Goal: Transaction & Acquisition: Purchase product/service

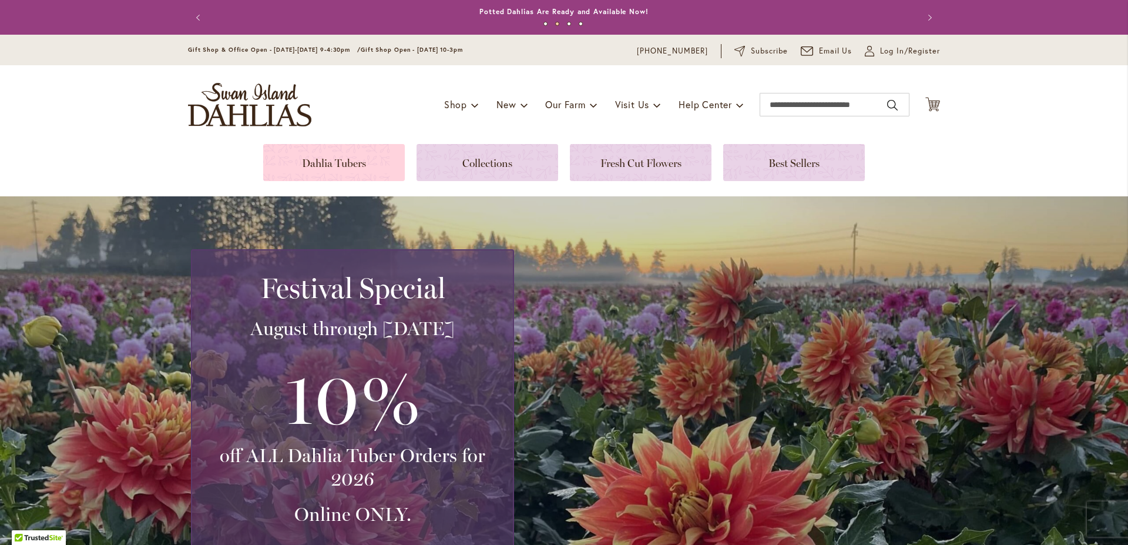
click at [321, 168] on link at bounding box center [334, 162] width 142 height 37
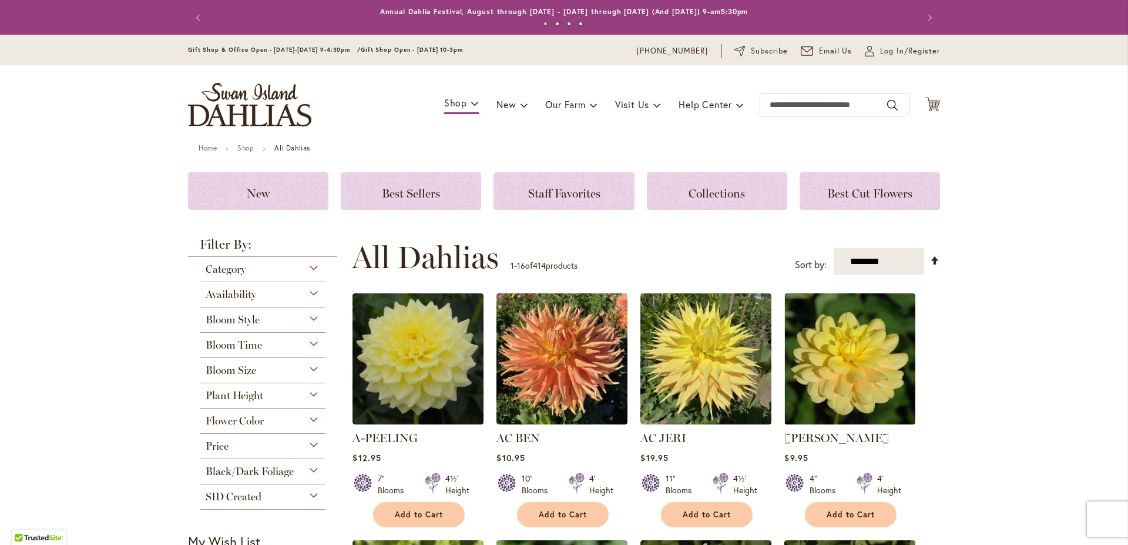
click at [305, 266] on div "Category" at bounding box center [263, 266] width 126 height 19
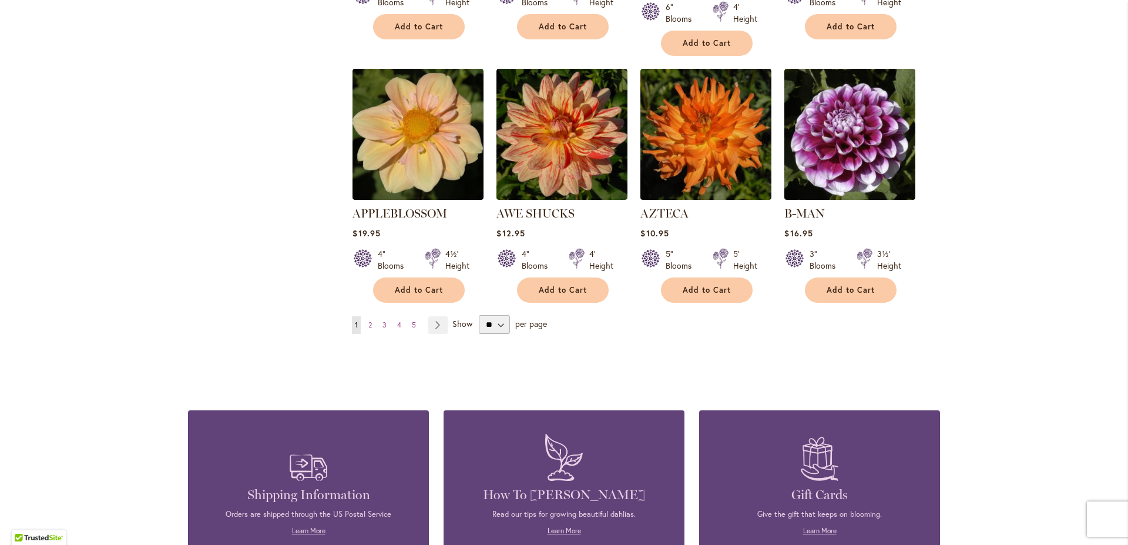
scroll to position [871, 0]
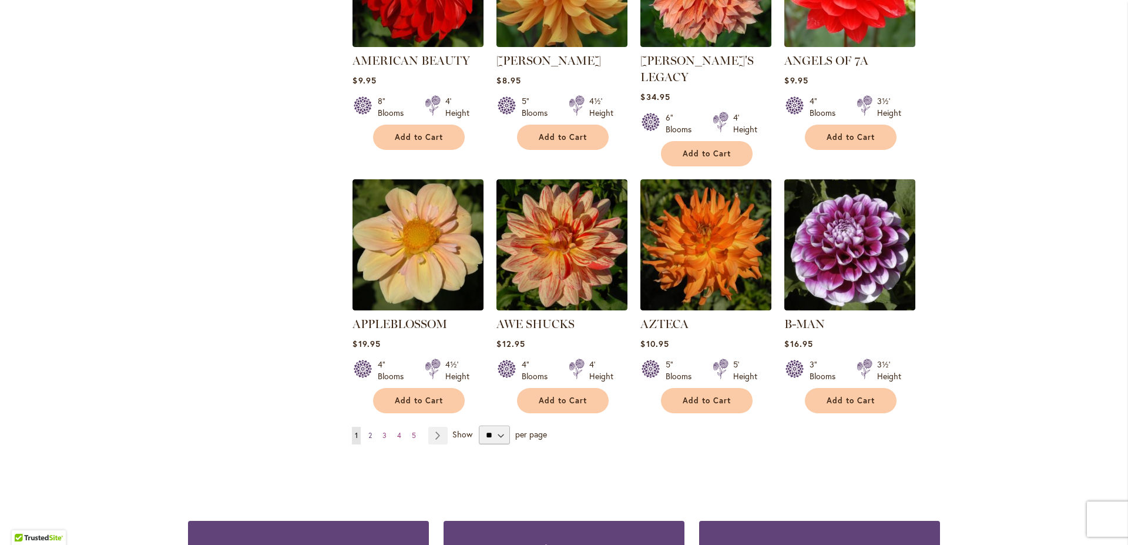
click at [368, 431] on span "2" at bounding box center [370, 435] width 4 height 9
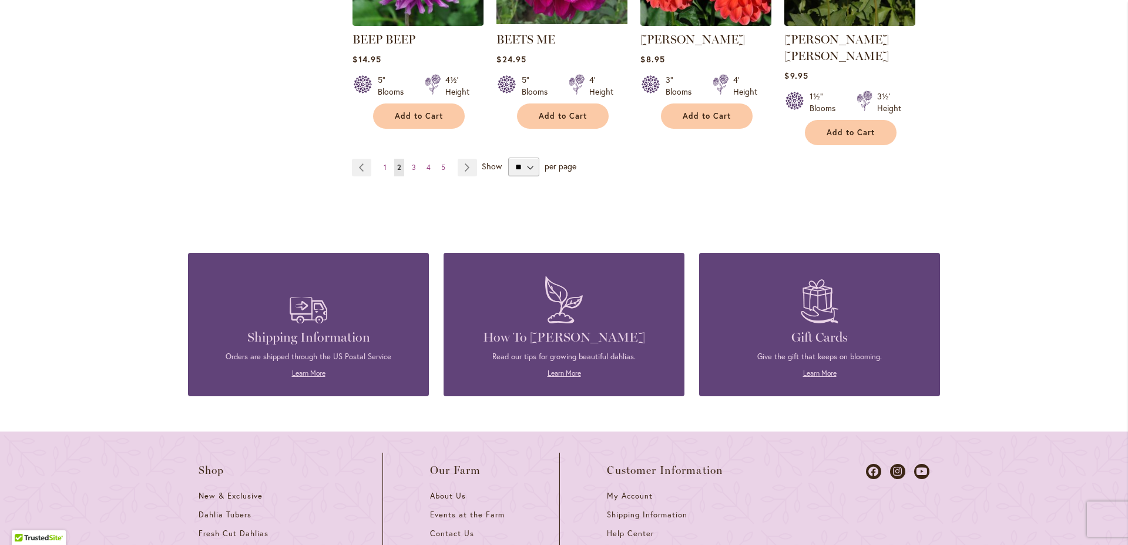
scroll to position [1162, 0]
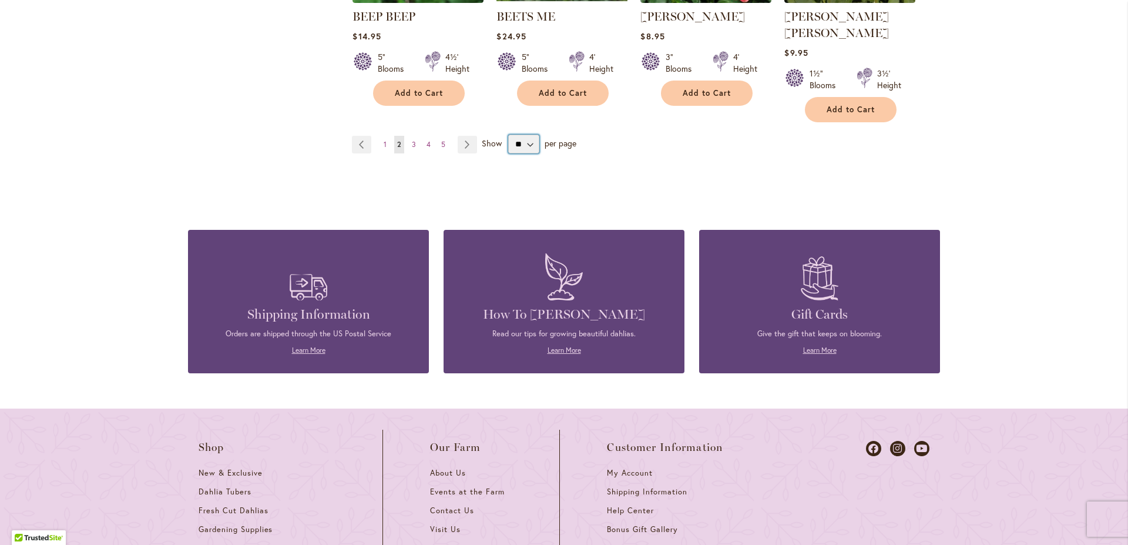
click at [508, 135] on select "** ** ** **" at bounding box center [523, 144] width 31 height 19
select select "**"
click option "**" at bounding box center [0, 0] width 0 height 0
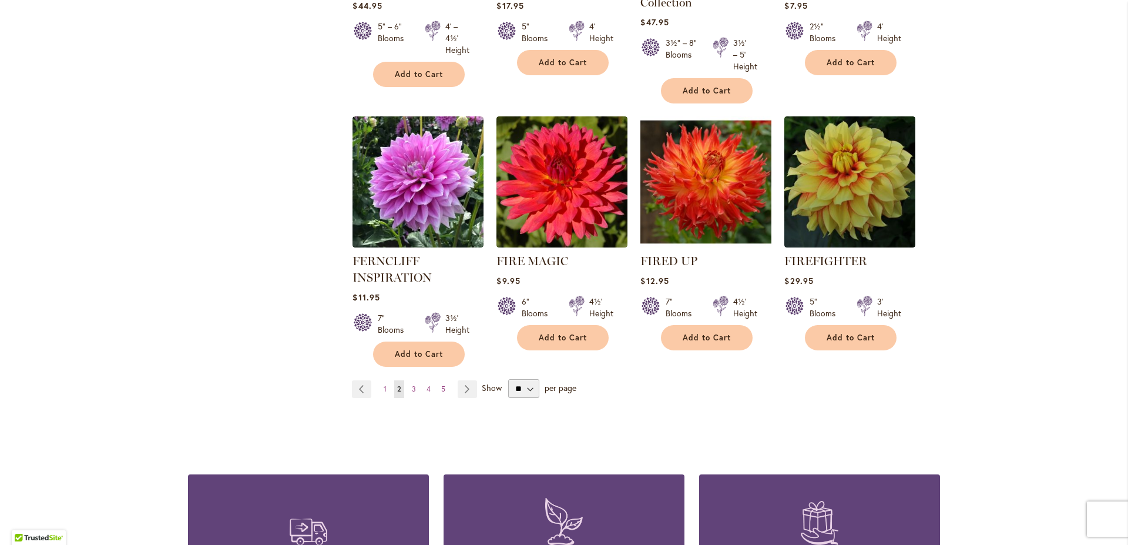
scroll to position [4153, 0]
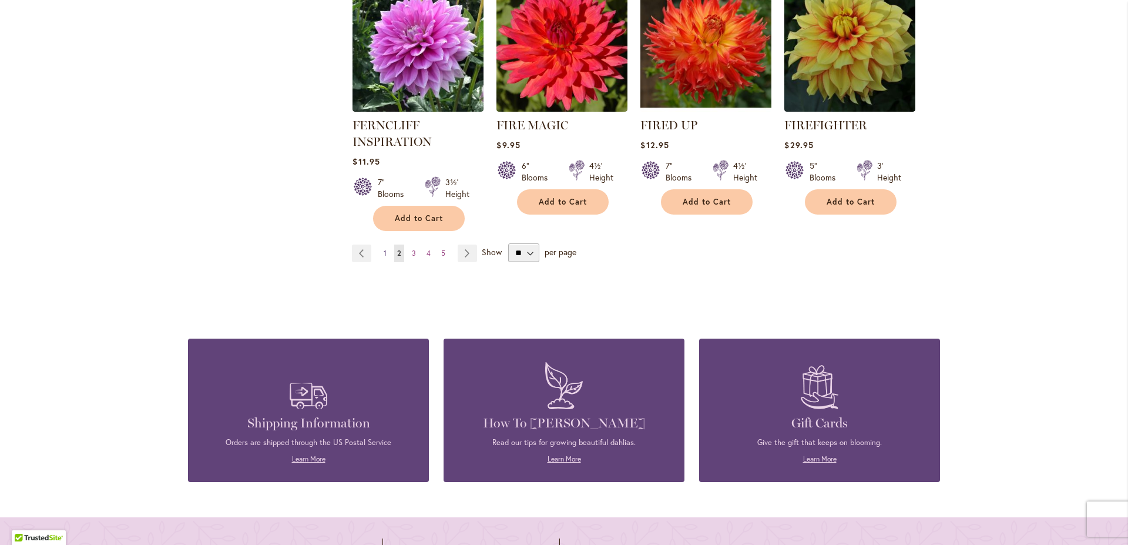
click at [381, 244] on link "Page 1" at bounding box center [385, 253] width 9 height 18
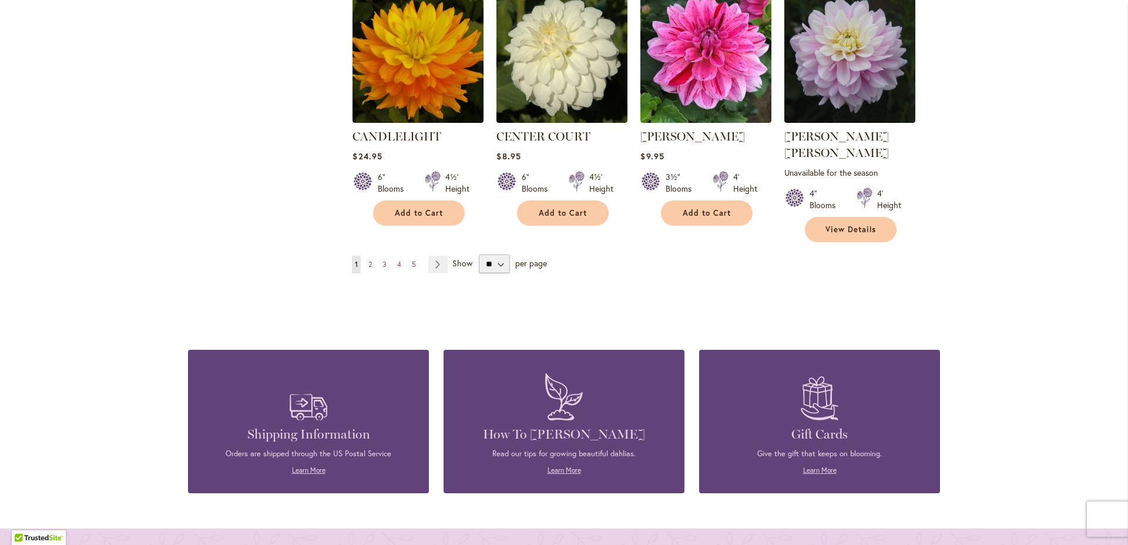
scroll to position [4067, 0]
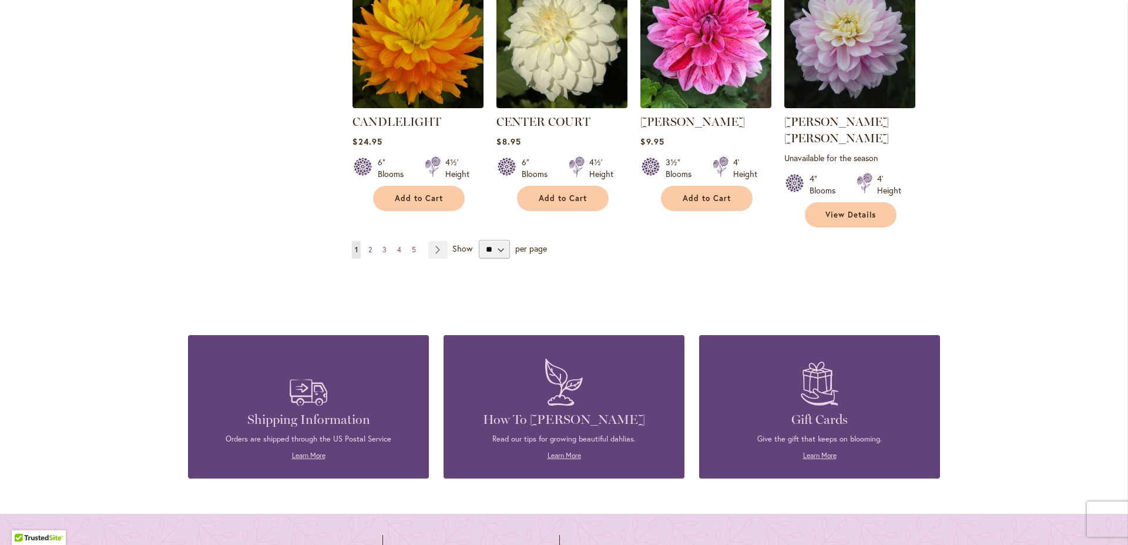
click at [368, 241] on link "Page 2" at bounding box center [369, 250] width 9 height 18
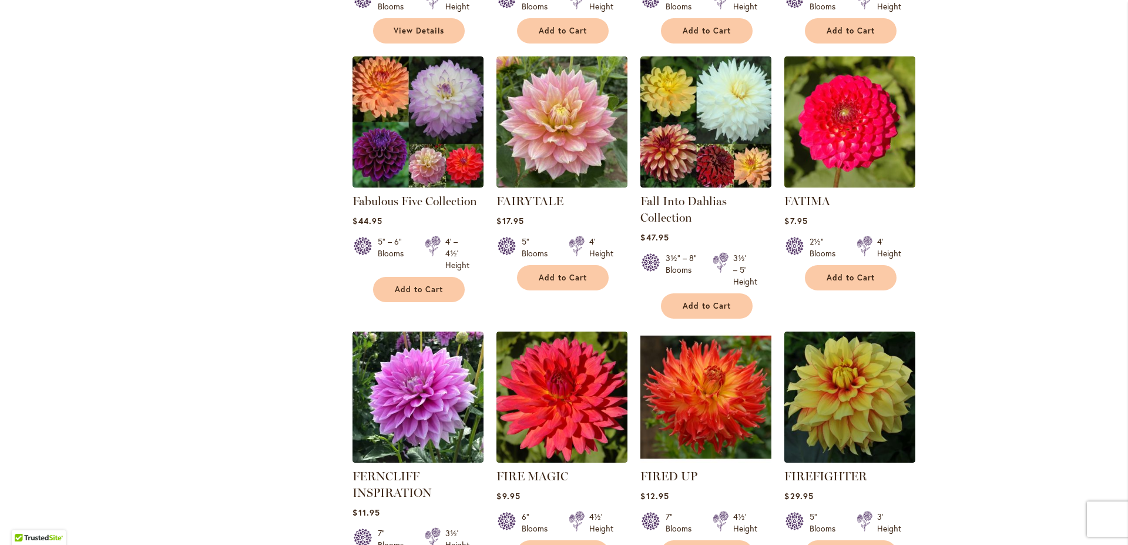
scroll to position [4070, 0]
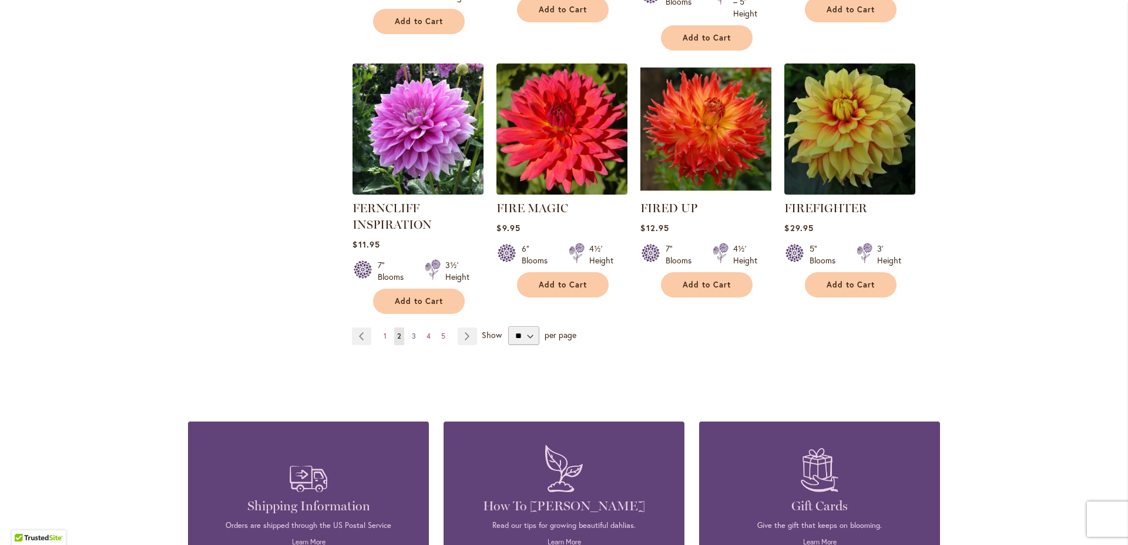
click at [412, 331] on span "3" at bounding box center [414, 335] width 4 height 9
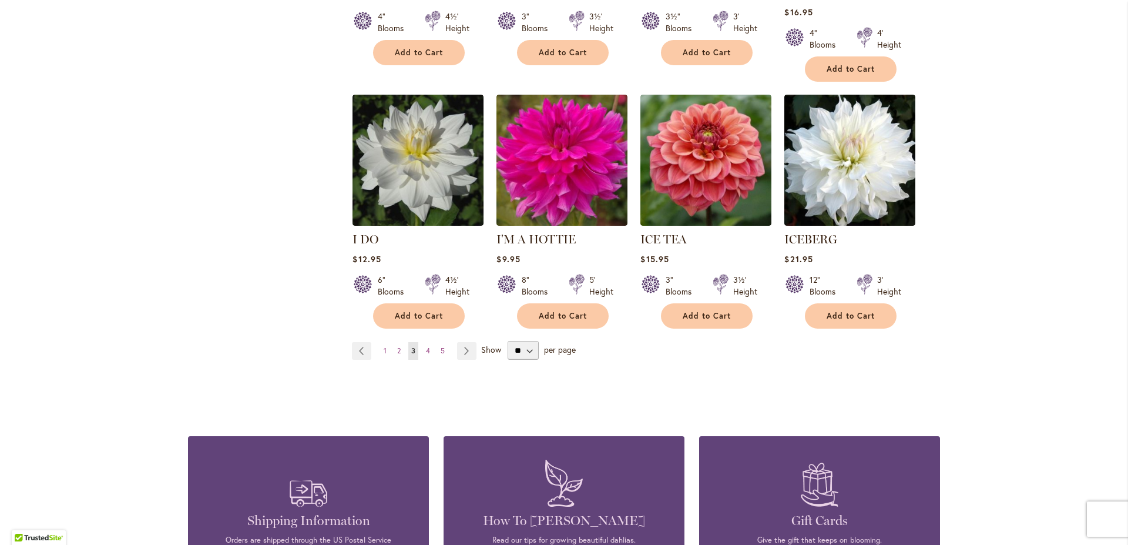
scroll to position [4134, 0]
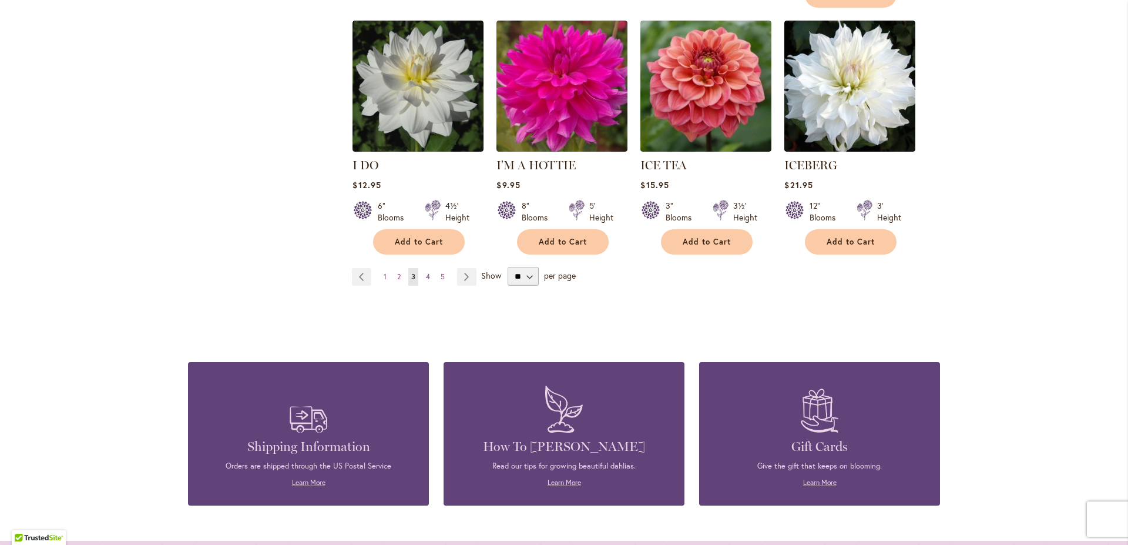
click at [426, 272] on span "4" at bounding box center [428, 276] width 4 height 9
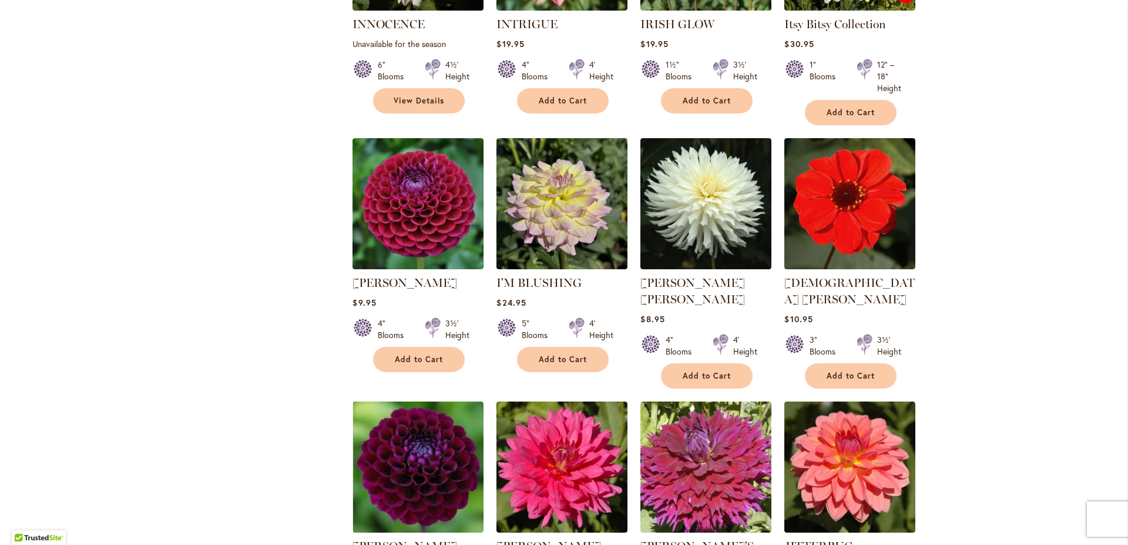
scroll to position [651, 0]
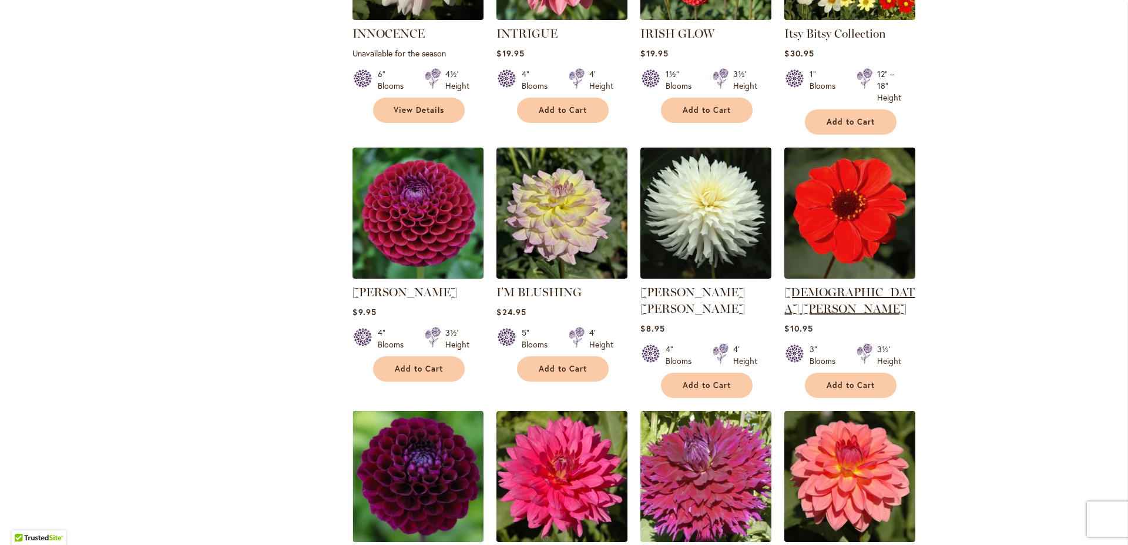
click at [830, 291] on link "[DEMOGRAPHIC_DATA] [PERSON_NAME]" at bounding box center [849, 300] width 130 height 31
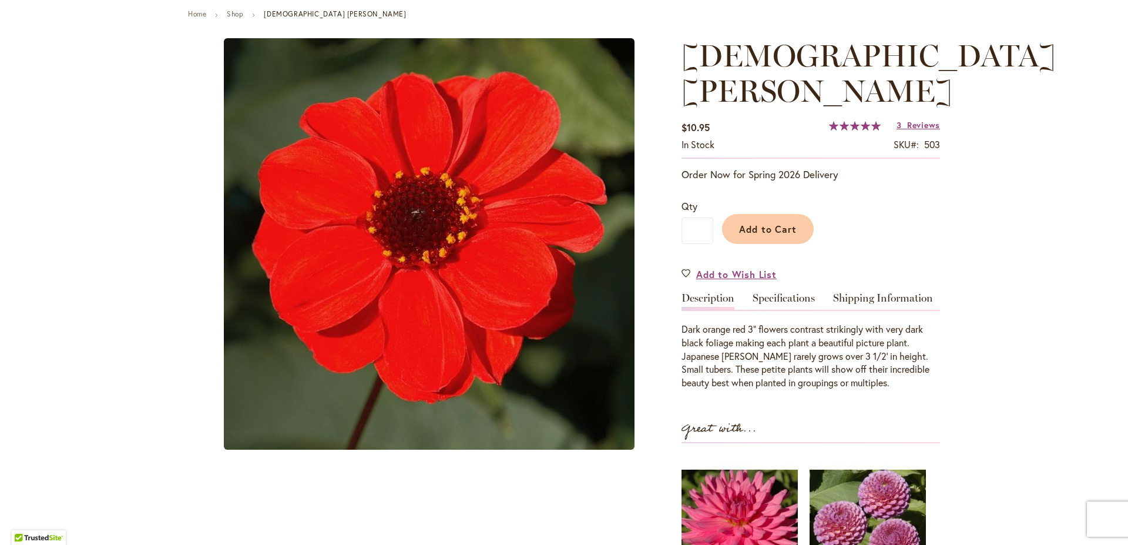
scroll to position [167, 0]
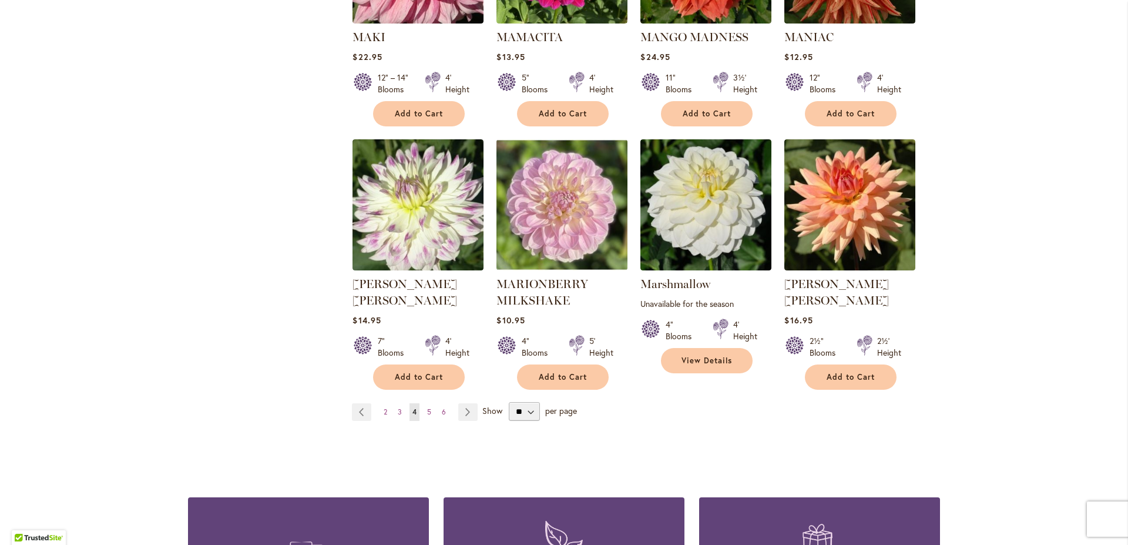
scroll to position [3975, 0]
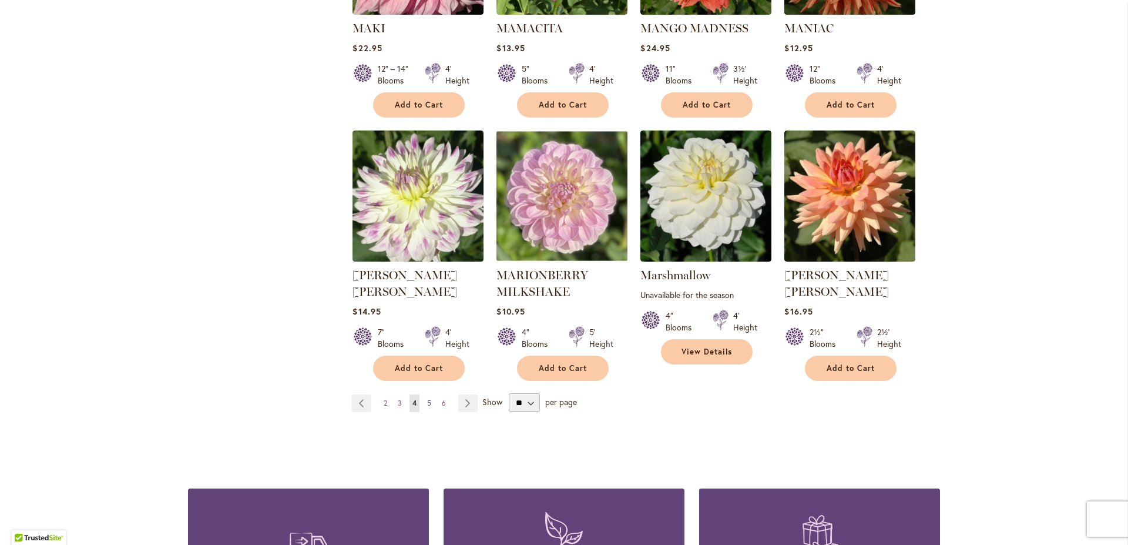
click at [427, 398] on span "5" at bounding box center [429, 402] width 4 height 9
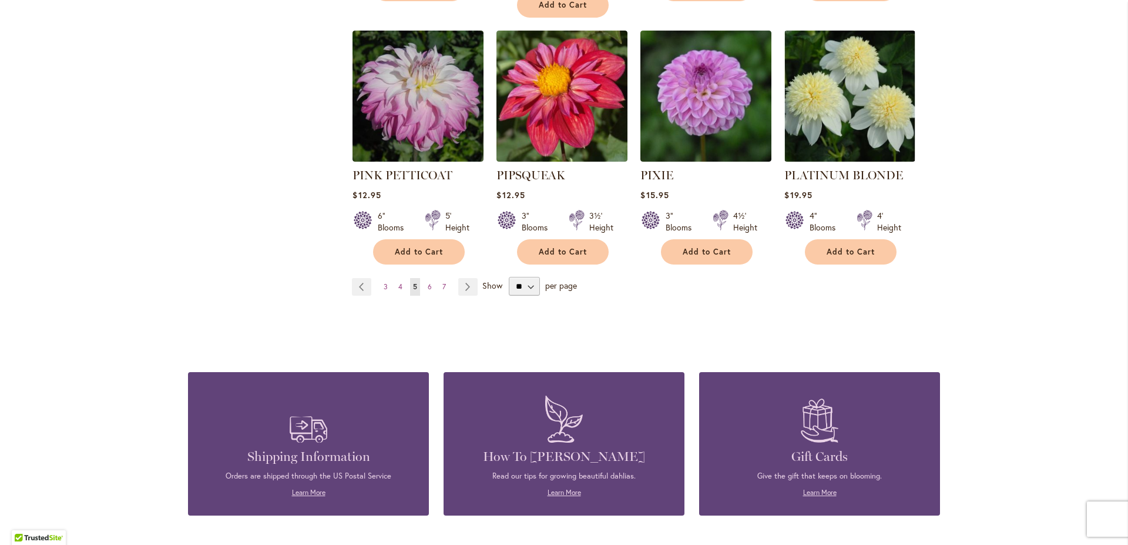
scroll to position [4134, 0]
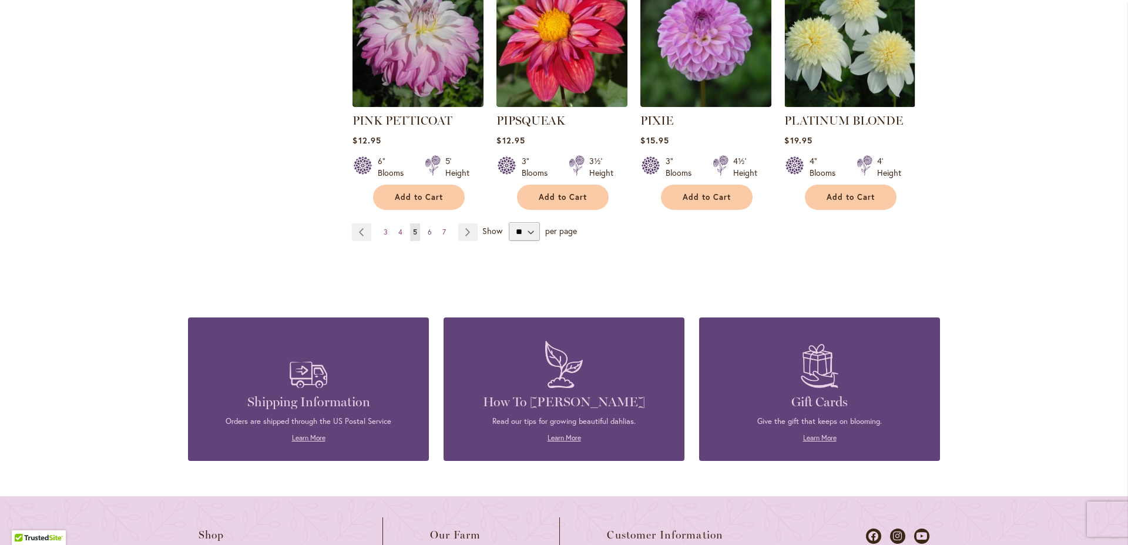
click at [427, 223] on link "Page 6" at bounding box center [430, 232] width 10 height 18
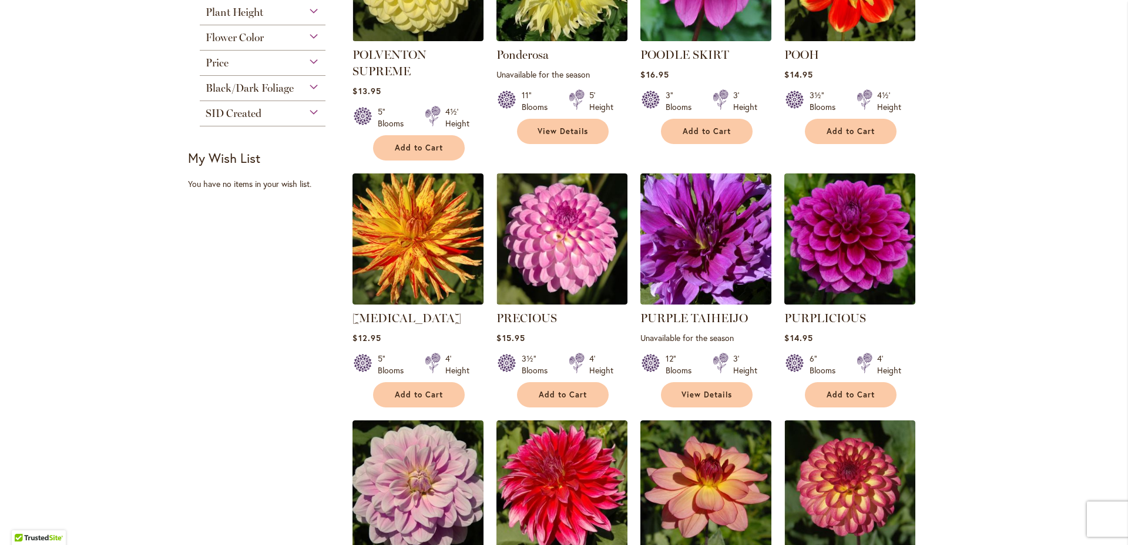
scroll to position [182, 0]
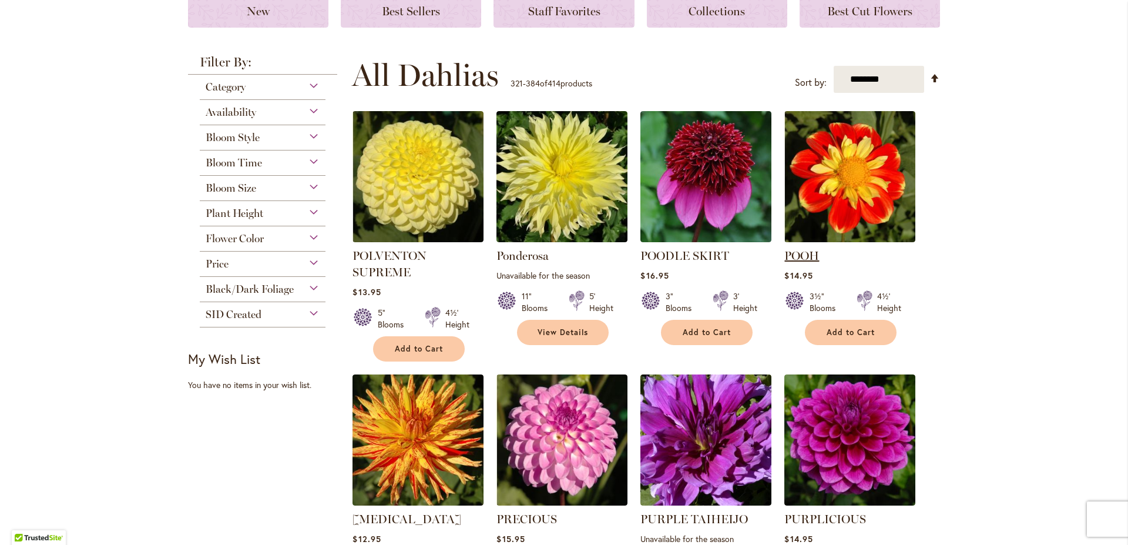
click at [797, 254] on link "POOH" at bounding box center [801, 256] width 35 height 14
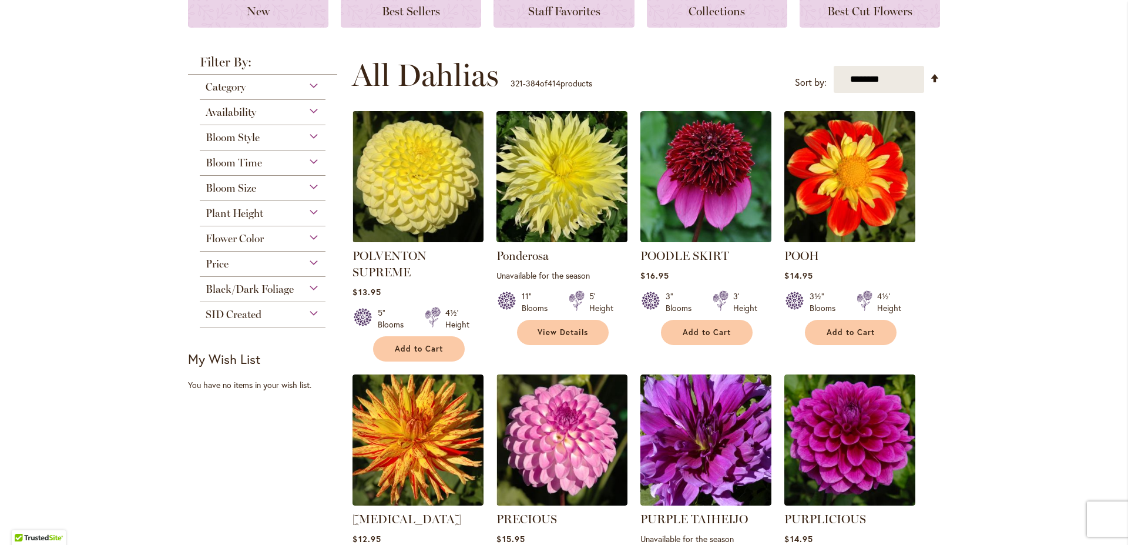
click at [815, 217] on img at bounding box center [849, 176] width 137 height 137
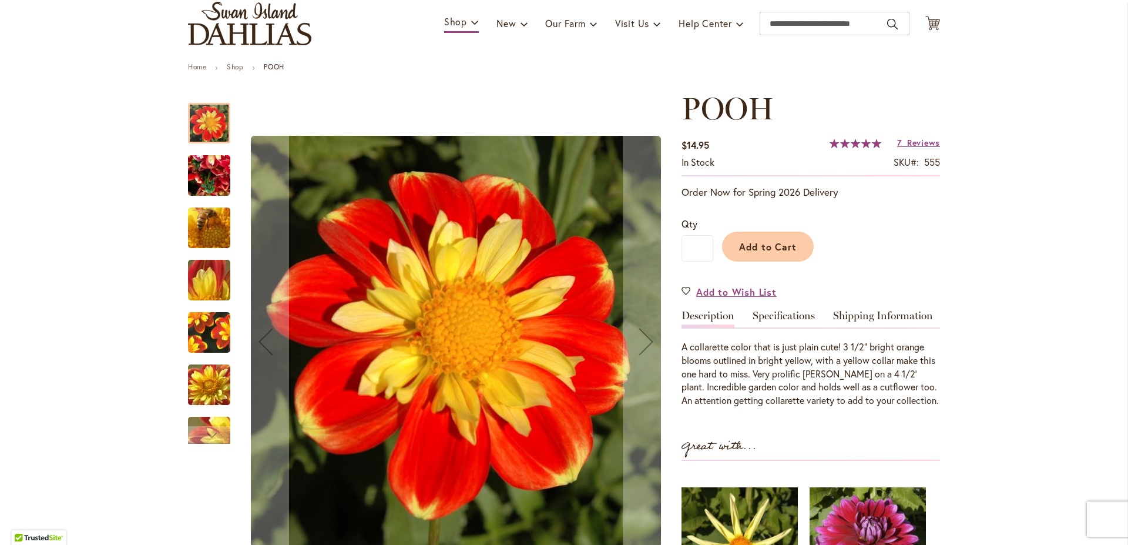
scroll to position [67, 0]
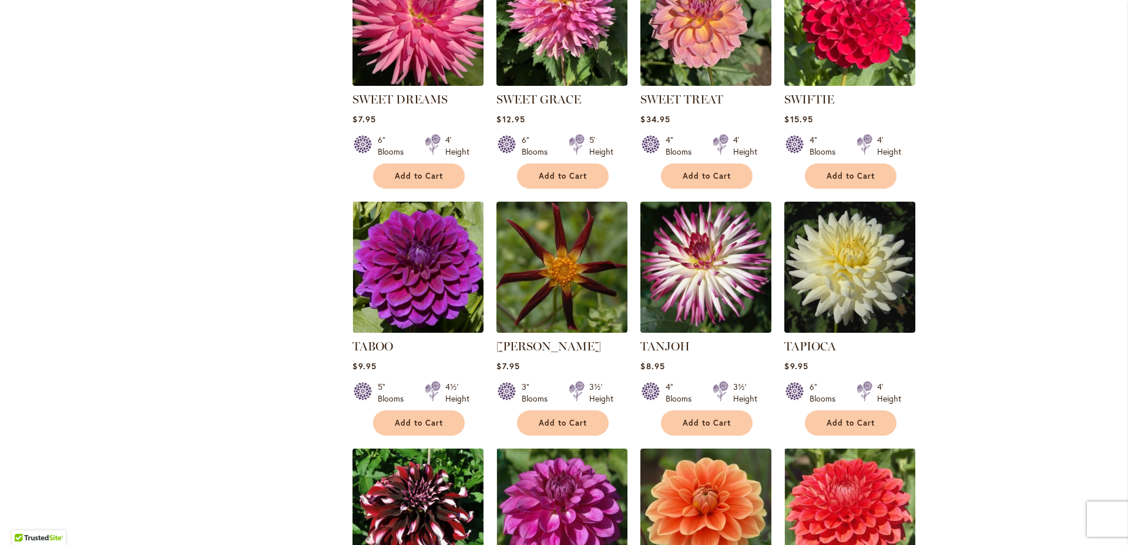
scroll to position [3129, 0]
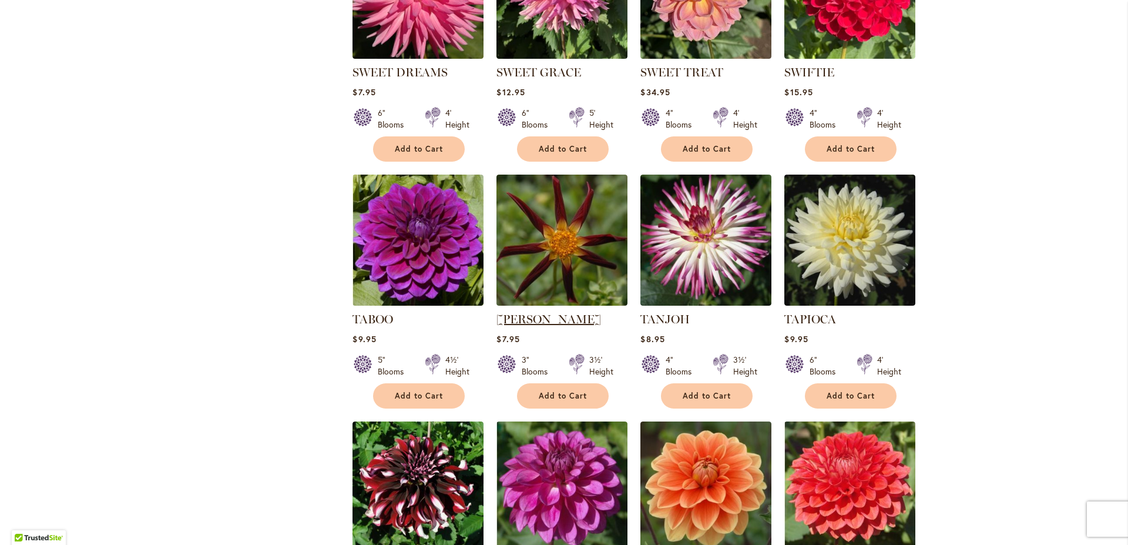
click at [521, 312] on link "TAHOMA MOONSHOT" at bounding box center [548, 319] width 105 height 14
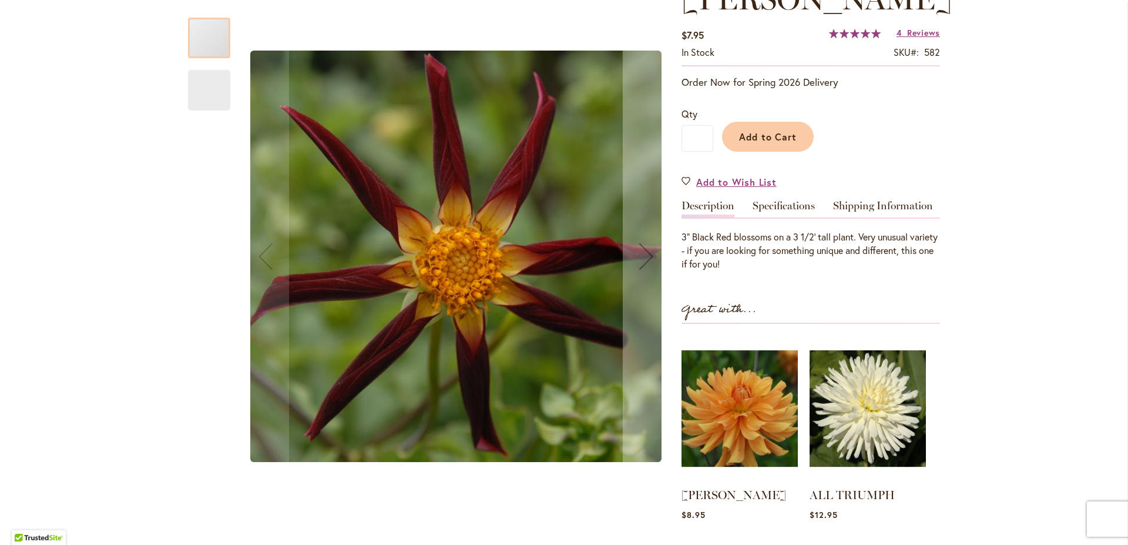
scroll to position [234, 0]
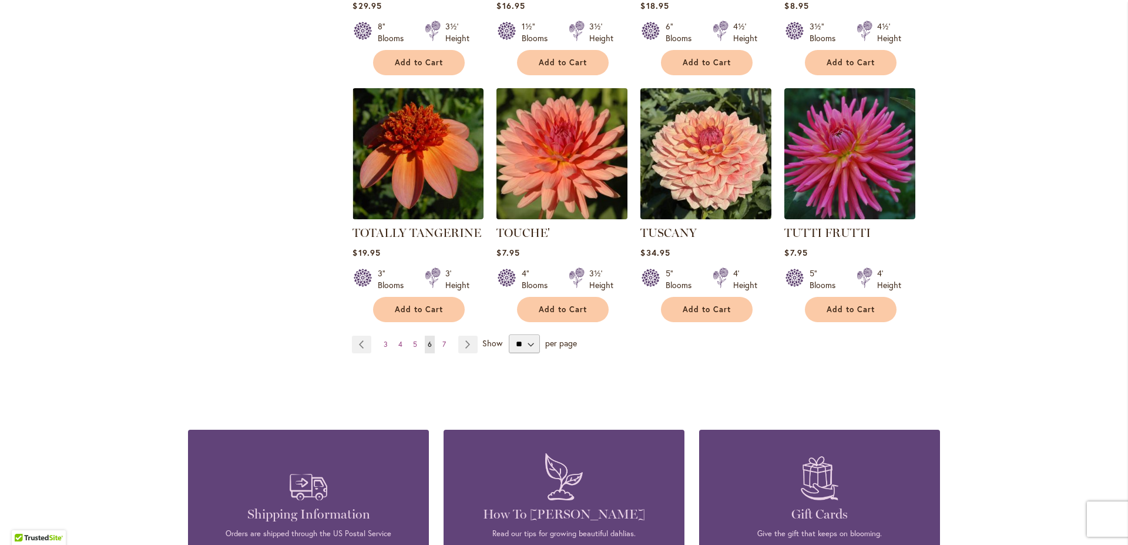
scroll to position [3975, 0]
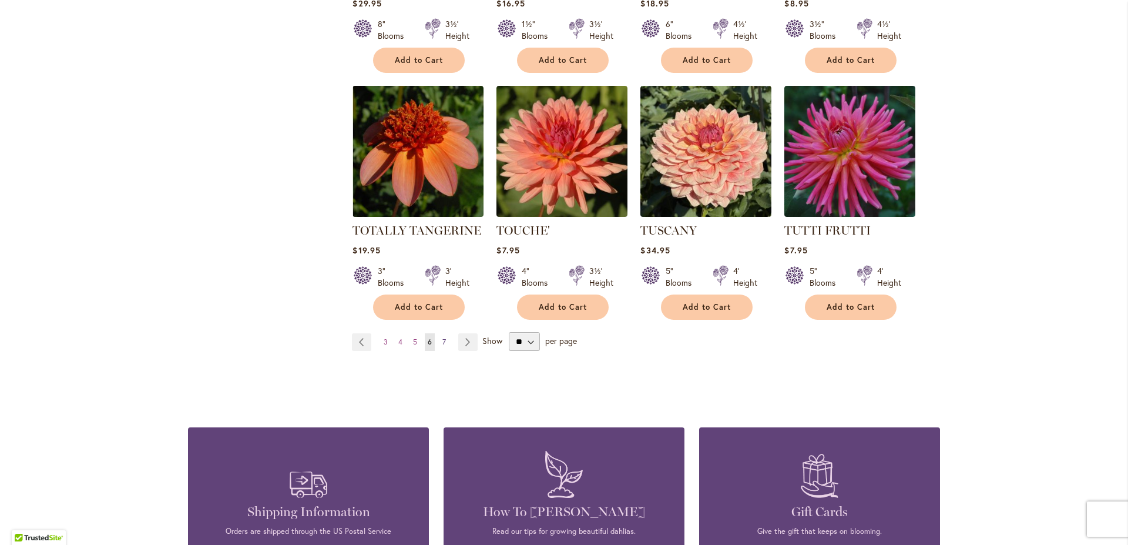
click at [442, 337] on span "7" at bounding box center [444, 341] width 4 height 9
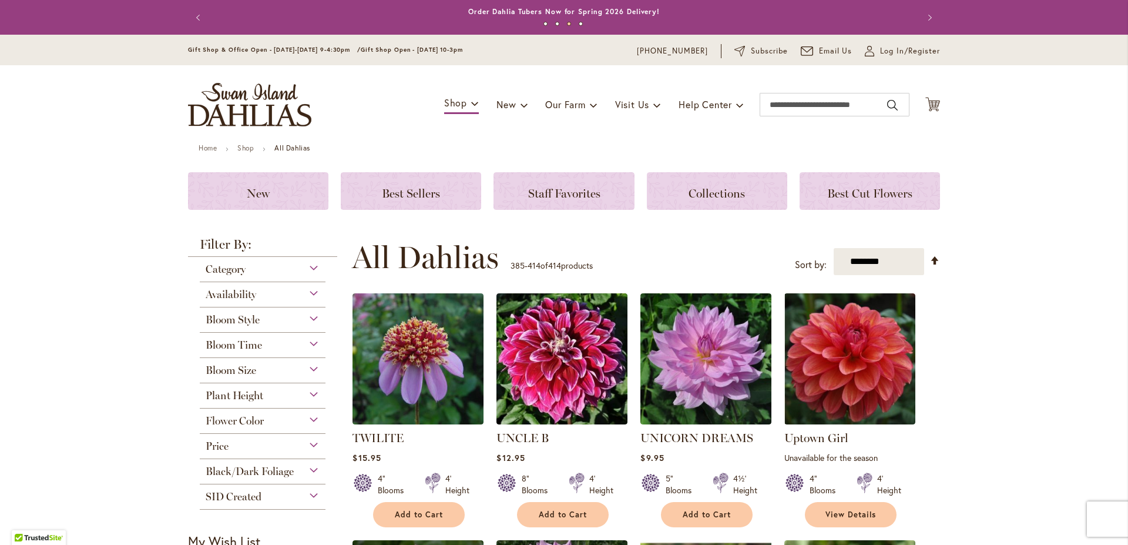
click at [308, 269] on div "Category" at bounding box center [263, 266] width 126 height 19
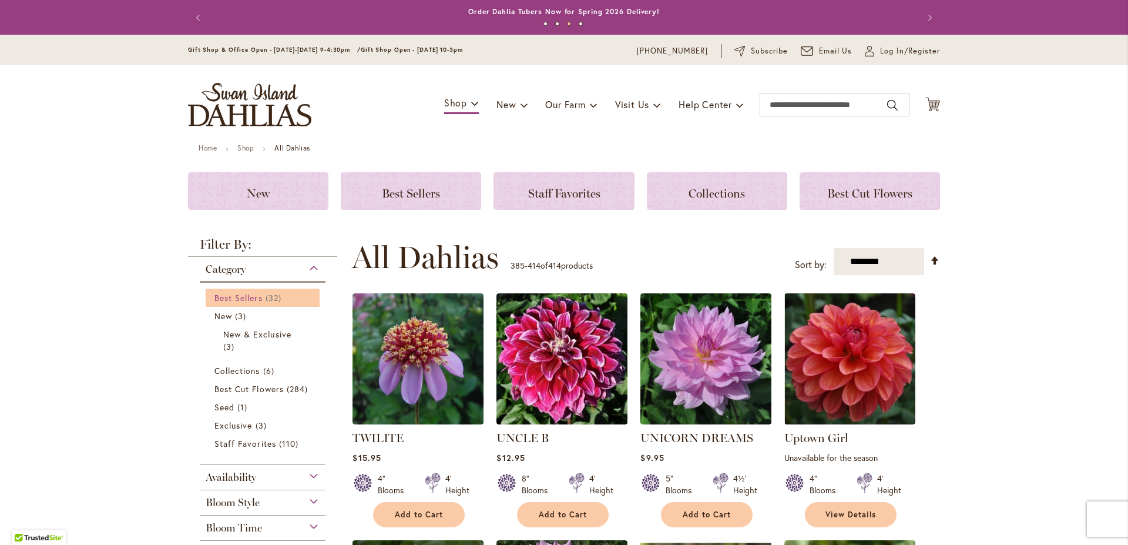
click at [252, 300] on span "Best Sellers" at bounding box center [238, 297] width 48 height 11
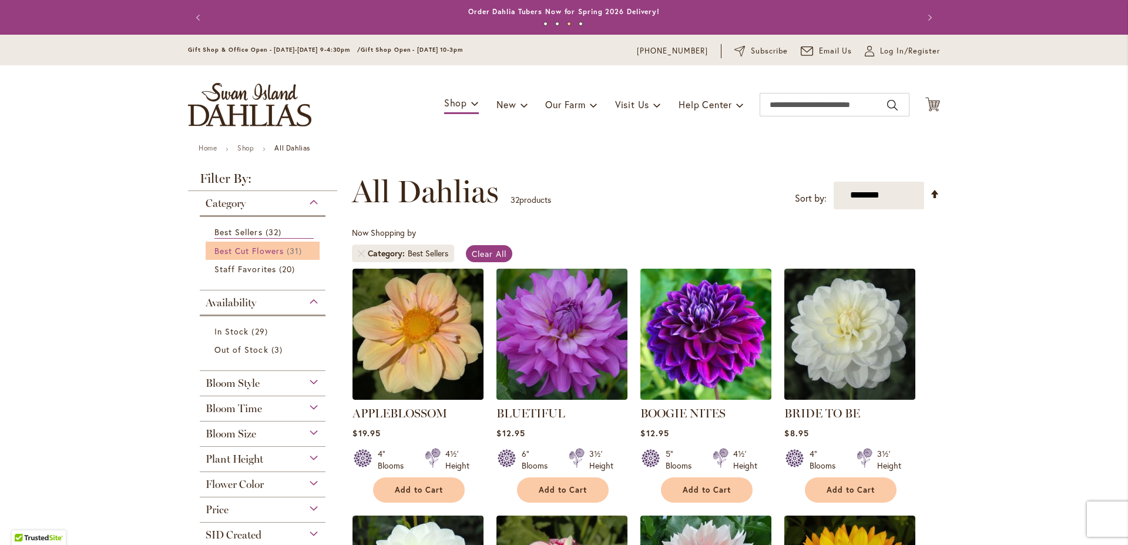
click at [243, 247] on span "Best Cut Flowers" at bounding box center [248, 250] width 69 height 11
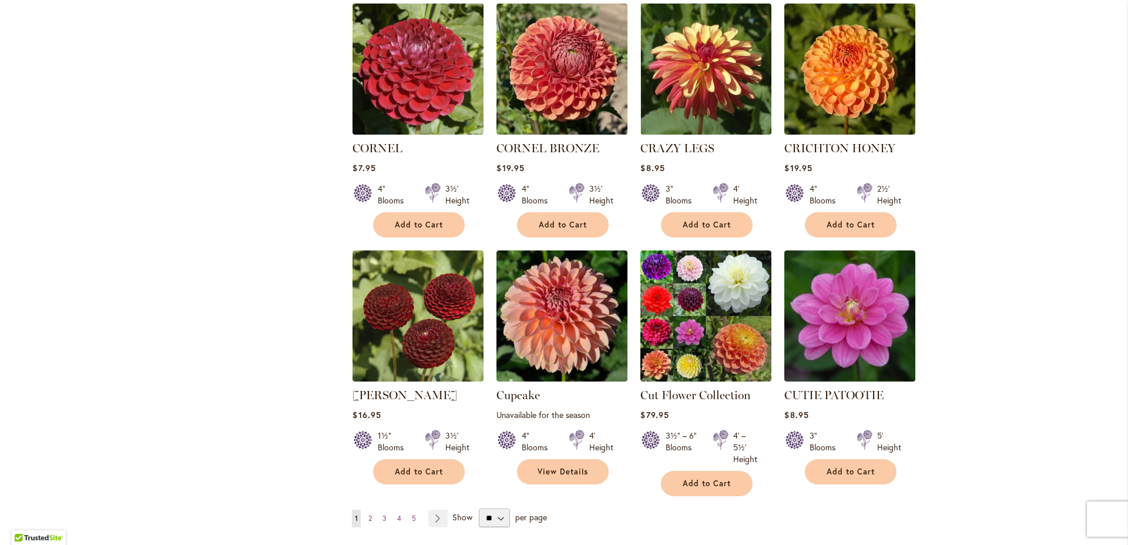
scroll to position [3869, 0]
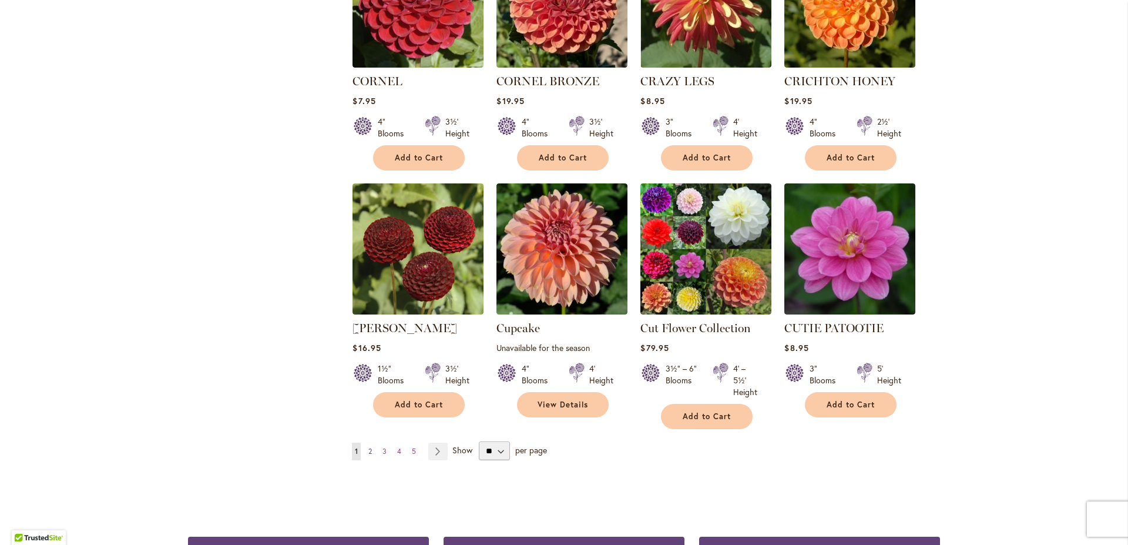
click at [368, 447] on span "2" at bounding box center [370, 451] width 4 height 9
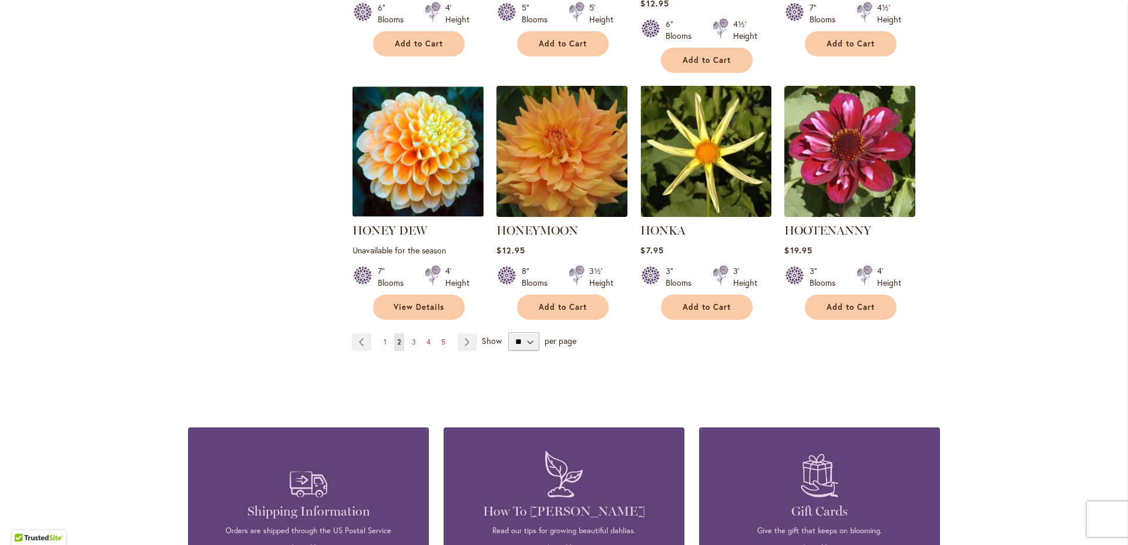
scroll to position [4069, 0]
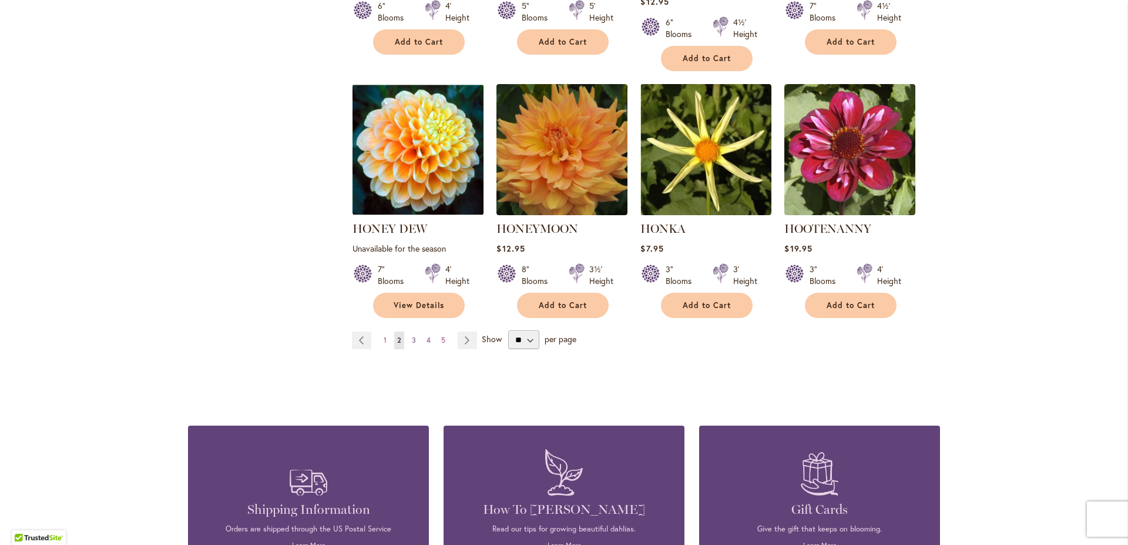
click at [412, 335] on span "3" at bounding box center [414, 339] width 4 height 9
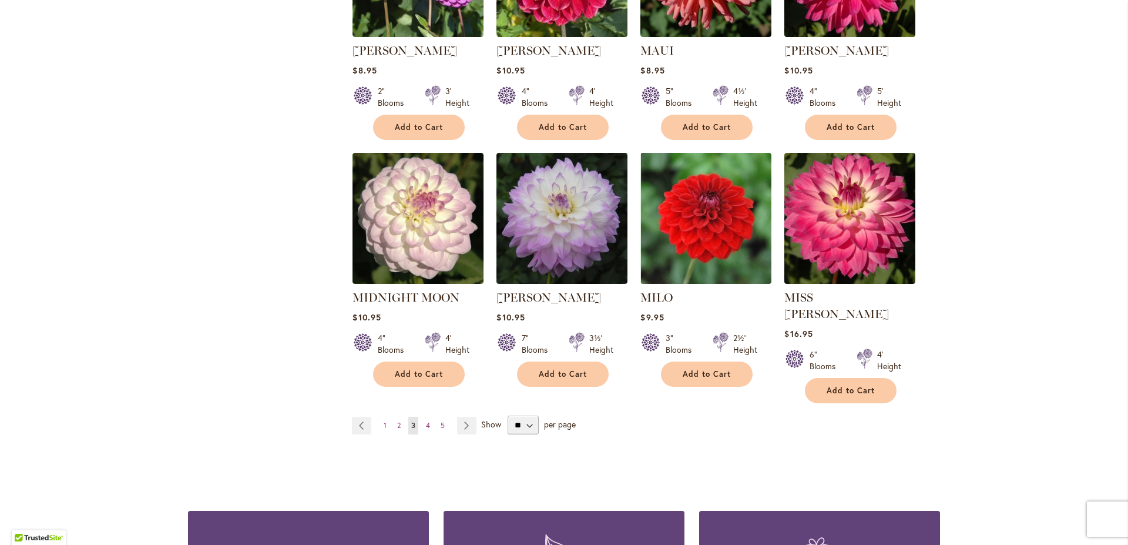
scroll to position [3935, 0]
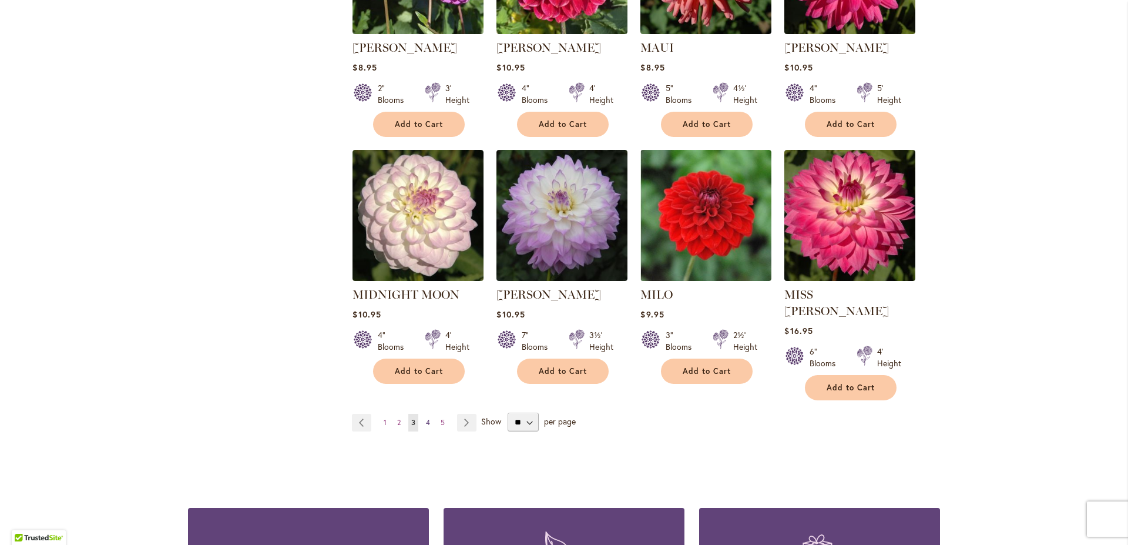
click at [426, 414] on link "Page 4" at bounding box center [428, 423] width 10 height 18
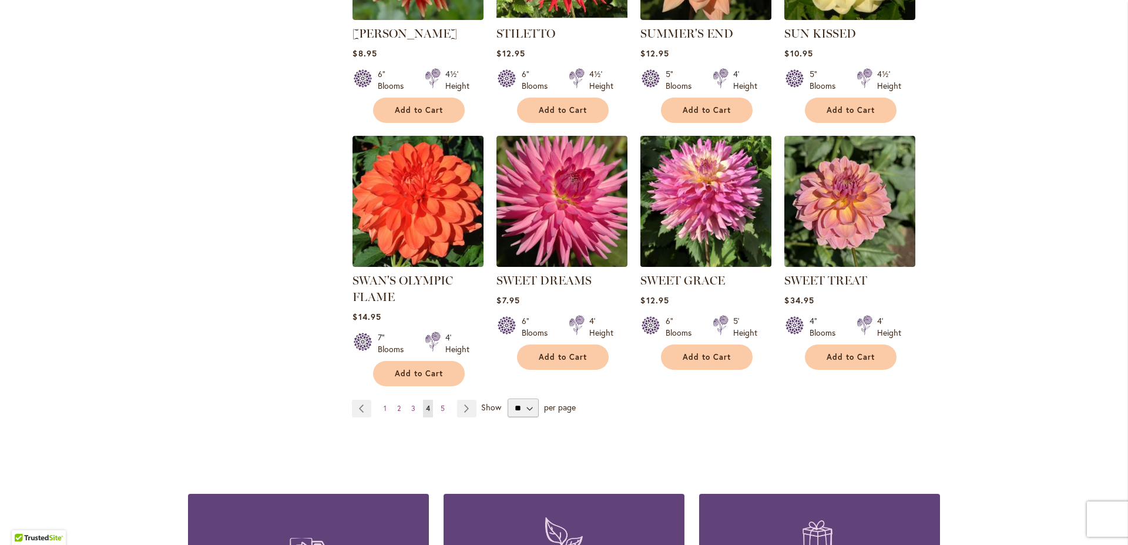
scroll to position [3935, 0]
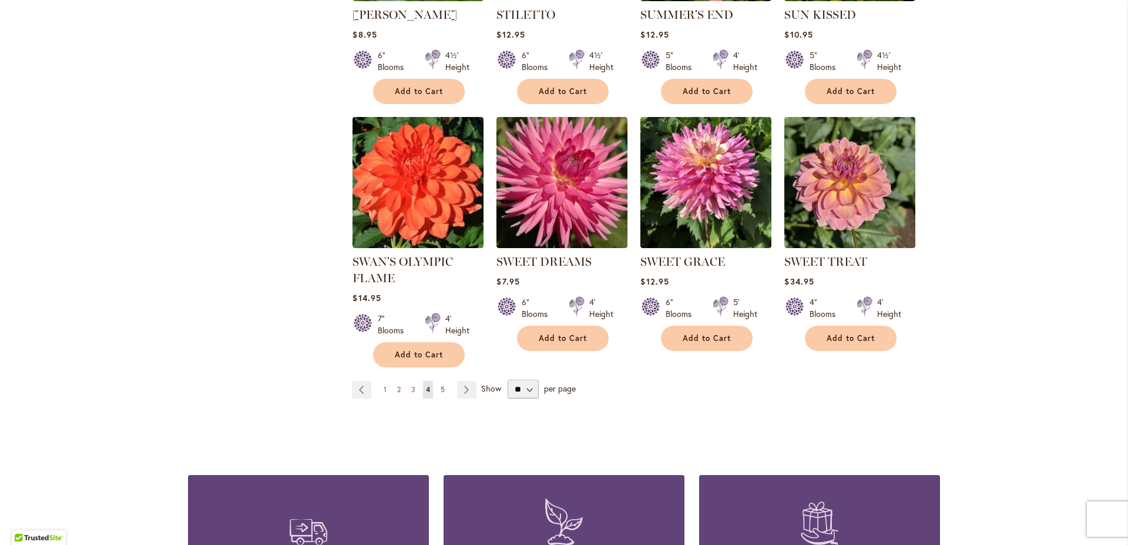
click at [441, 385] on span "5" at bounding box center [443, 389] width 4 height 9
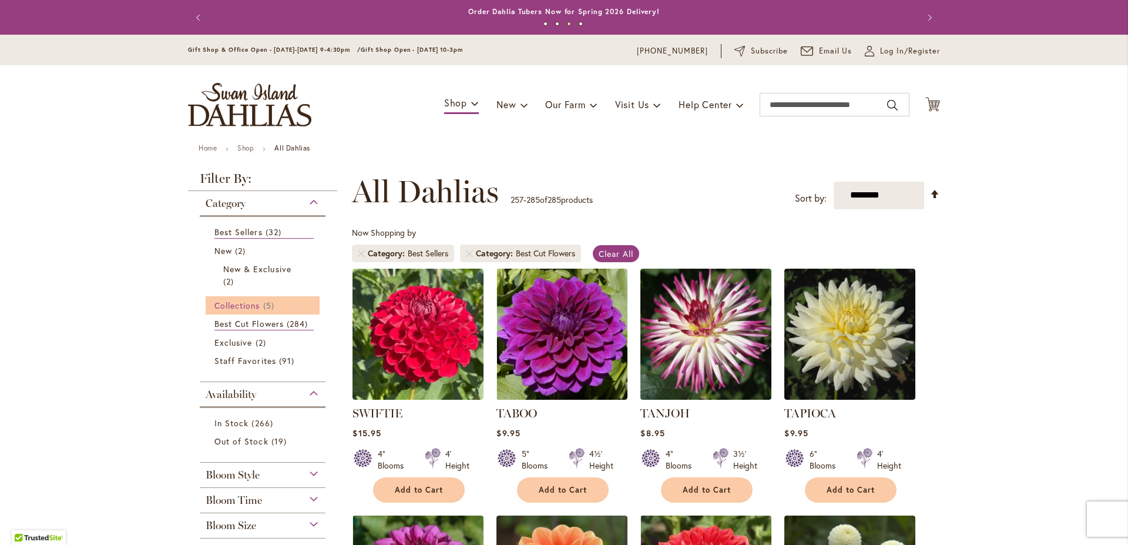
click at [233, 308] on span "Collections" at bounding box center [237, 305] width 46 height 11
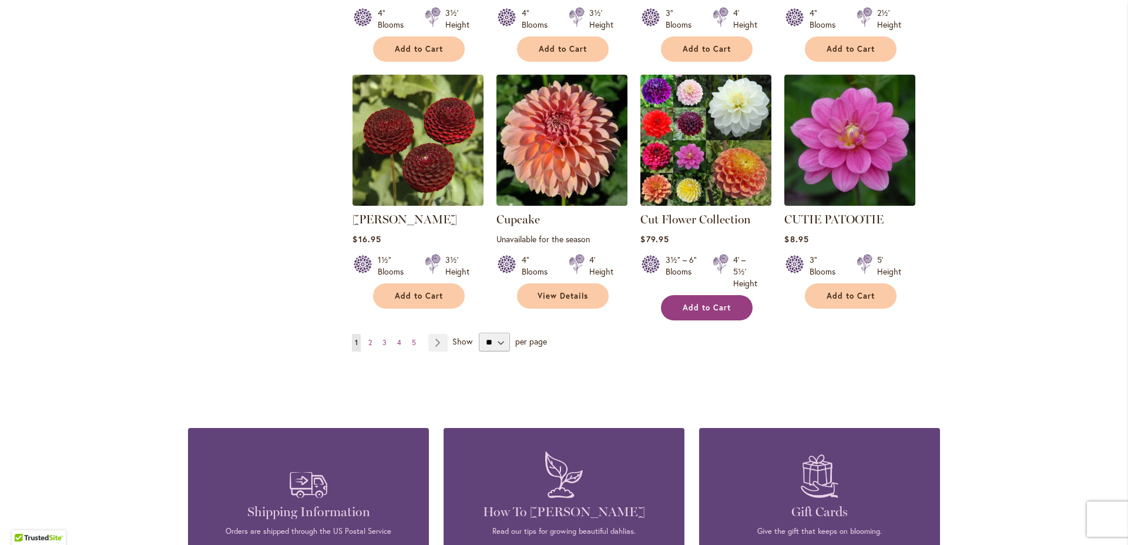
scroll to position [4070, 0]
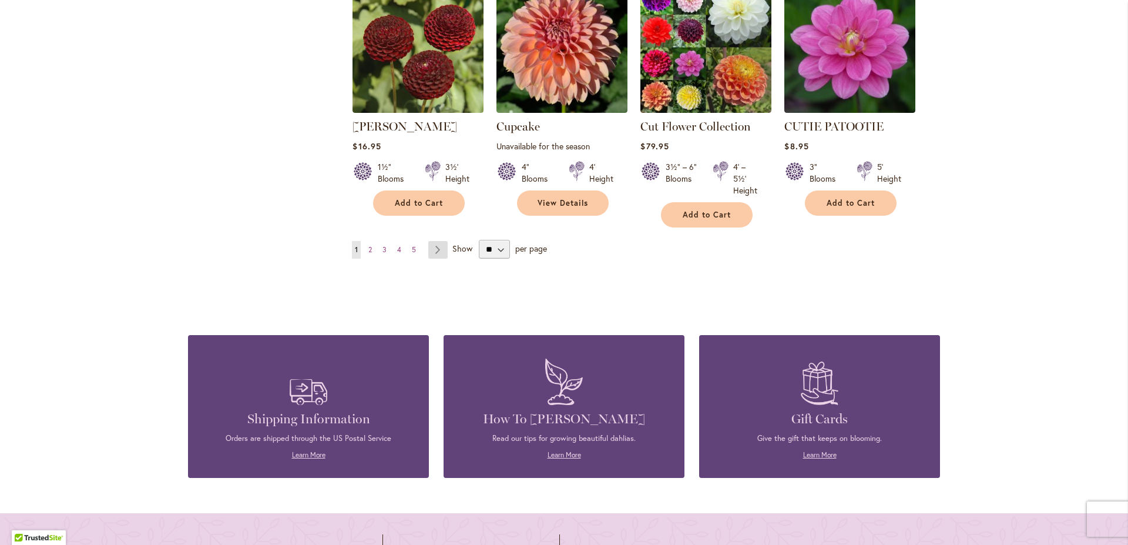
click at [433, 241] on link "Page Next" at bounding box center [437, 250] width 19 height 18
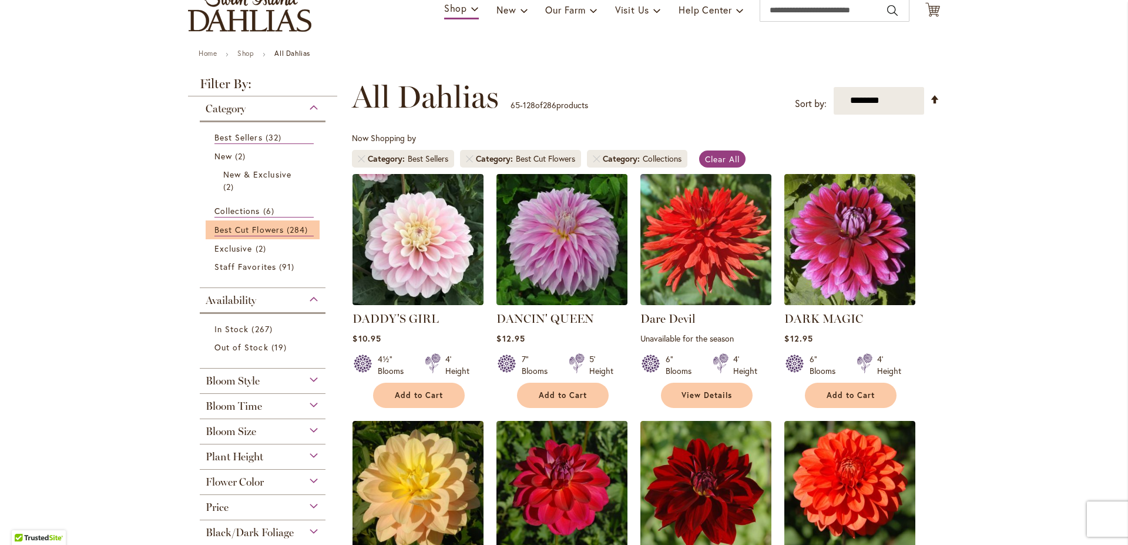
scroll to position [118, 0]
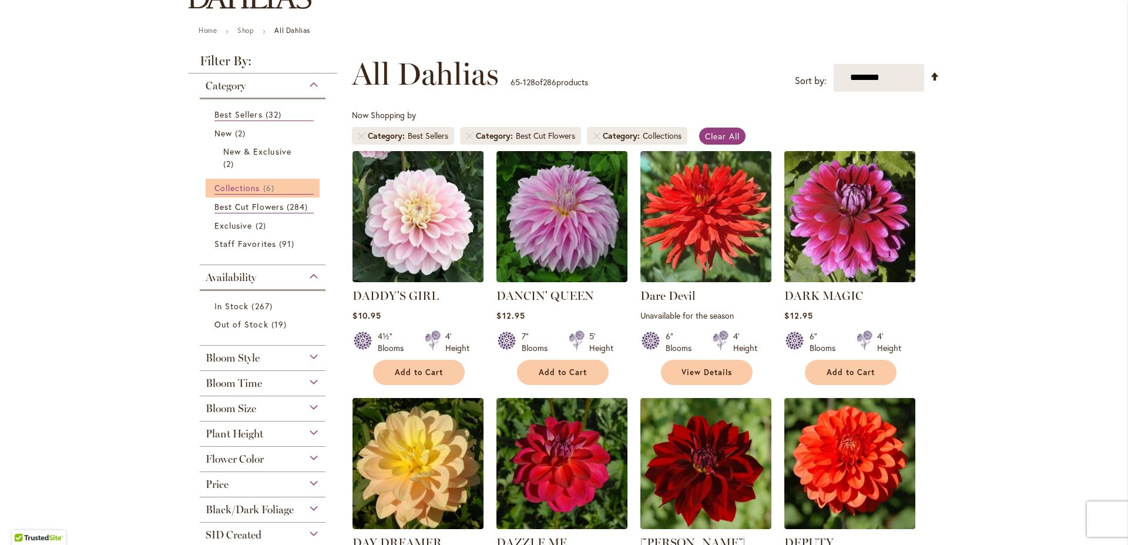
click at [241, 187] on span "Collections" at bounding box center [237, 187] width 46 height 11
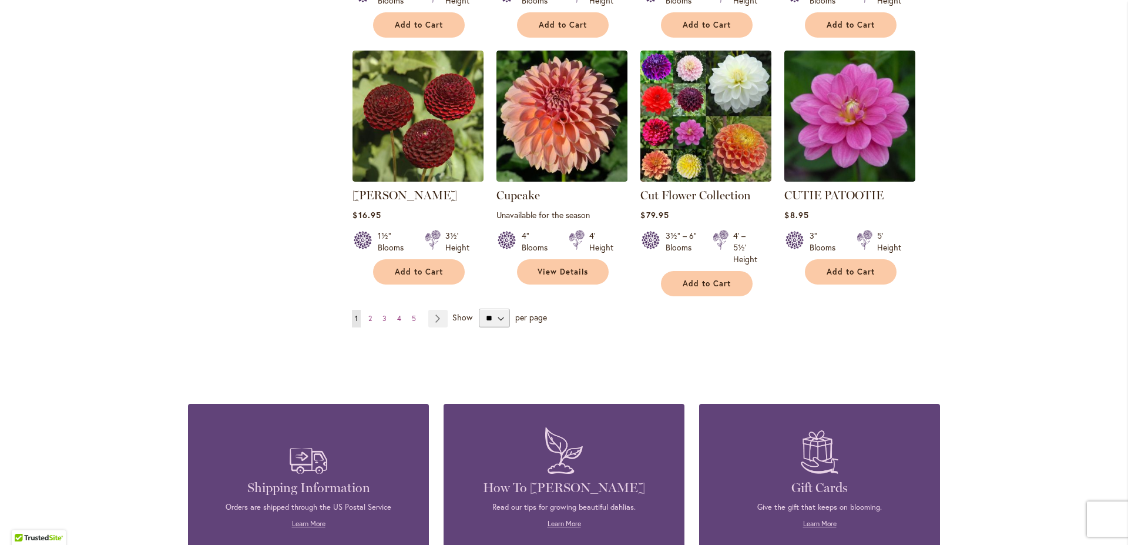
scroll to position [4002, 0]
click at [433, 309] on link "Page Next" at bounding box center [437, 318] width 19 height 18
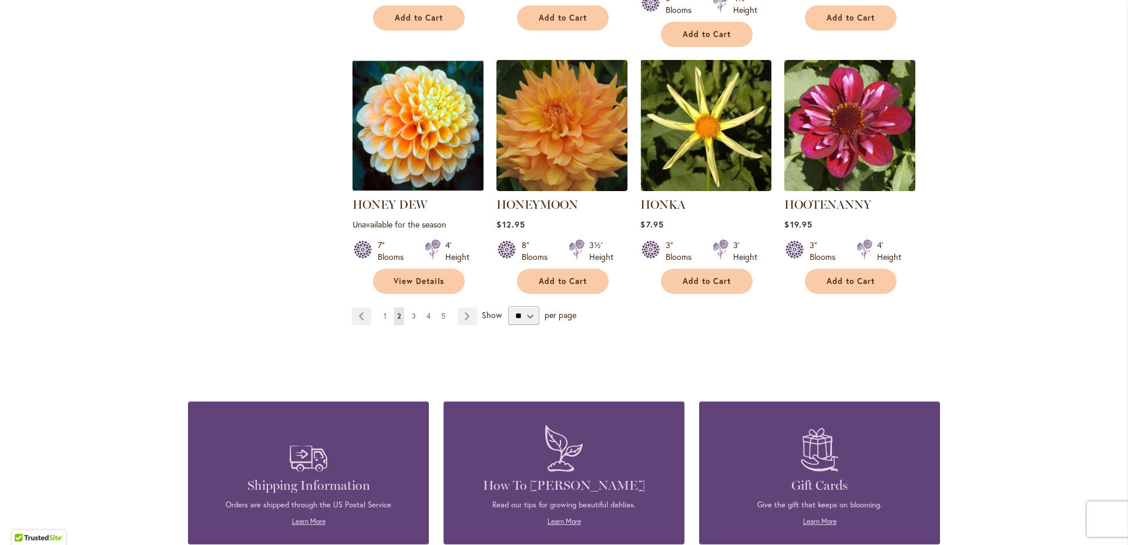
scroll to position [4109, 0]
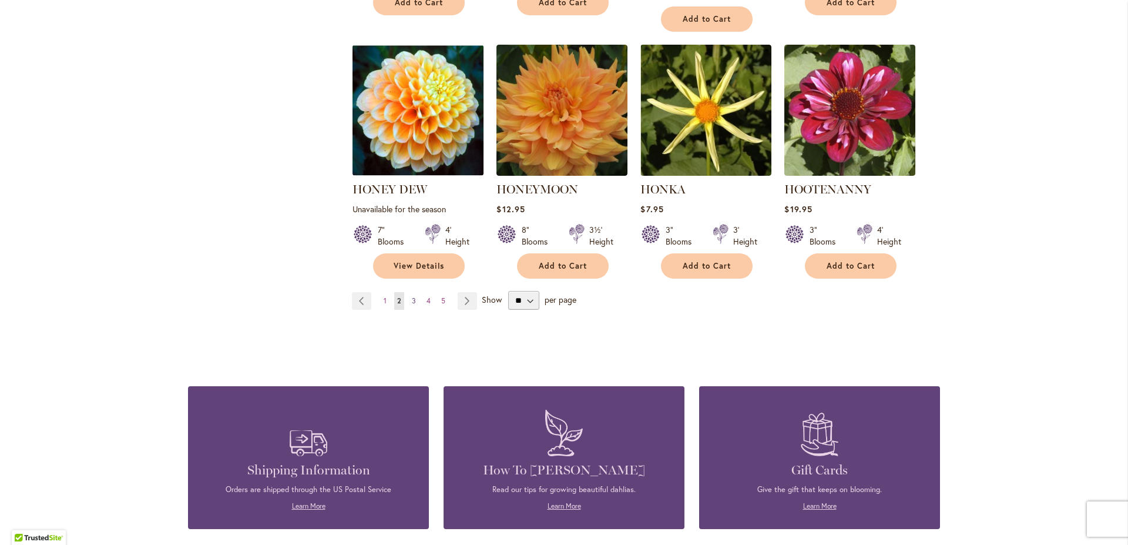
click at [412, 296] on span "3" at bounding box center [414, 300] width 4 height 9
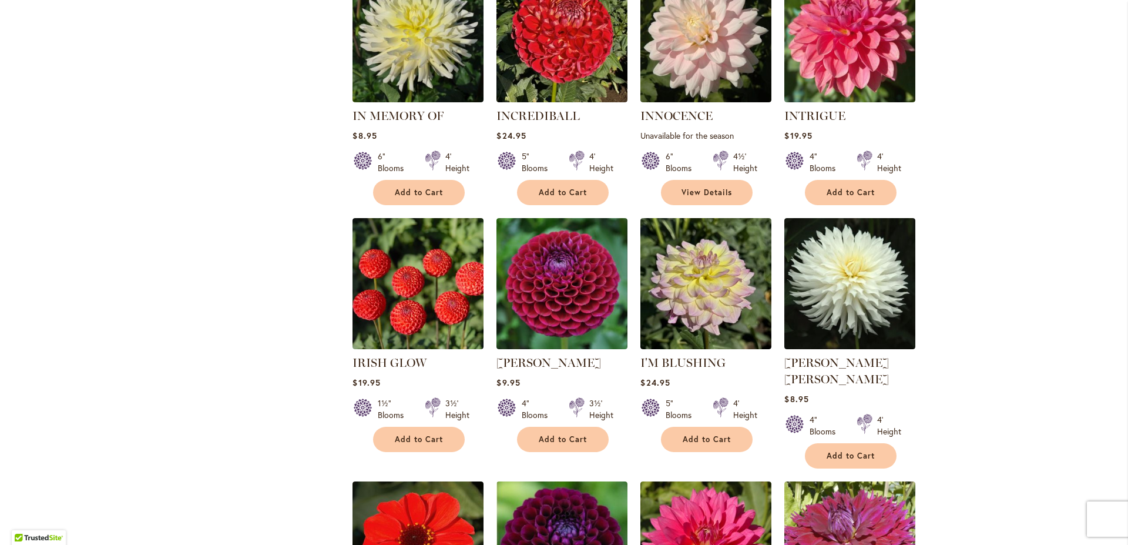
scroll to position [1008, 0]
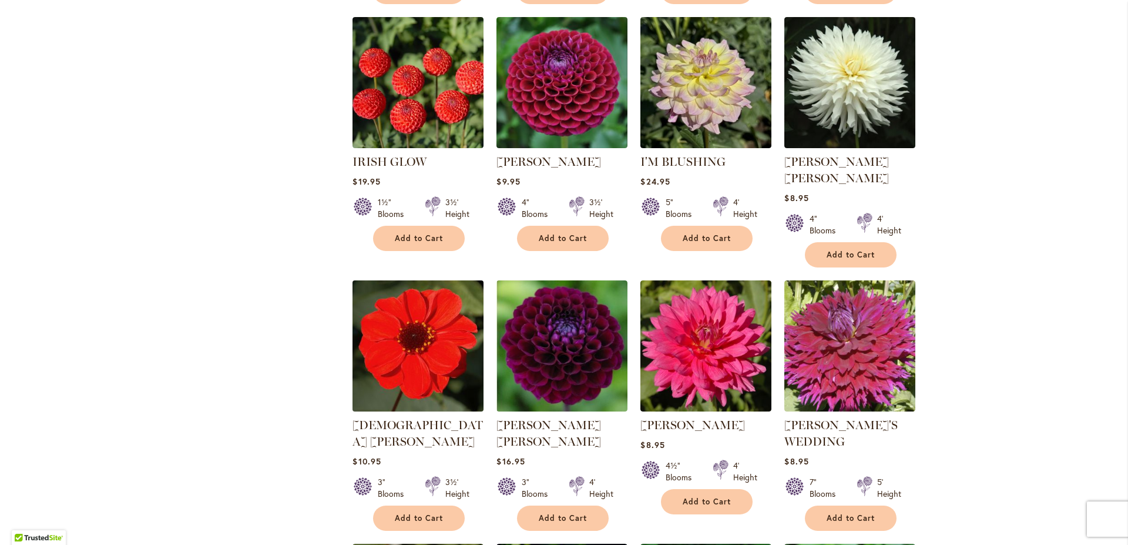
click at [407, 277] on img at bounding box center [418, 345] width 137 height 137
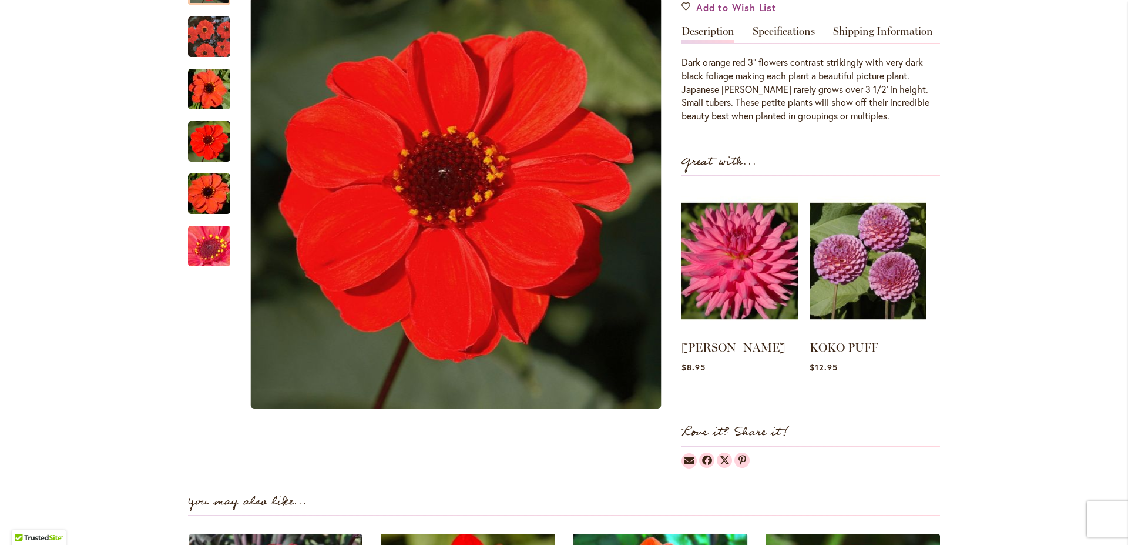
scroll to position [938, 0]
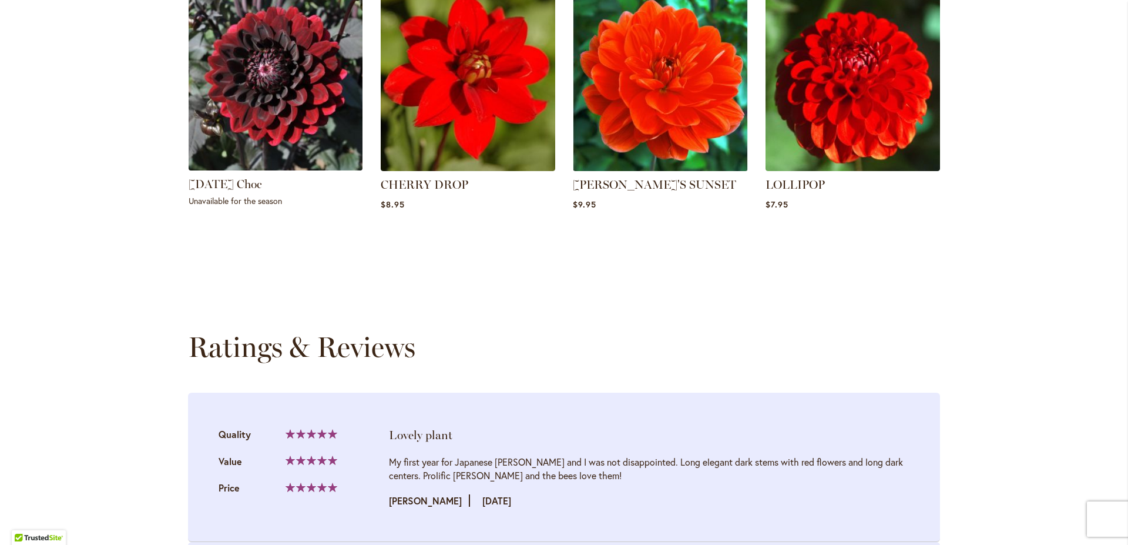
click at [258, 60] on img at bounding box center [275, 83] width 182 height 182
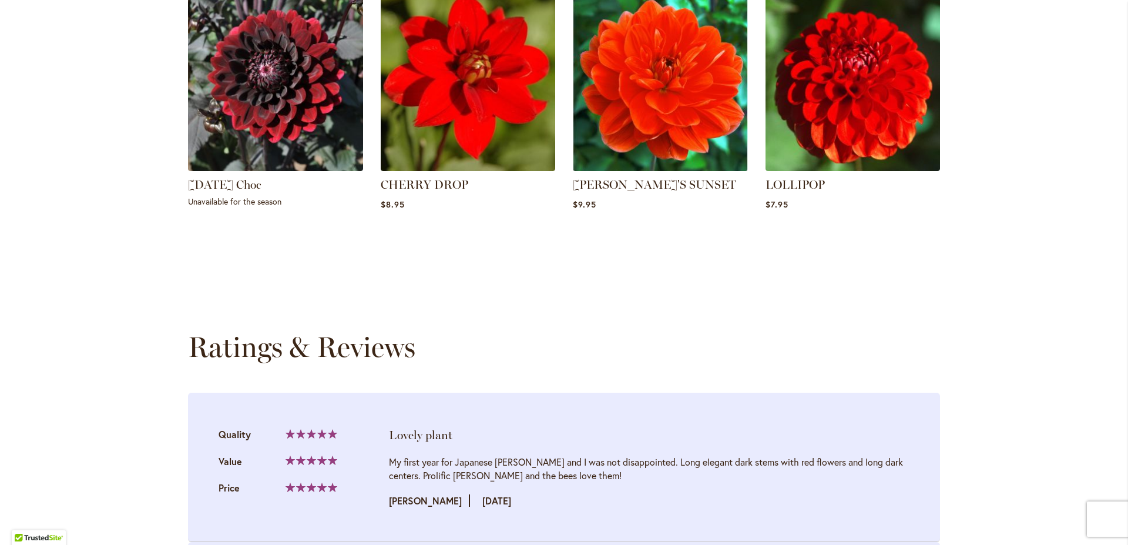
scroll to position [938, 0]
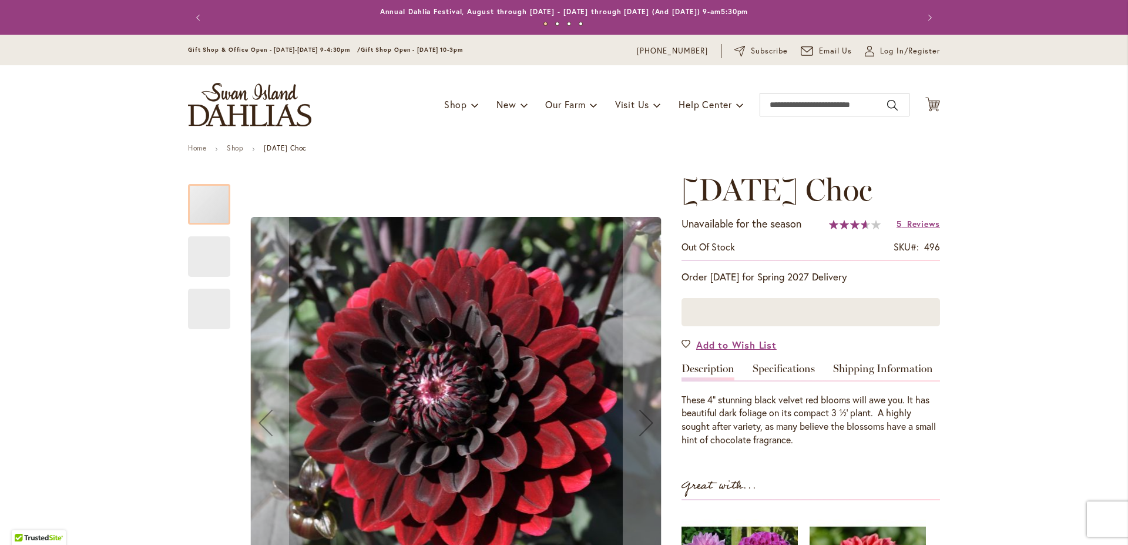
scroll to position [67, 0]
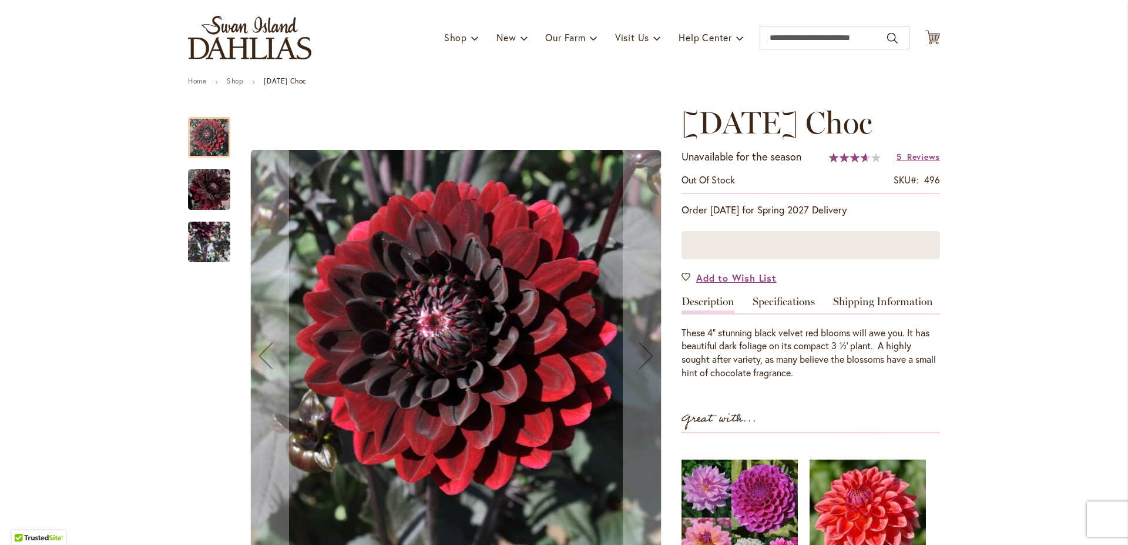
click at [202, 179] on img "Karma Choc" at bounding box center [209, 189] width 42 height 43
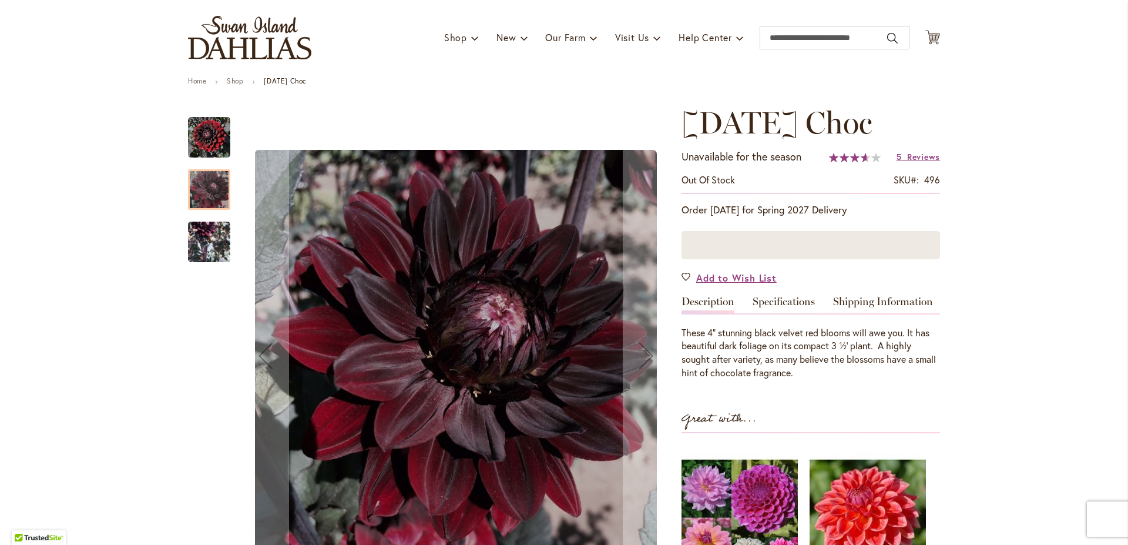
click at [203, 251] on img "Karma Choc" at bounding box center [209, 242] width 42 height 86
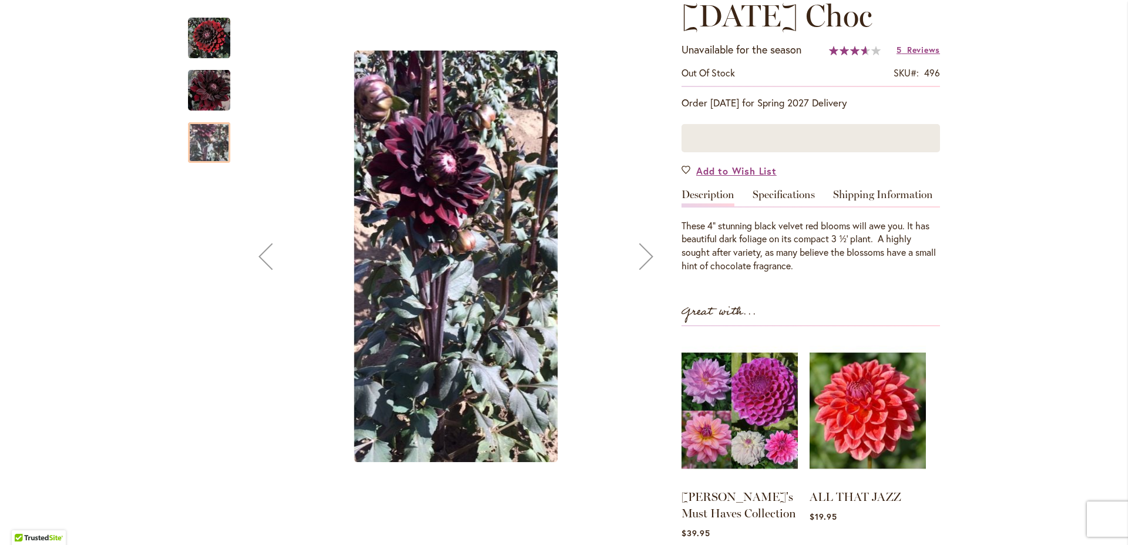
scroll to position [201, 0]
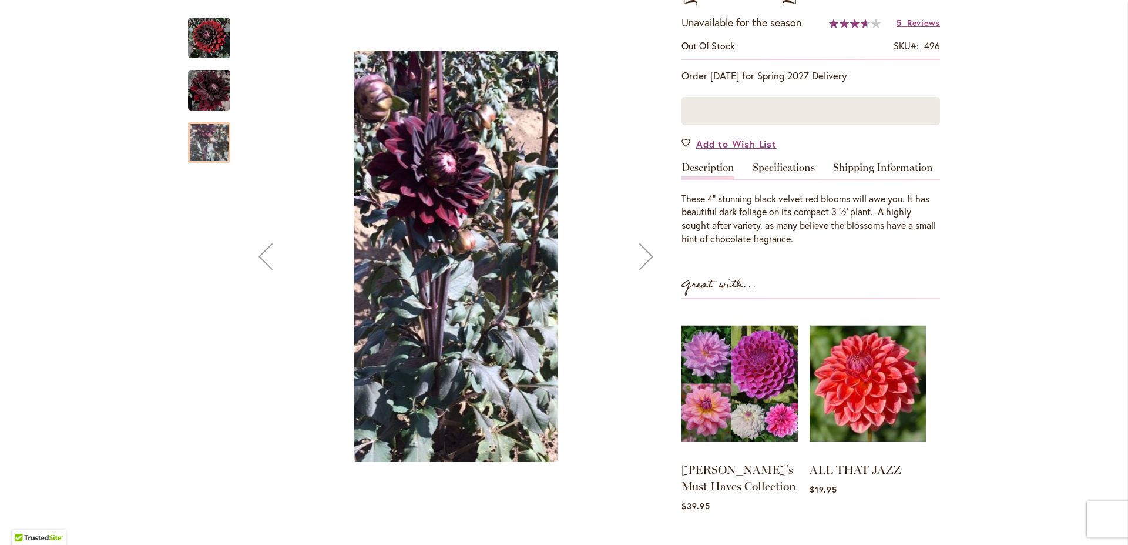
click at [196, 199] on div at bounding box center [209, 182] width 42 height 353
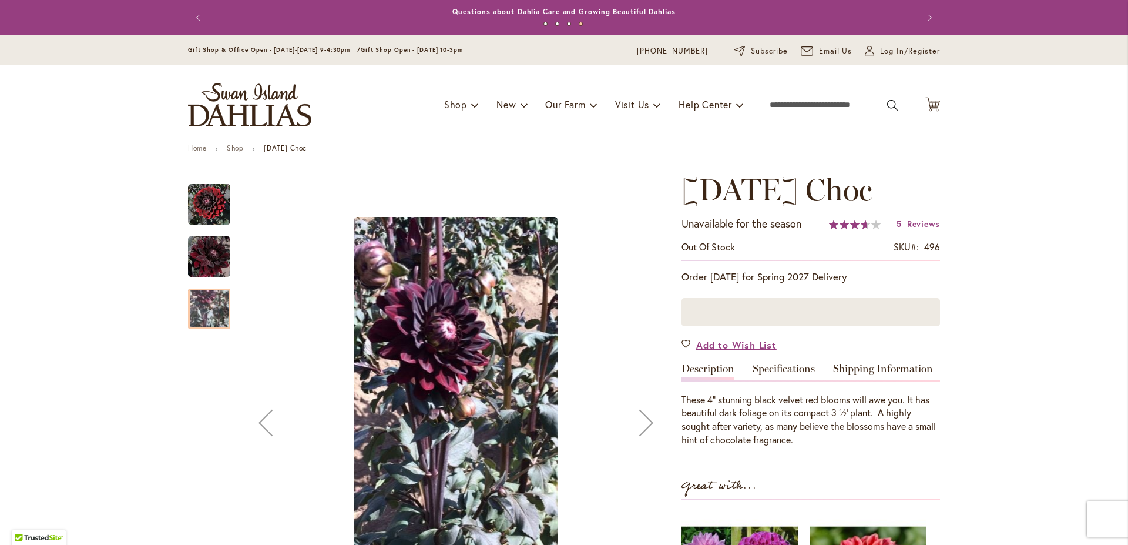
click at [216, 207] on img "Karma Choc" at bounding box center [209, 204] width 42 height 42
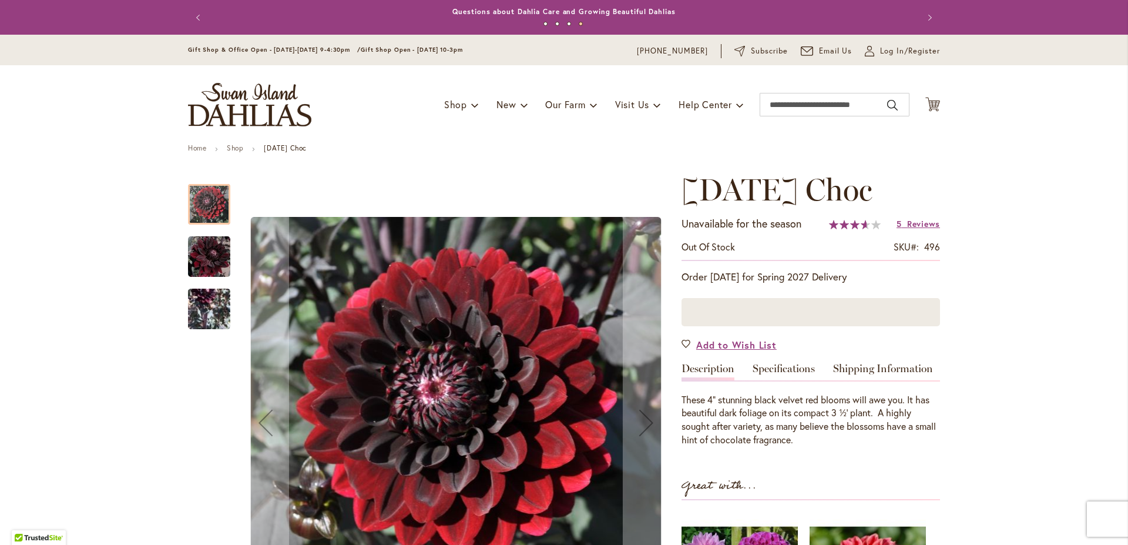
click at [206, 252] on img "Karma Choc" at bounding box center [209, 256] width 42 height 43
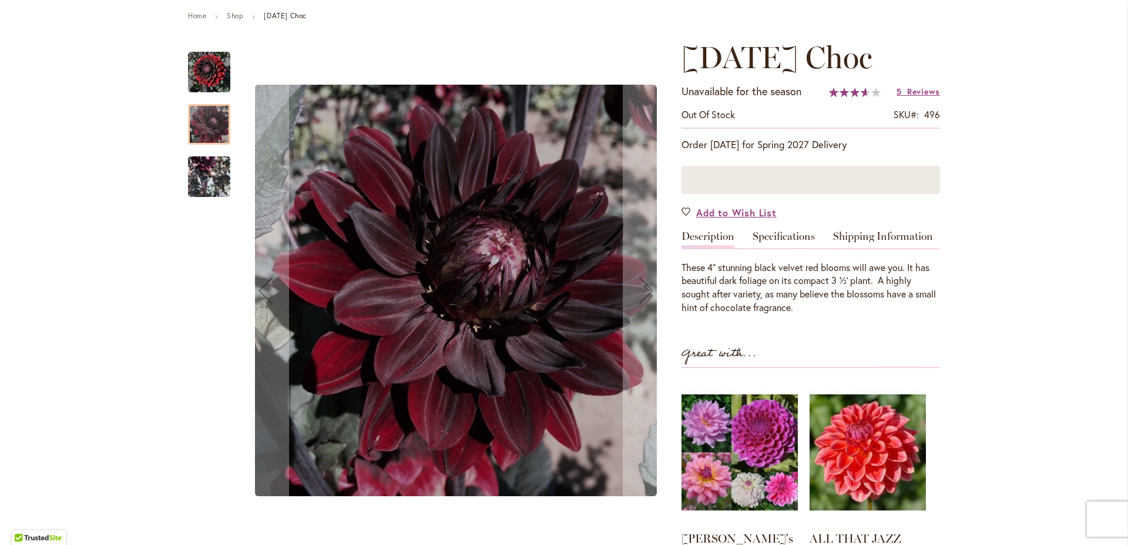
scroll to position [134, 0]
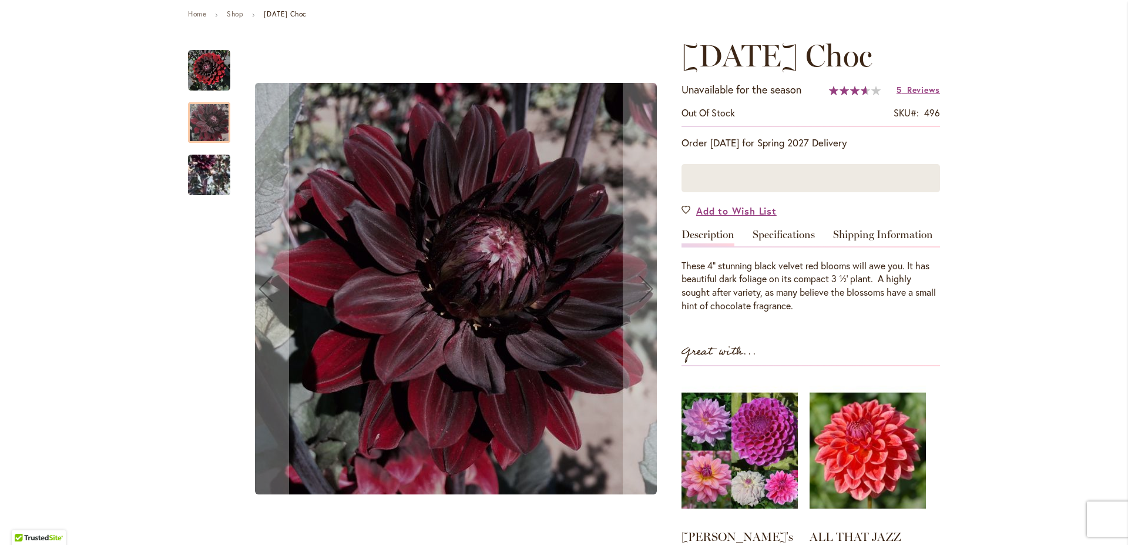
click at [200, 179] on img "Karma Choc" at bounding box center [209, 175] width 42 height 86
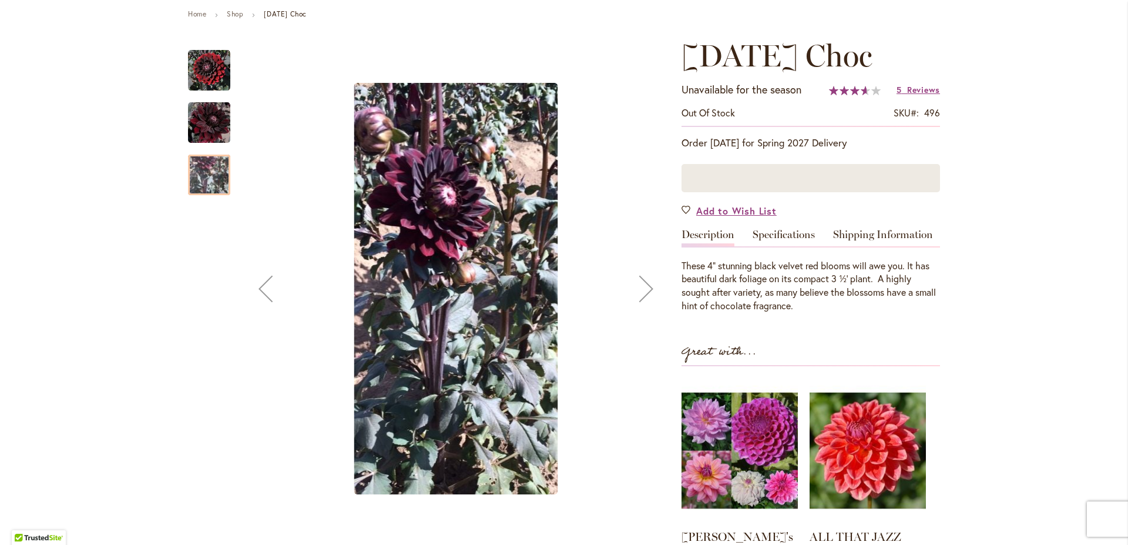
scroll to position [0, 0]
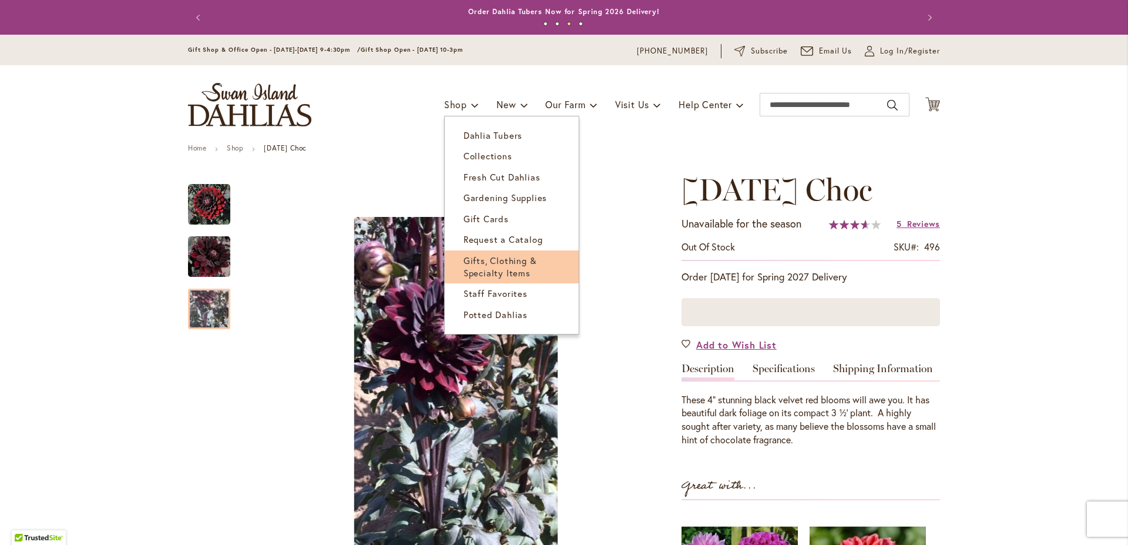
click at [478, 257] on span "Gifts, Clothing & Specialty Items" at bounding box center [500, 266] width 73 height 24
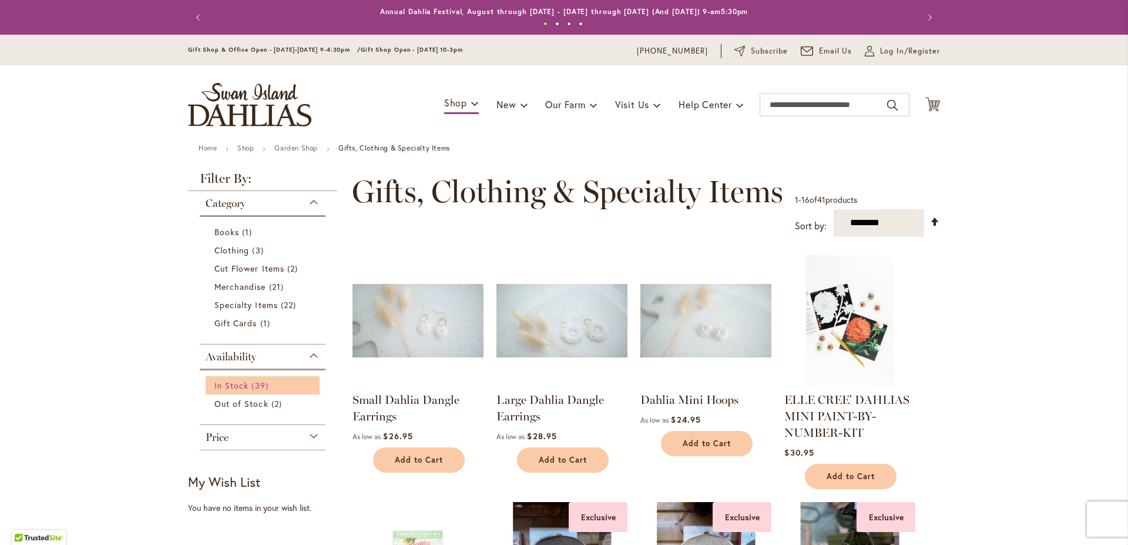
click at [234, 384] on span "In Stock" at bounding box center [231, 385] width 34 height 11
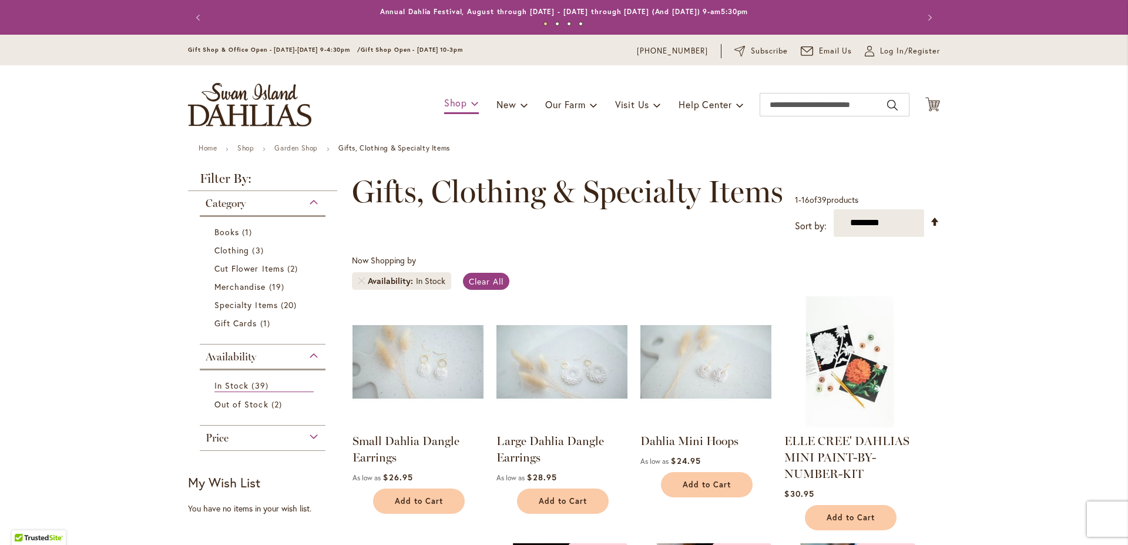
click at [447, 103] on span "Shop" at bounding box center [455, 102] width 23 height 12
click at [471, 103] on span at bounding box center [475, 102] width 8 height 19
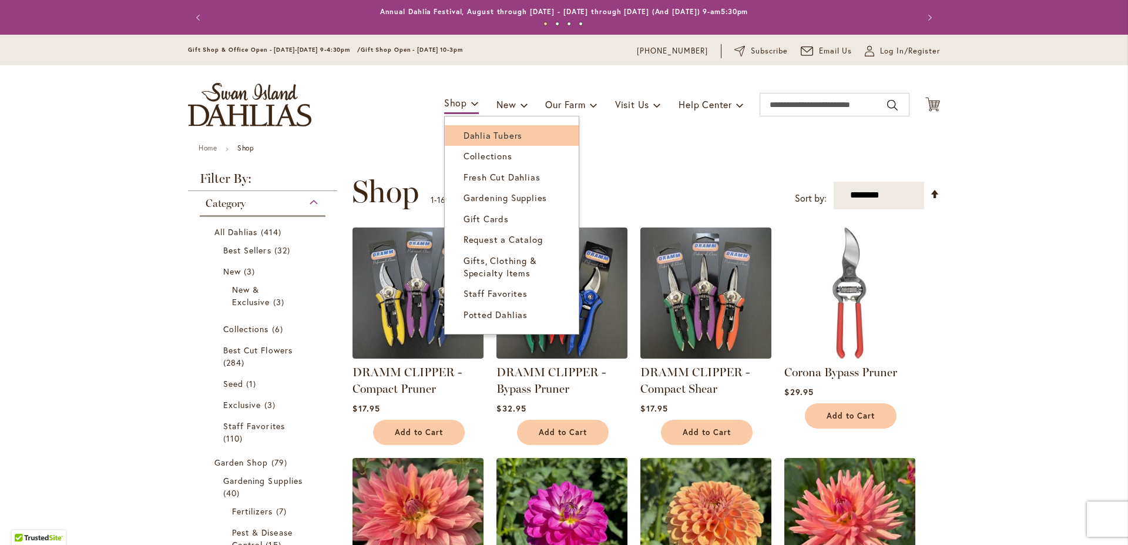
click at [476, 136] on span "Dahlia Tubers" at bounding box center [493, 135] width 59 height 12
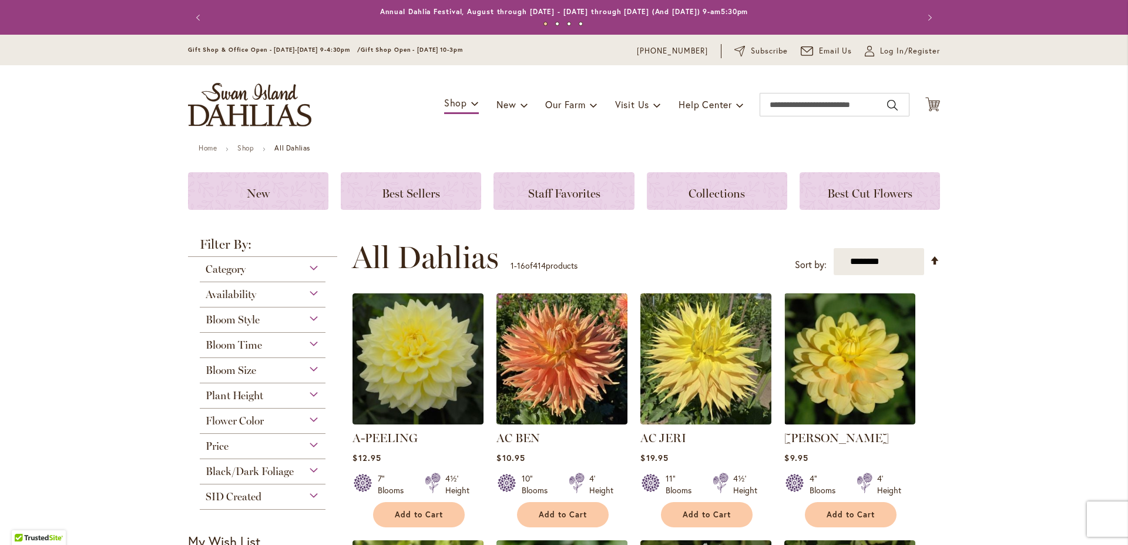
click at [256, 113] on img "store logo" at bounding box center [249, 104] width 123 height 43
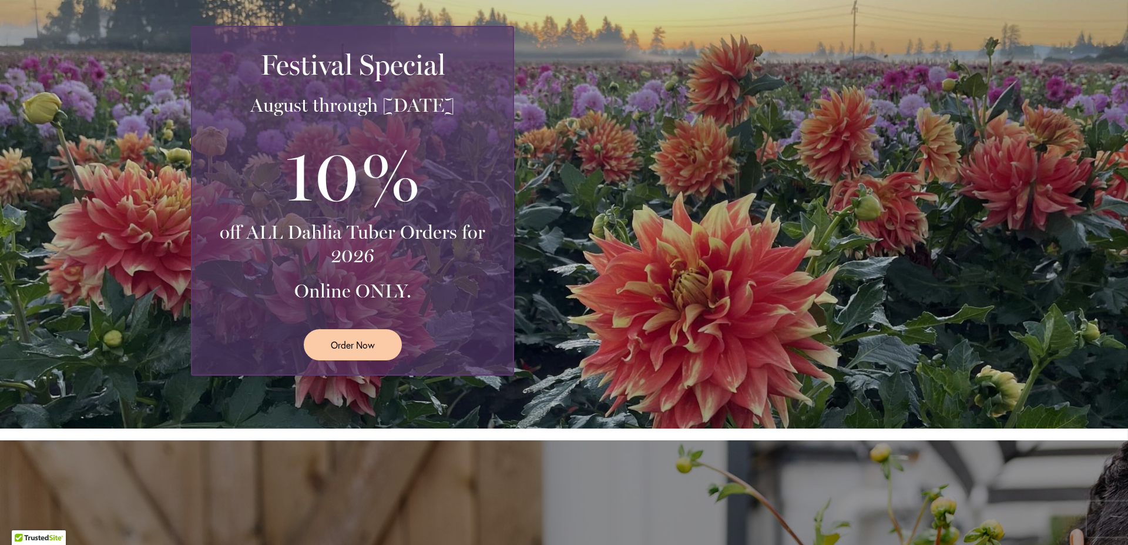
scroll to position [224, 0]
click at [347, 342] on span "Order Now" at bounding box center [353, 344] width 44 height 14
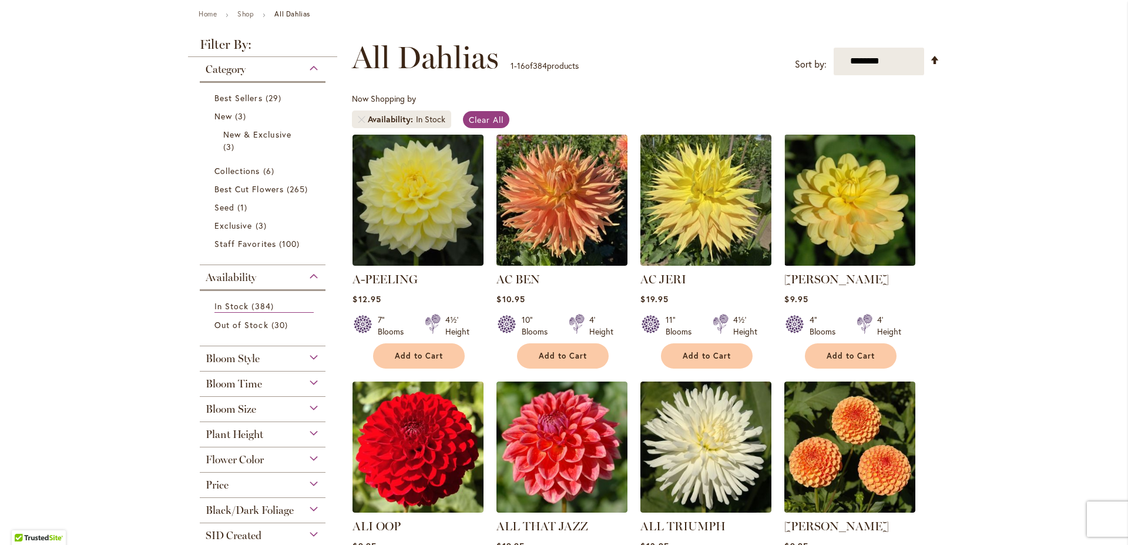
scroll to position [157, 0]
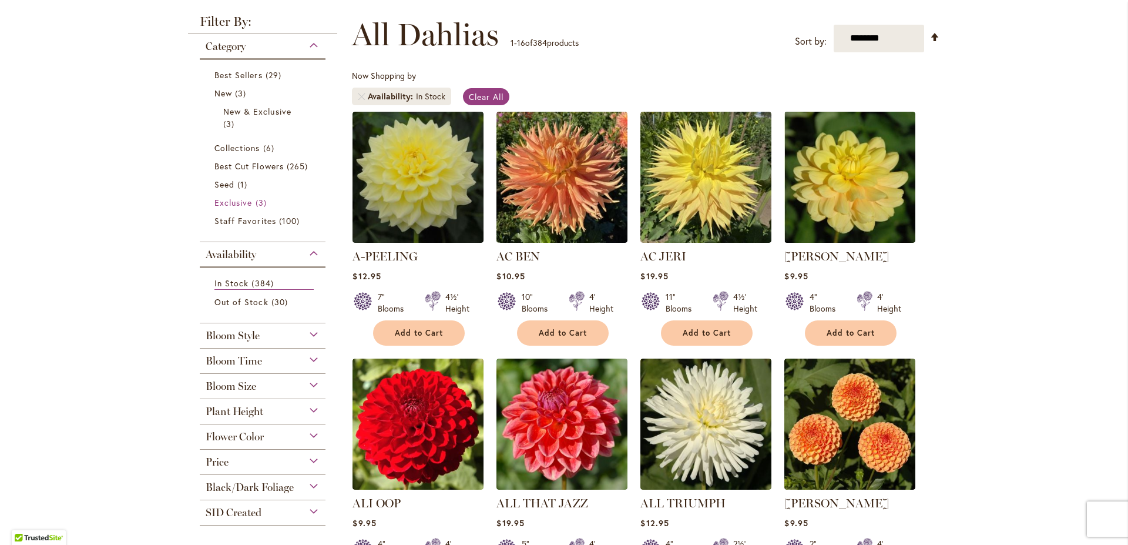
click at [297, 197] on div "Category Best Sellers 29 items New 3 items New & Exclusive 3 items 6 265 1" at bounding box center [262, 279] width 149 height 491
drag, startPoint x: 305, startPoint y: 199, endPoint x: 301, endPoint y: 335, distance: 136.4
click at [306, 323] on div "Bloom Style" at bounding box center [263, 332] width 126 height 19
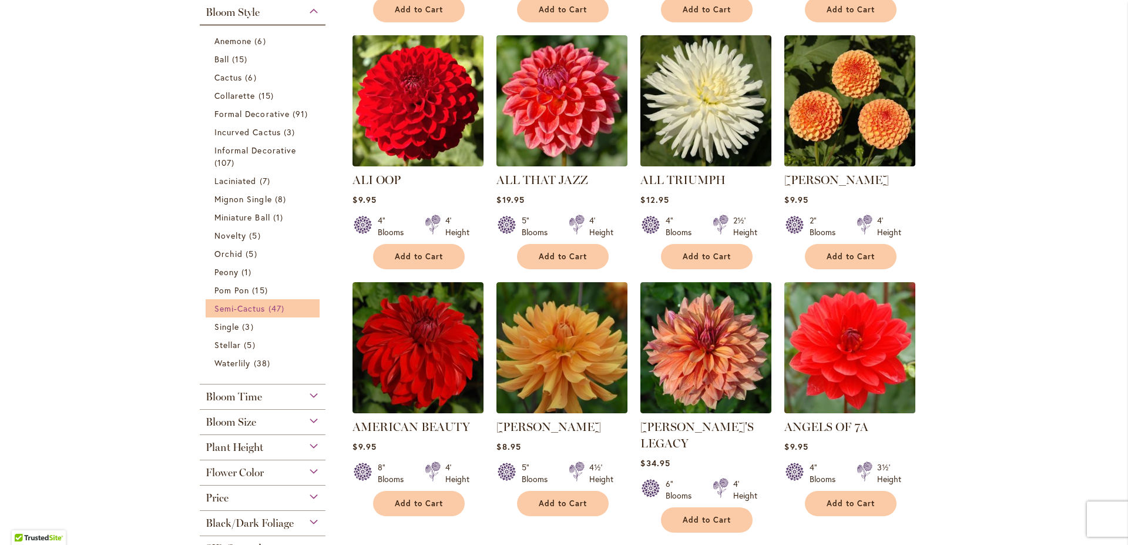
click at [231, 306] on span "Semi-Cactus" at bounding box center [239, 308] width 51 height 11
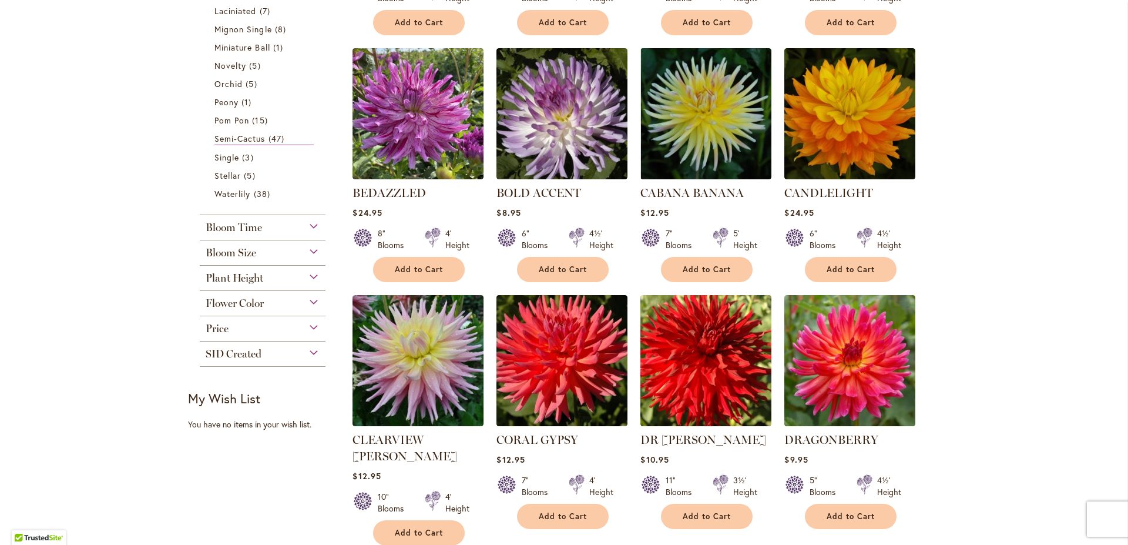
scroll to position [802, 0]
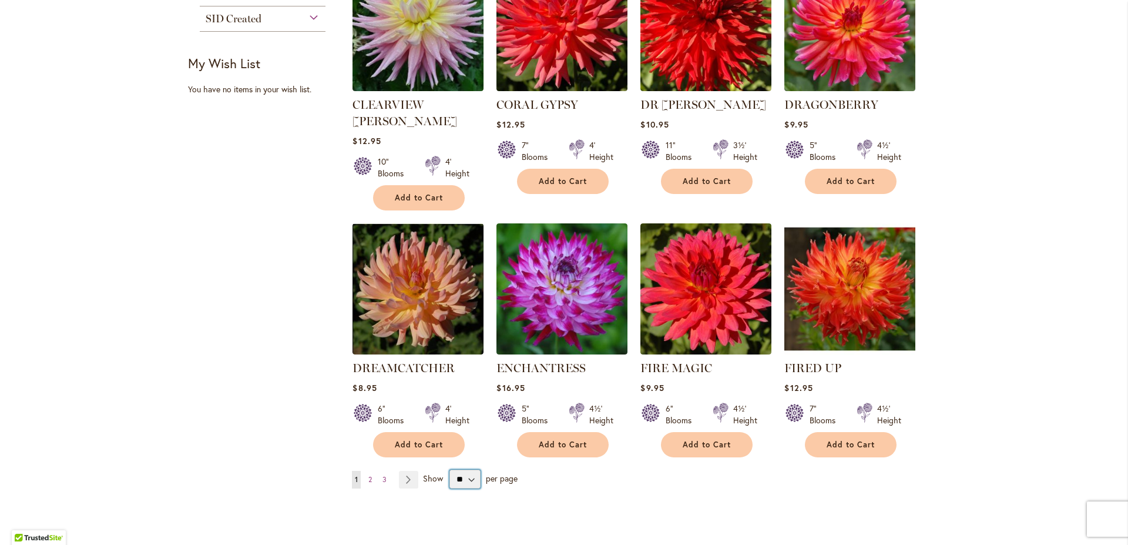
click at [449, 469] on select "** ** ** **" at bounding box center [464, 478] width 31 height 19
select select "**"
click option "**" at bounding box center [0, 0] width 0 height 0
click at [462, 469] on select "** ** ** **" at bounding box center [464, 478] width 31 height 19
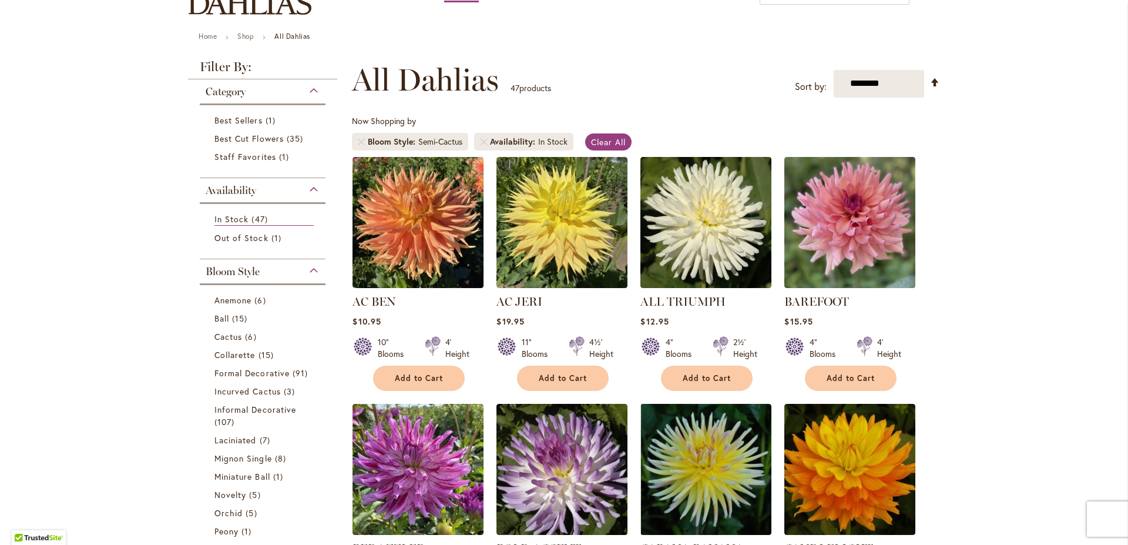
scroll to position [201, 0]
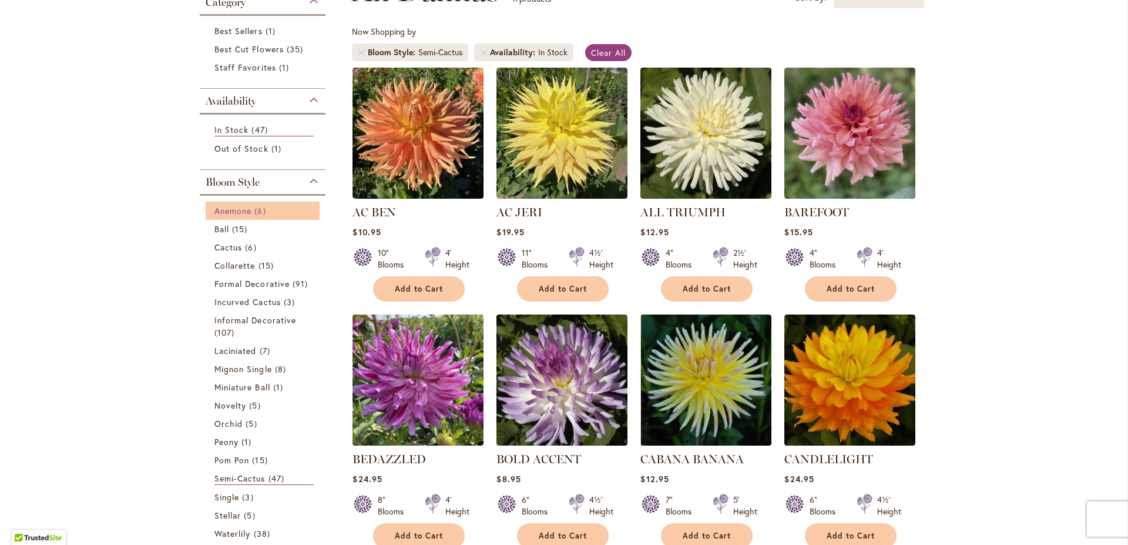
click at [229, 210] on span "Anemone" at bounding box center [232, 210] width 37 height 11
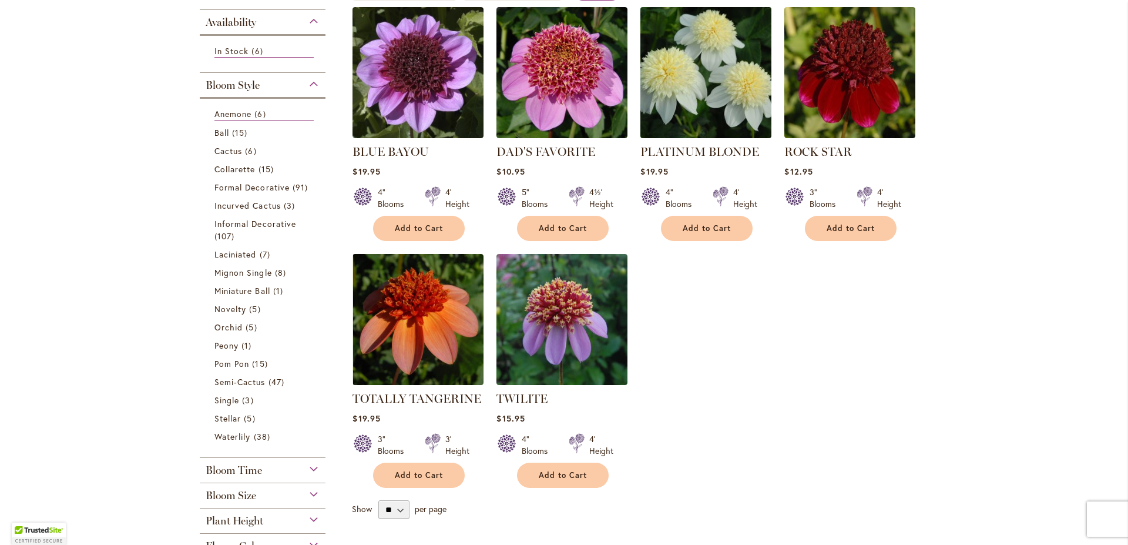
scroll to position [200, 0]
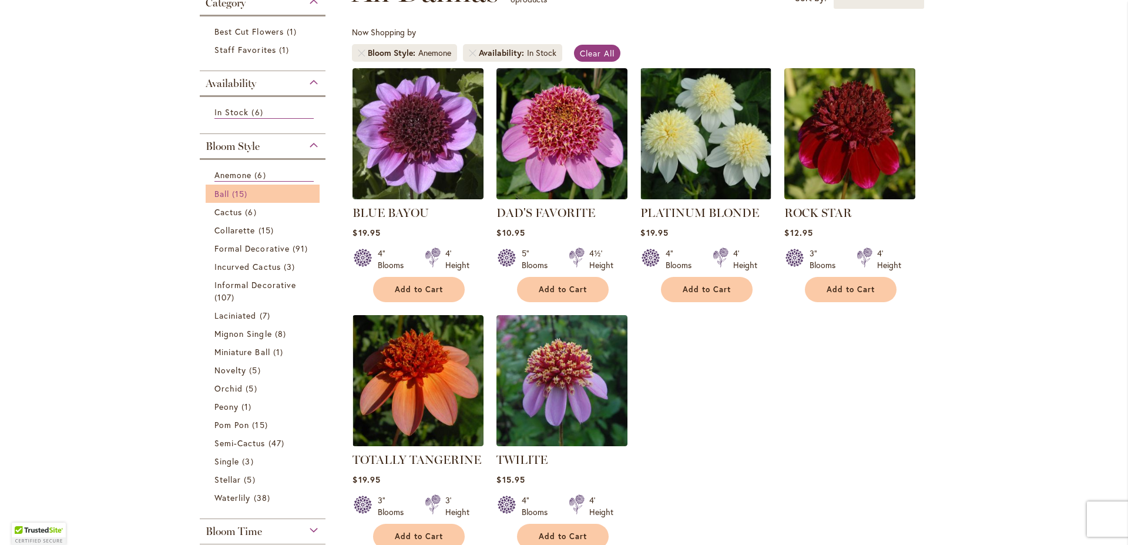
click at [214, 190] on span "Ball" at bounding box center [221, 193] width 15 height 11
click at [214, 193] on span "Ball" at bounding box center [221, 193] width 15 height 11
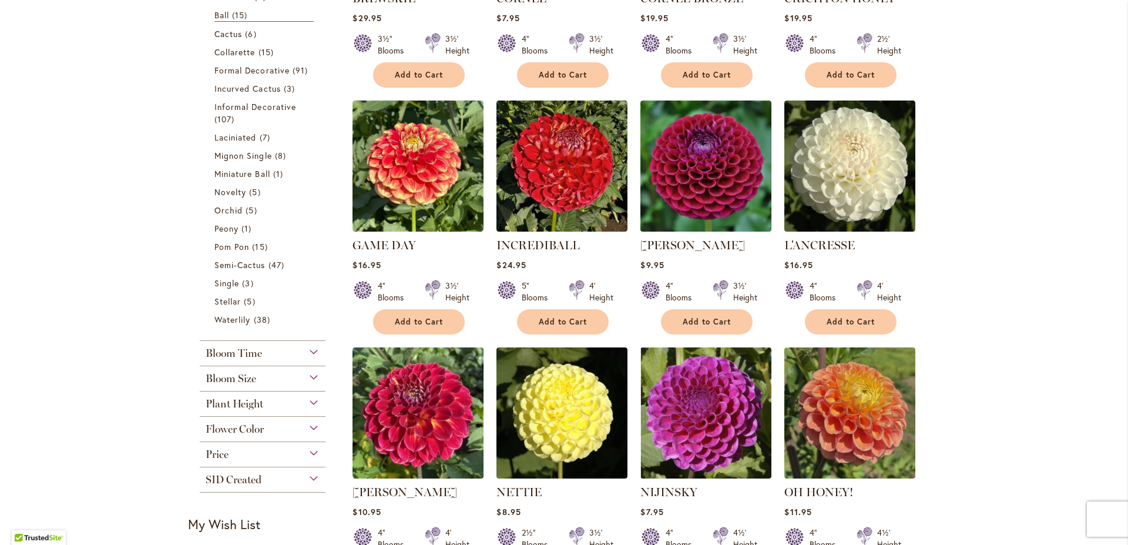
scroll to position [402, 0]
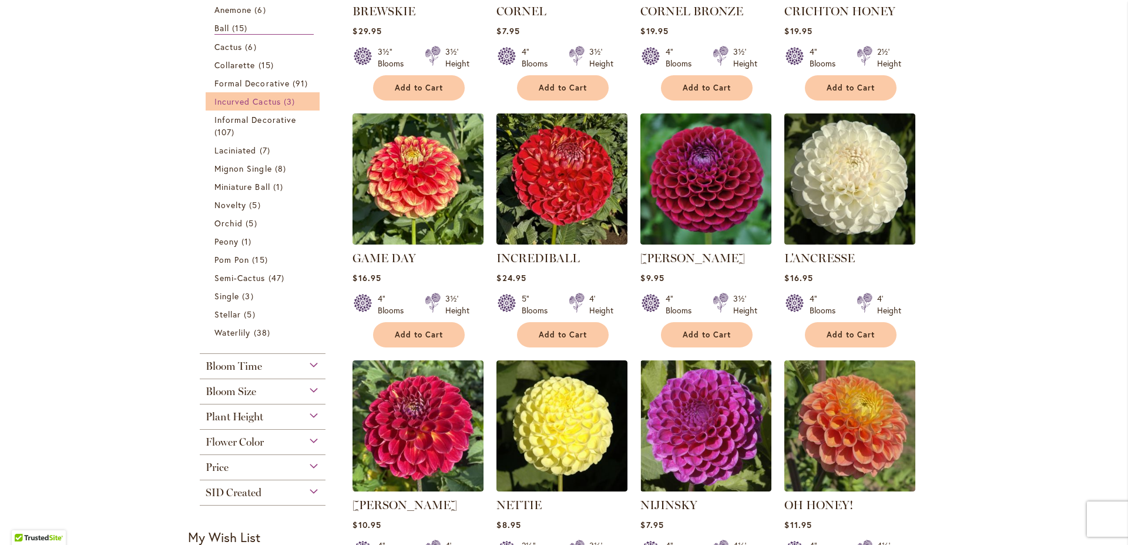
click at [246, 100] on span "Incurved Cactus" at bounding box center [247, 101] width 66 height 11
click at [243, 102] on span "Incurved Cactus" at bounding box center [247, 101] width 66 height 11
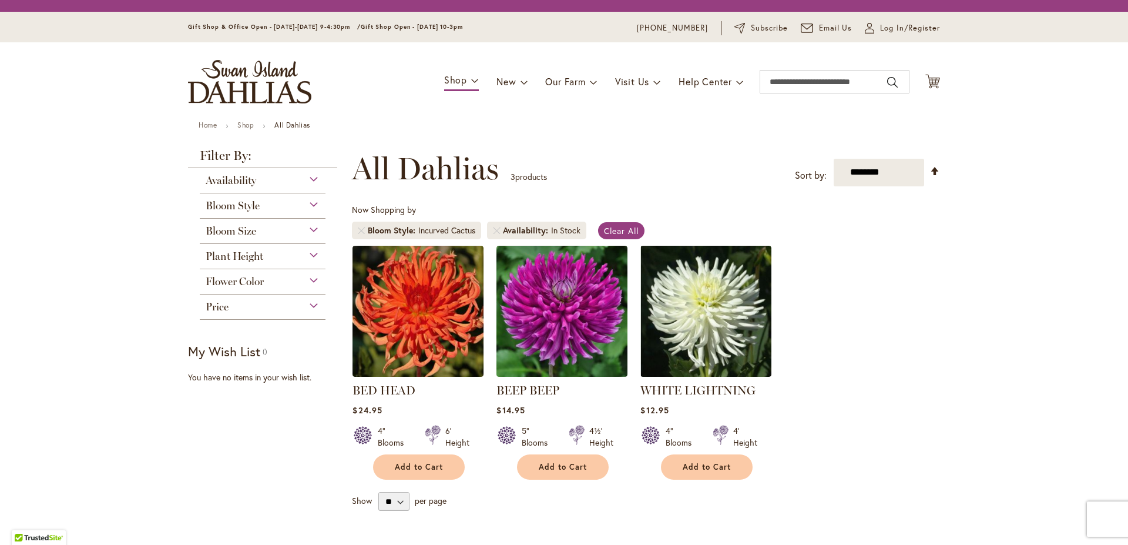
click at [306, 174] on div "Availability" at bounding box center [263, 177] width 126 height 19
click at [242, 172] on div "Availability" at bounding box center [263, 177] width 126 height 19
click at [313, 179] on div "Availability" at bounding box center [263, 177] width 126 height 19
click at [308, 180] on div "Availability" at bounding box center [263, 177] width 126 height 19
click at [243, 177] on span "Availability" at bounding box center [231, 180] width 51 height 13
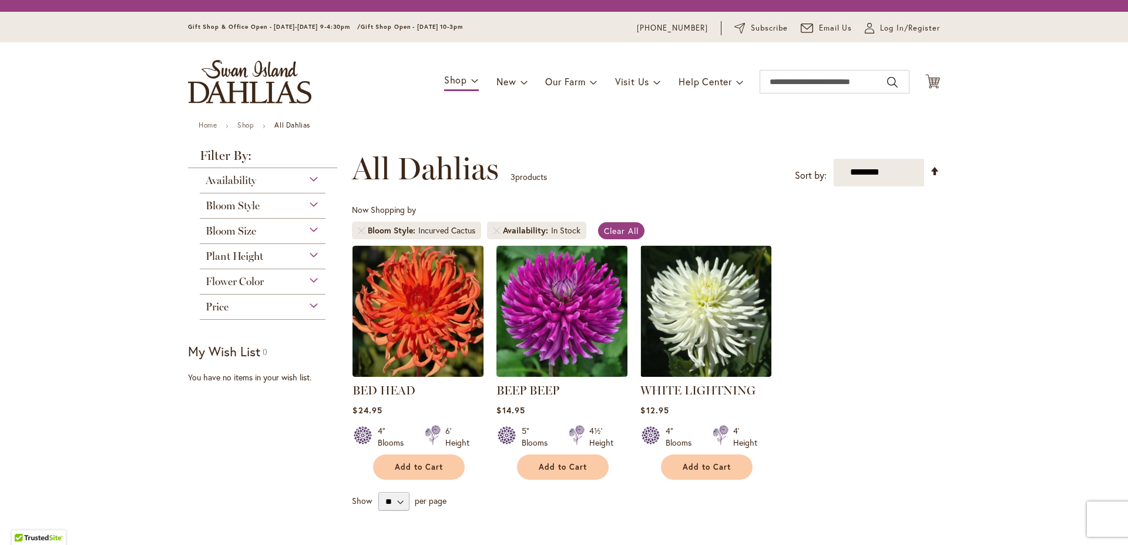
click at [307, 179] on div "Availability" at bounding box center [263, 177] width 126 height 19
click at [228, 180] on span "Availability" at bounding box center [231, 180] width 51 height 13
click at [455, 78] on span "Shop" at bounding box center [455, 79] width 23 height 12
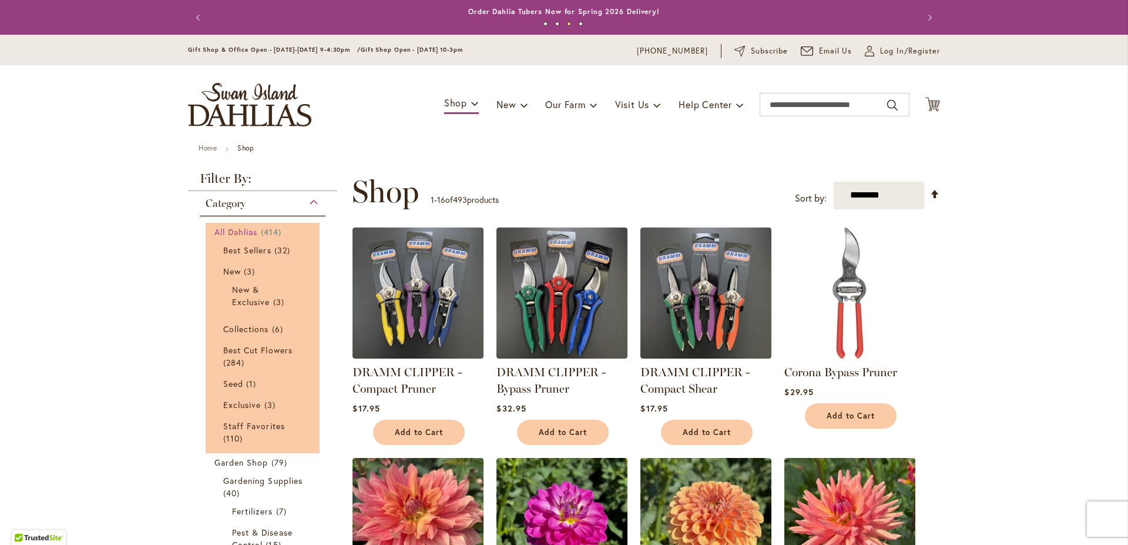
click at [246, 233] on span "All Dahlias" at bounding box center [235, 231] width 43 height 11
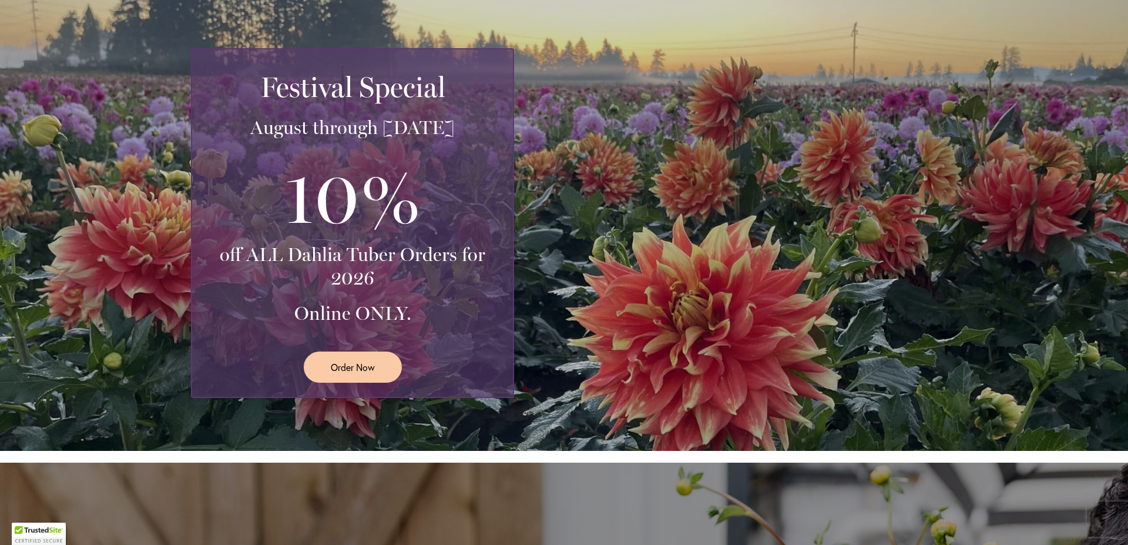
scroll to position [224, 0]
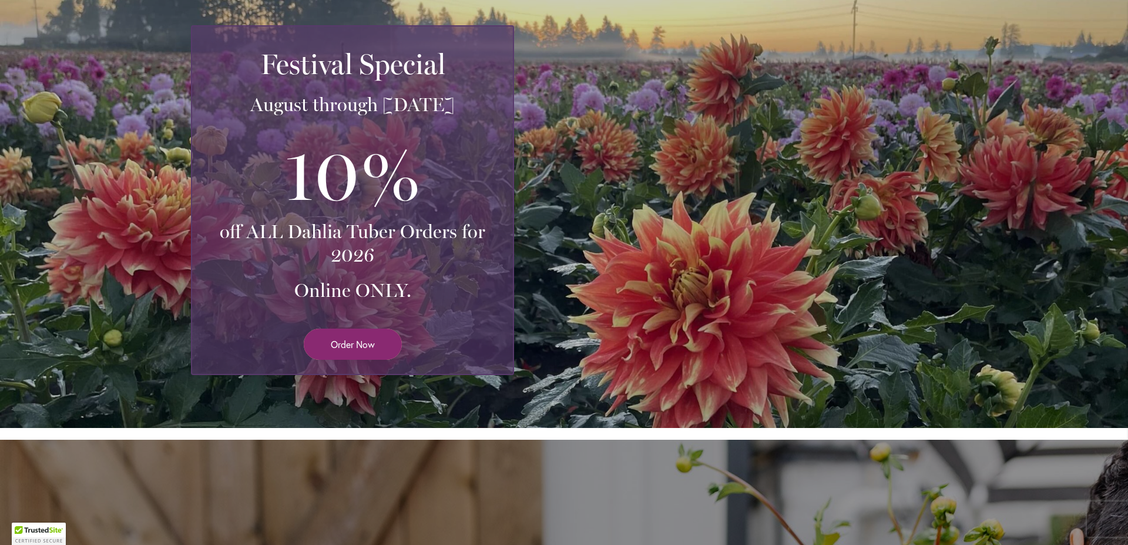
click at [349, 339] on span "Order Now" at bounding box center [353, 344] width 44 height 14
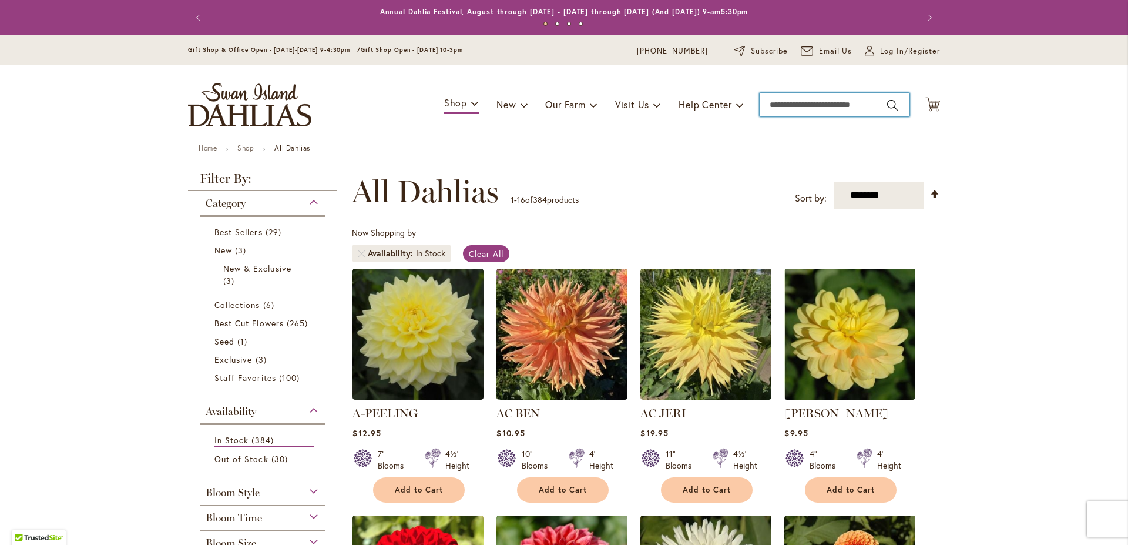
click at [837, 104] on input "Search" at bounding box center [835, 105] width 150 height 24
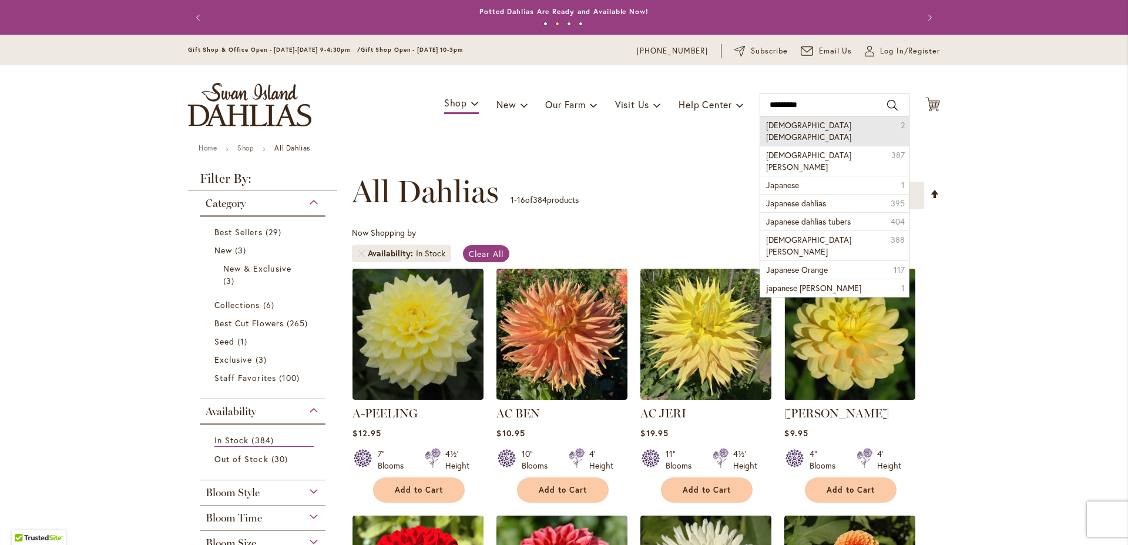
click at [833, 127] on li "[DEMOGRAPHIC_DATA] [PERSON_NAME] 2" at bounding box center [834, 130] width 149 height 29
type input "**********"
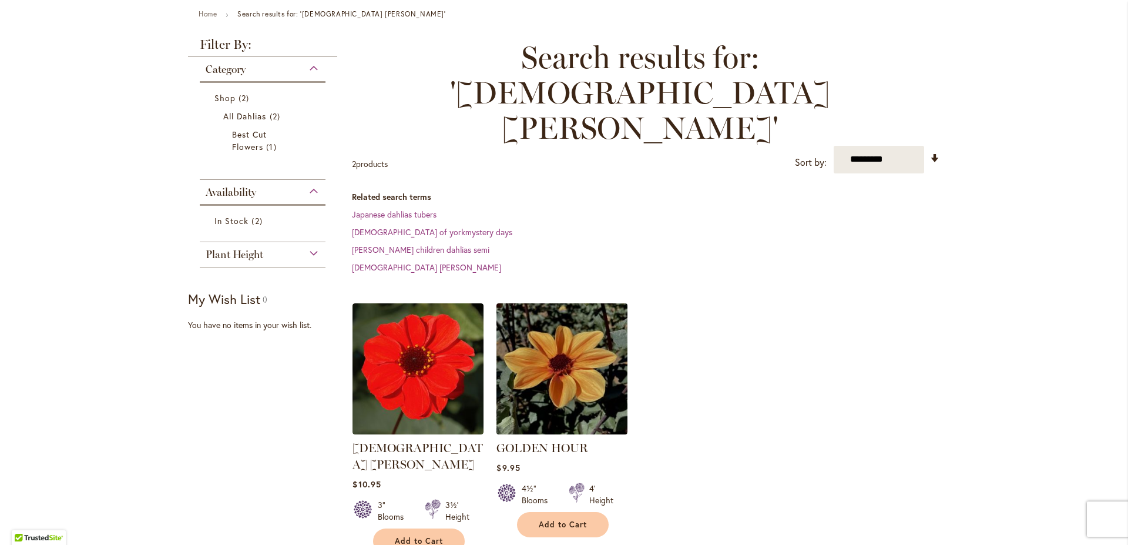
scroll to position [157, 0]
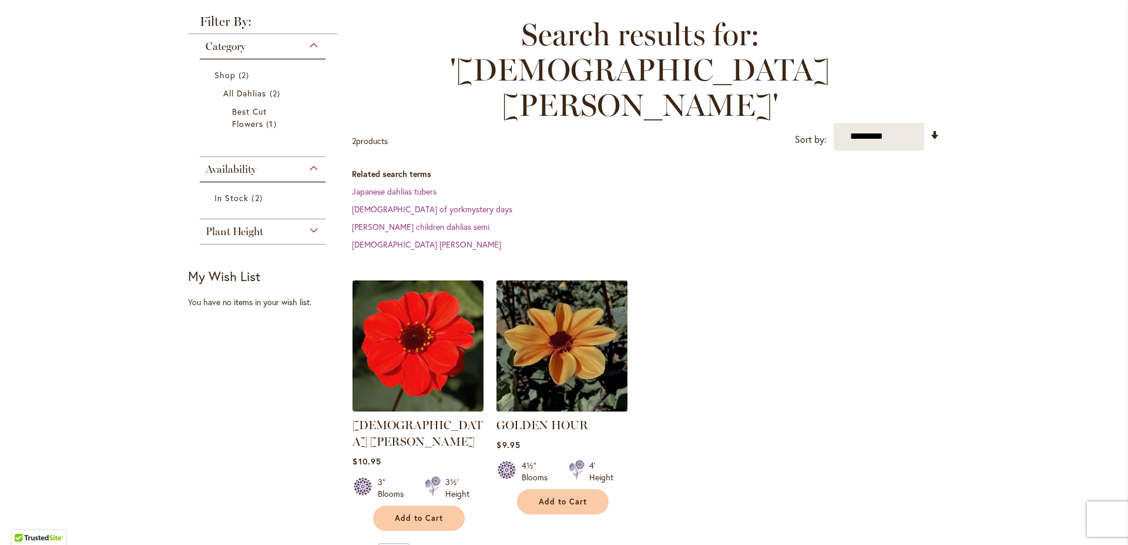
click at [568, 277] on img at bounding box center [562, 345] width 137 height 137
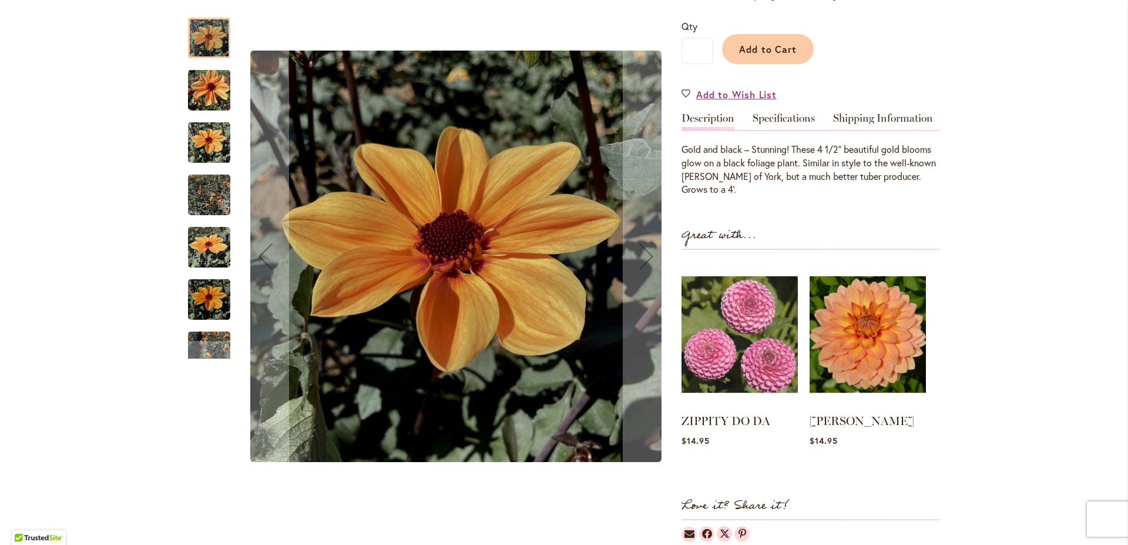
scroll to position [234, 0]
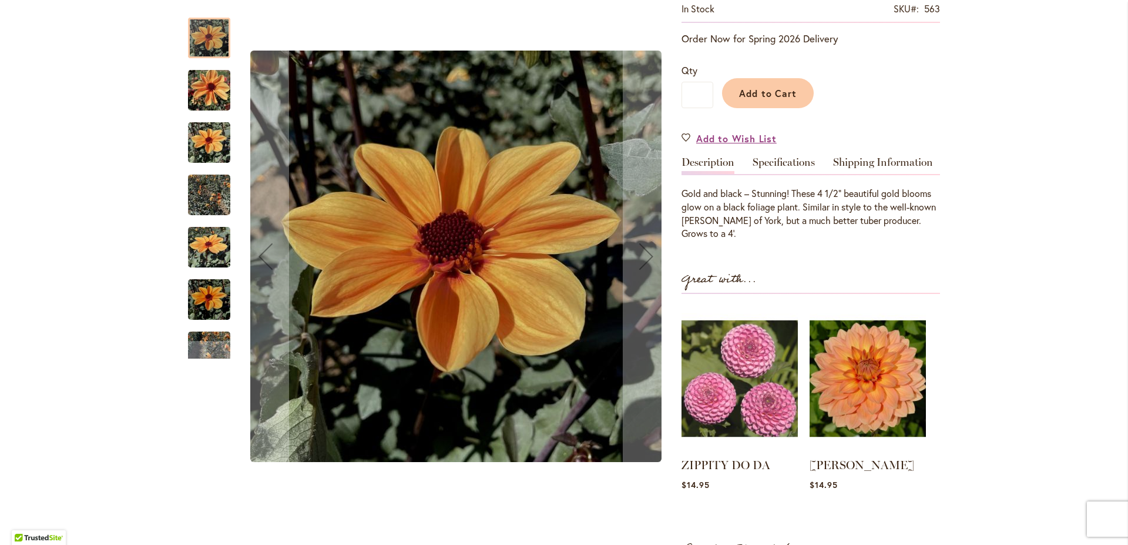
click at [214, 86] on img "Golden Hour" at bounding box center [209, 90] width 42 height 56
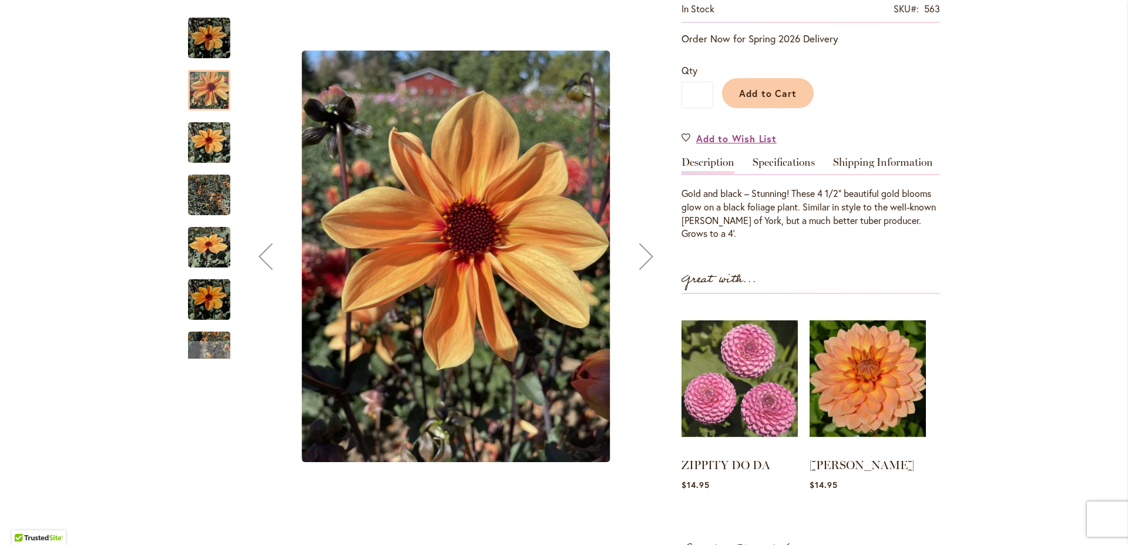
click at [191, 139] on img "Golden Hour" at bounding box center [209, 143] width 42 height 56
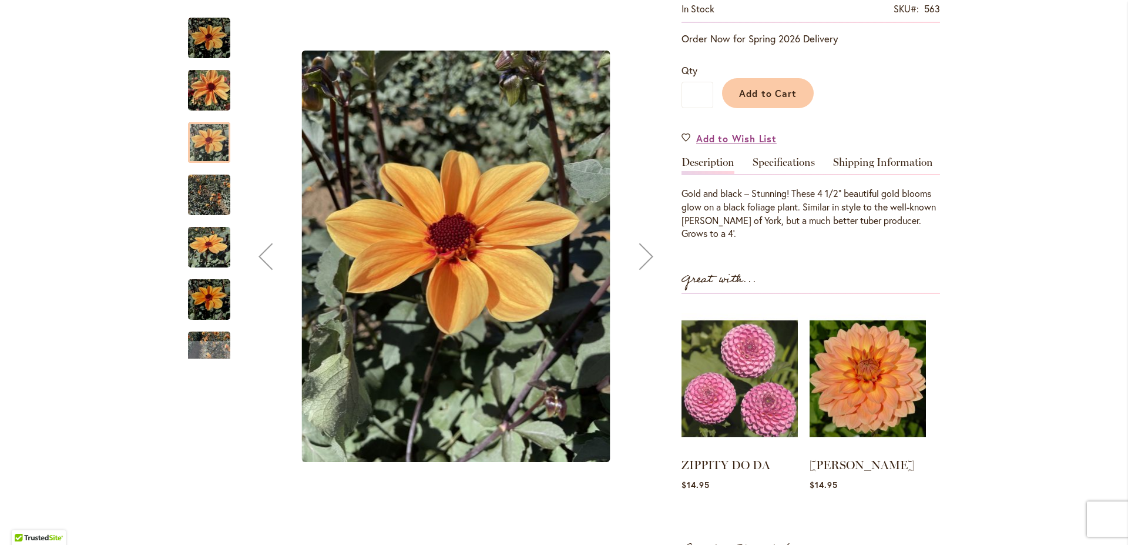
click at [188, 190] on img "Golden Hour" at bounding box center [209, 195] width 42 height 56
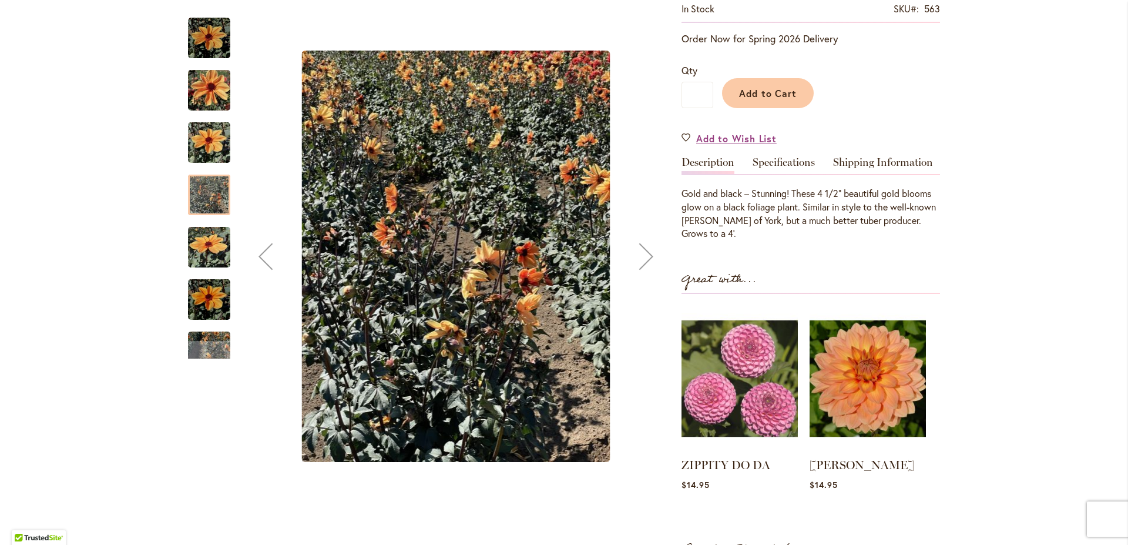
click at [216, 245] on img "Golden Hour" at bounding box center [209, 247] width 42 height 56
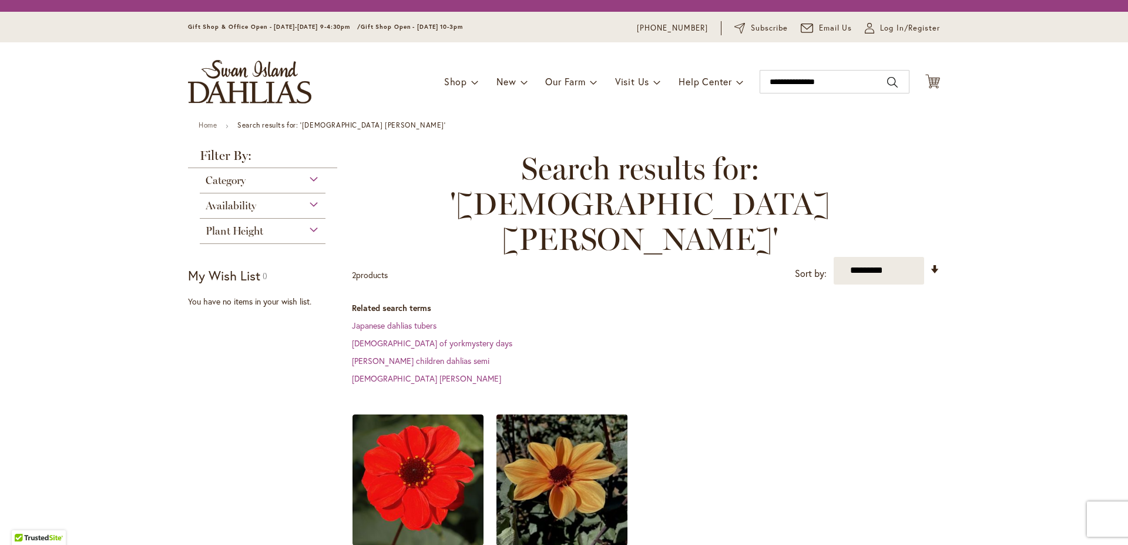
scroll to position [157, 0]
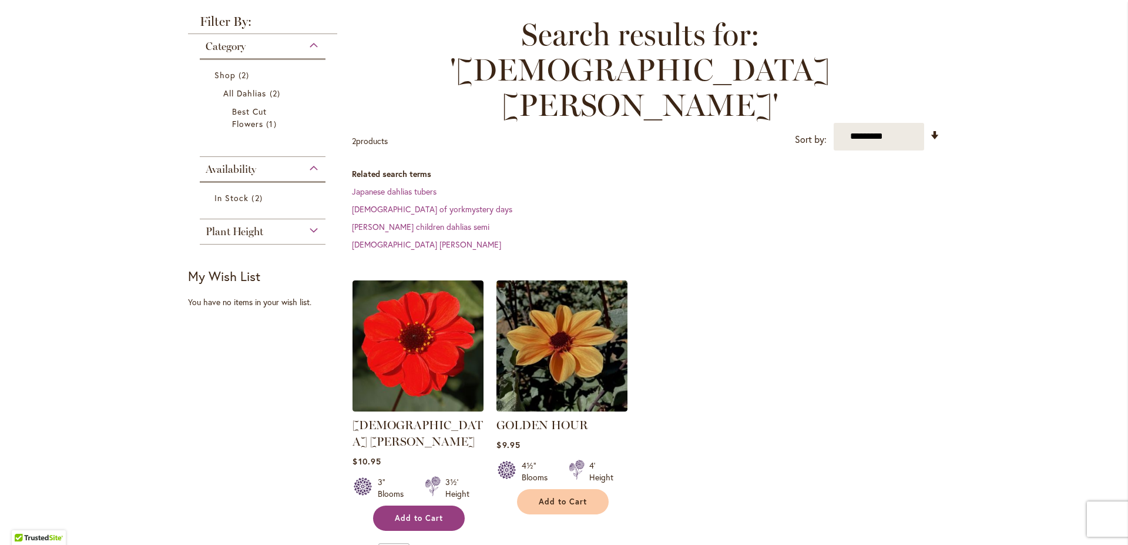
click at [409, 513] on span "Add to Cart" at bounding box center [419, 518] width 48 height 10
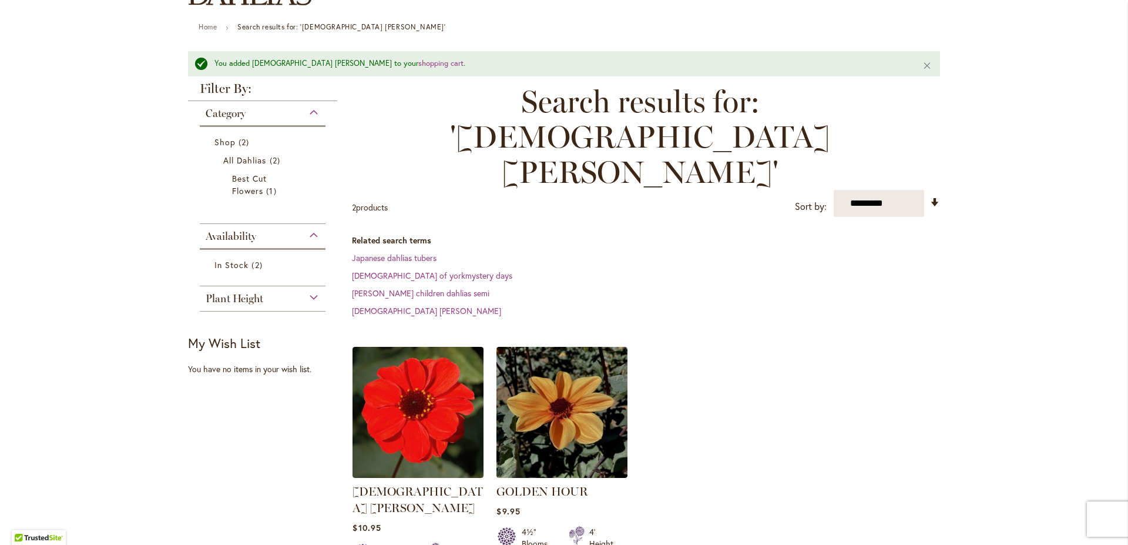
scroll to position [152, 0]
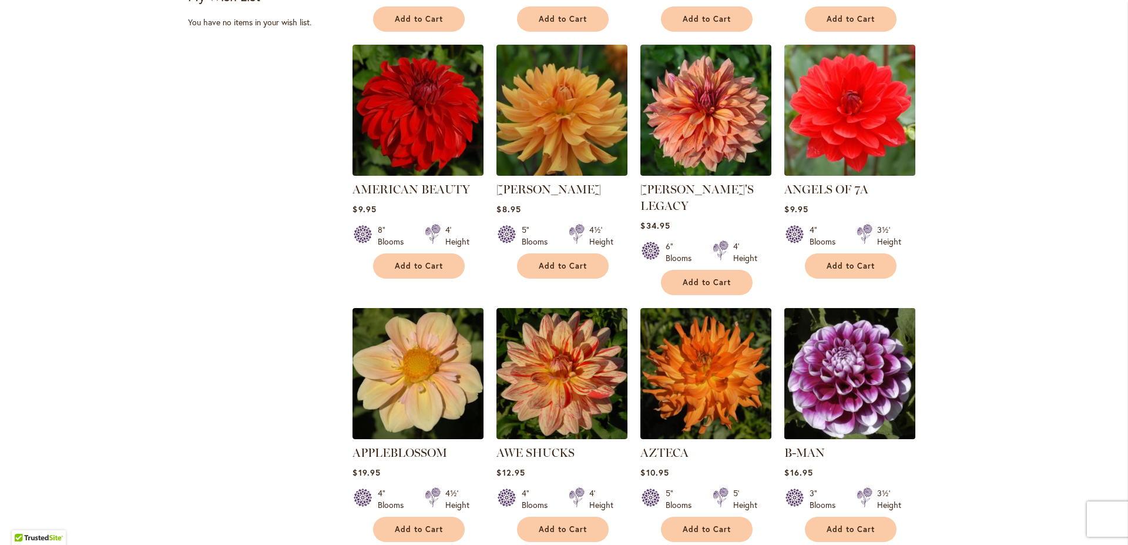
scroll to position [827, 0]
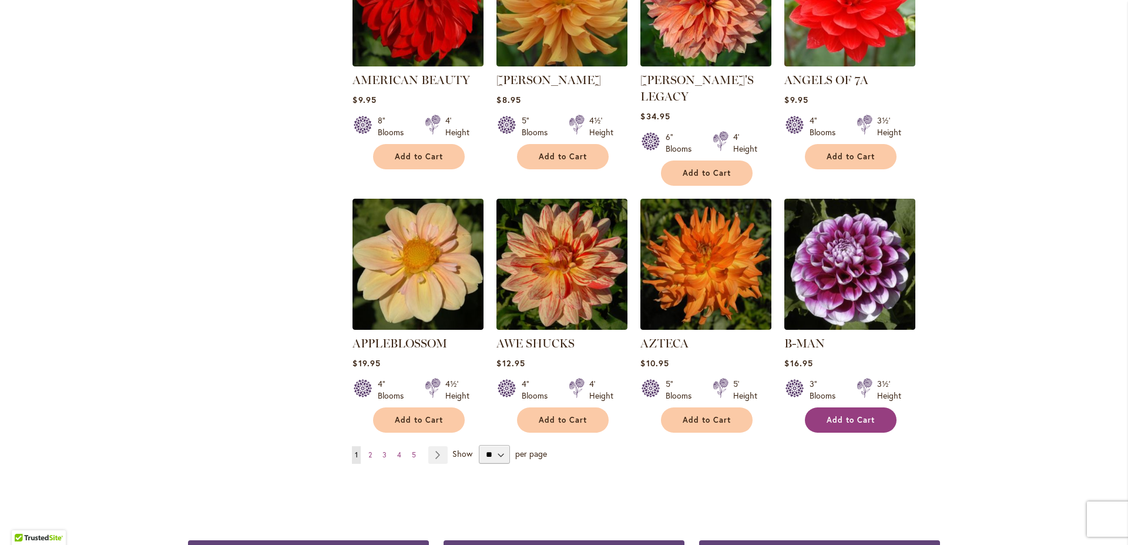
drag, startPoint x: 849, startPoint y: 406, endPoint x: 838, endPoint y: 407, distance: 11.2
click at [842, 415] on span "Add to Cart" at bounding box center [851, 420] width 48 height 10
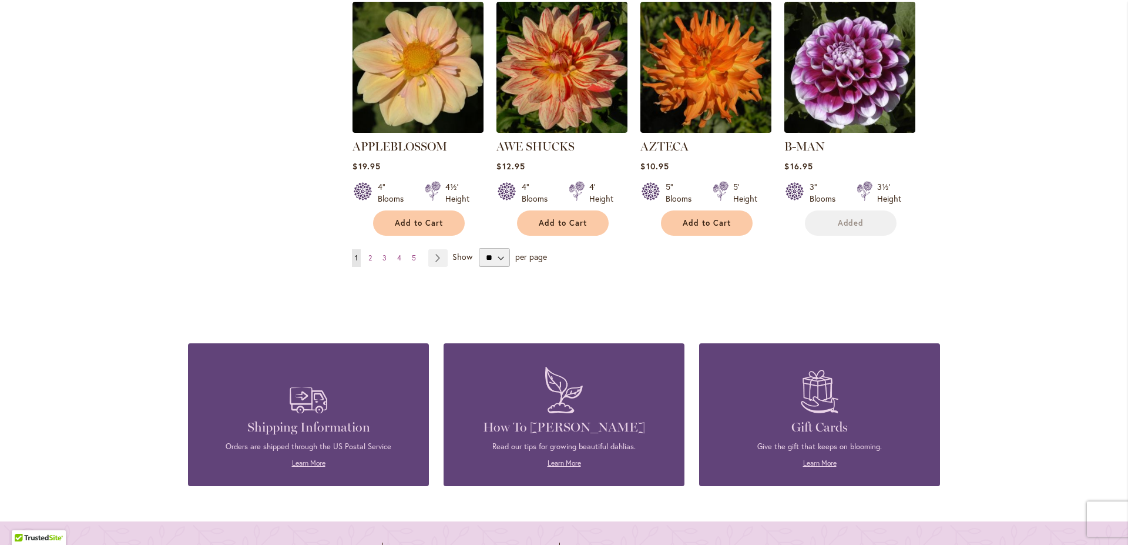
scroll to position [1125, 0]
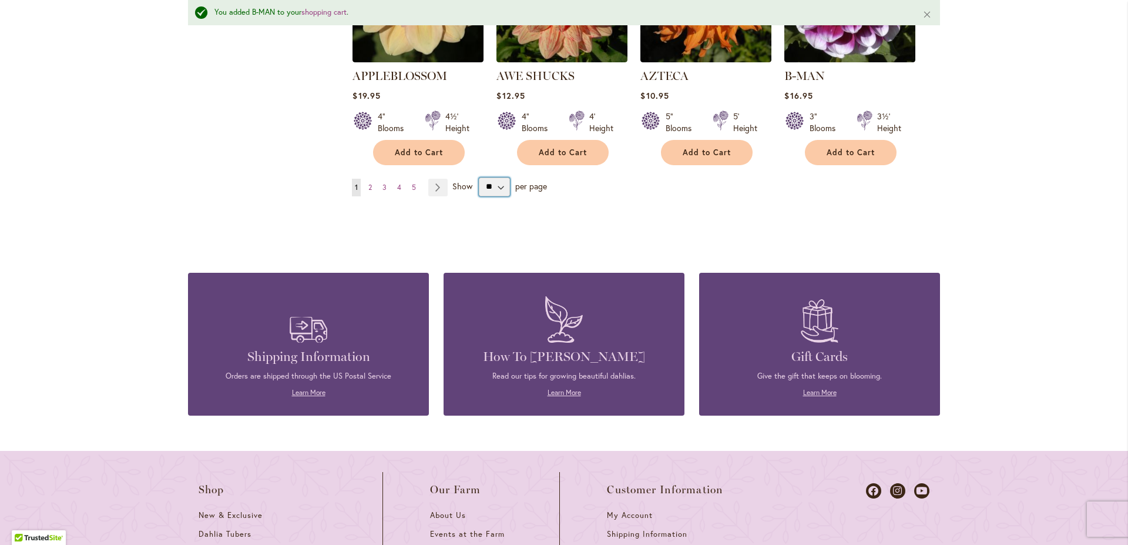
click at [479, 177] on select "** ** ** **" at bounding box center [494, 186] width 31 height 19
select select "**"
click option "**" at bounding box center [0, 0] width 0 height 0
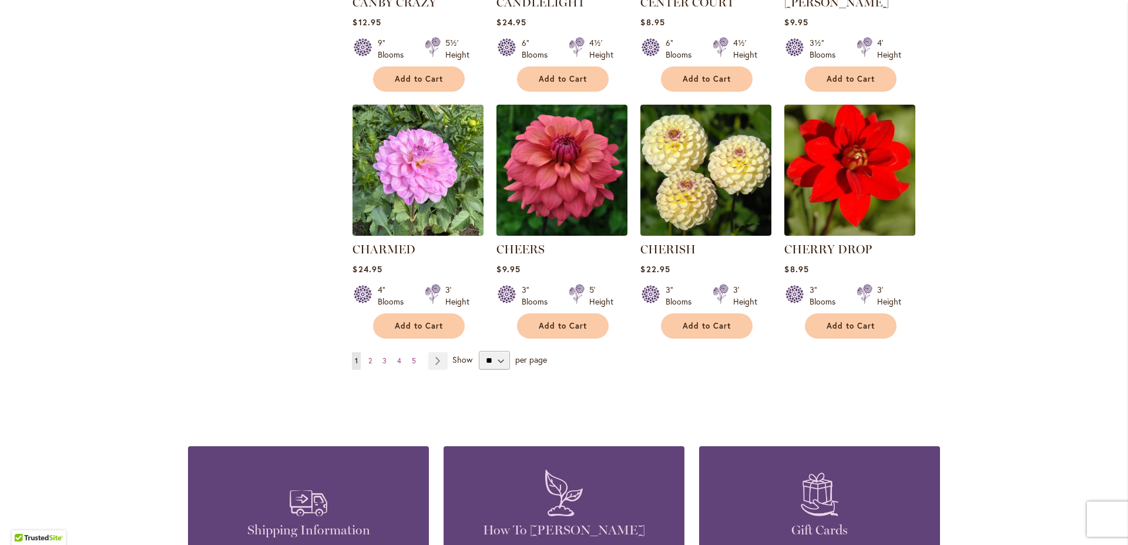
scroll to position [3934, 0]
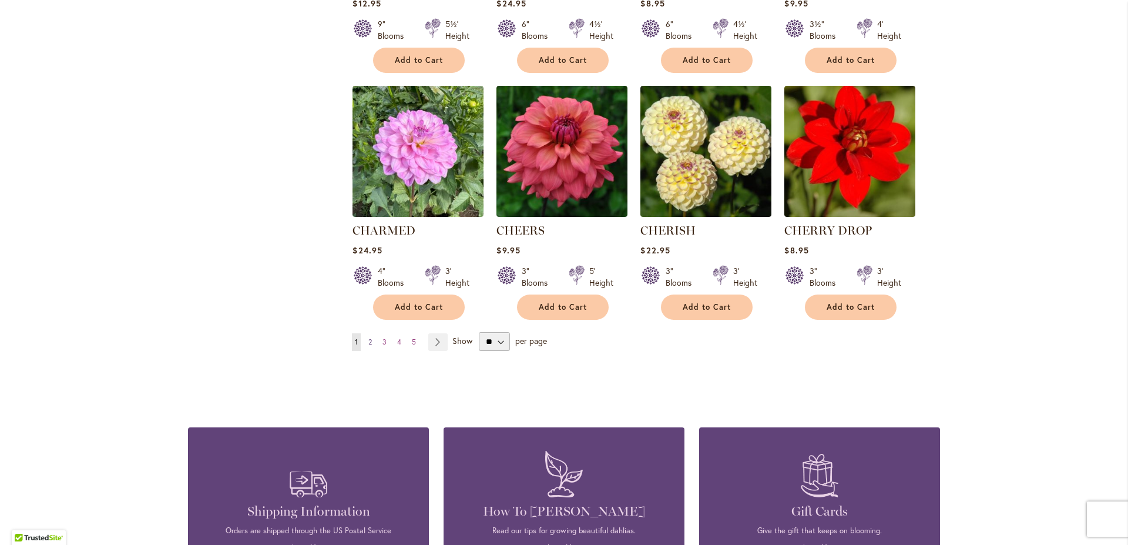
click at [368, 337] on span "2" at bounding box center [370, 341] width 4 height 9
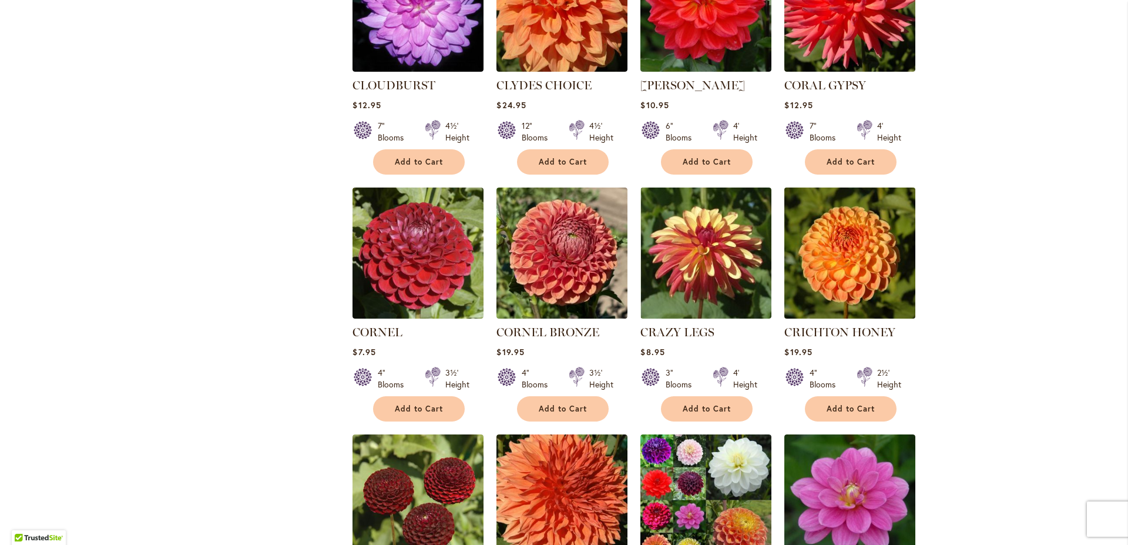
scroll to position [921, 0]
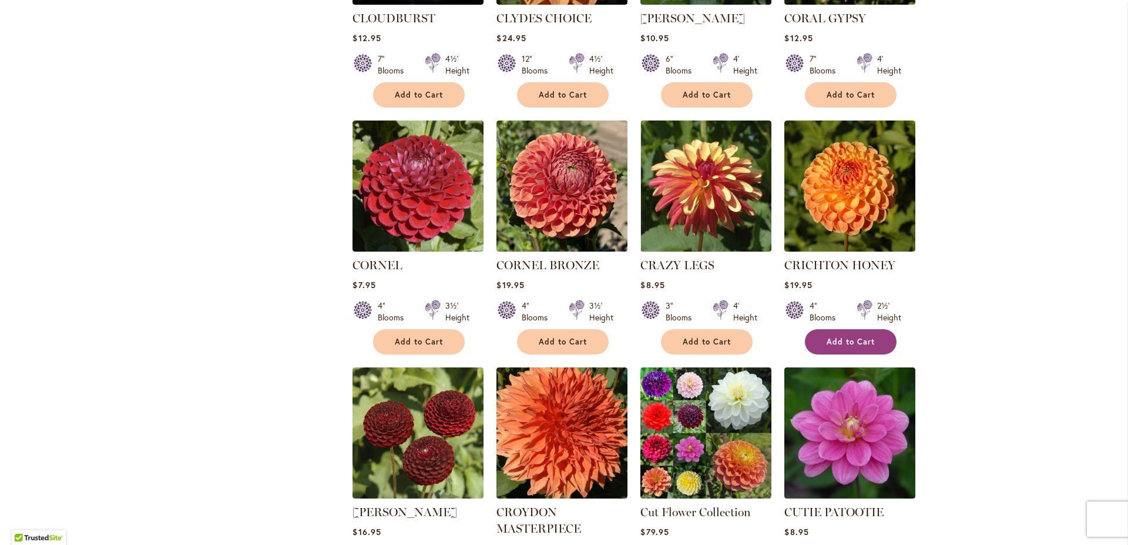
click at [820, 329] on button "Add to Cart" at bounding box center [851, 341] width 92 height 25
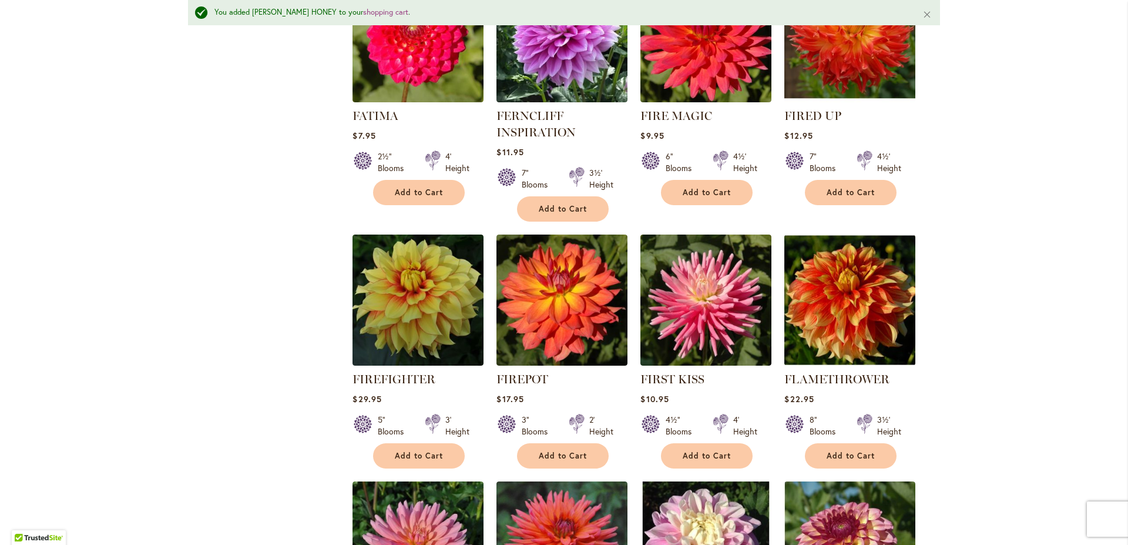
scroll to position [3430, 0]
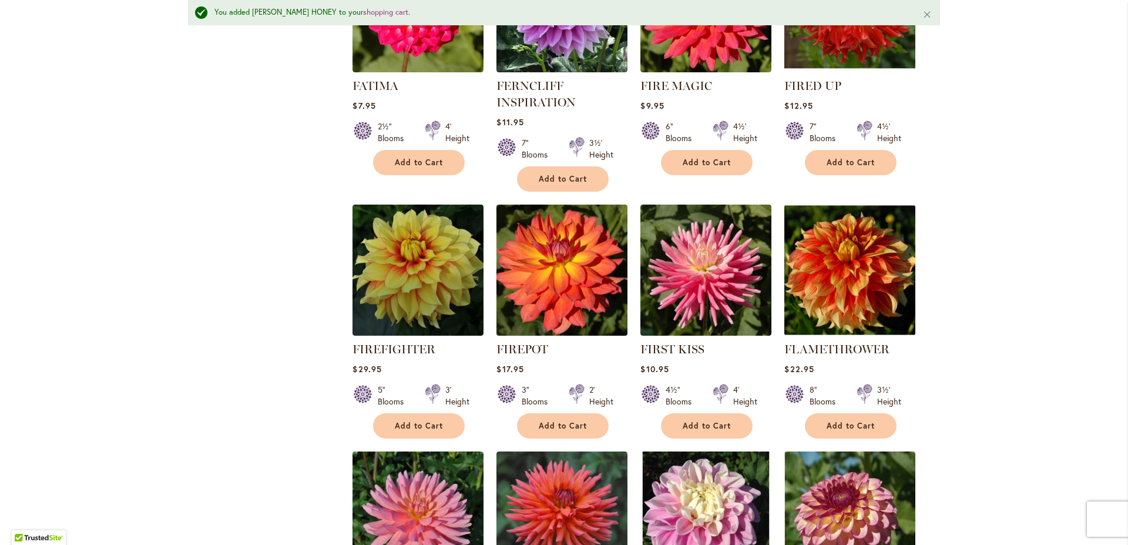
click at [525, 201] on img at bounding box center [562, 269] width 137 height 137
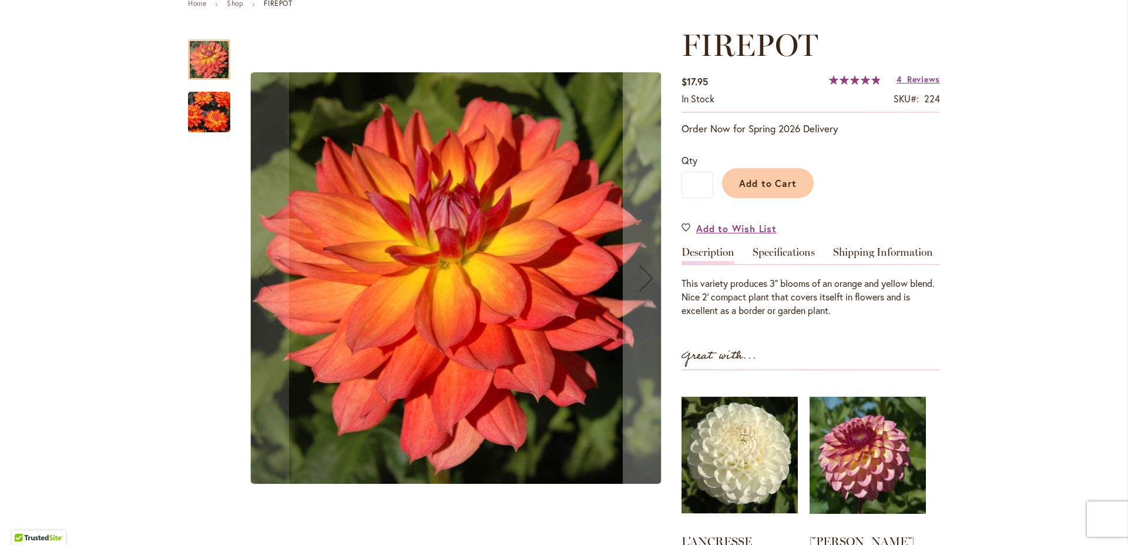
scroll to position [167, 0]
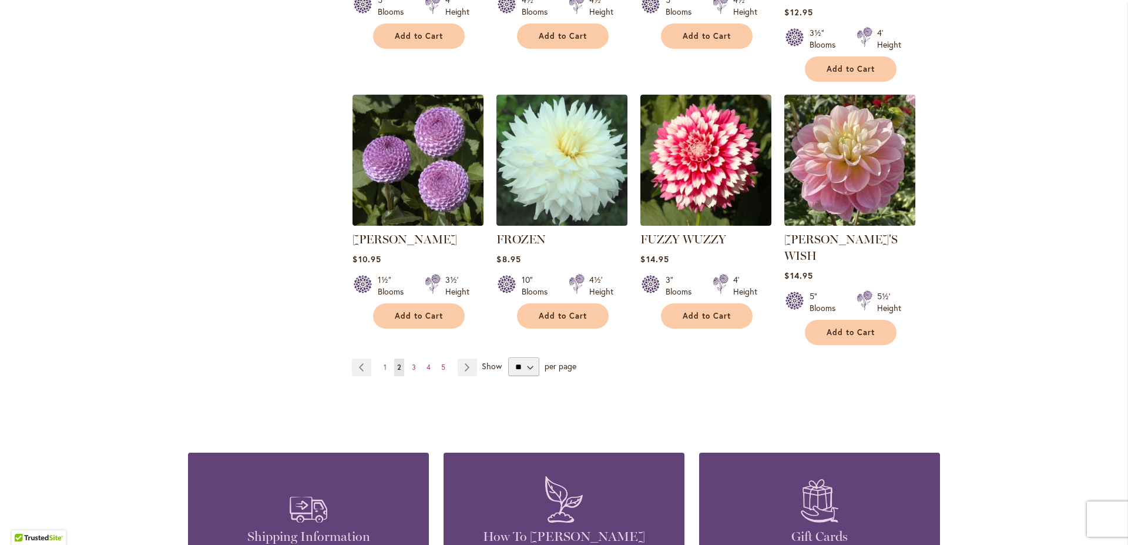
scroll to position [4037, 0]
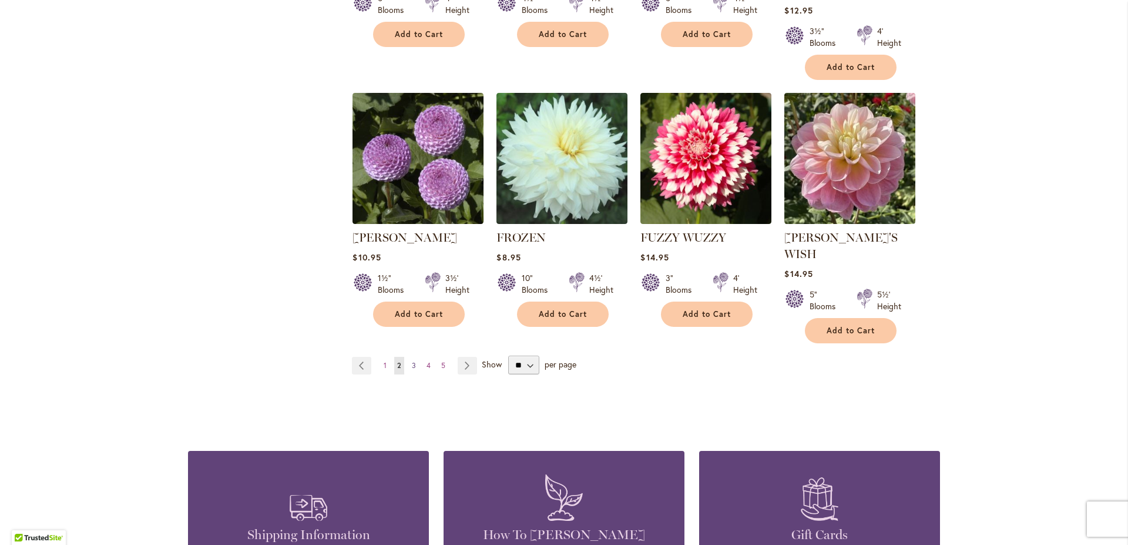
click at [412, 361] on span "3" at bounding box center [414, 365] width 4 height 9
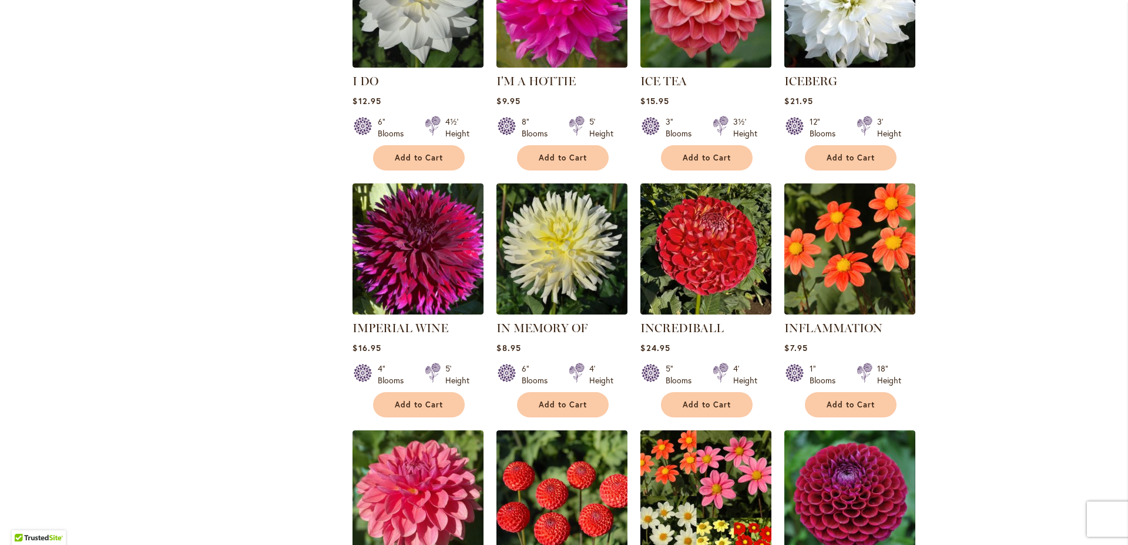
scroll to position [3159, 0]
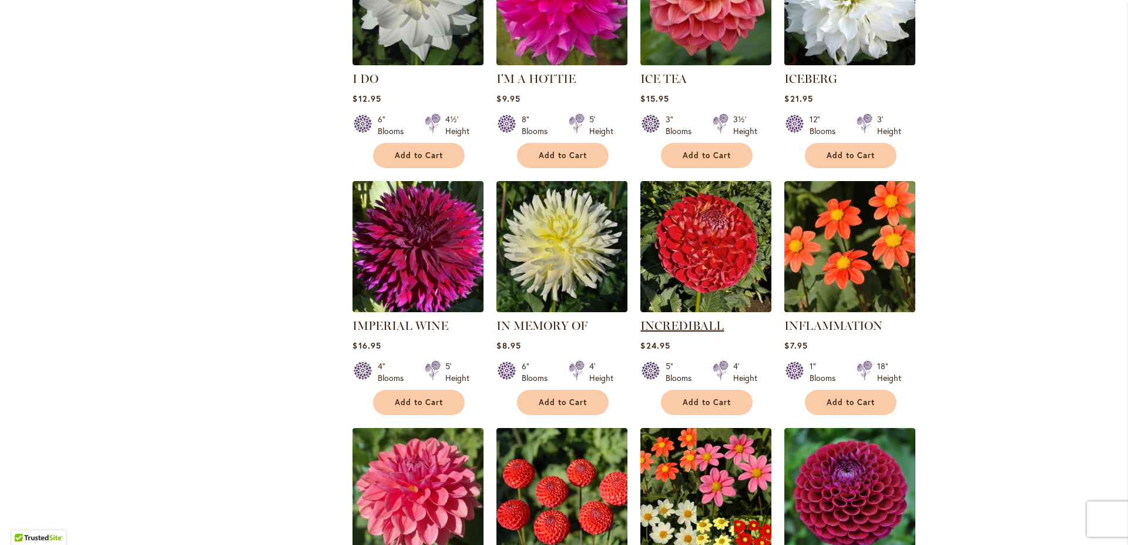
click at [662, 318] on link "INCREDIBALL" at bounding box center [681, 325] width 83 height 14
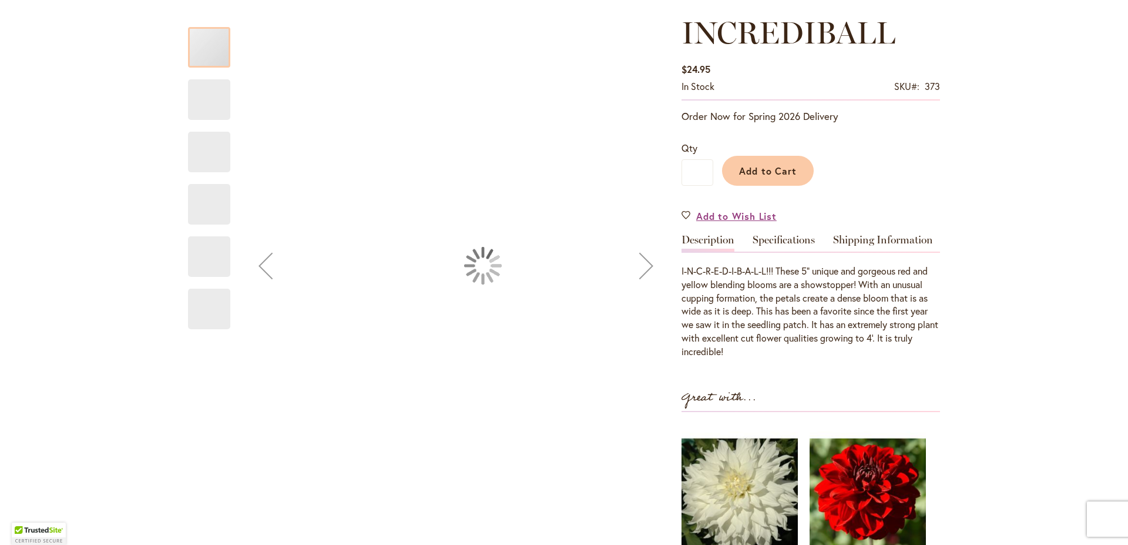
scroll to position [167, 0]
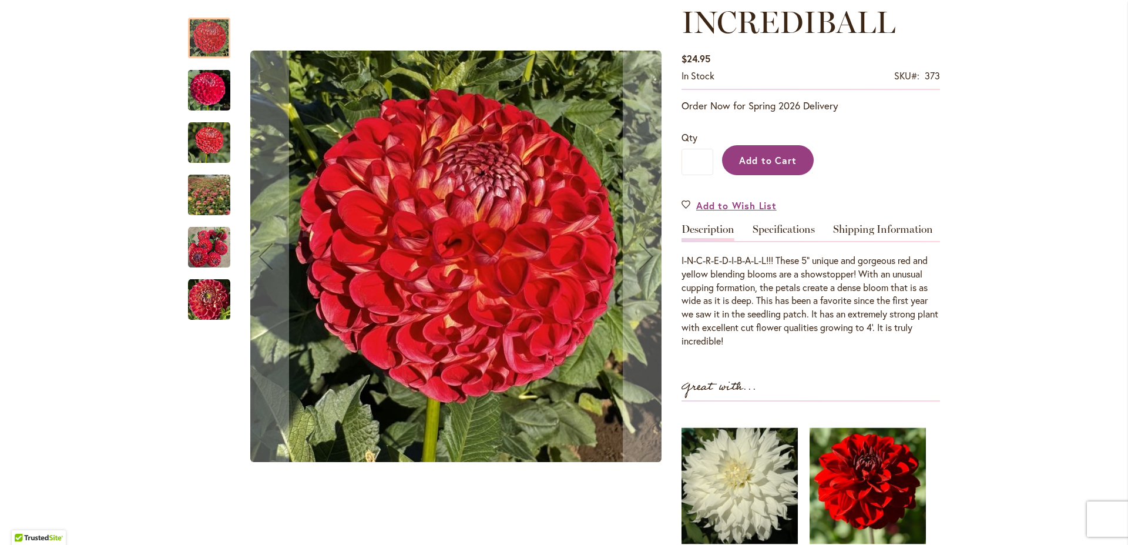
click at [730, 155] on button "Add to Cart" at bounding box center [768, 160] width 92 height 30
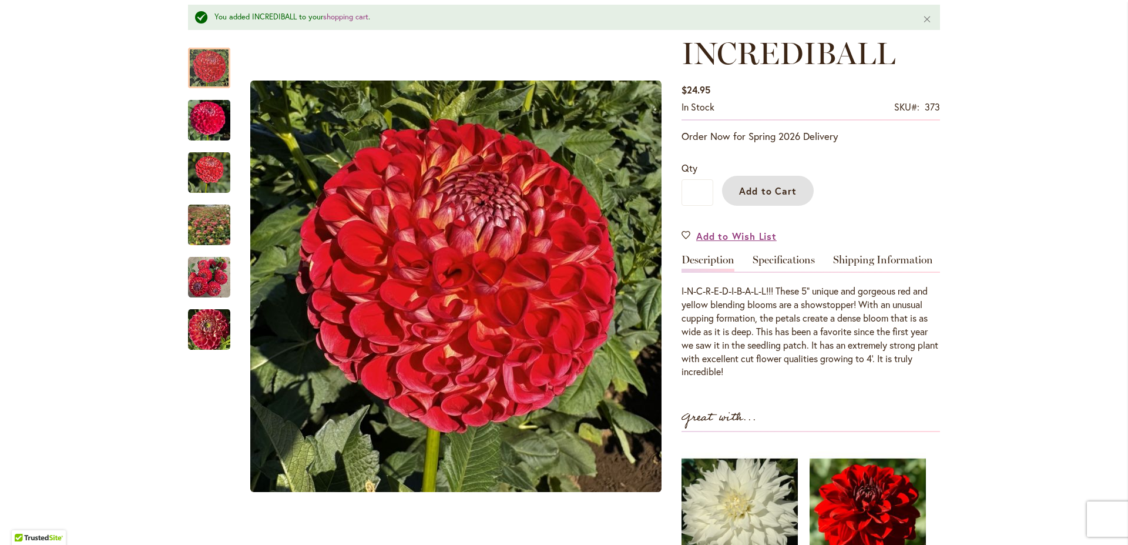
scroll to position [198, 0]
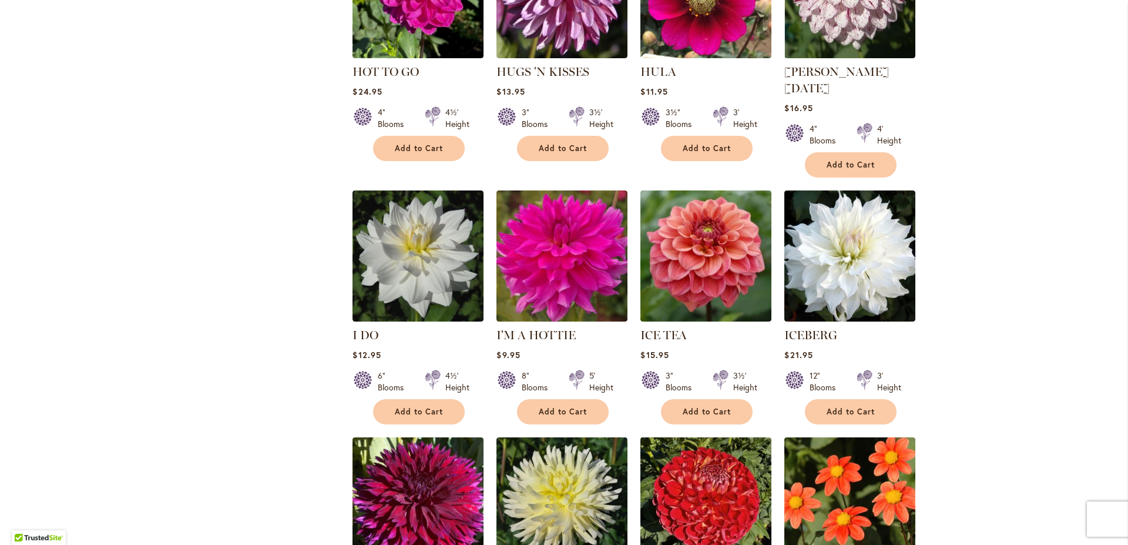
scroll to position [3104, 0]
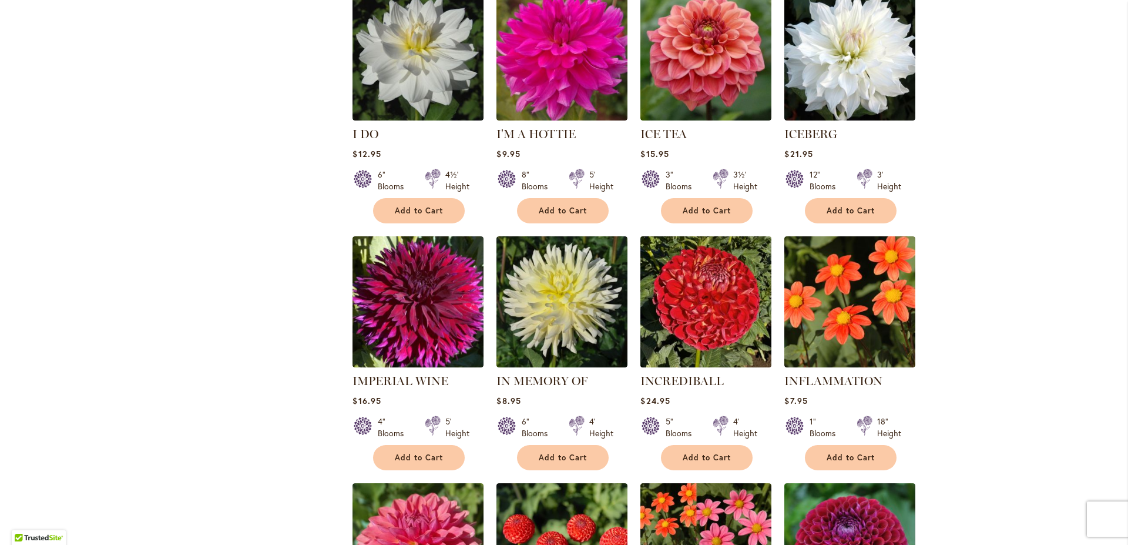
click at [710, 286] on img at bounding box center [705, 301] width 137 height 137
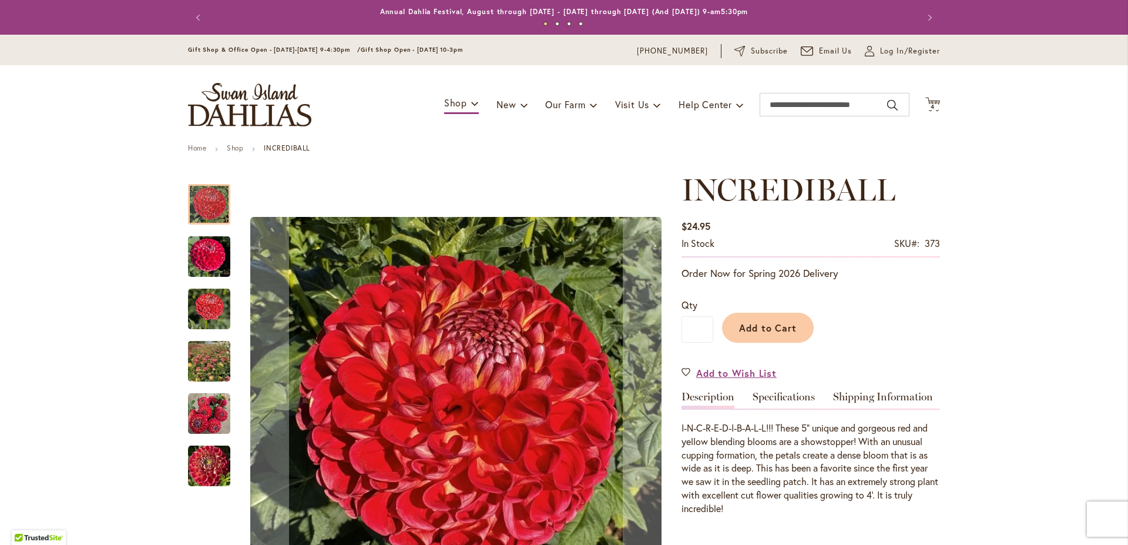
click at [190, 247] on img "INCREDIBALL" at bounding box center [209, 257] width 42 height 56
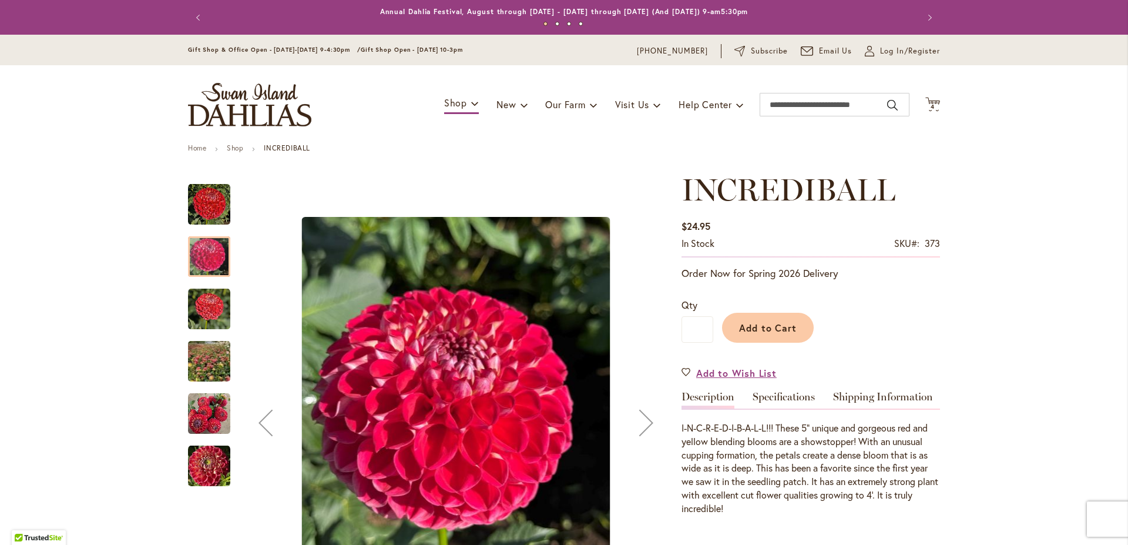
click at [207, 307] on img "INCREDIBALL" at bounding box center [209, 309] width 42 height 42
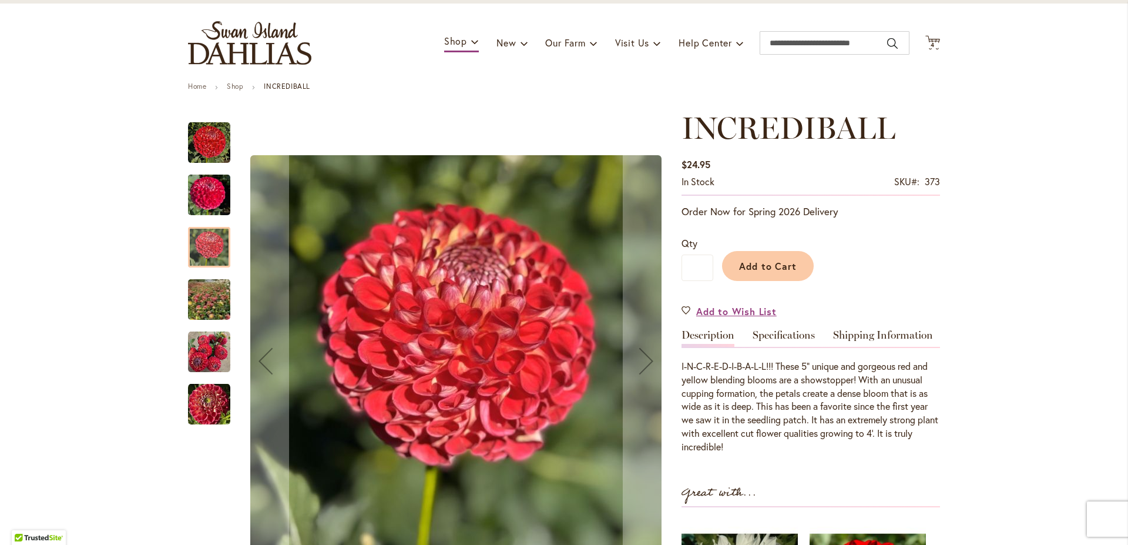
scroll to position [134, 0]
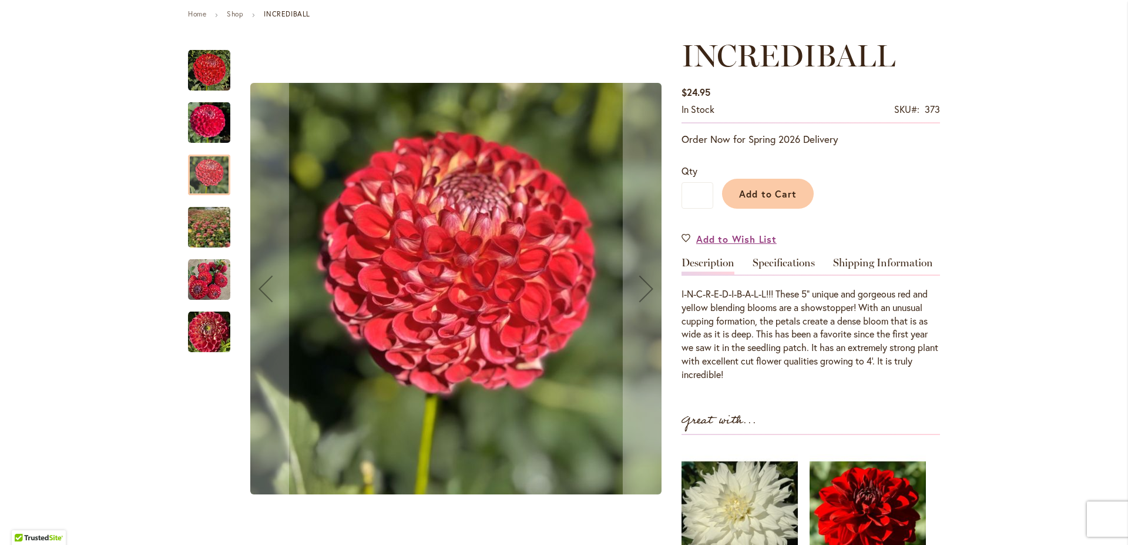
click at [200, 233] on img "INCREDIBALL" at bounding box center [209, 227] width 83 height 81
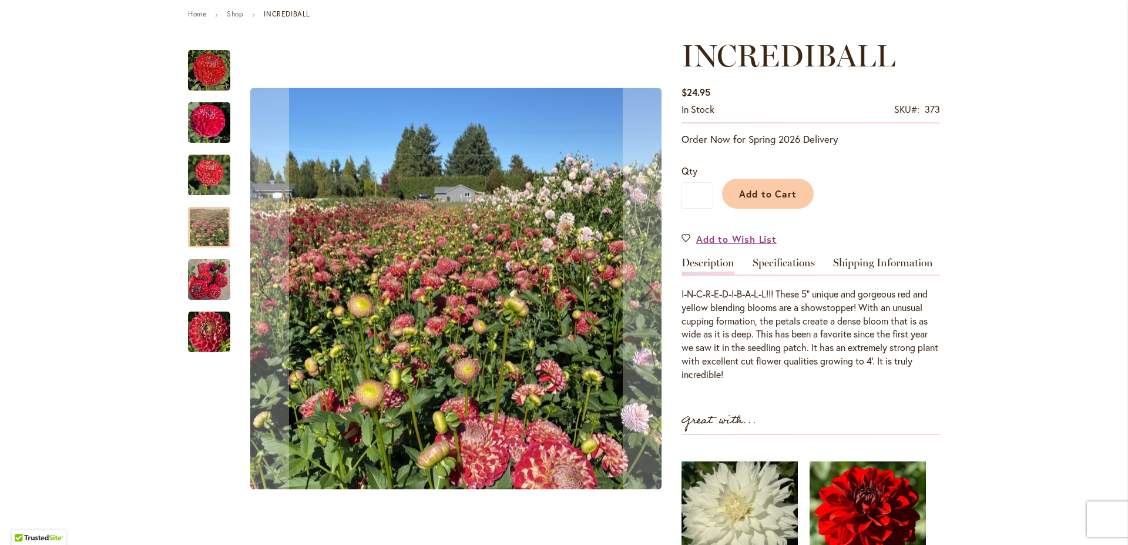
click at [197, 271] on img "INCREDIBALL" at bounding box center [209, 280] width 42 height 42
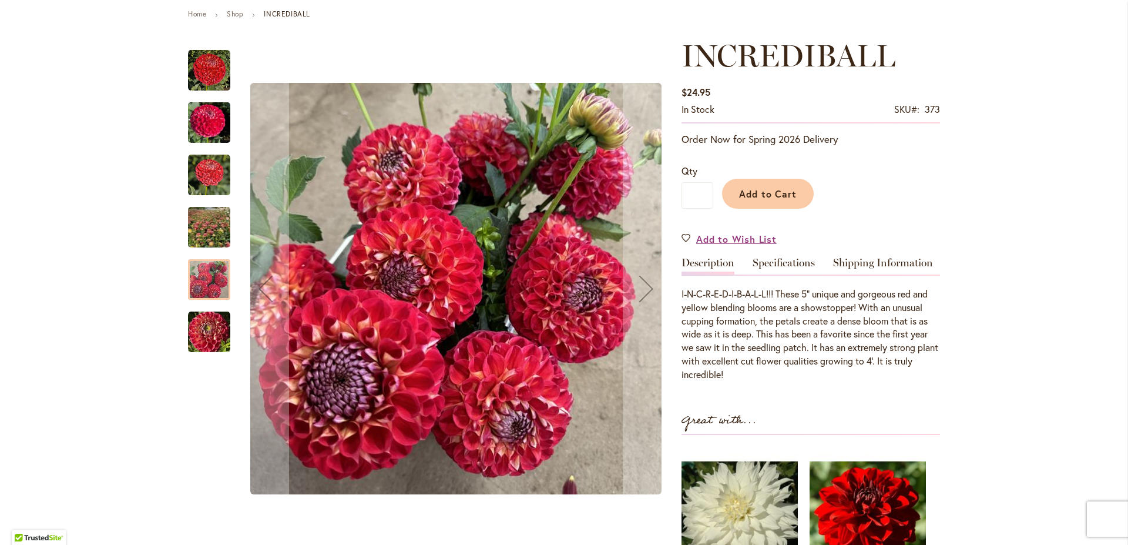
click at [196, 335] on img "Incrediball" at bounding box center [209, 332] width 42 height 42
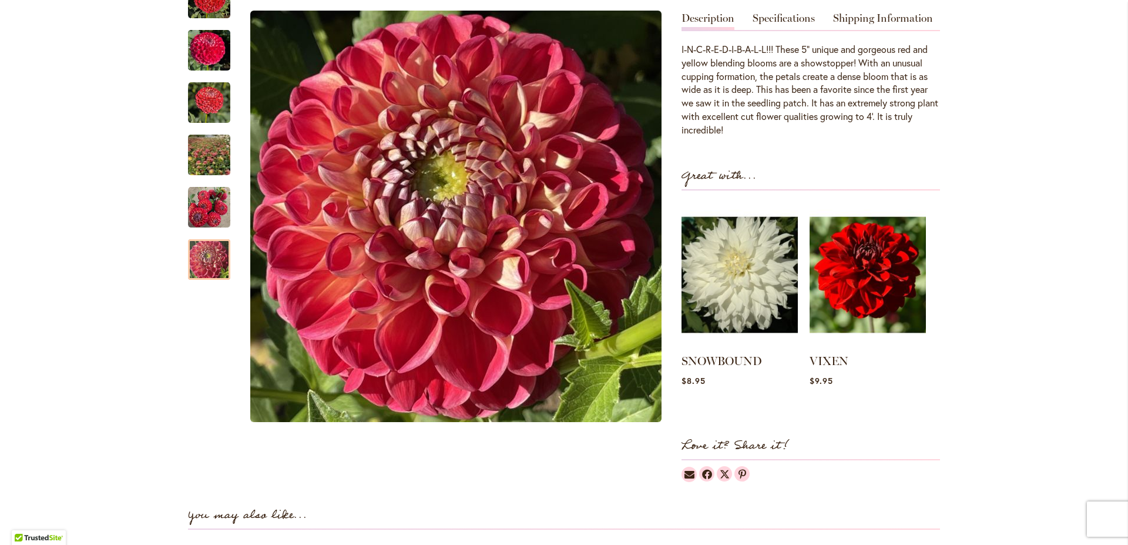
scroll to position [402, 0]
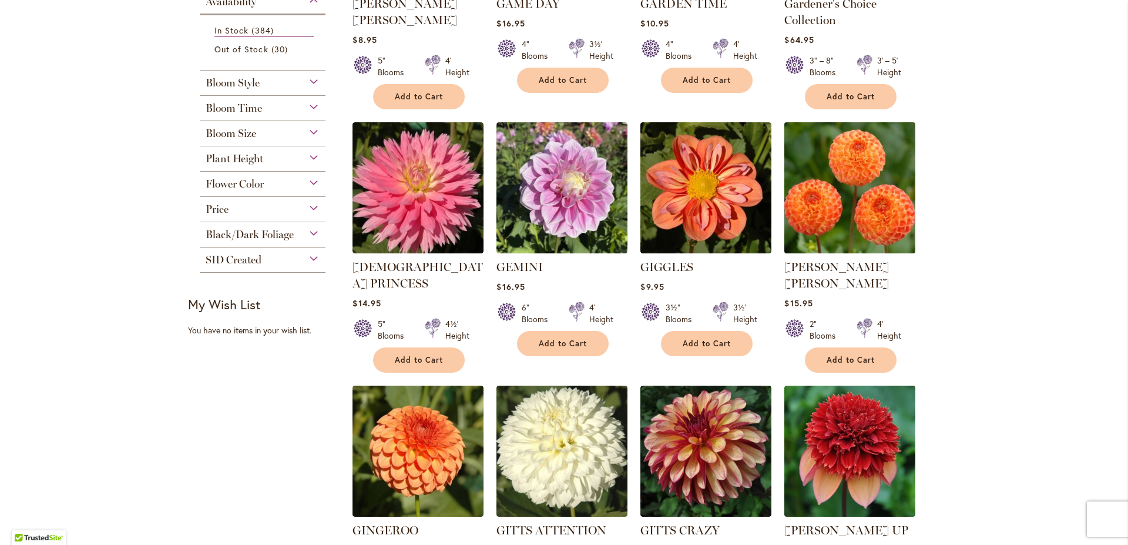
scroll to position [344, 0]
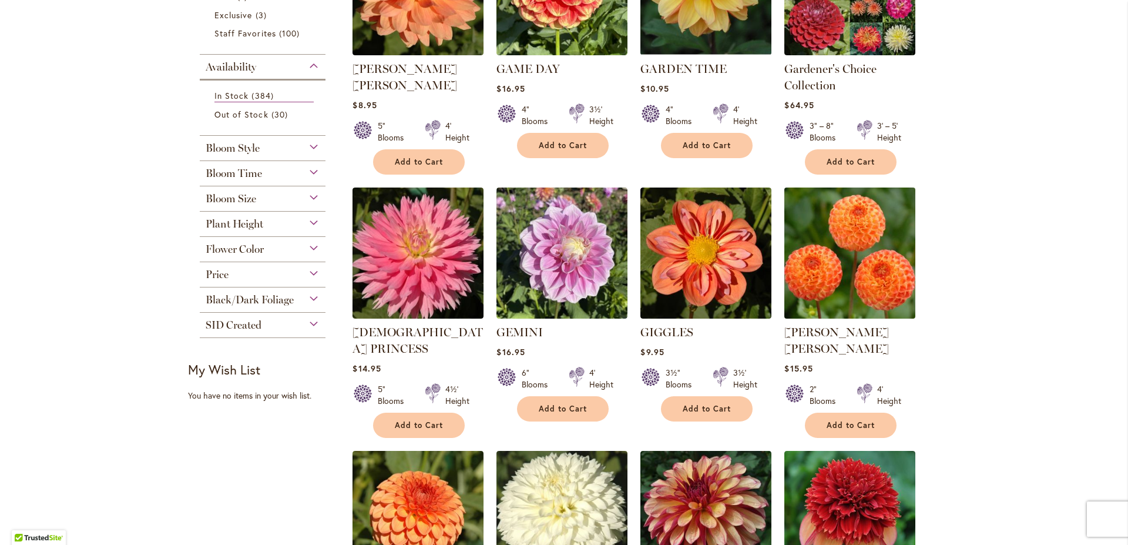
click at [844, 264] on img at bounding box center [849, 252] width 137 height 137
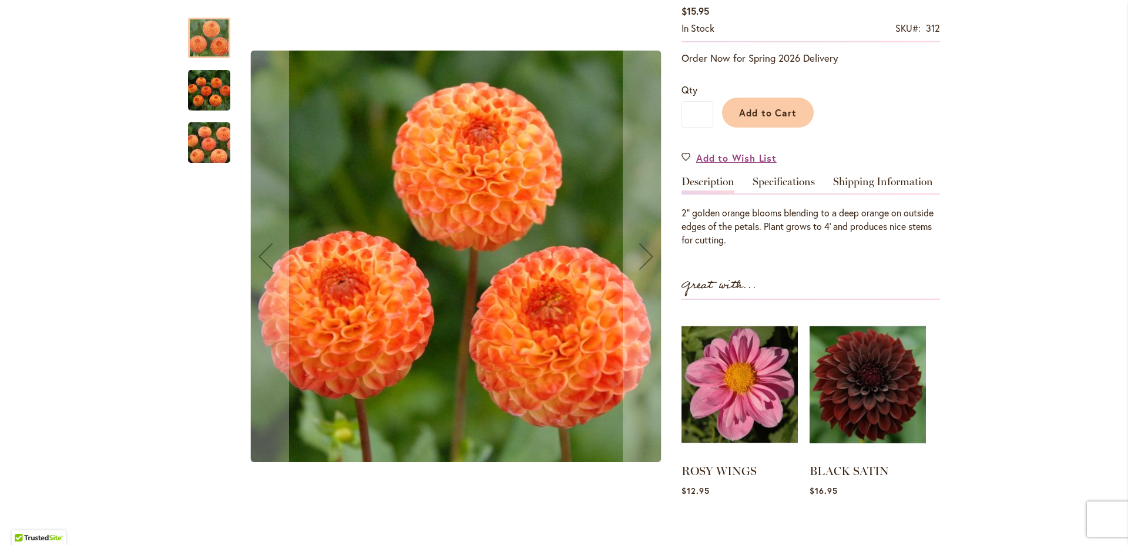
scroll to position [268, 0]
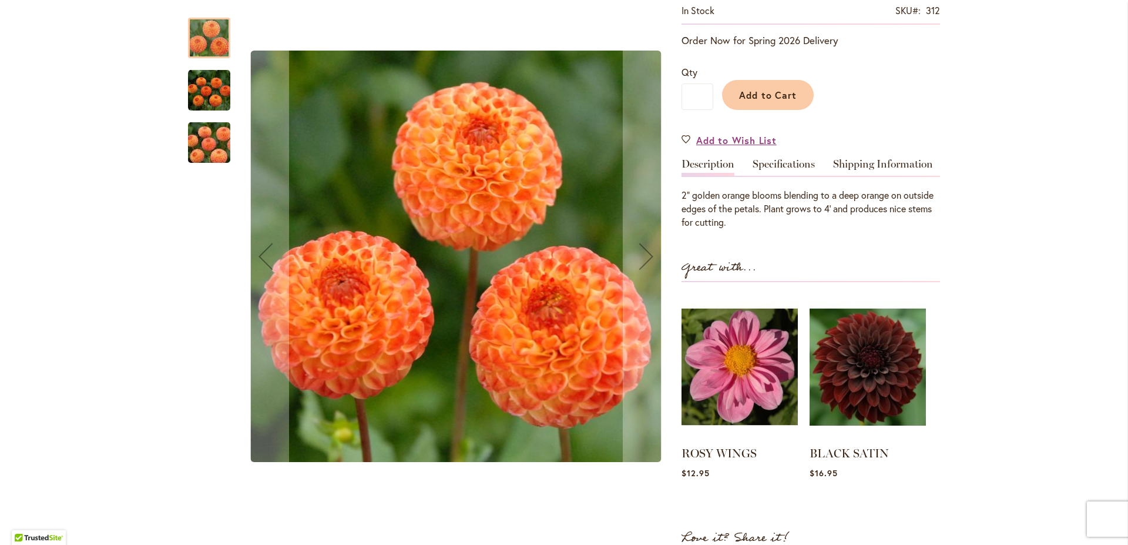
click at [206, 83] on img "GINGER WILLO" at bounding box center [209, 90] width 42 height 43
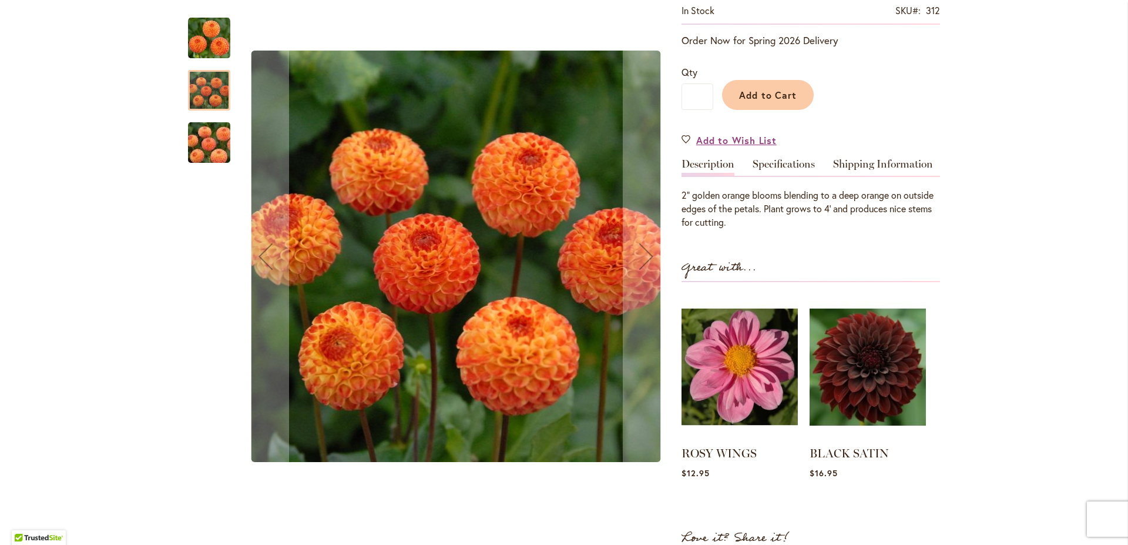
click at [195, 145] on img "GINGER WILLO" at bounding box center [209, 143] width 85 height 56
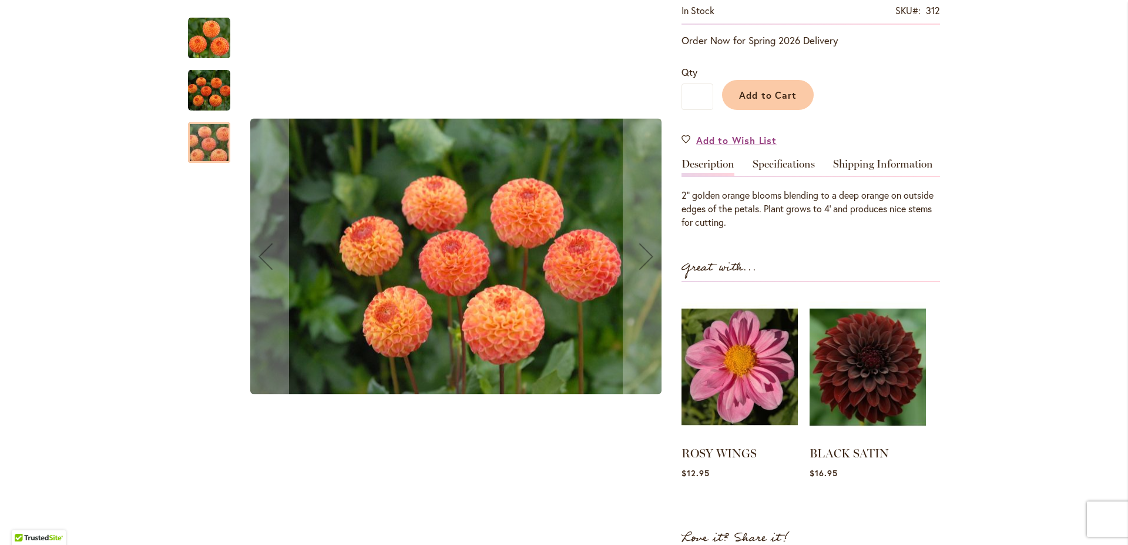
click at [195, 145] on img "GINGER WILLO" at bounding box center [209, 143] width 85 height 56
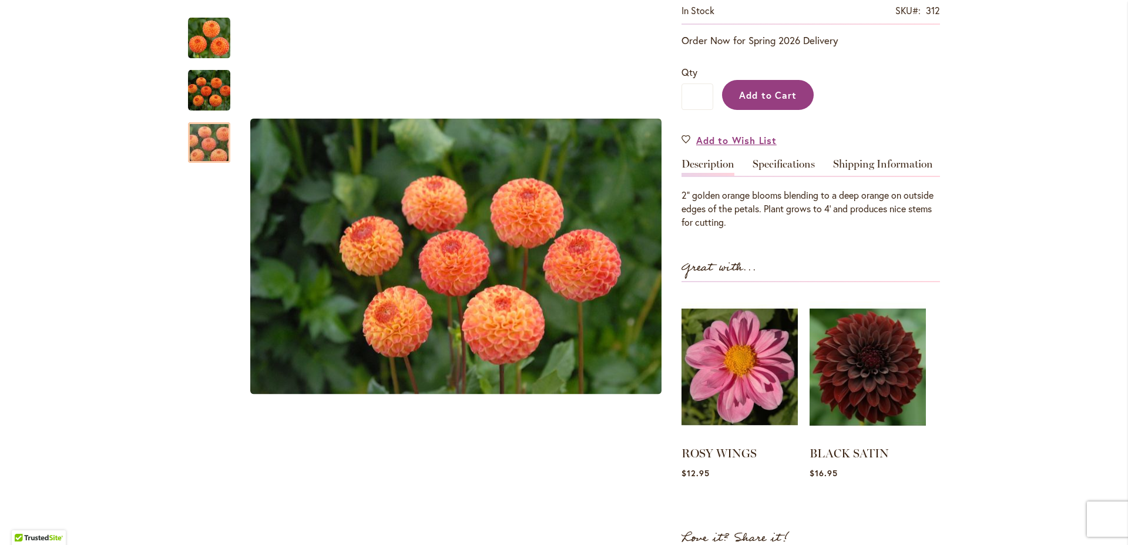
click at [750, 89] on span "Add to Cart" at bounding box center [768, 95] width 58 height 12
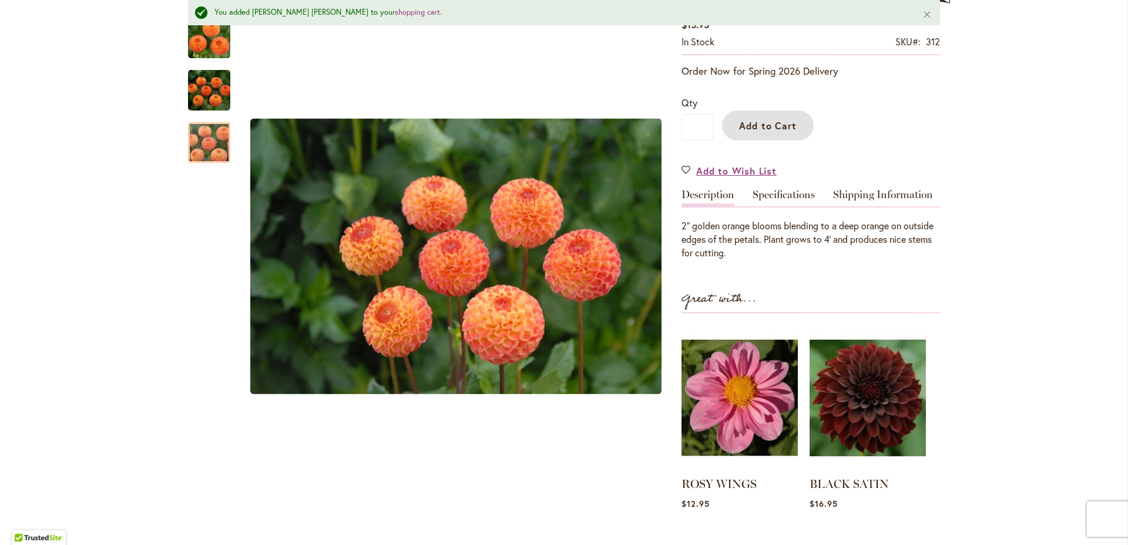
scroll to position [298, 0]
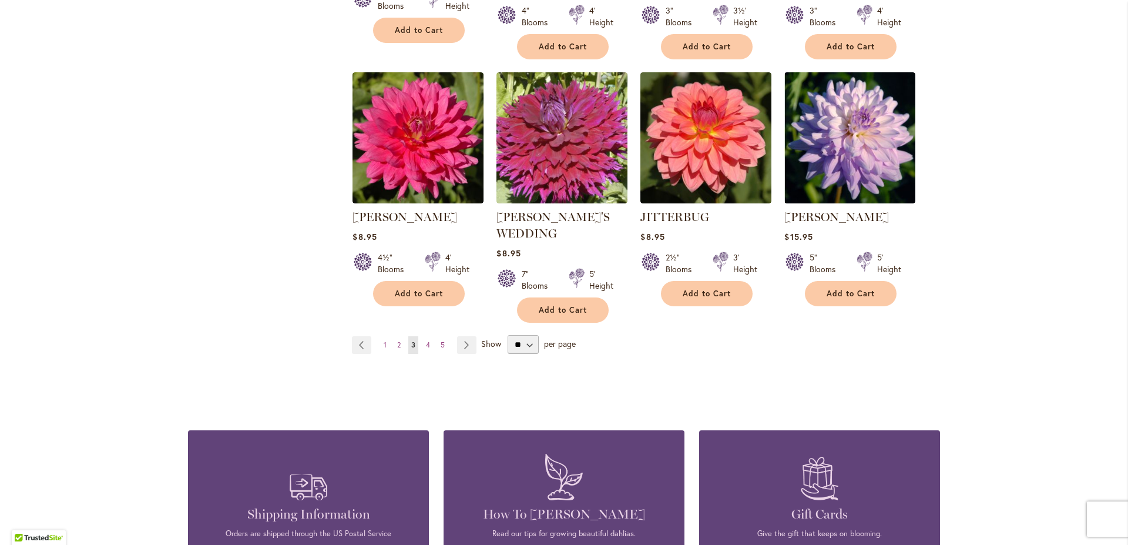
scroll to position [4042, 0]
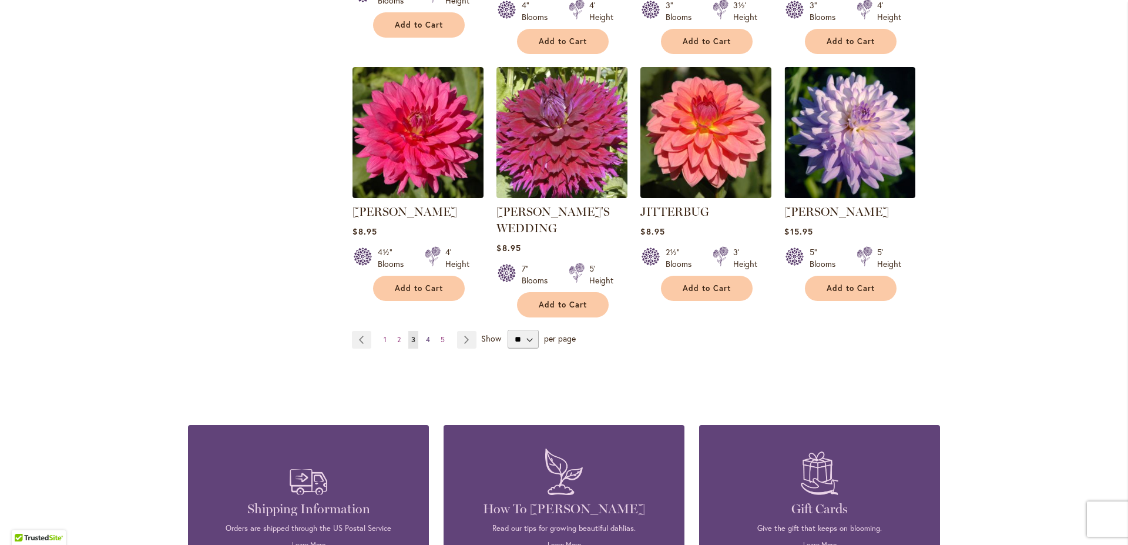
click at [426, 335] on span "4" at bounding box center [428, 339] width 4 height 9
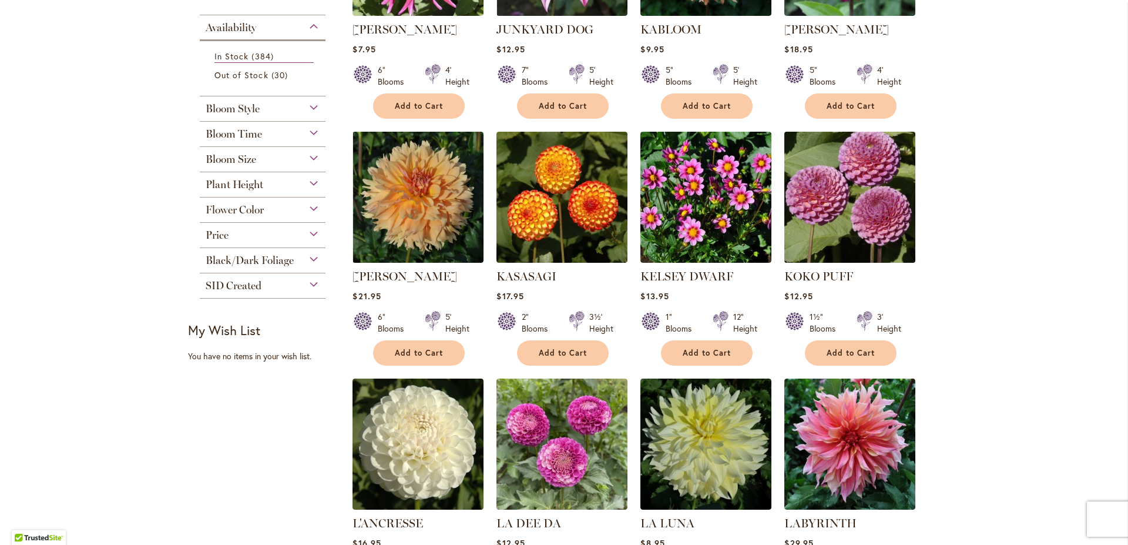
scroll to position [385, 0]
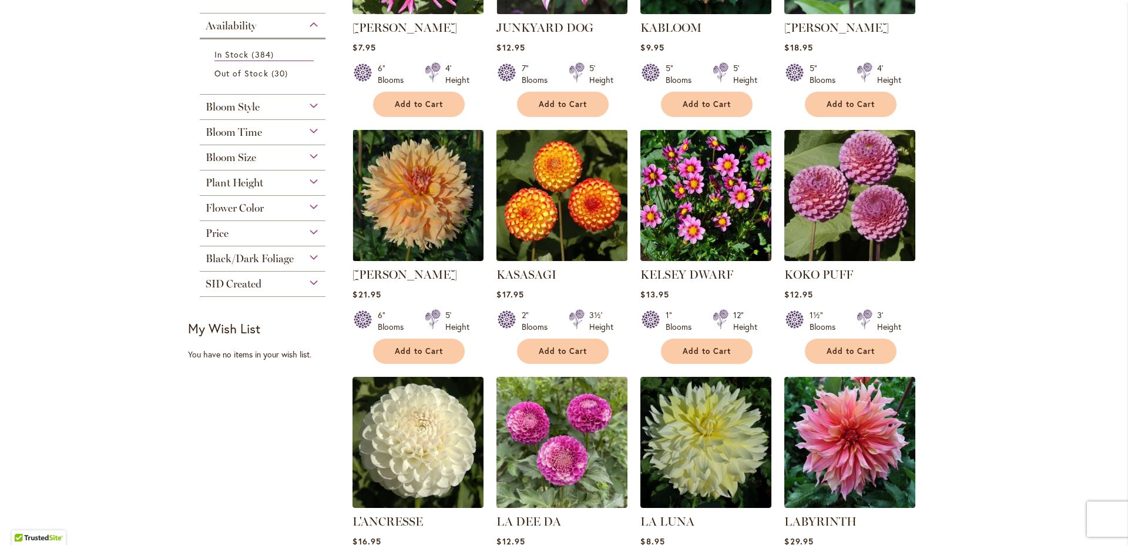
click at [542, 222] on img at bounding box center [562, 194] width 137 height 137
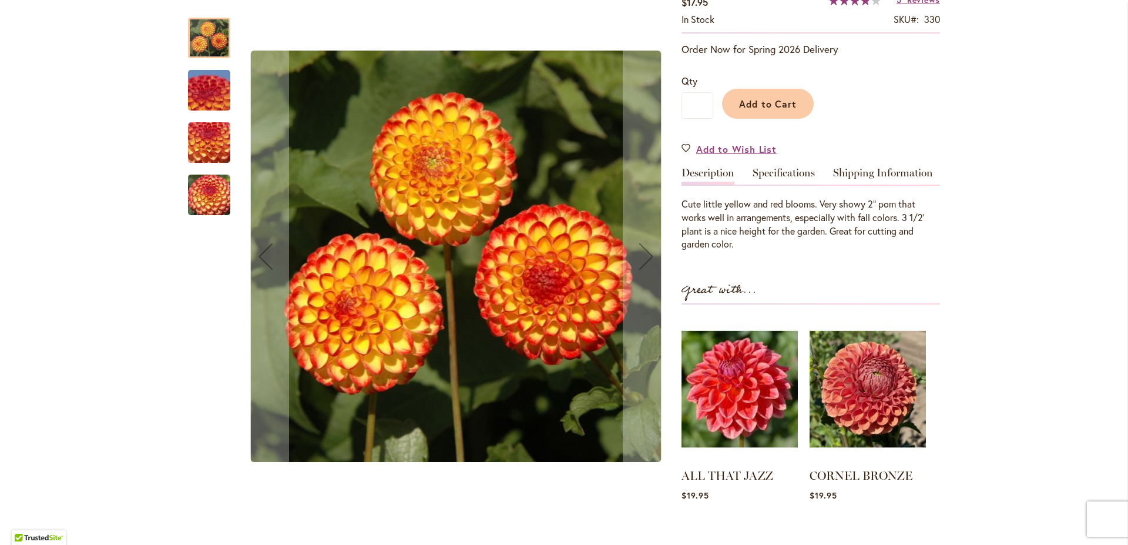
scroll to position [23, 0]
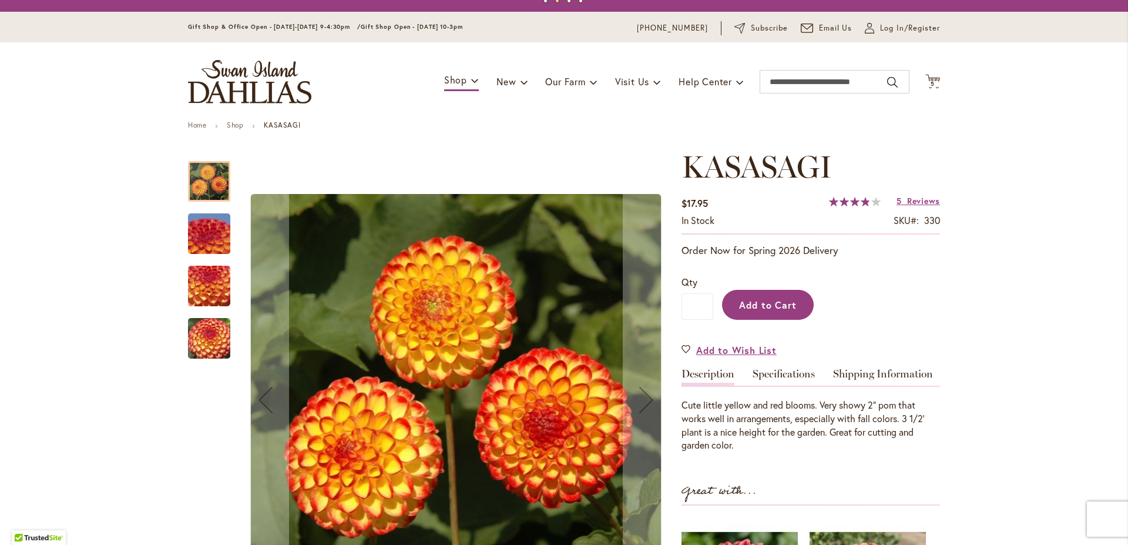
click at [747, 295] on button "Add to Cart" at bounding box center [768, 305] width 92 height 30
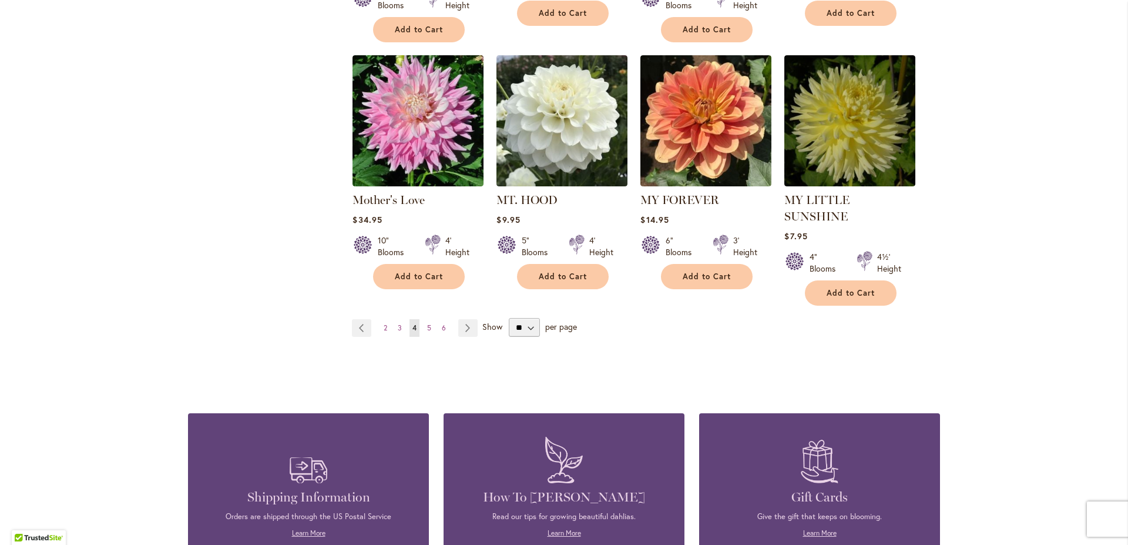
scroll to position [4035, 0]
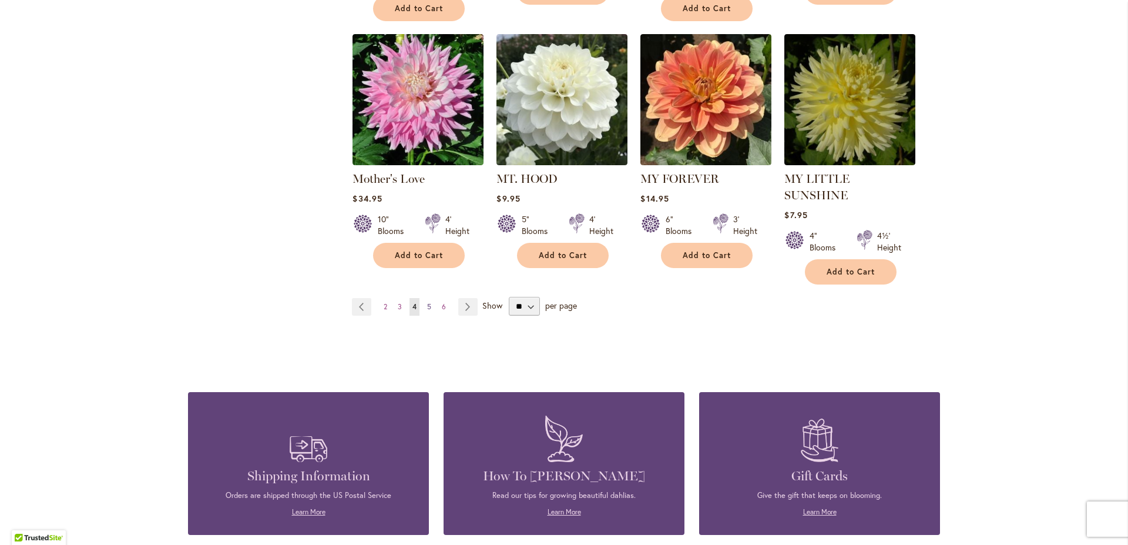
click at [424, 298] on link "Page 5" at bounding box center [429, 307] width 10 height 18
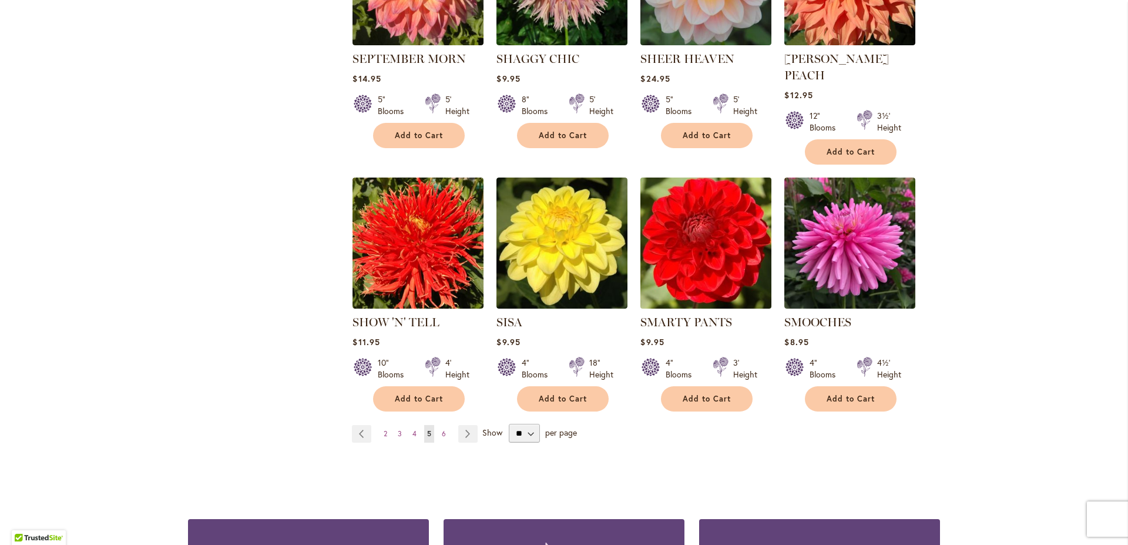
scroll to position [3896, 0]
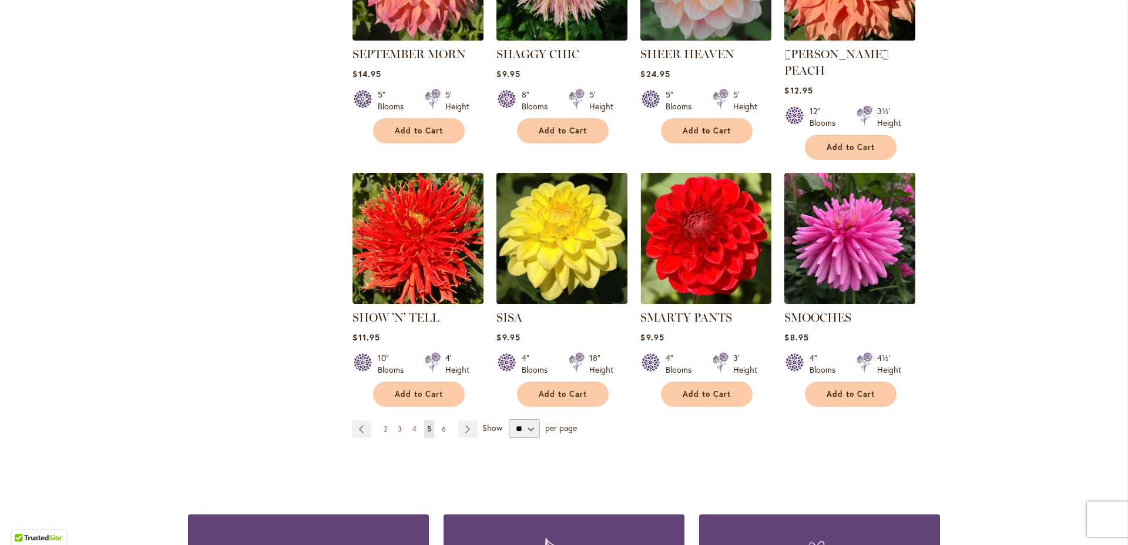
click at [439, 420] on link "Page 6" at bounding box center [444, 429] width 10 height 18
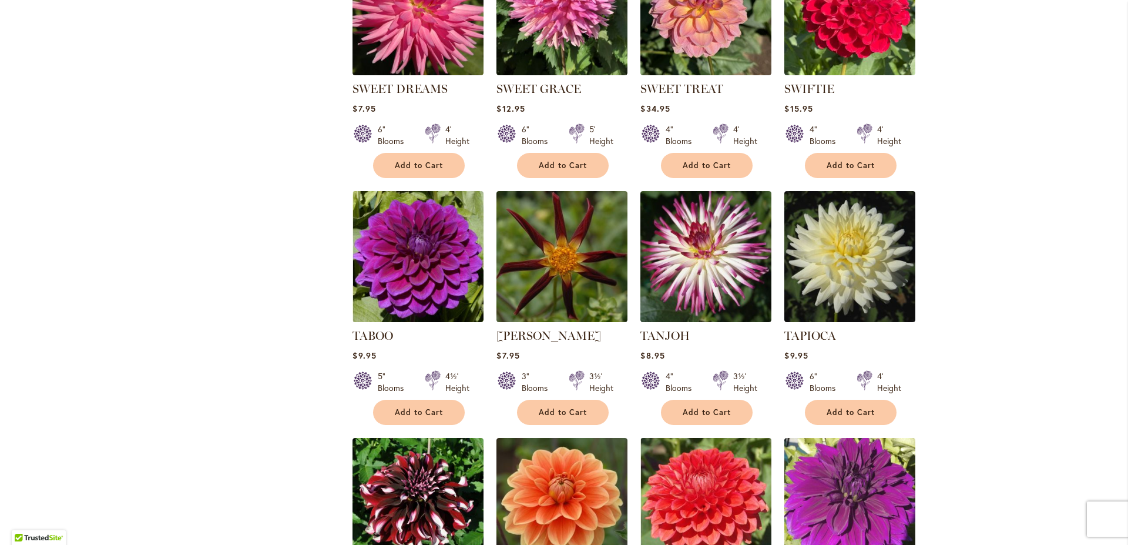
scroll to position [1361, 0]
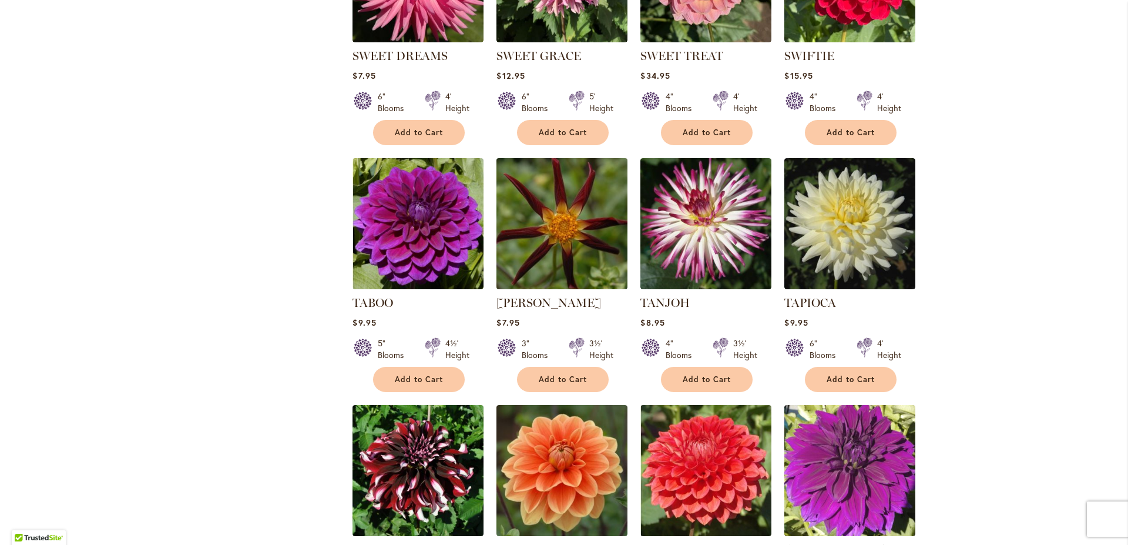
click at [573, 220] on img at bounding box center [562, 223] width 137 height 137
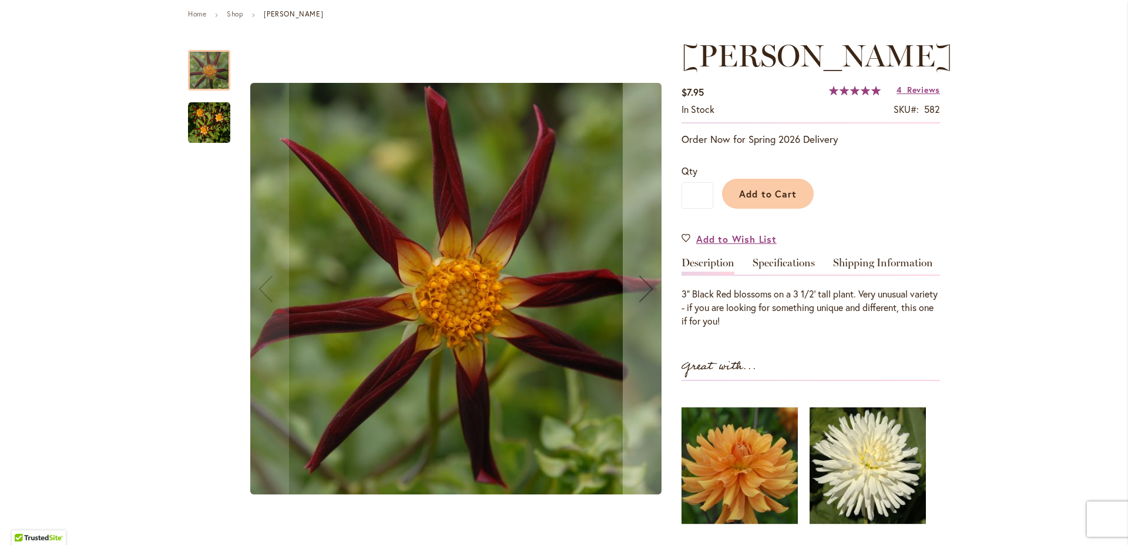
scroll to position [234, 0]
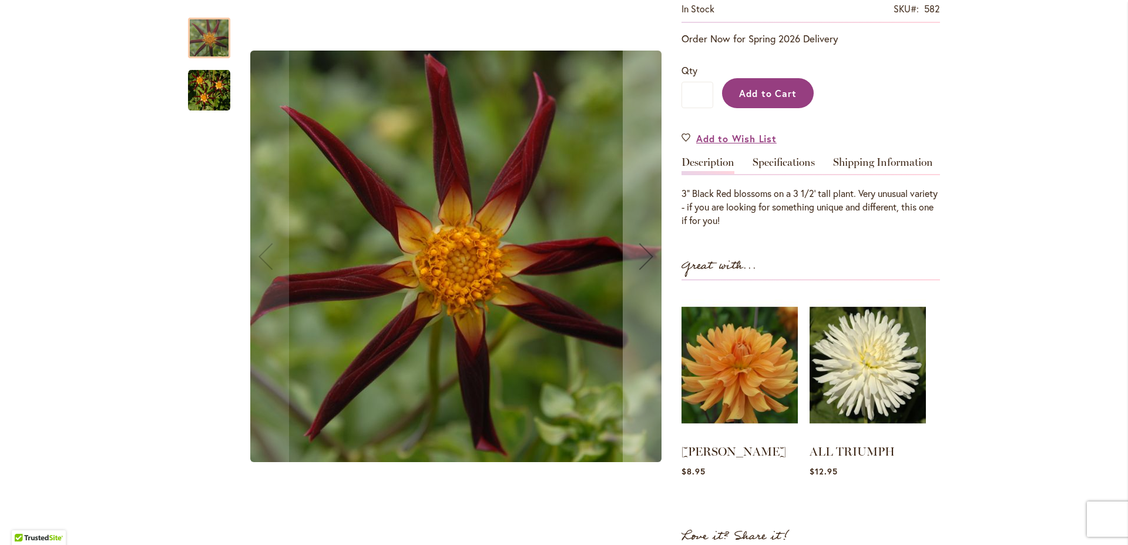
click at [785, 99] on span "Add to Cart" at bounding box center [768, 93] width 58 height 12
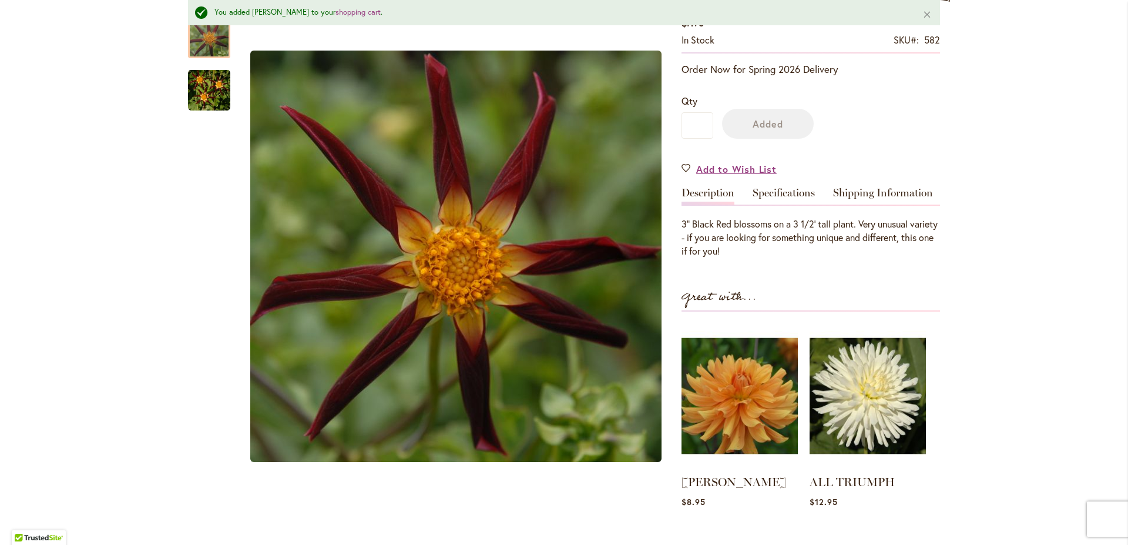
scroll to position [265, 0]
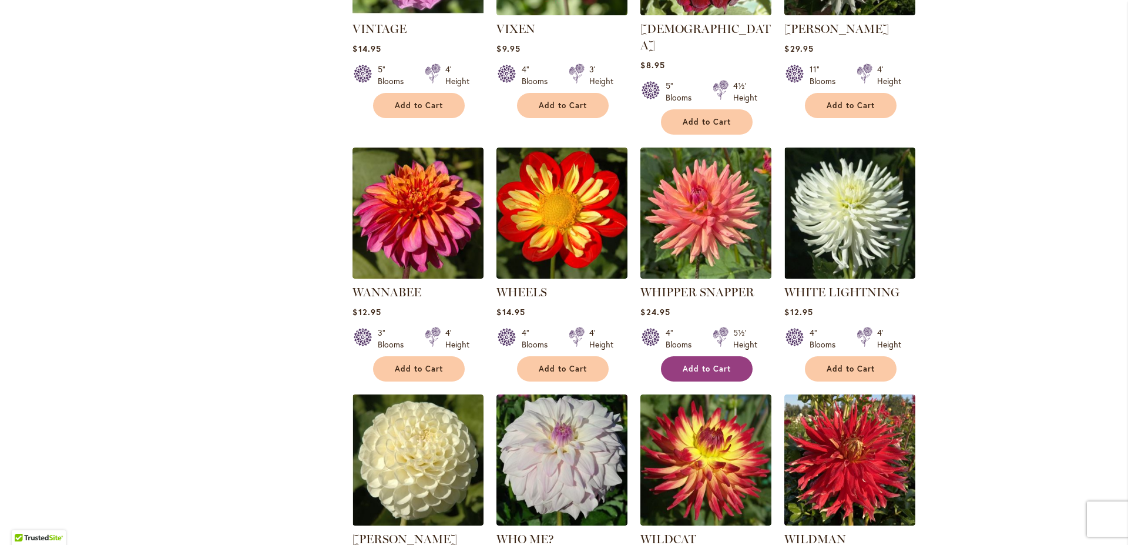
scroll to position [2880, 0]
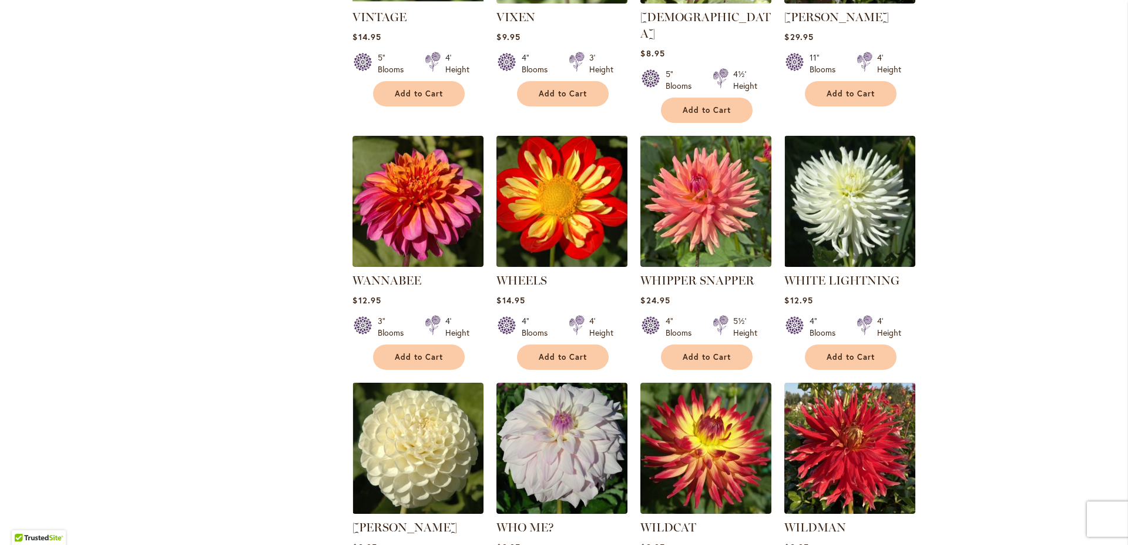
click at [559, 186] on img at bounding box center [562, 200] width 137 height 137
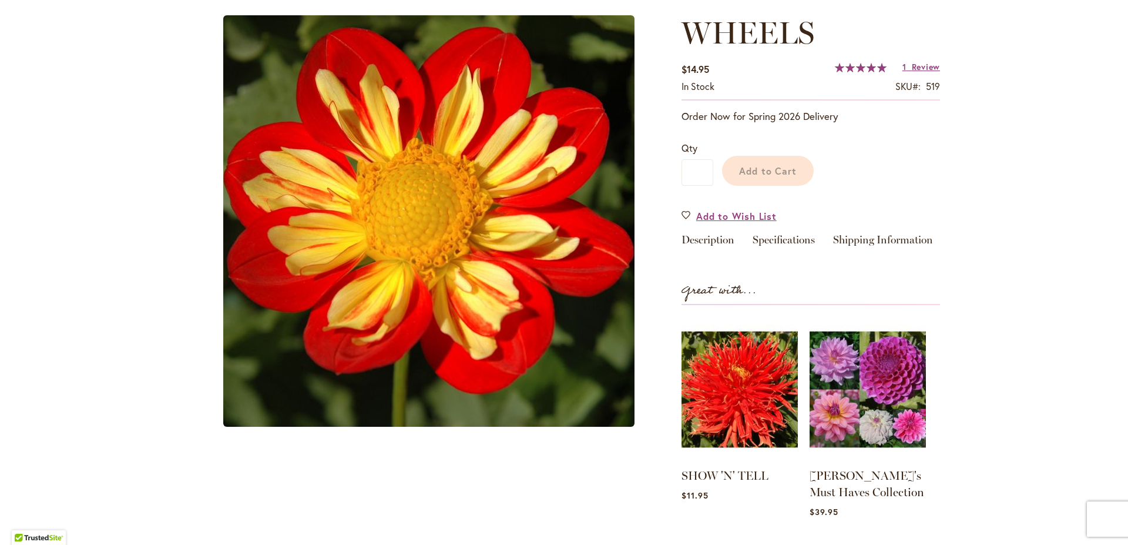
scroll to position [167, 0]
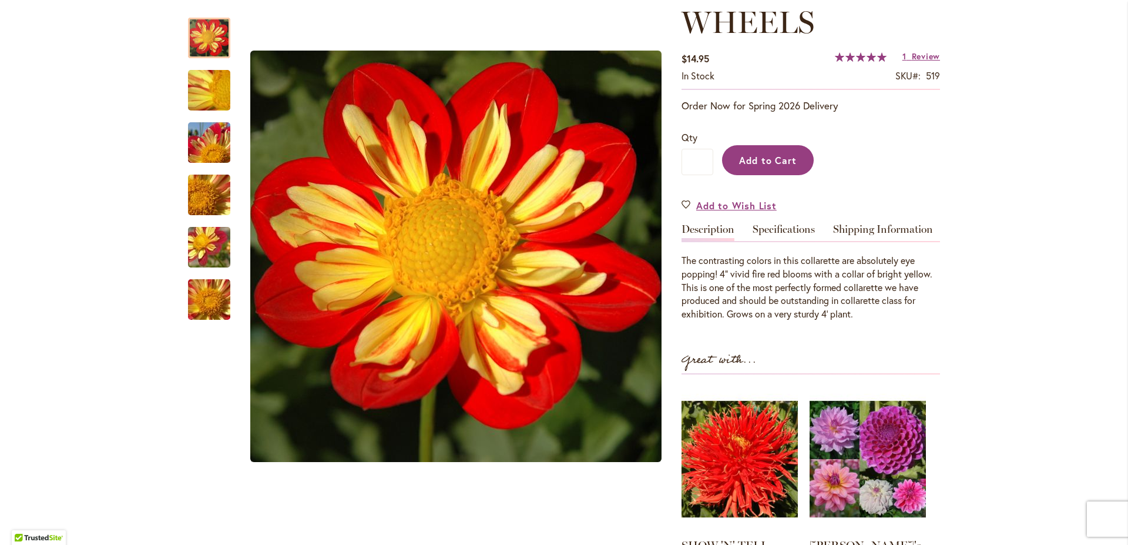
click at [767, 159] on span "Add to Cart" at bounding box center [768, 160] width 58 height 12
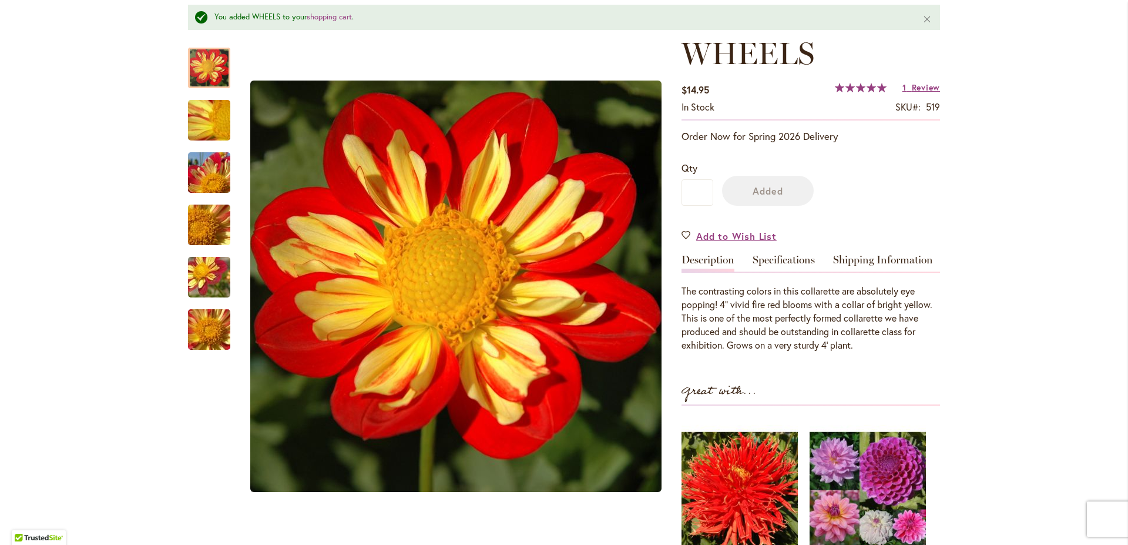
scroll to position [198, 0]
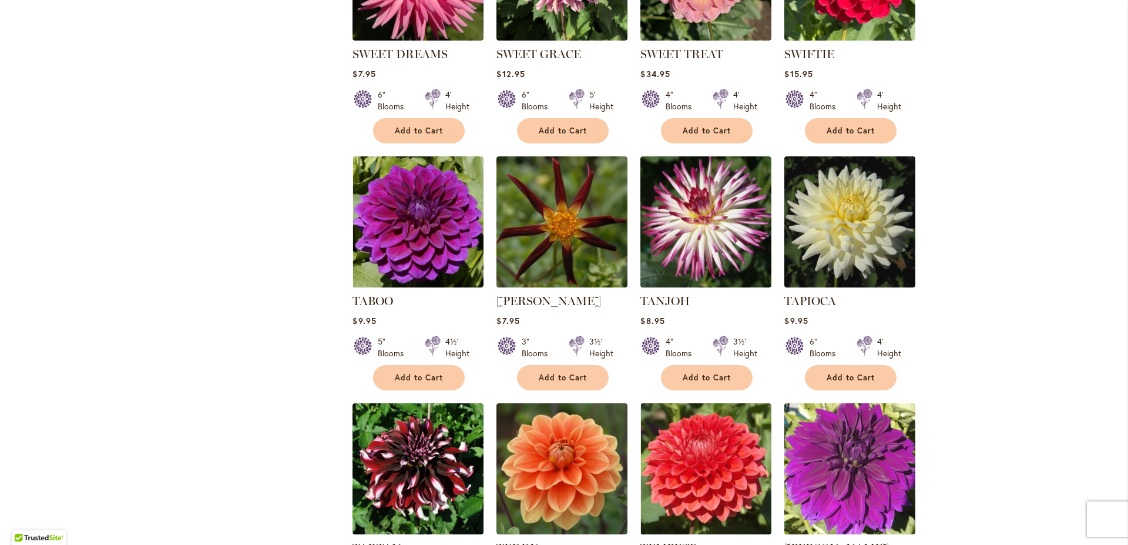
scroll to position [1697, 0]
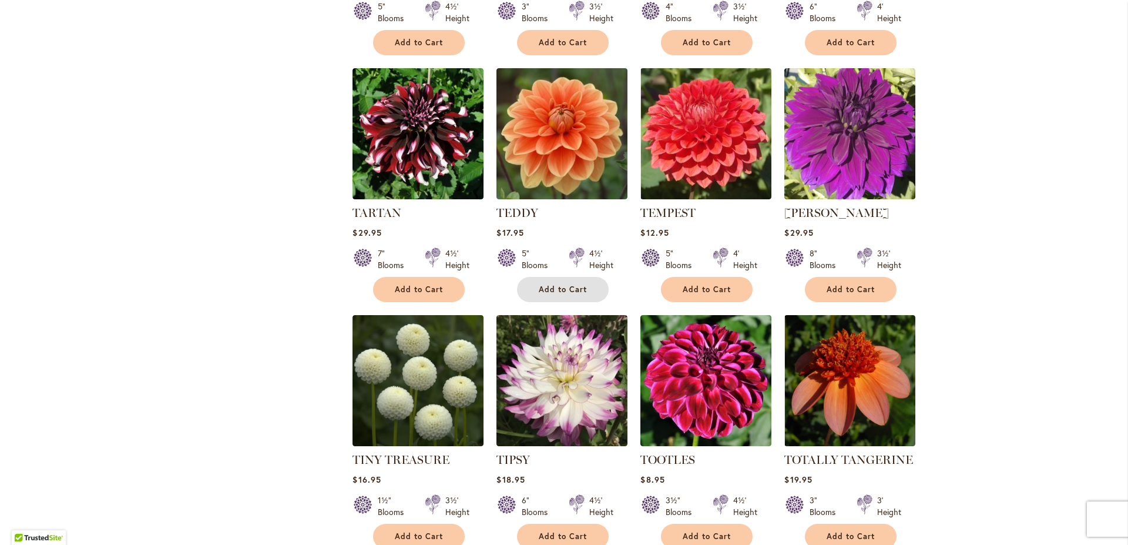
click at [578, 293] on span "Add to Cart" at bounding box center [563, 289] width 48 height 10
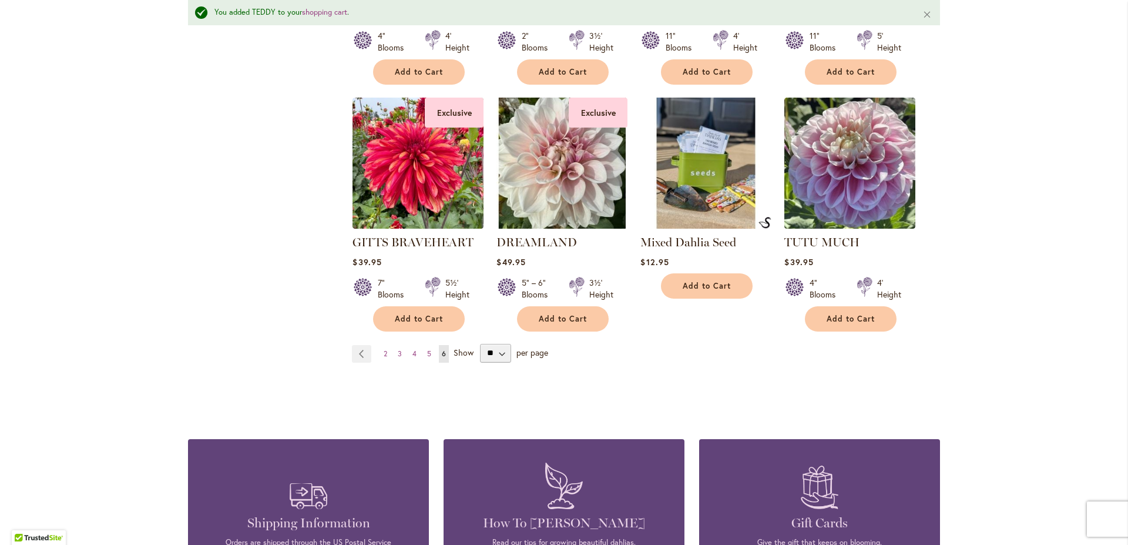
scroll to position [3938, 0]
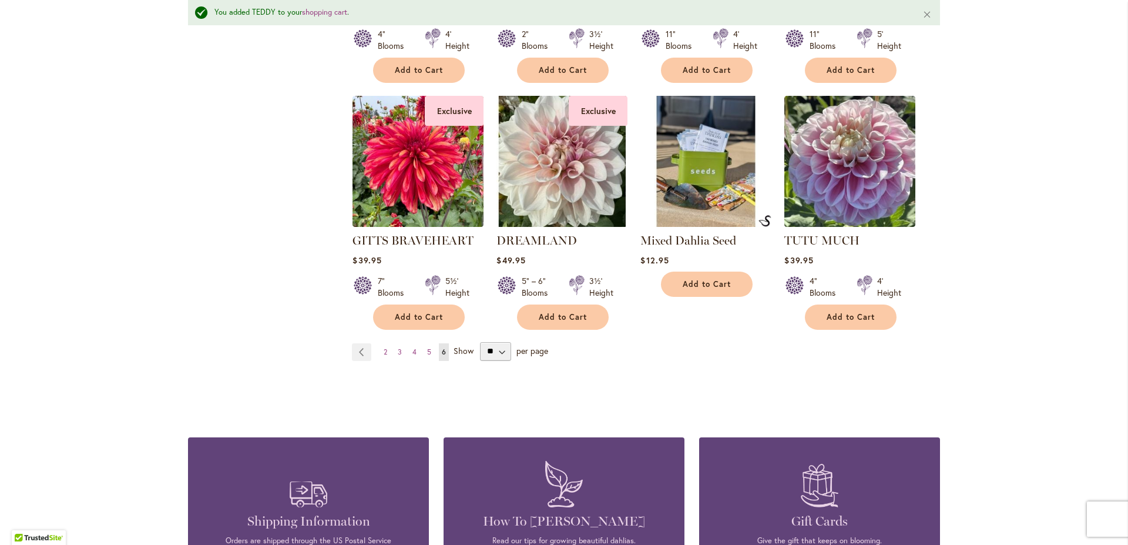
click at [457, 344] on span "Show" at bounding box center [464, 349] width 20 height 11
click at [480, 342] on select "** ** ** **" at bounding box center [495, 351] width 31 height 19
click at [442, 347] on span "6" at bounding box center [444, 351] width 4 height 9
click at [360, 343] on link "Page Previous" at bounding box center [361, 352] width 19 height 18
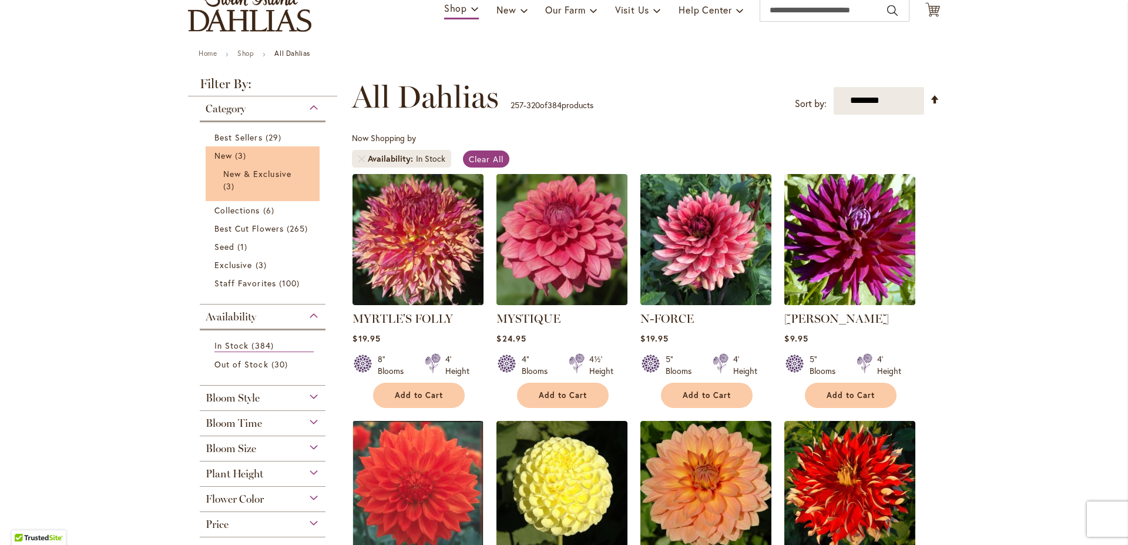
scroll to position [118, 0]
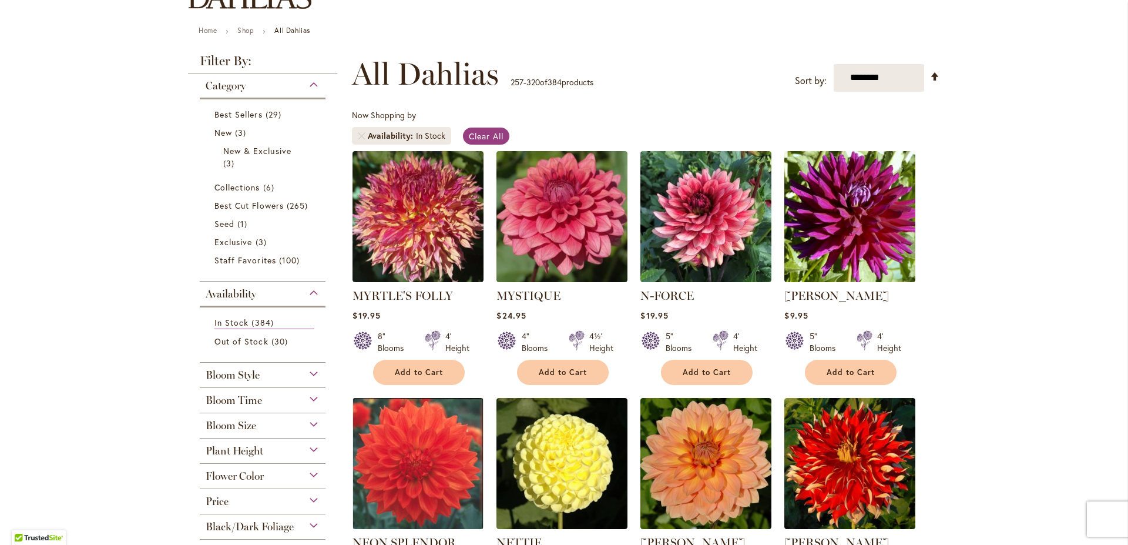
click at [309, 373] on div "Bloom Style" at bounding box center [263, 372] width 126 height 19
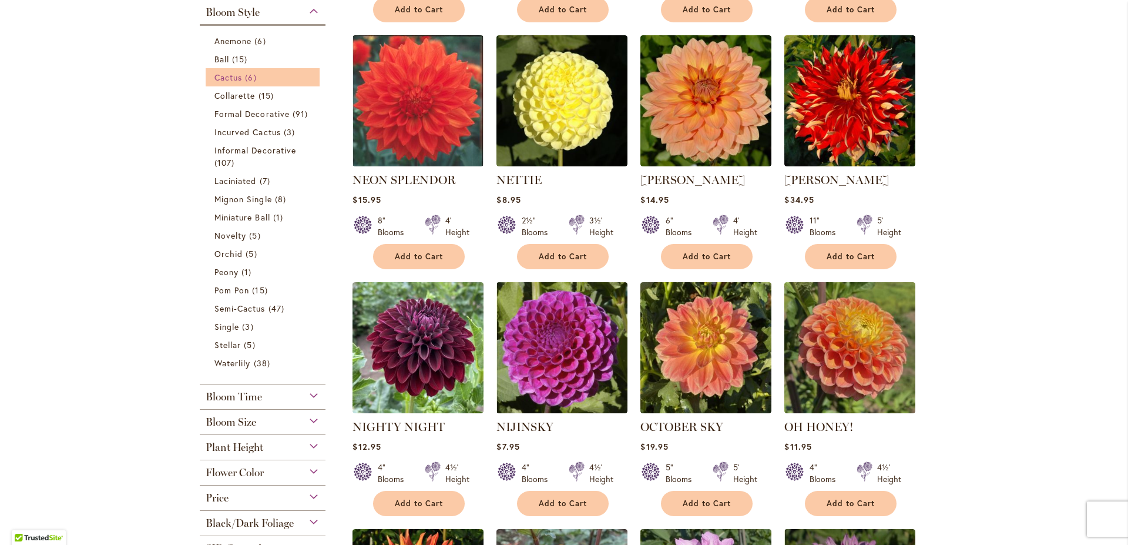
click at [226, 76] on span "Cactus" at bounding box center [228, 77] width 28 height 11
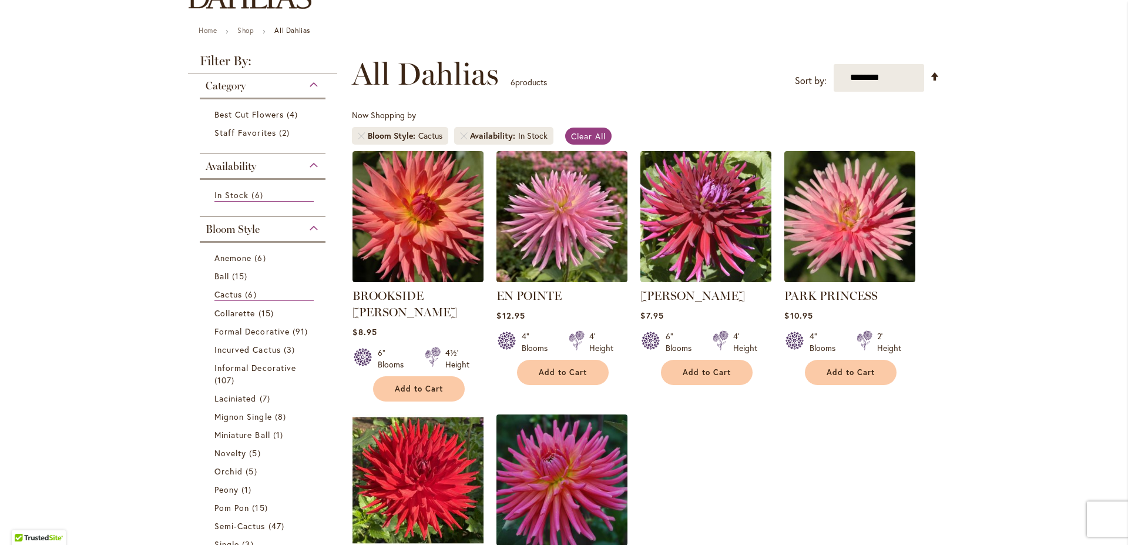
scroll to position [251, 0]
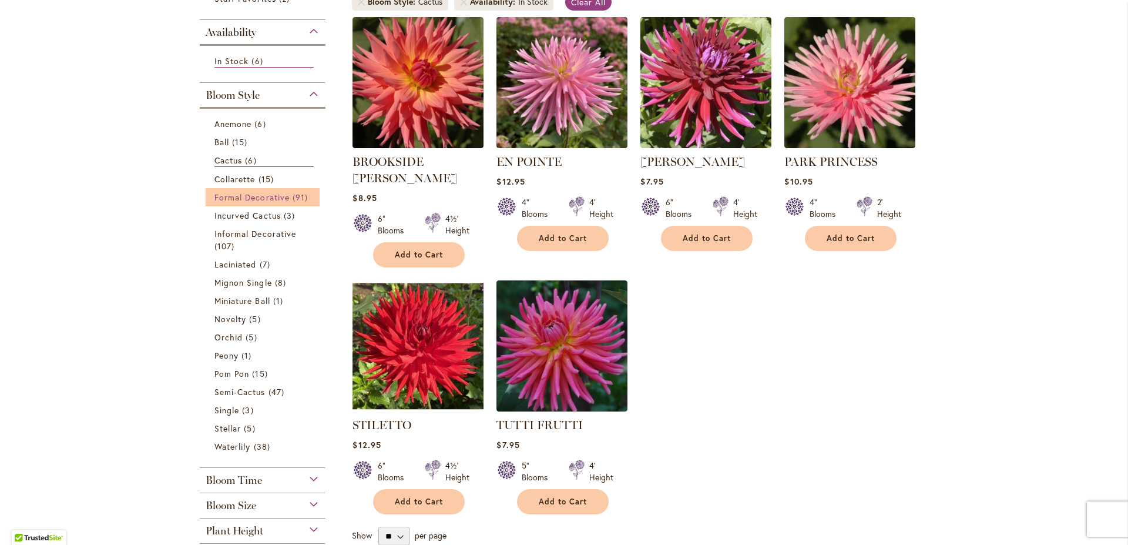
click at [242, 198] on span "Formal Decorative" at bounding box center [251, 197] width 75 height 11
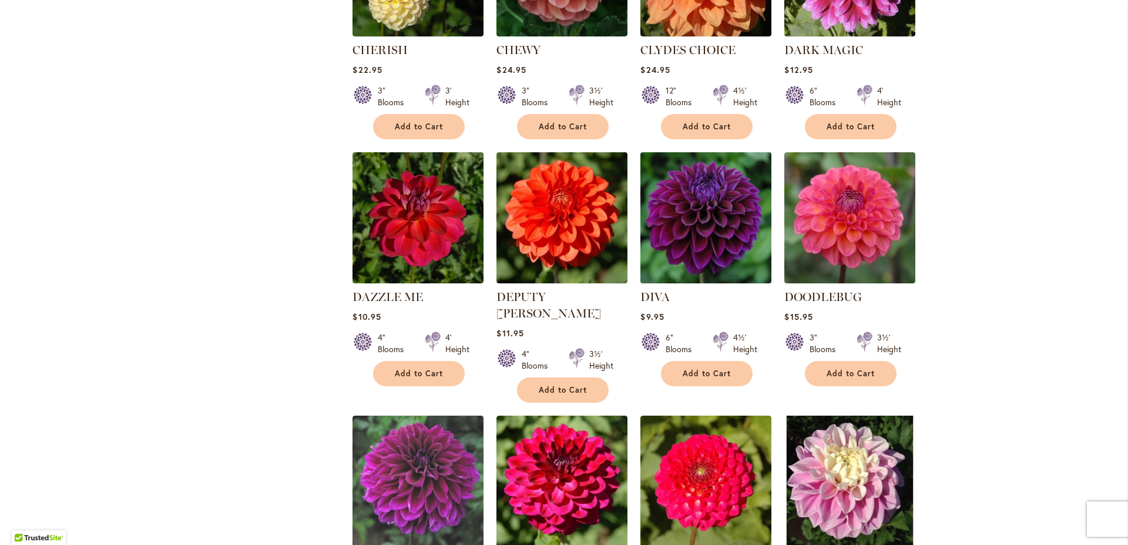
scroll to position [1447, 0]
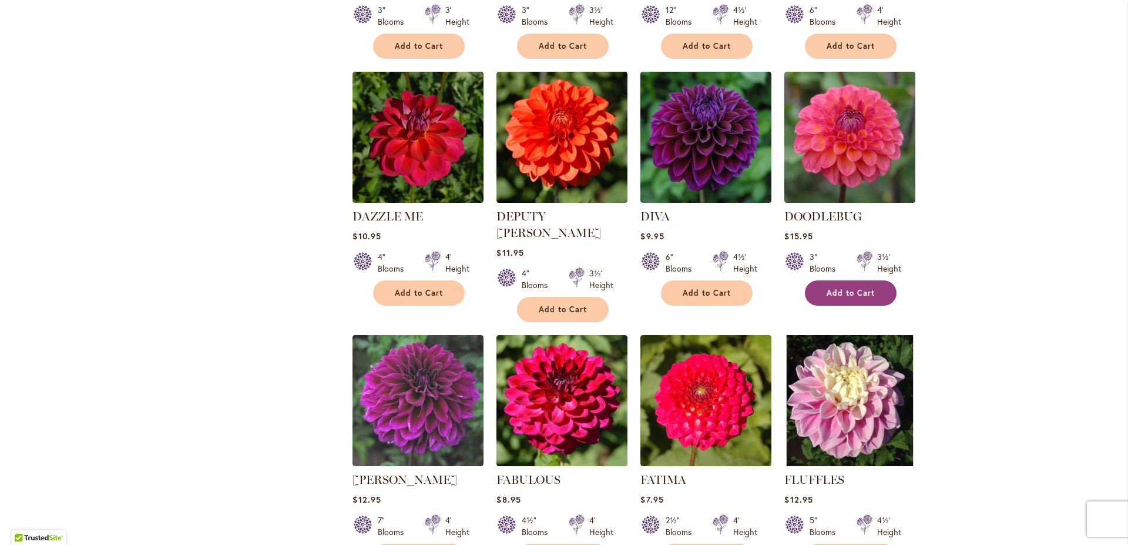
click at [866, 293] on span "Add to Cart" at bounding box center [851, 293] width 48 height 10
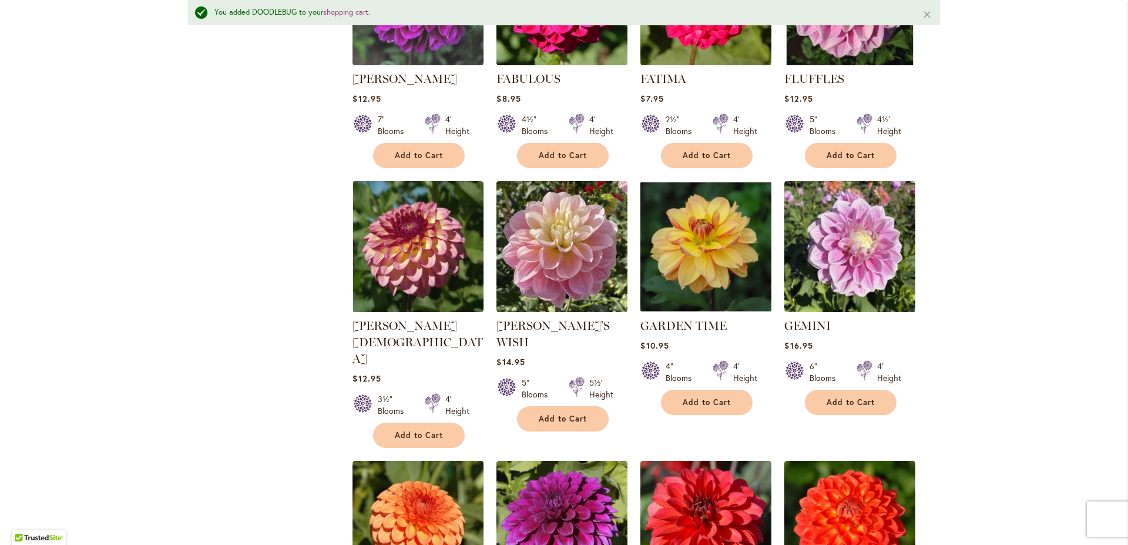
scroll to position [1880, 0]
click at [402, 422] on button "Add to Cart" at bounding box center [419, 434] width 92 height 25
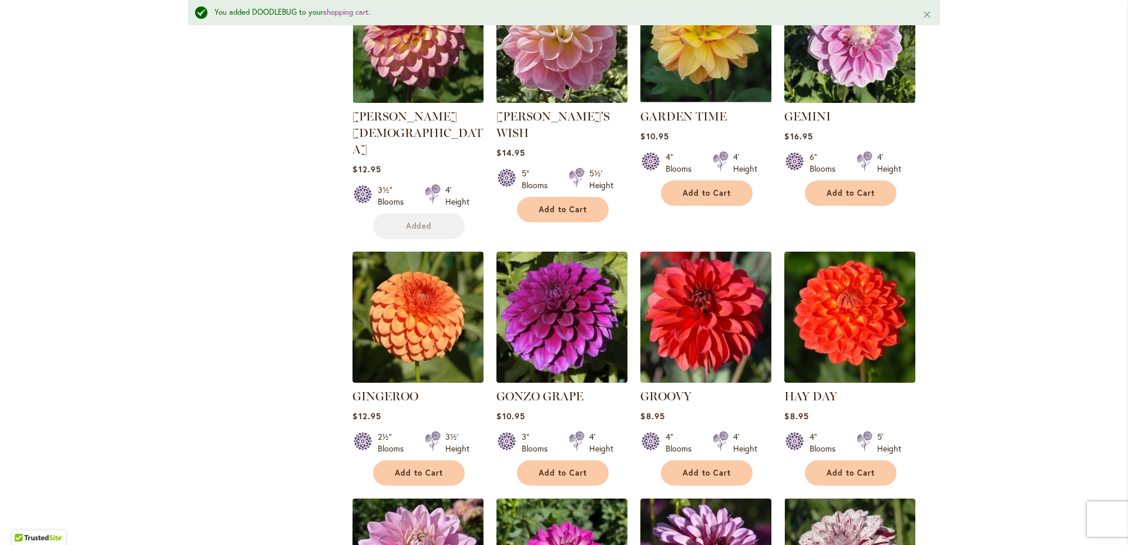
scroll to position [2147, 0]
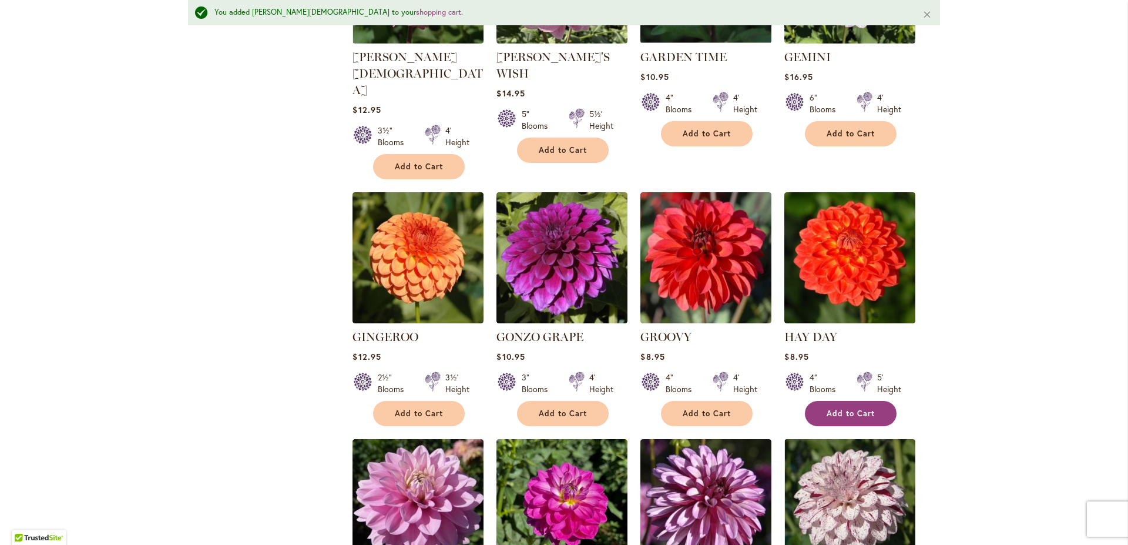
click at [850, 408] on span "Add to Cart" at bounding box center [851, 413] width 48 height 10
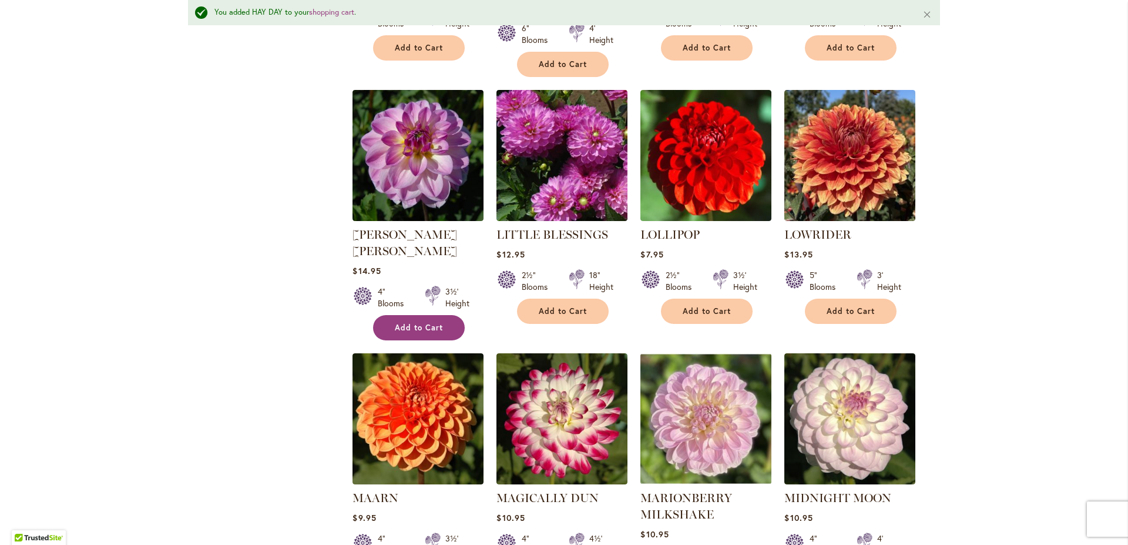
scroll to position [3152, 0]
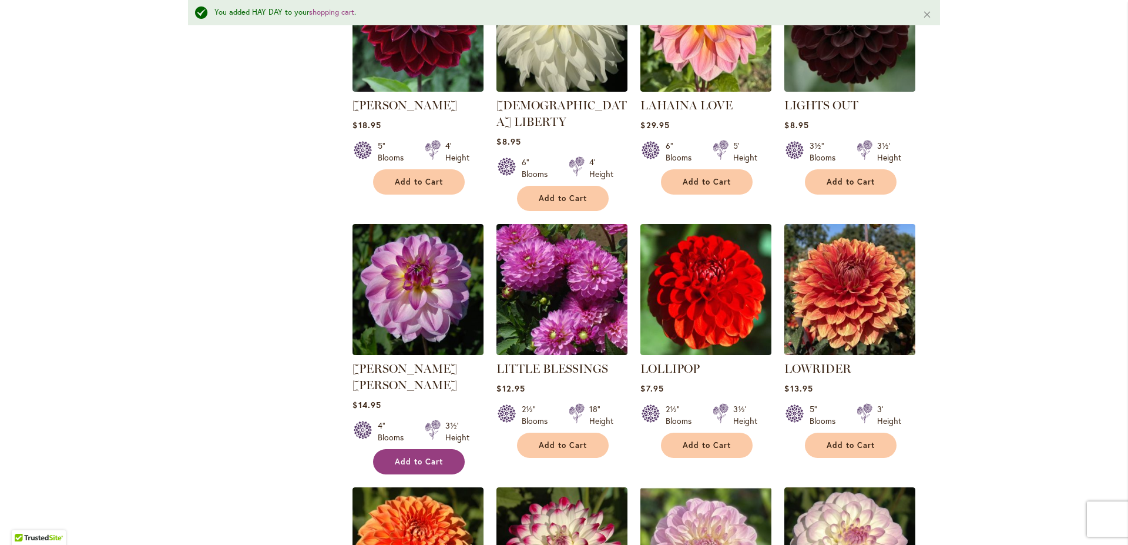
click at [410, 457] on span "Add to Cart" at bounding box center [419, 462] width 48 height 10
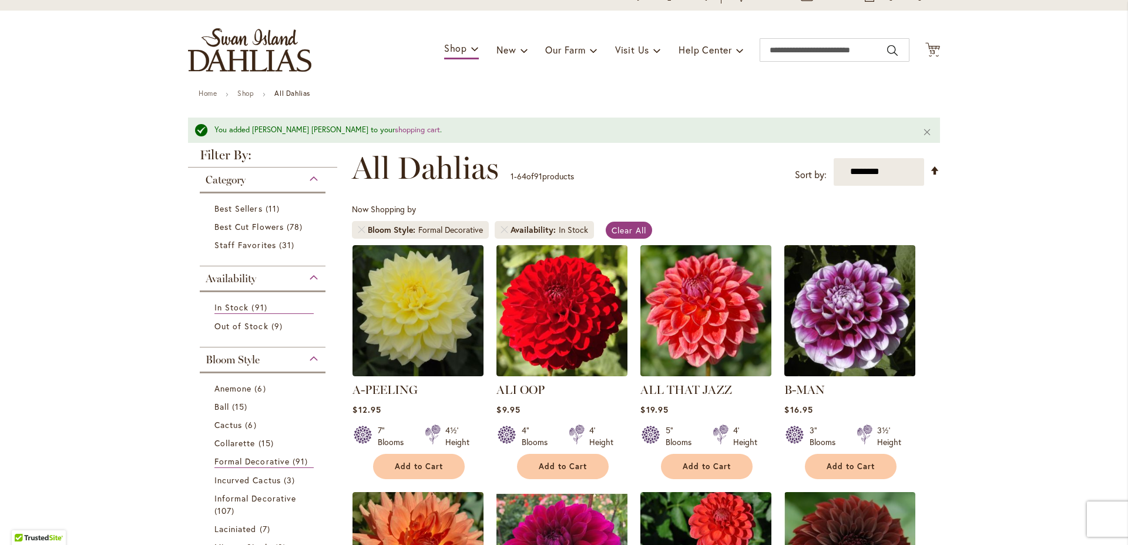
scroll to position [0, 0]
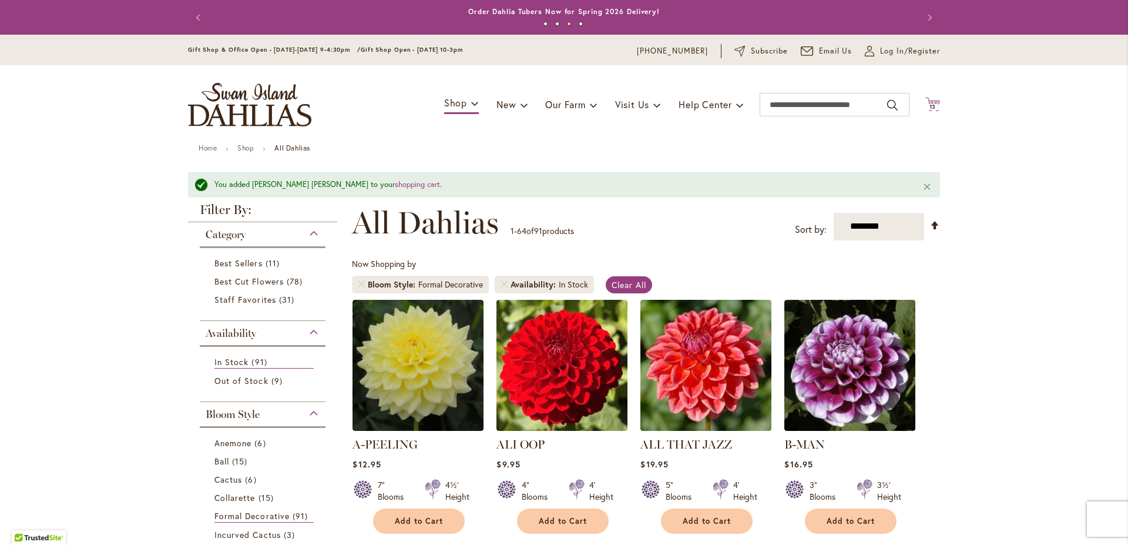
click at [929, 109] on span "13" at bounding box center [932, 107] width 7 height 8
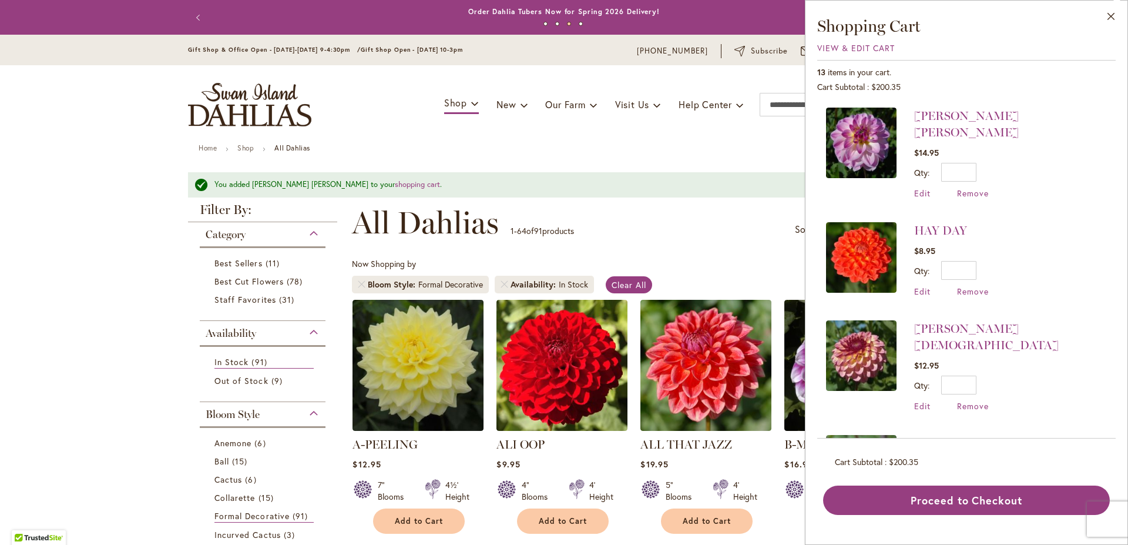
scroll to position [808, 0]
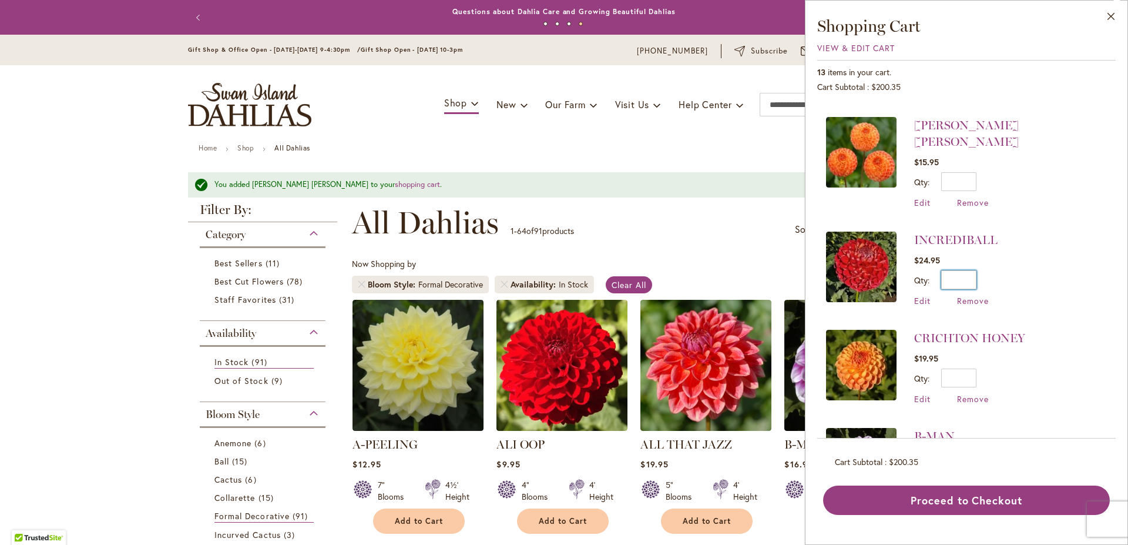
click at [971, 270] on input "*" at bounding box center [958, 279] width 35 height 19
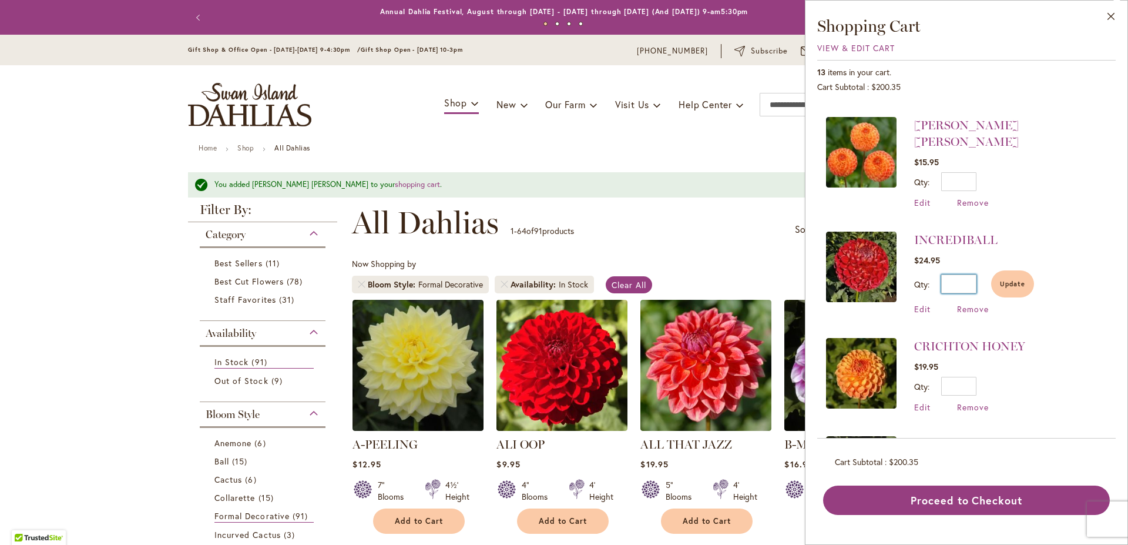
type input "*"
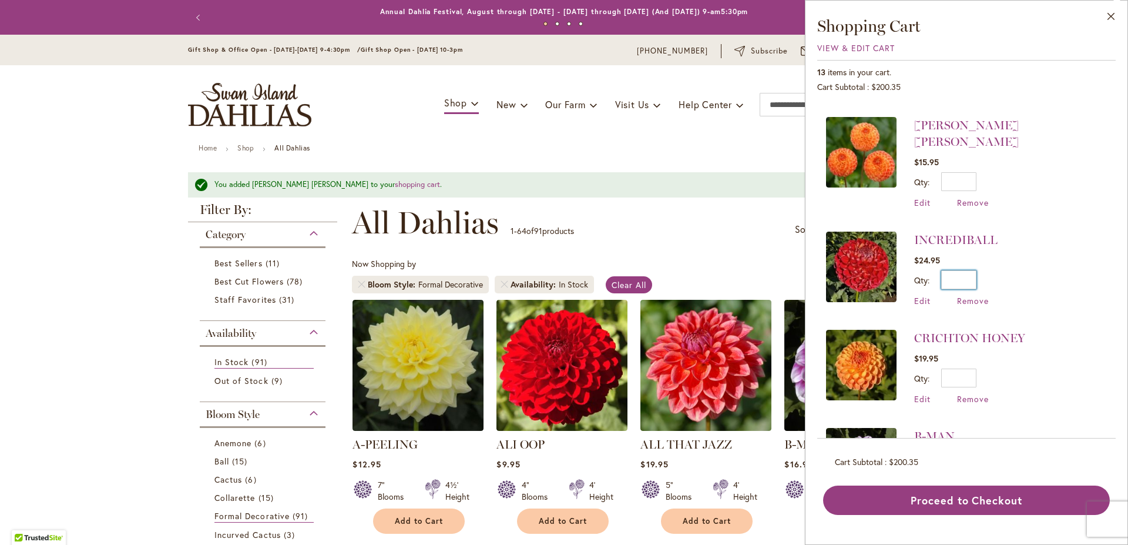
type input "*"
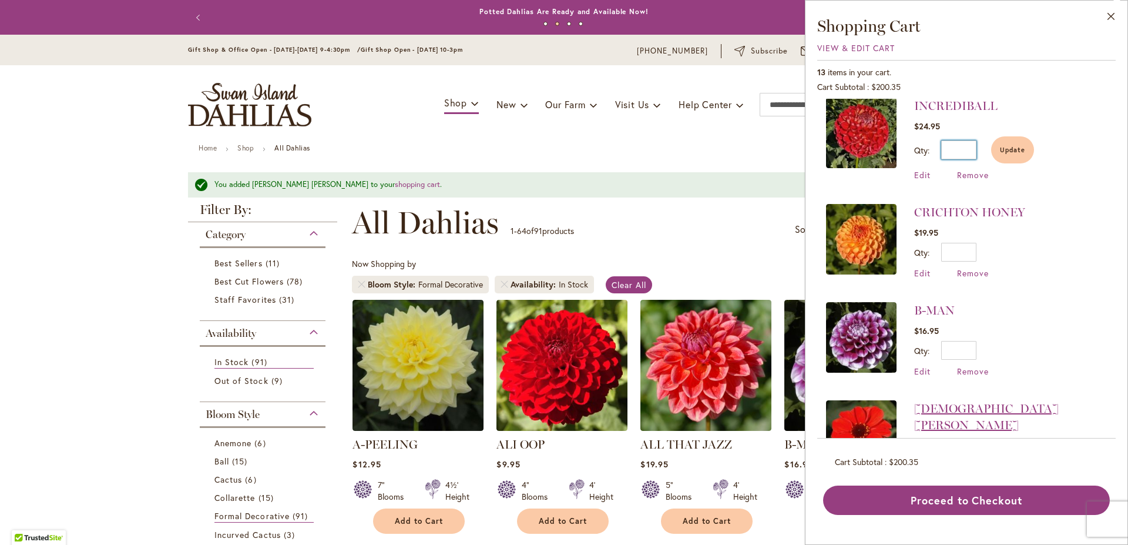
scroll to position [951, 0]
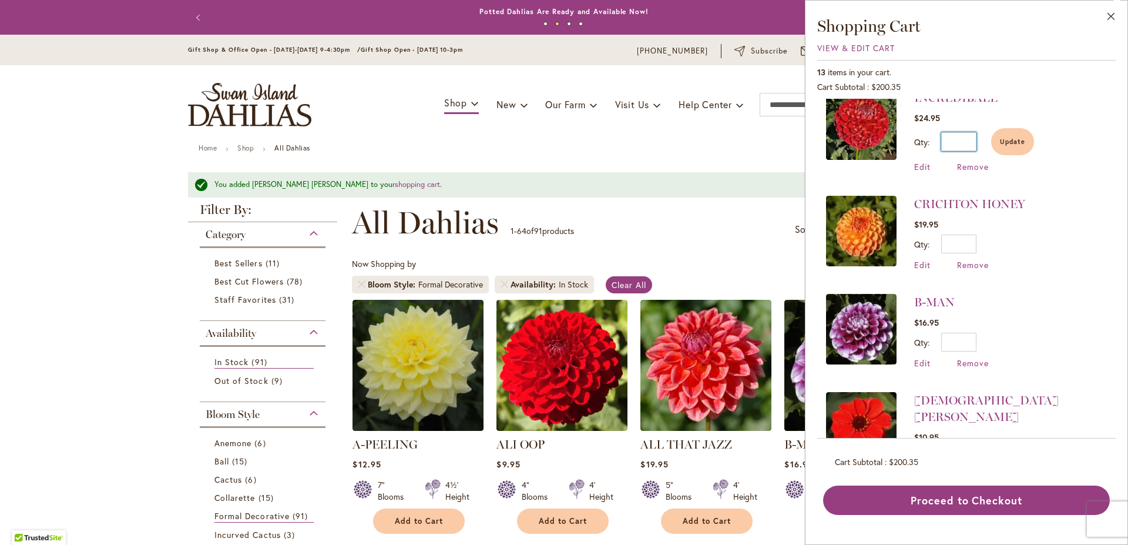
type input "*"
click at [970, 447] on input "*" at bounding box center [958, 456] width 35 height 19
click at [965, 447] on input "*" at bounding box center [958, 456] width 35 height 19
click at [972, 447] on input "*" at bounding box center [958, 456] width 35 height 19
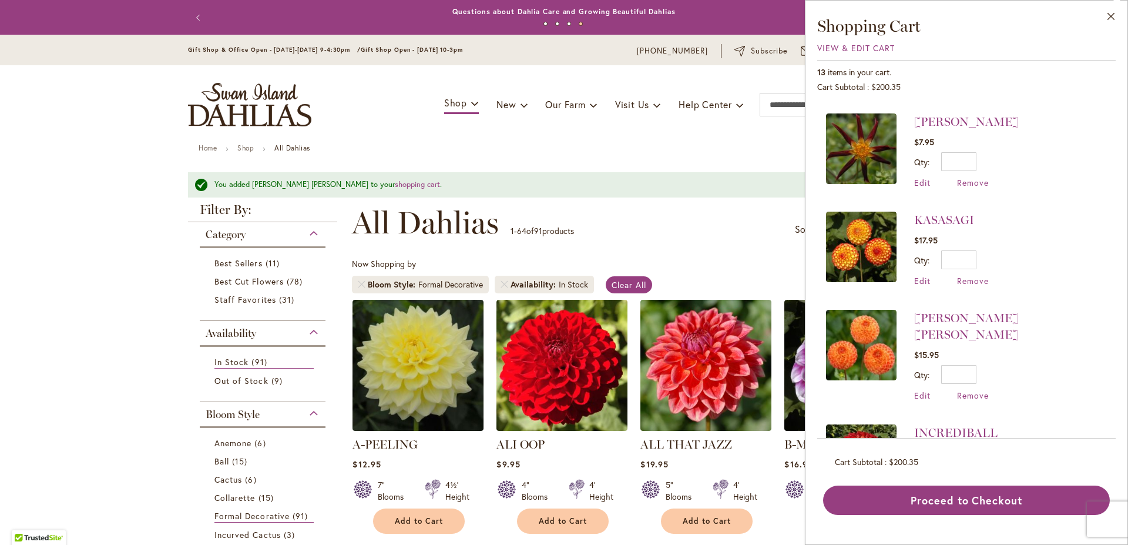
scroll to position [549, 0]
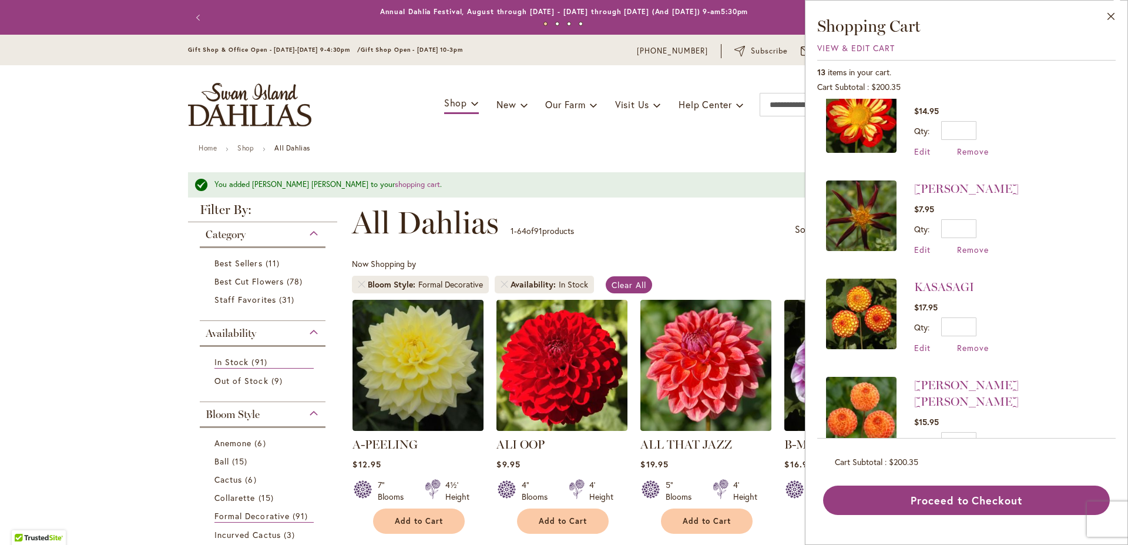
type input "*"
click at [975, 317] on input "*" at bounding box center [958, 326] width 35 height 19
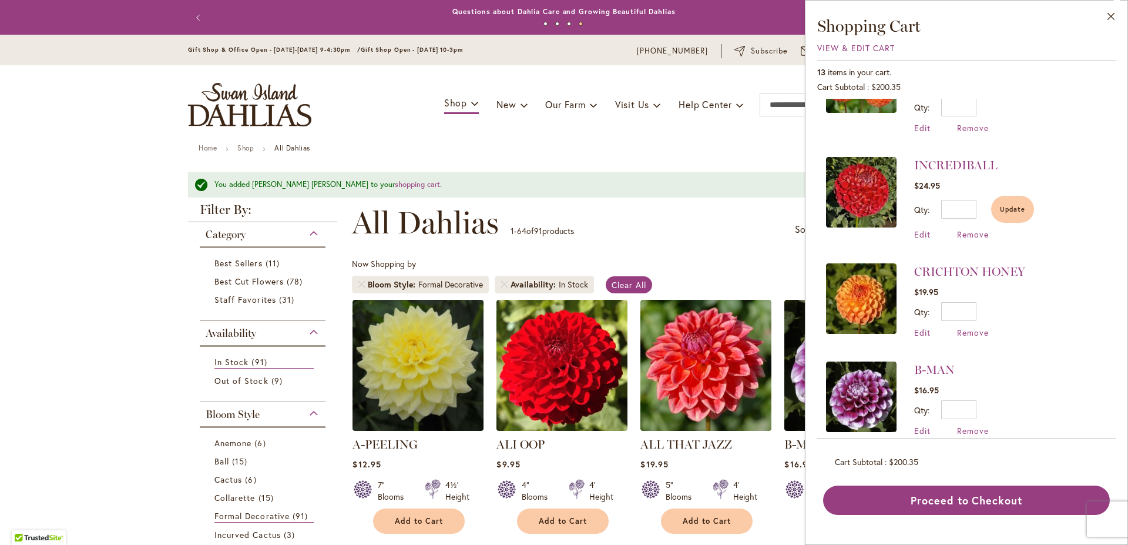
scroll to position [967, 0]
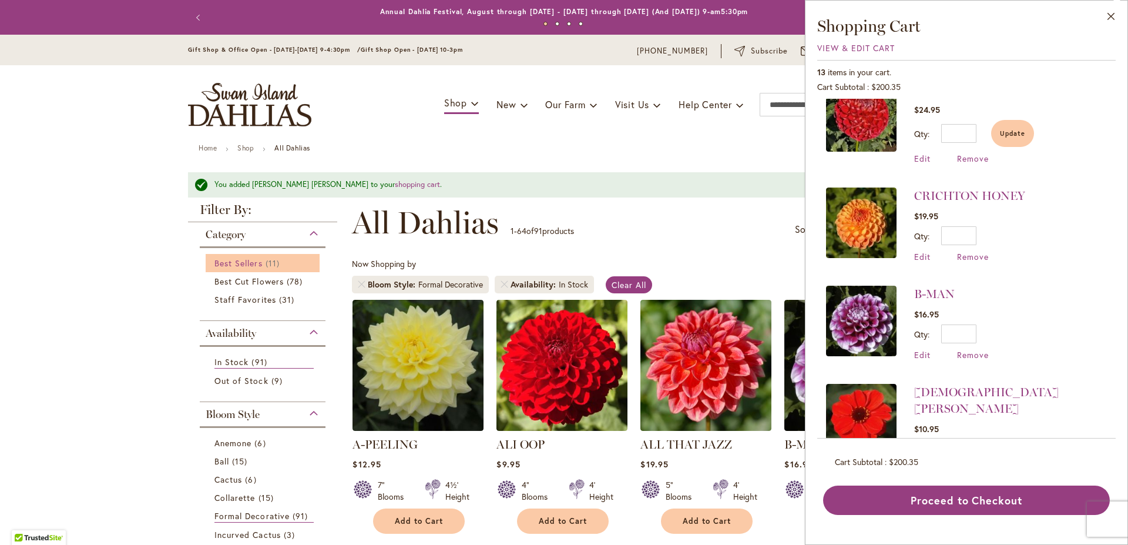
type input "*"
click at [243, 257] on link "Best Sellers 11 items" at bounding box center [263, 263] width 99 height 12
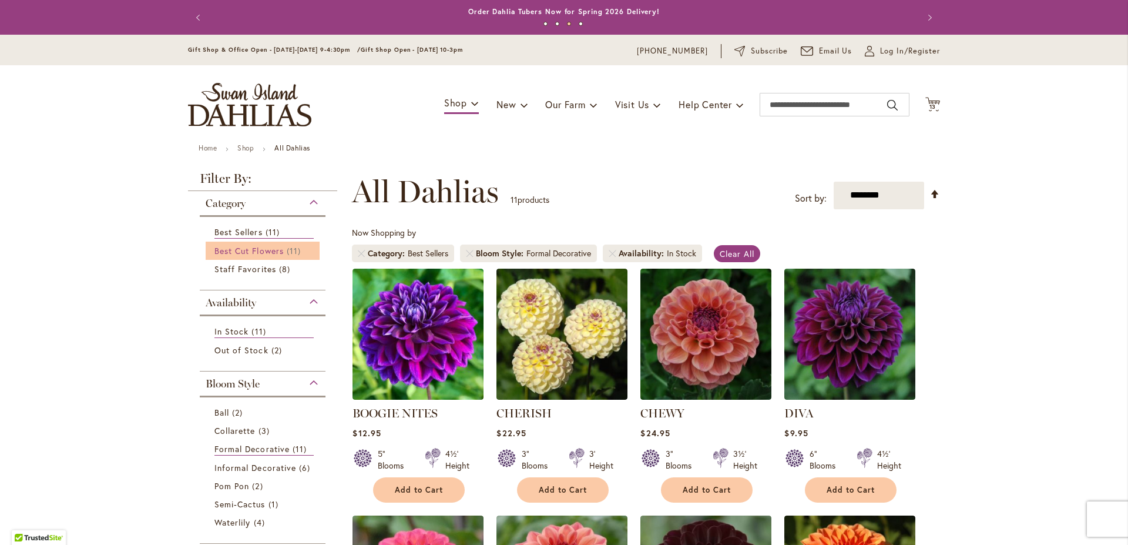
click at [259, 246] on span "Best Cut Flowers" at bounding box center [248, 250] width 69 height 11
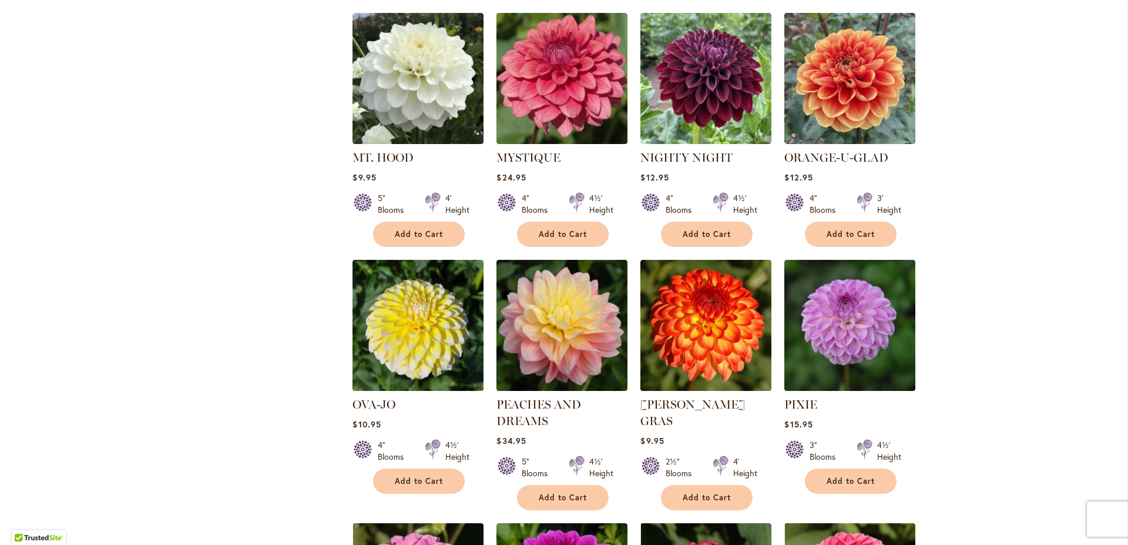
scroll to position [3349, 0]
click at [699, 492] on span "Add to Cart" at bounding box center [707, 497] width 48 height 10
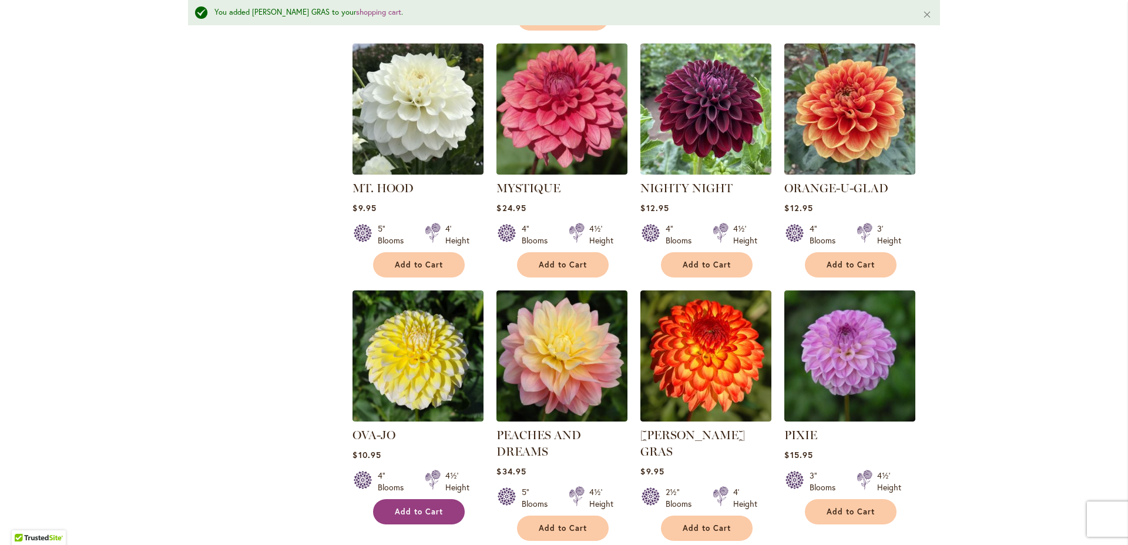
scroll to position [3380, 0]
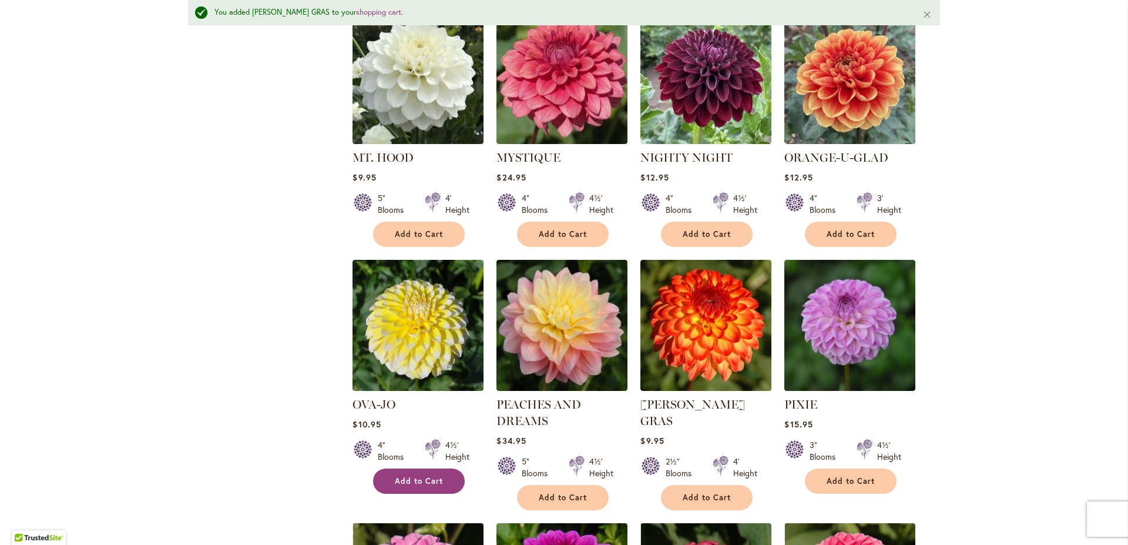
click at [411, 476] on span "Add to Cart" at bounding box center [419, 481] width 48 height 10
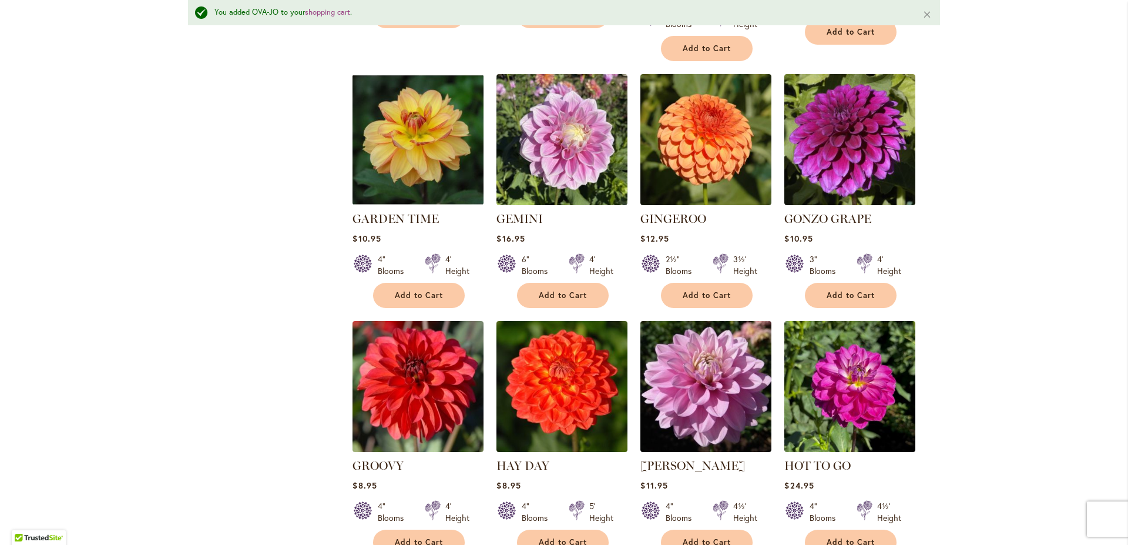
scroll to position [1303, 0]
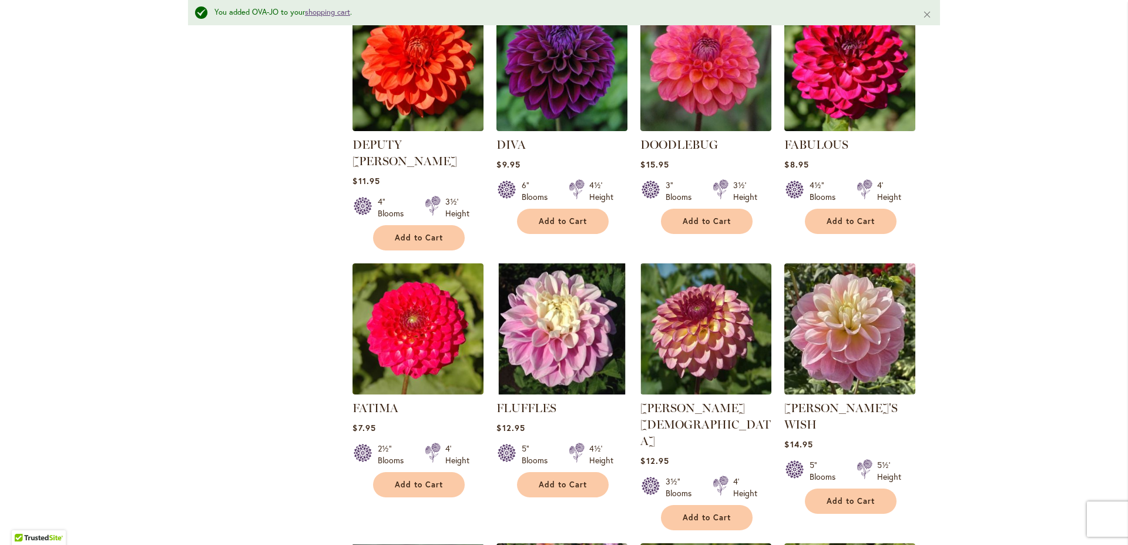
click at [311, 14] on link "shopping cart" at bounding box center [327, 12] width 45 height 10
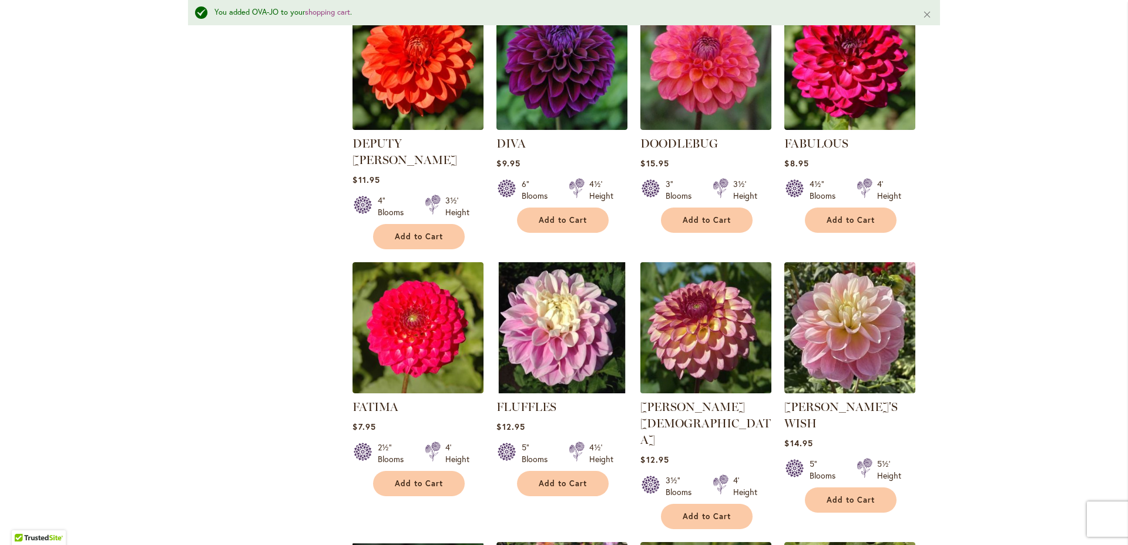
scroll to position [1305, 0]
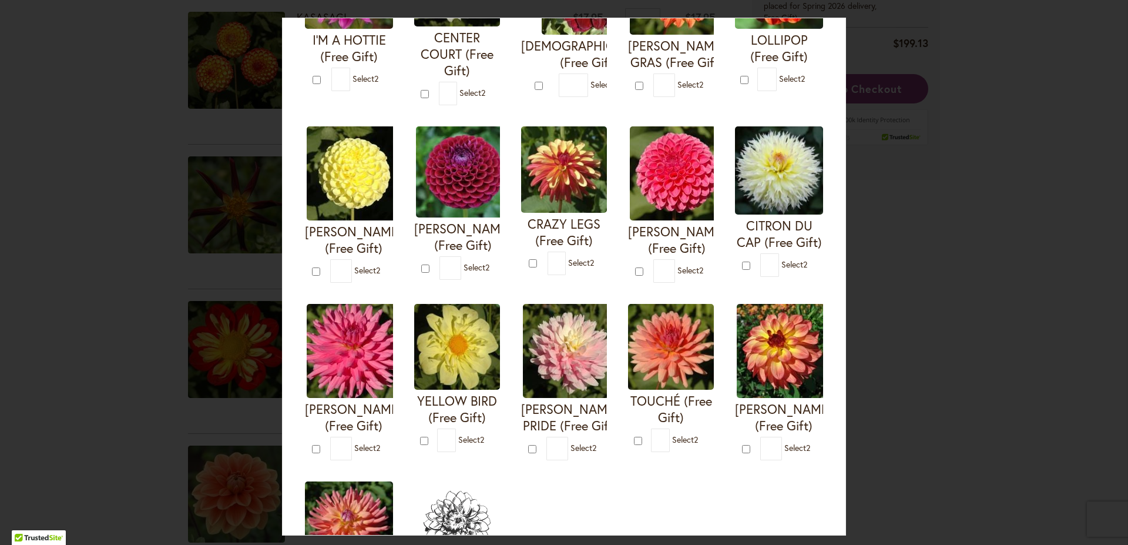
scroll to position [137, 0]
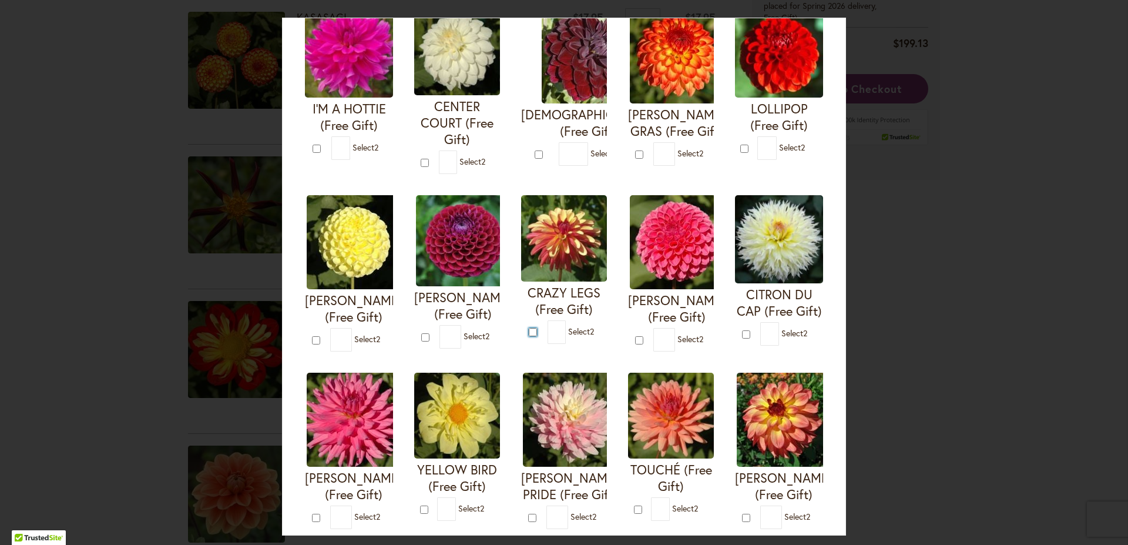
type input "*"
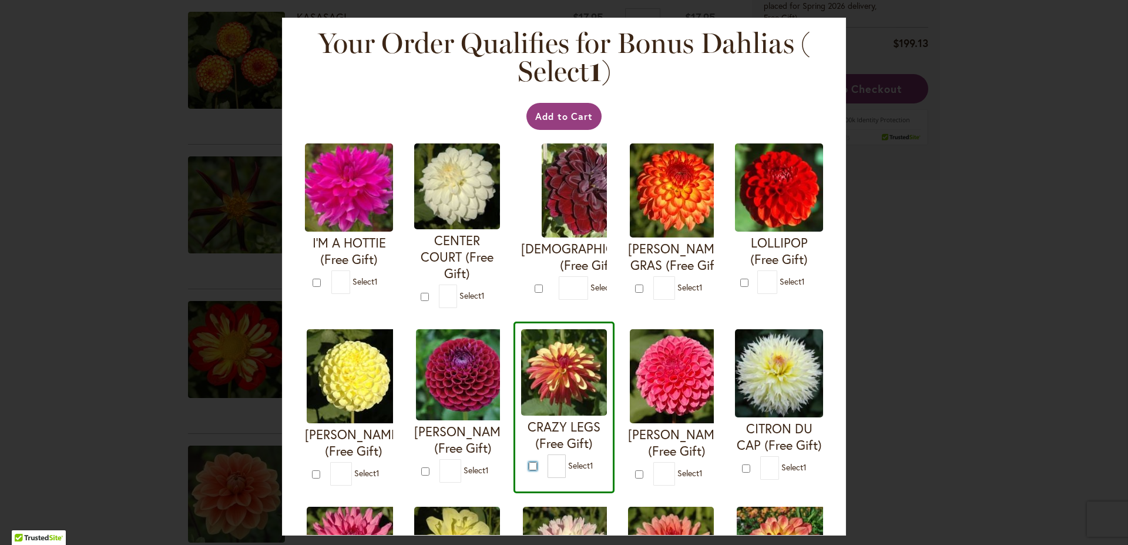
scroll to position [71, 0]
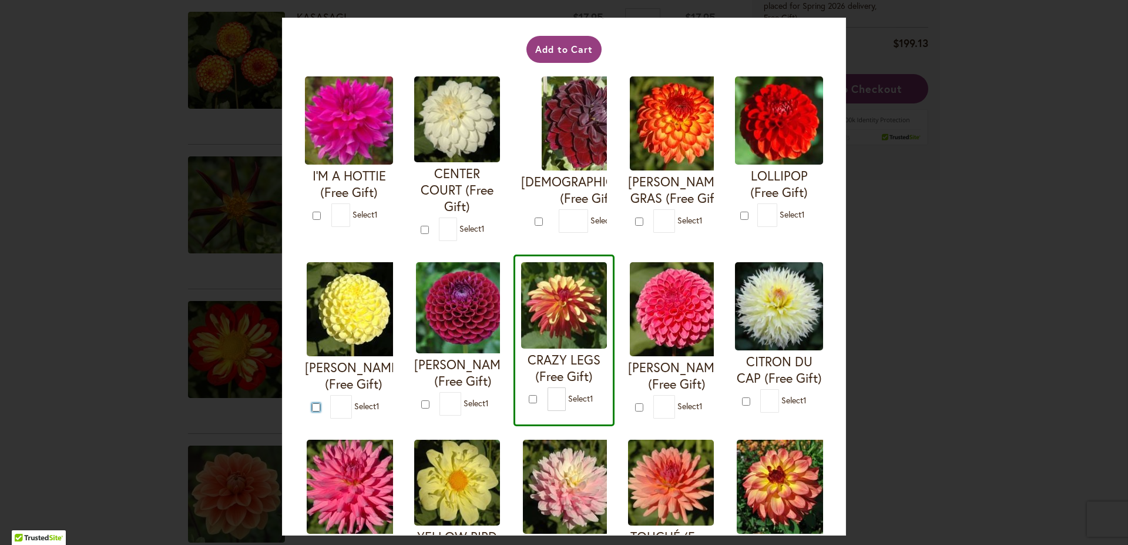
type input "*"
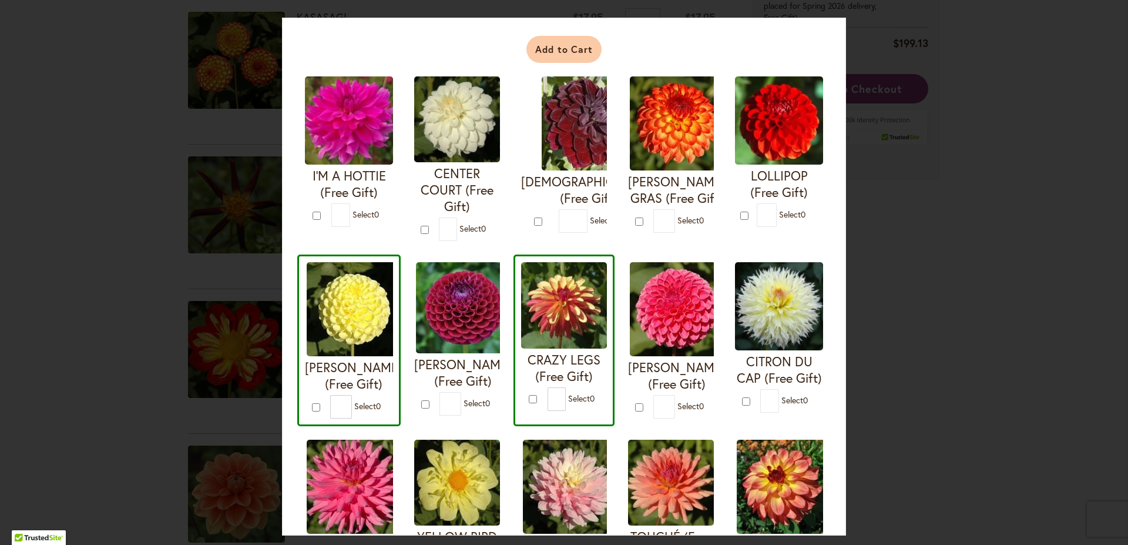
click at [545, 51] on button "Add to Cart" at bounding box center [564, 49] width 76 height 27
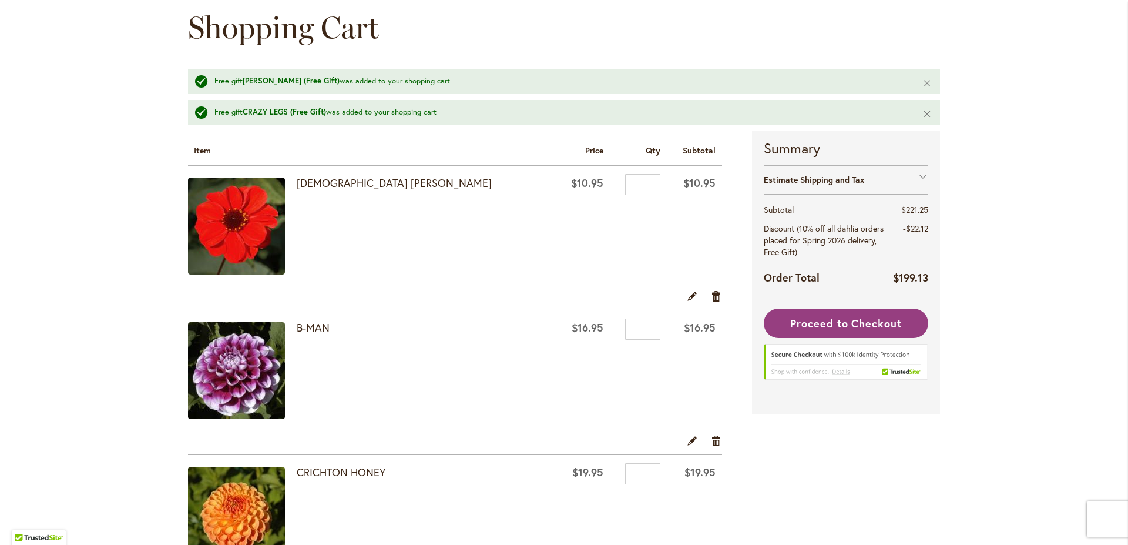
scroll to position [67, 0]
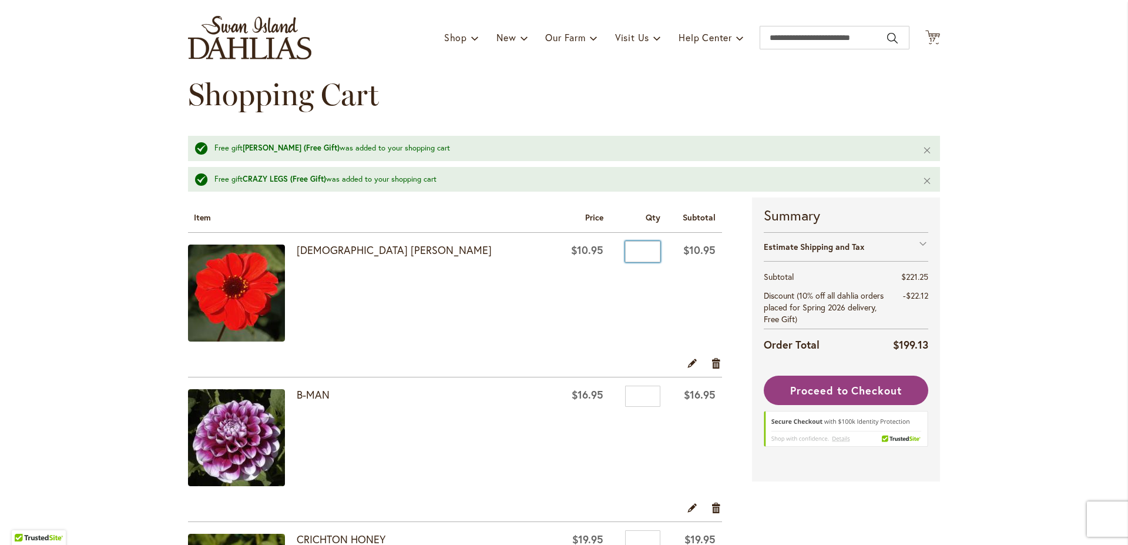
click at [636, 253] on input "*" at bounding box center [642, 251] width 35 height 21
click at [630, 249] on input "*" at bounding box center [642, 251] width 35 height 21
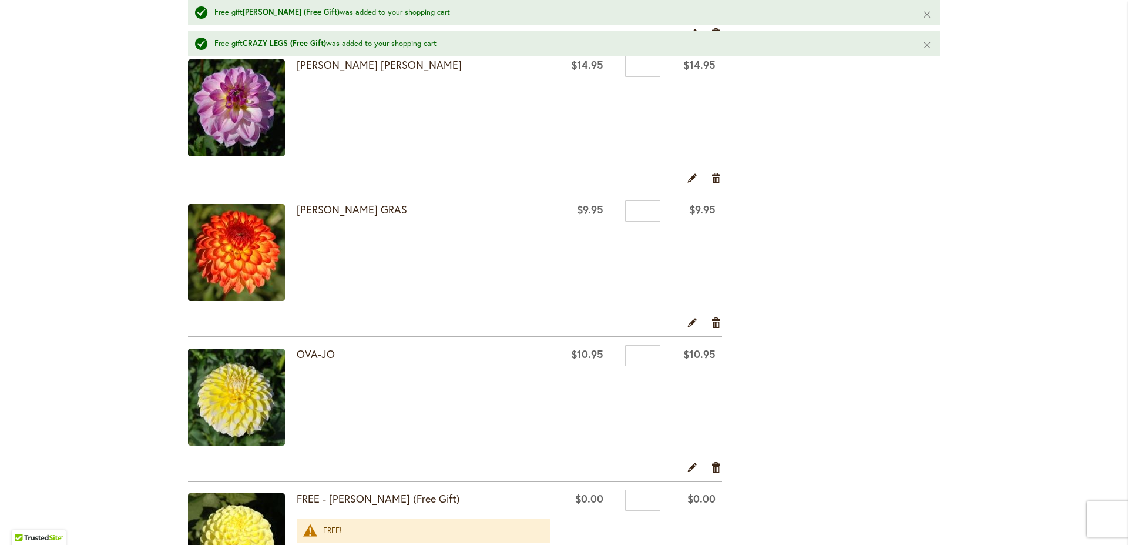
scroll to position [2009, 0]
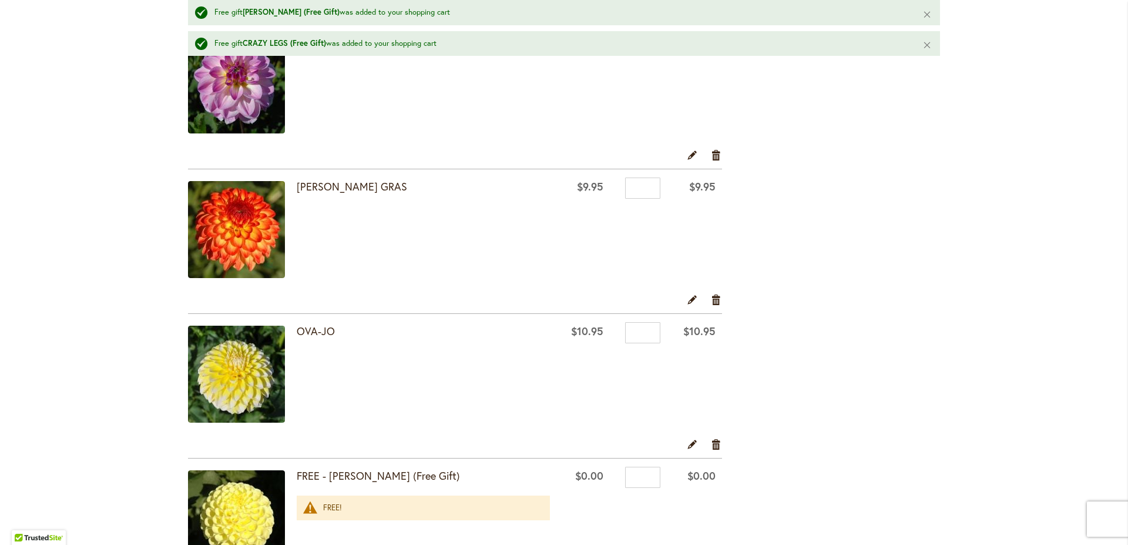
type input "*"
click at [632, 189] on input "*" at bounding box center [642, 187] width 35 height 21
click at [634, 184] on input "*" at bounding box center [642, 187] width 35 height 21
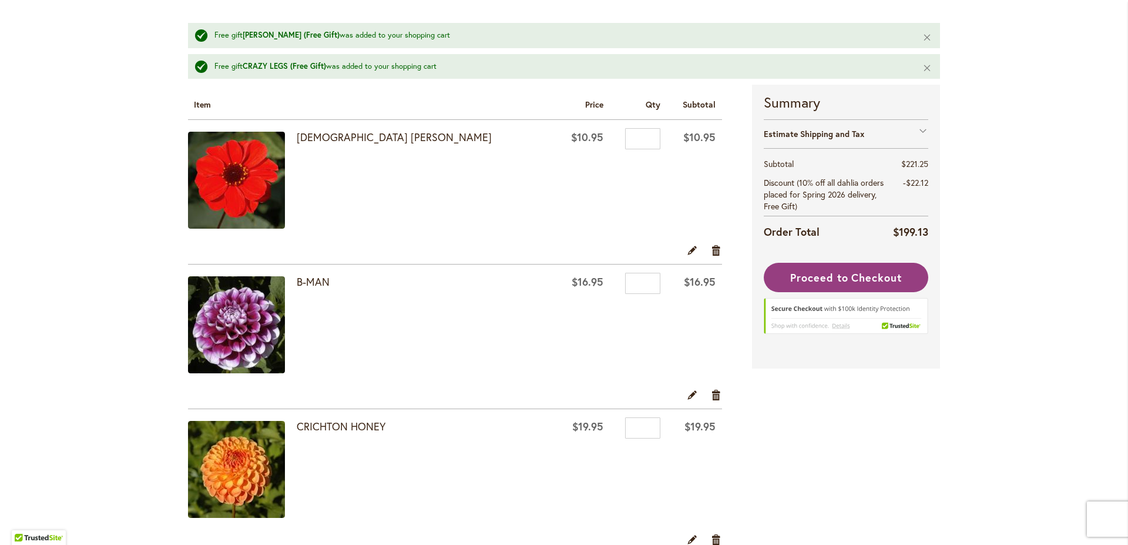
scroll to position [201, 0]
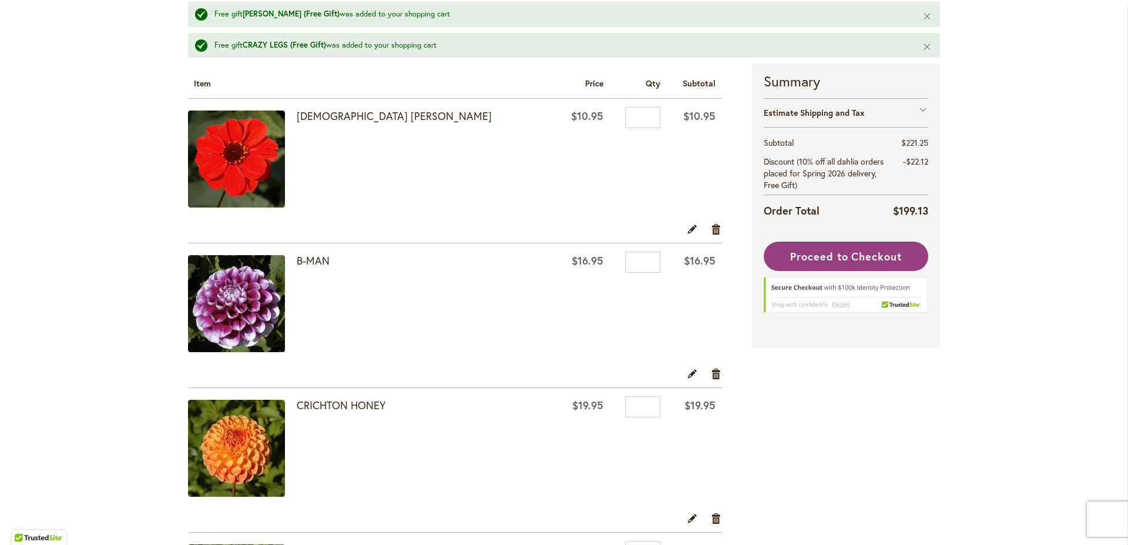
type input "*"
click at [667, 147] on td "$10.95" at bounding box center [694, 160] width 55 height 123
click at [687, 231] on link "Edit" at bounding box center [692, 228] width 11 height 13
click at [449, 180] on div "[DEMOGRAPHIC_DATA] [PERSON_NAME]" at bounding box center [423, 160] width 253 height 100
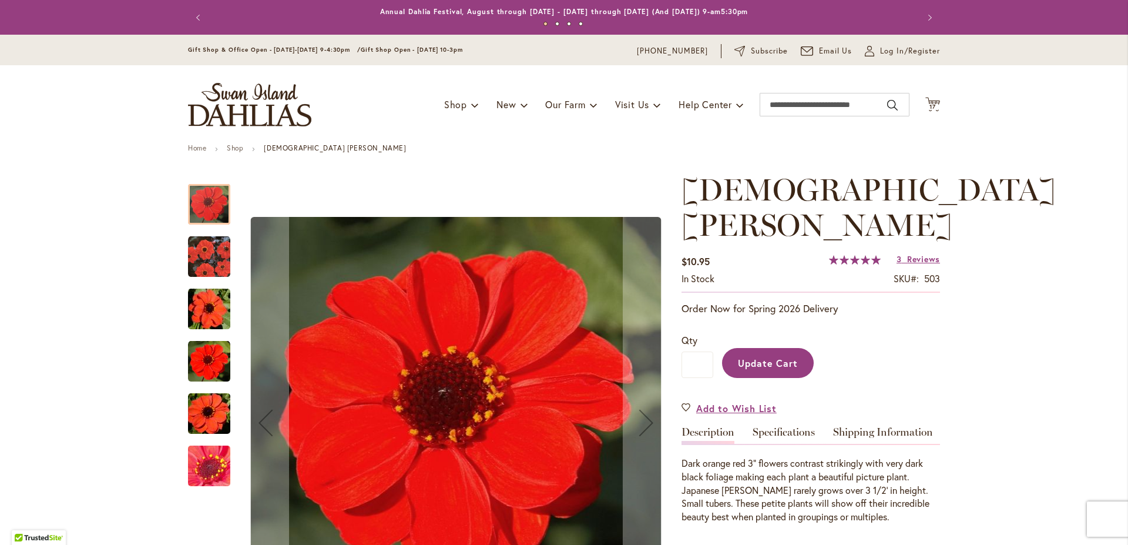
click at [934, 105] on icon "Cart .cls-1 { fill: #231f20; }" at bounding box center [932, 104] width 15 height 15
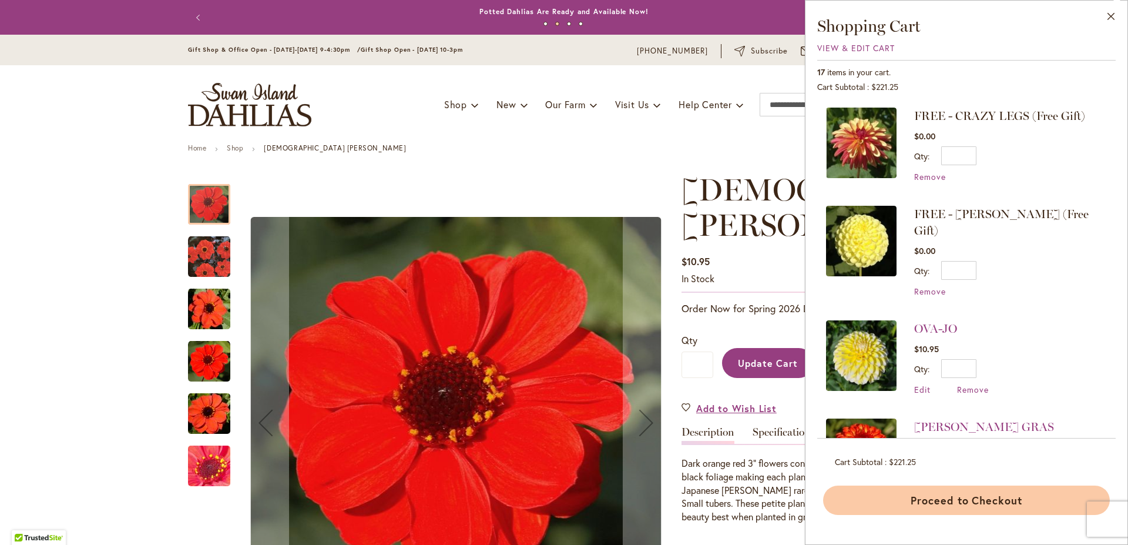
click at [980, 498] on button "Proceed to Checkout" at bounding box center [966, 499] width 287 height 29
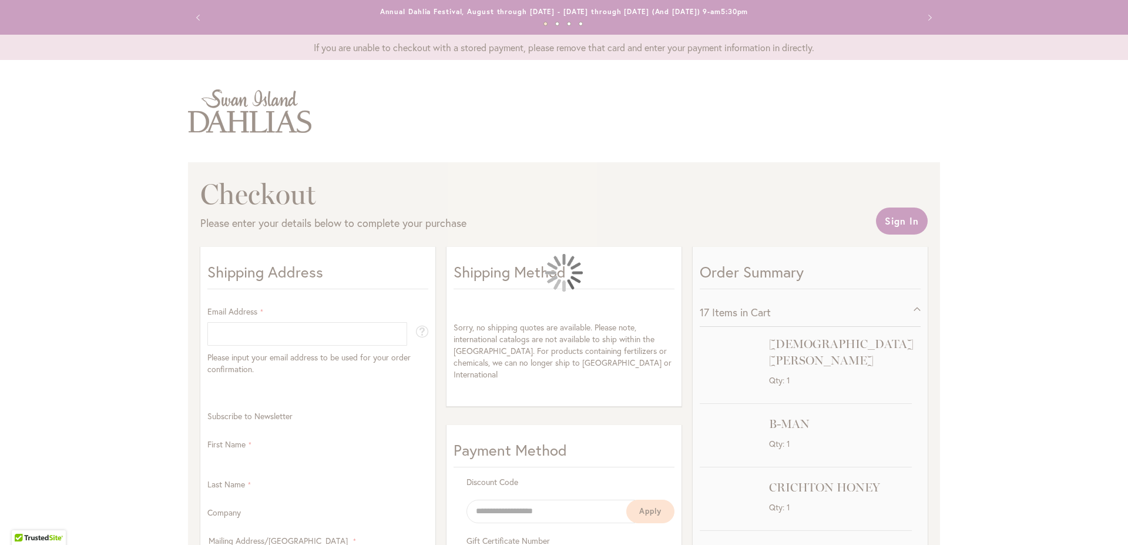
select select "**"
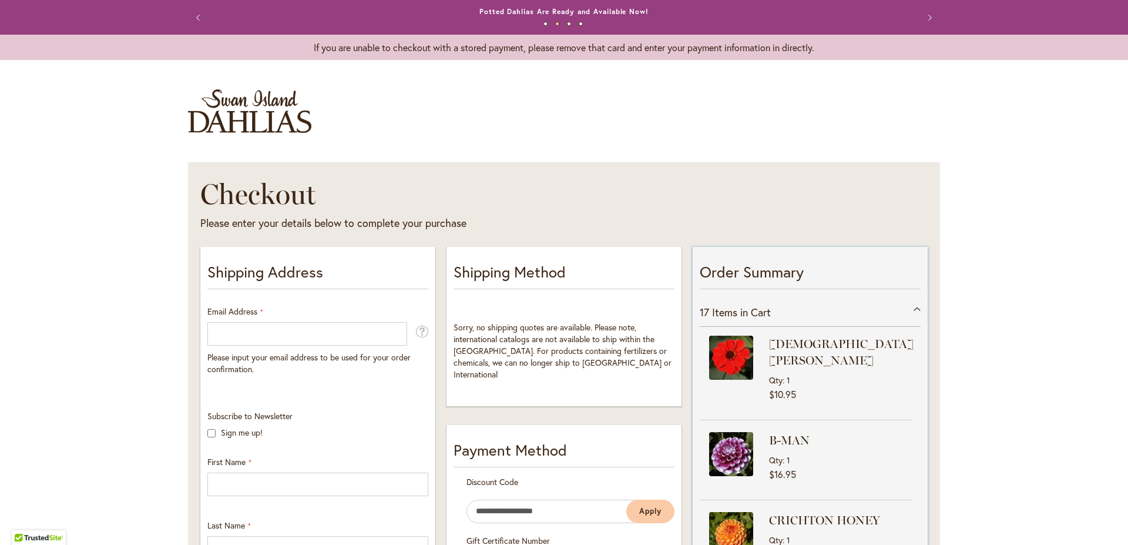
click at [777, 374] on span "Qty" at bounding box center [776, 379] width 14 height 11
click at [791, 374] on div "Qty 1" at bounding box center [841, 379] width 145 height 11
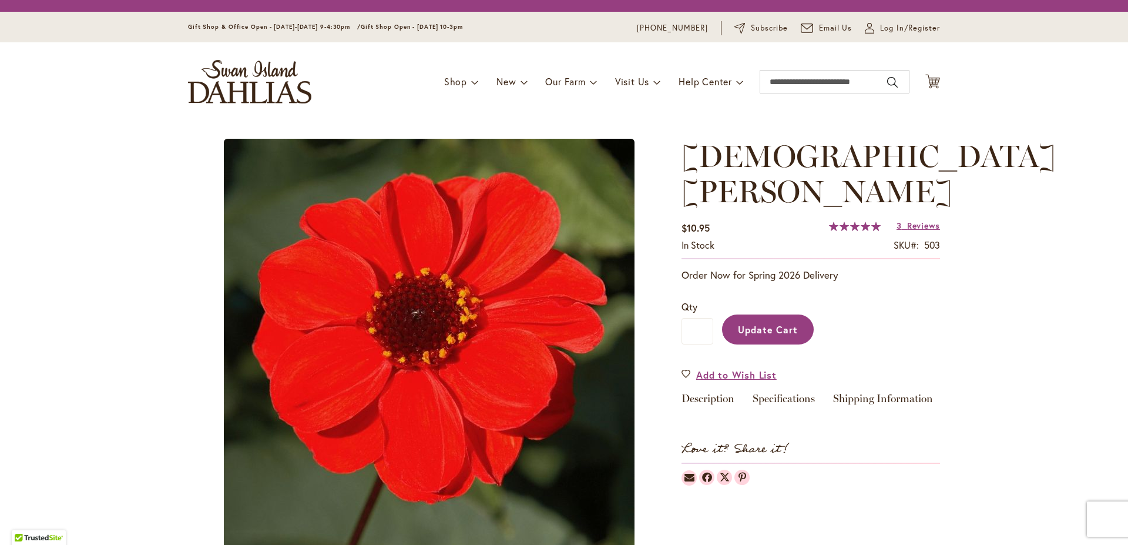
type input "*"
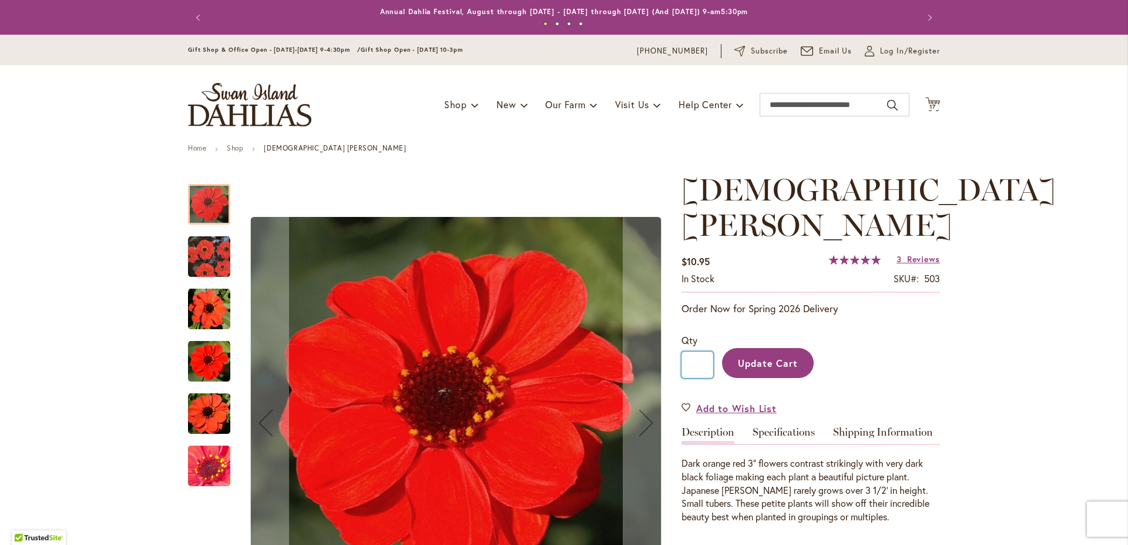
click at [698, 367] on input "*" at bounding box center [698, 364] width 32 height 26
type input "*"
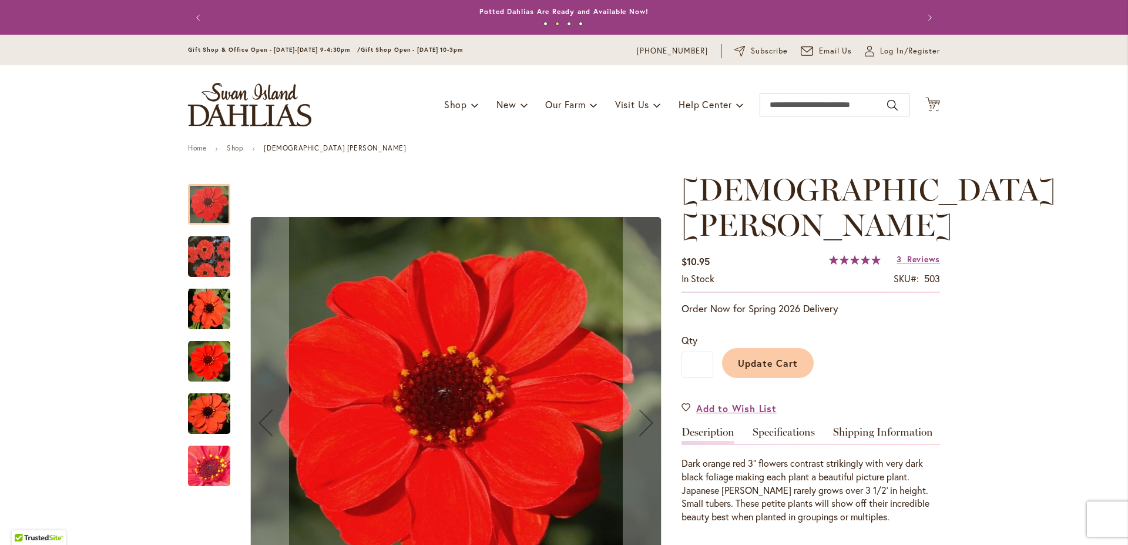
click at [764, 359] on span "Update Cart" at bounding box center [768, 363] width 61 height 12
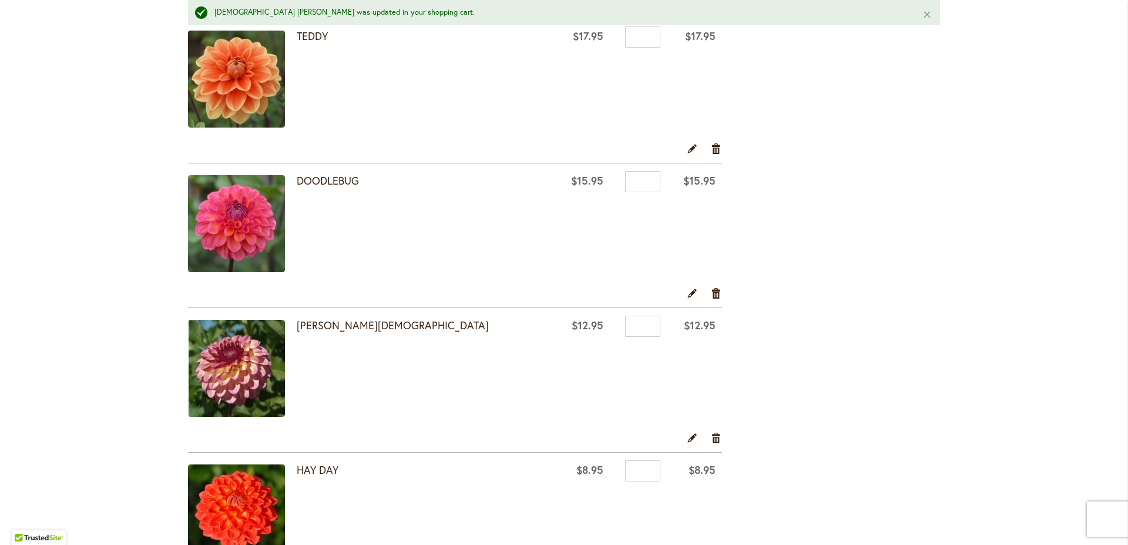
scroll to position [1942, 0]
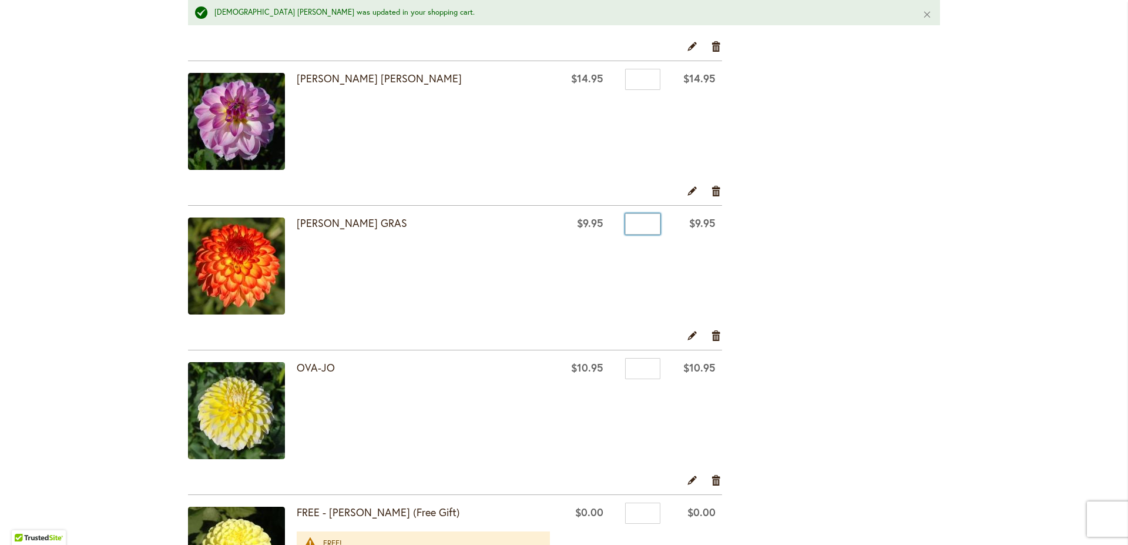
click at [636, 217] on input "*" at bounding box center [642, 223] width 35 height 21
type input "*"
click at [334, 219] on link "[PERSON_NAME] GRAS" at bounding box center [352, 223] width 110 height 14
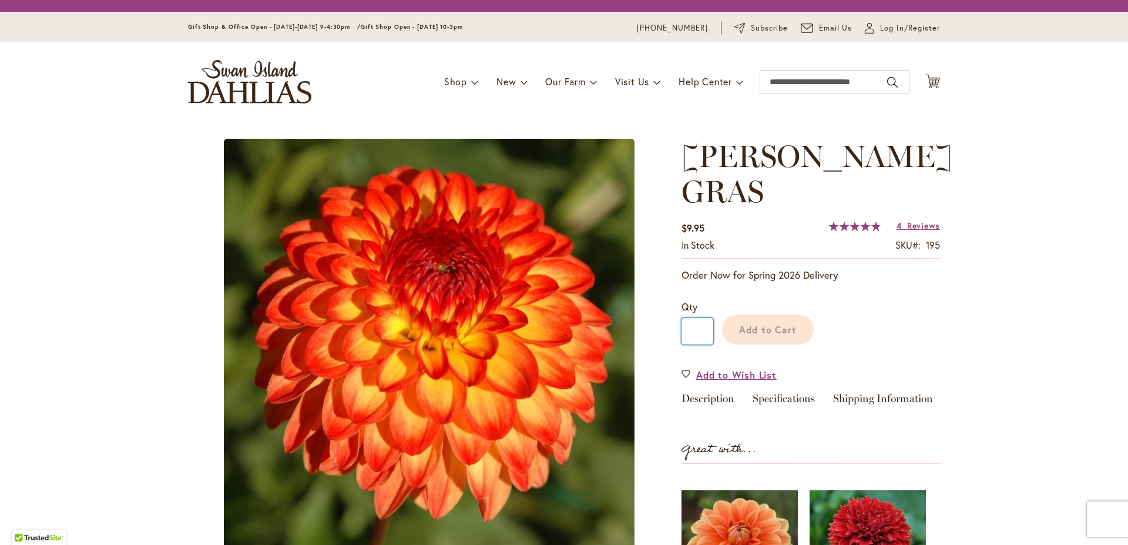
drag, startPoint x: 697, startPoint y: 298, endPoint x: 756, endPoint y: 294, distance: 59.5
click at [698, 318] on input "*" at bounding box center [698, 331] width 32 height 26
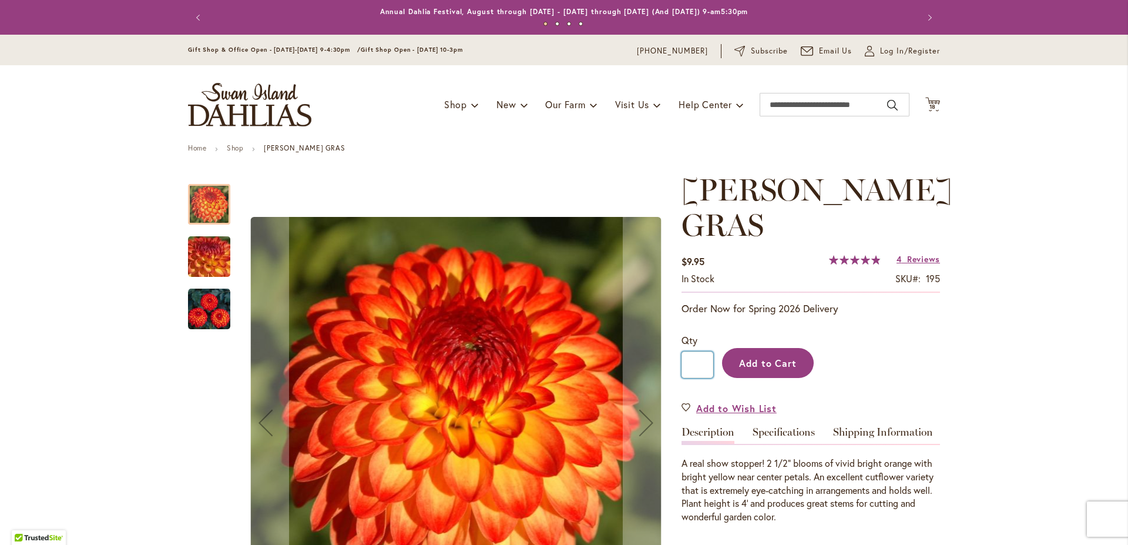
type input "*"
click at [778, 357] on span "Add to Cart" at bounding box center [768, 363] width 58 height 12
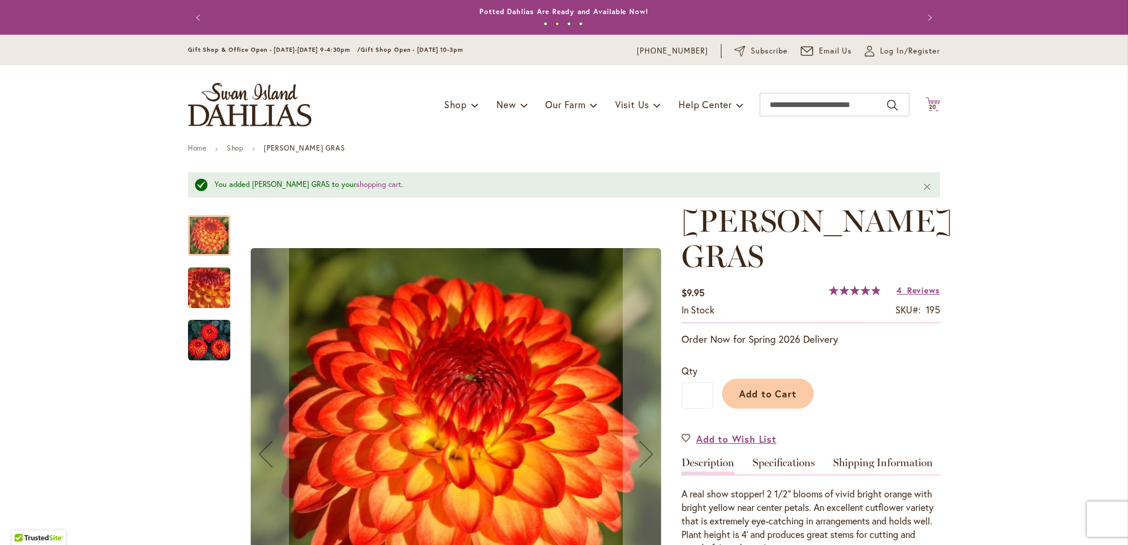
click at [925, 102] on icon "Cart .cls-1 { fill: #231f20; }" at bounding box center [932, 104] width 15 height 15
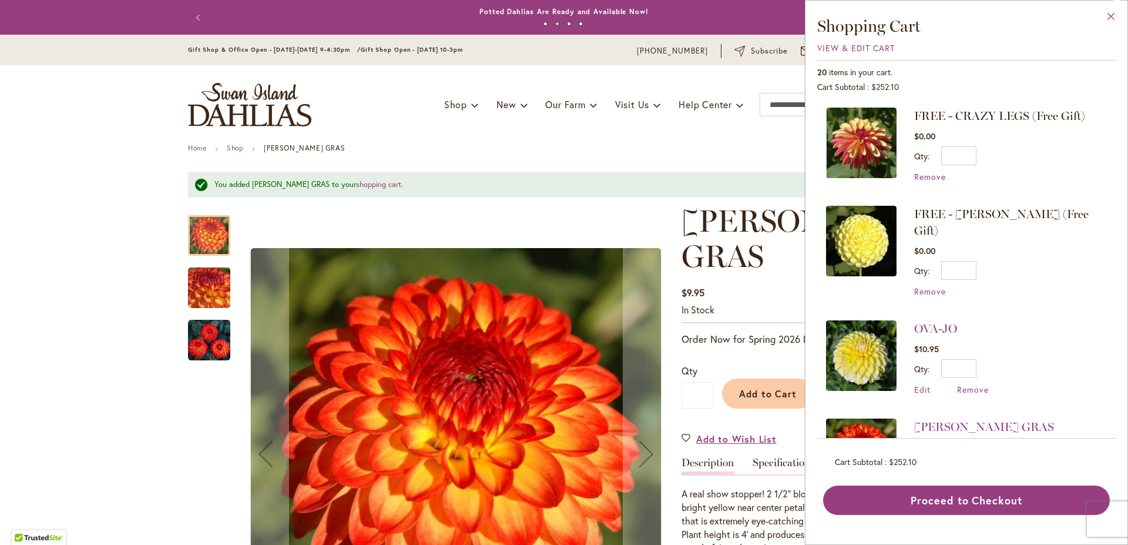
click at [1119, 8] on button "Close" at bounding box center [1111, 19] width 32 height 37
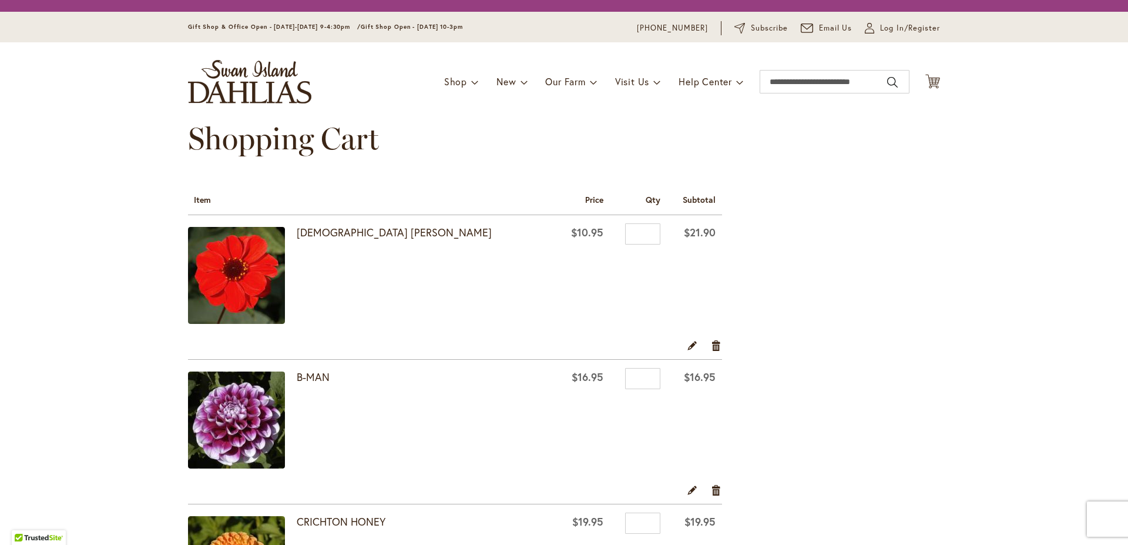
scroll to position [1942, 0]
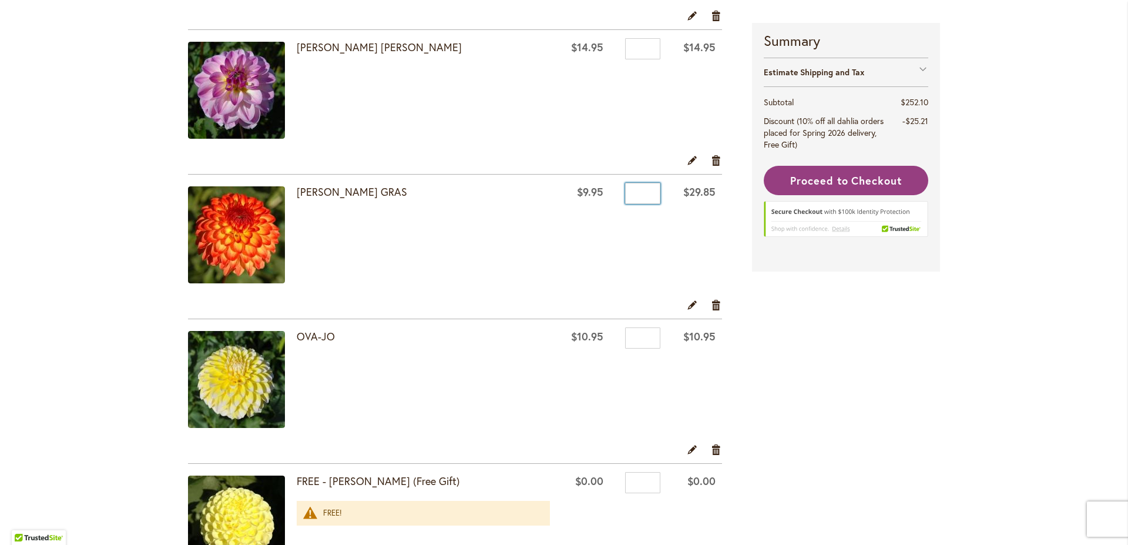
click at [639, 192] on input "*" at bounding box center [642, 193] width 35 height 21
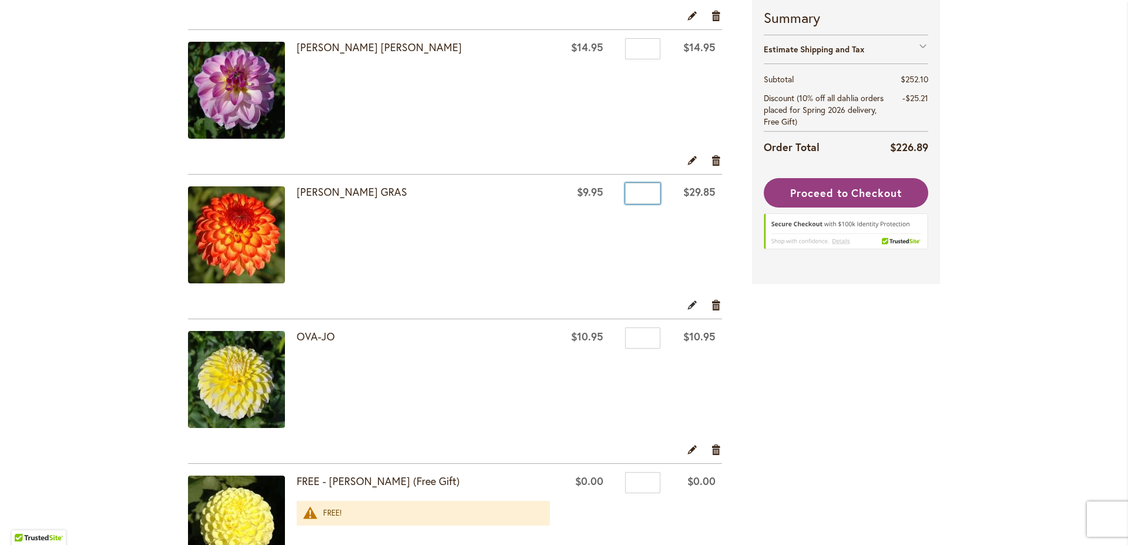
type input "*"
click at [687, 299] on link "Edit" at bounding box center [692, 304] width 11 height 13
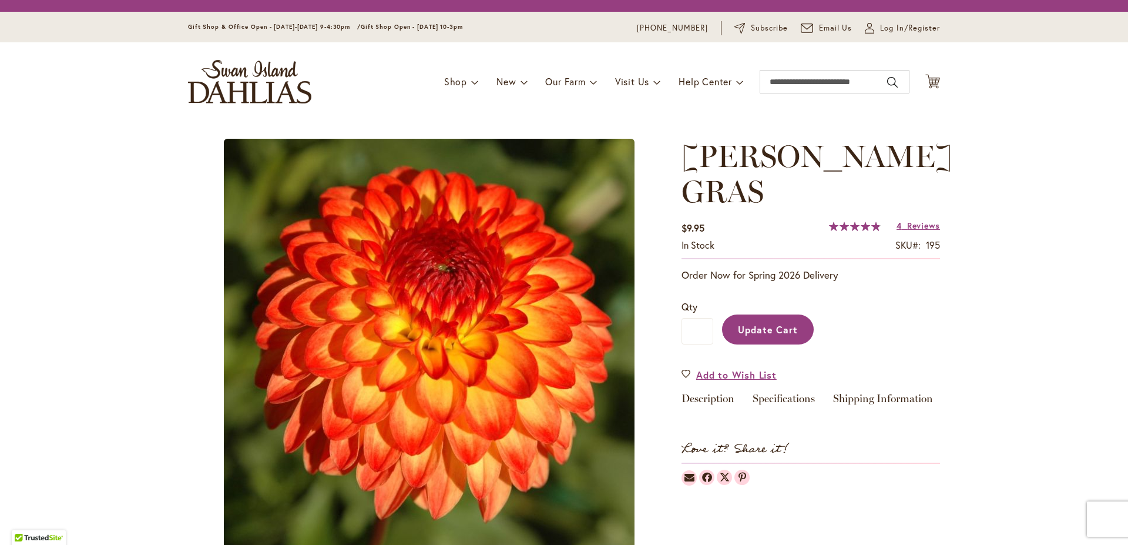
type input "*"
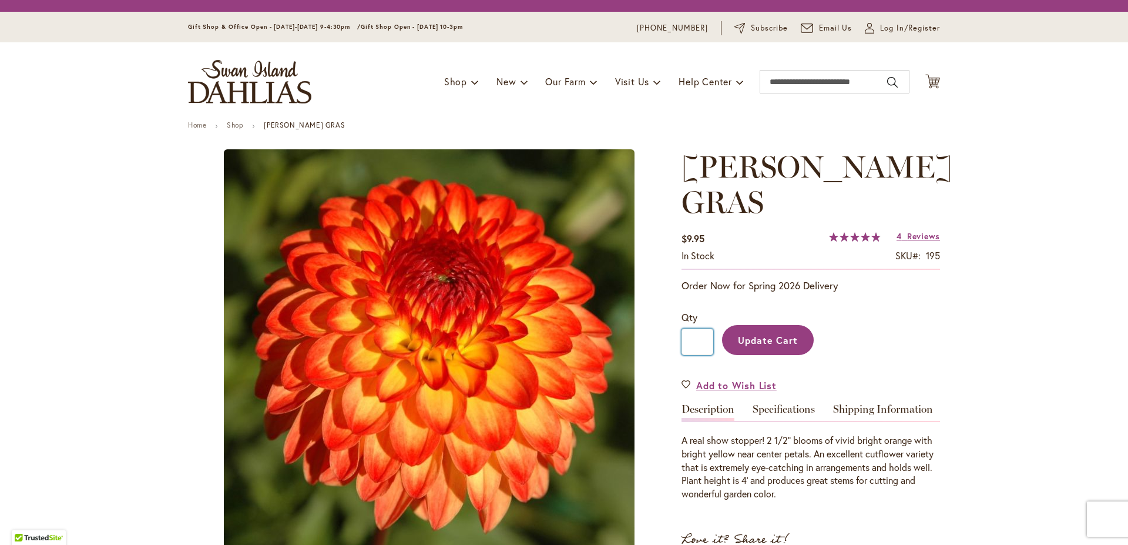
click at [700, 328] on input "*" at bounding box center [698, 341] width 32 height 26
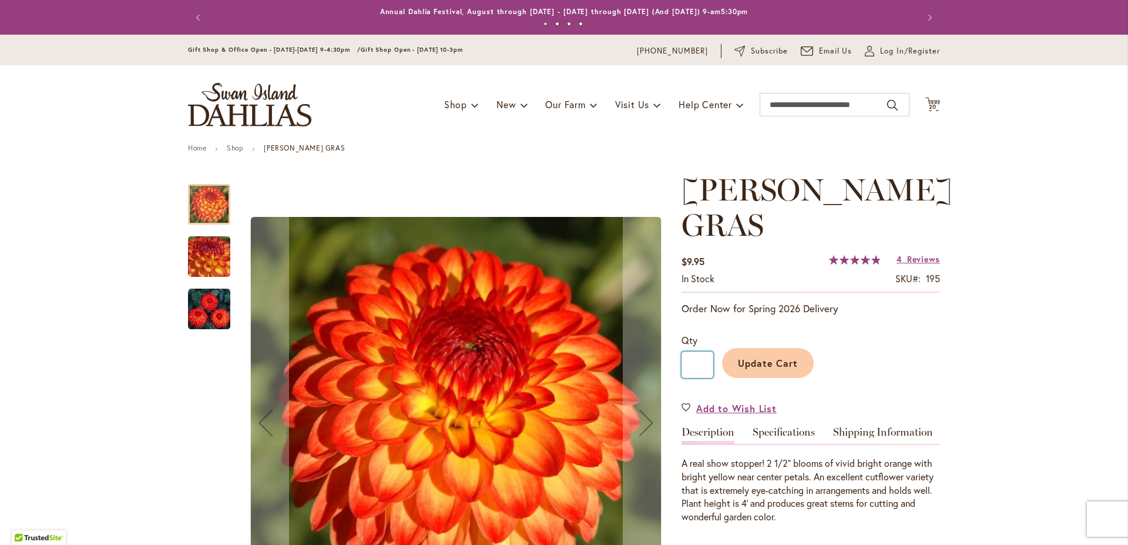
type input "*"
click at [770, 357] on span "Update Cart" at bounding box center [768, 363] width 61 height 12
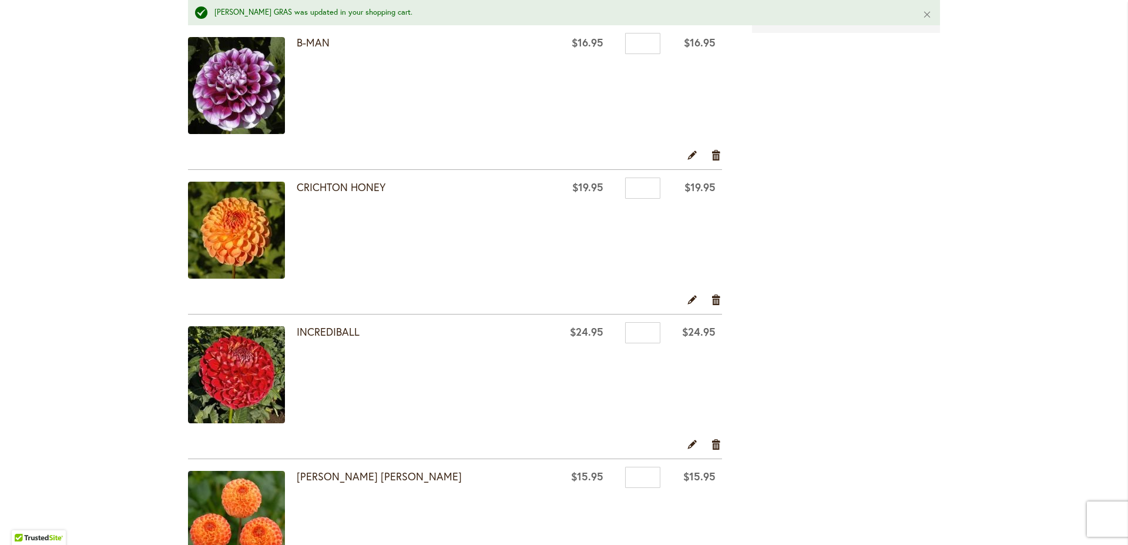
scroll to position [522, 0]
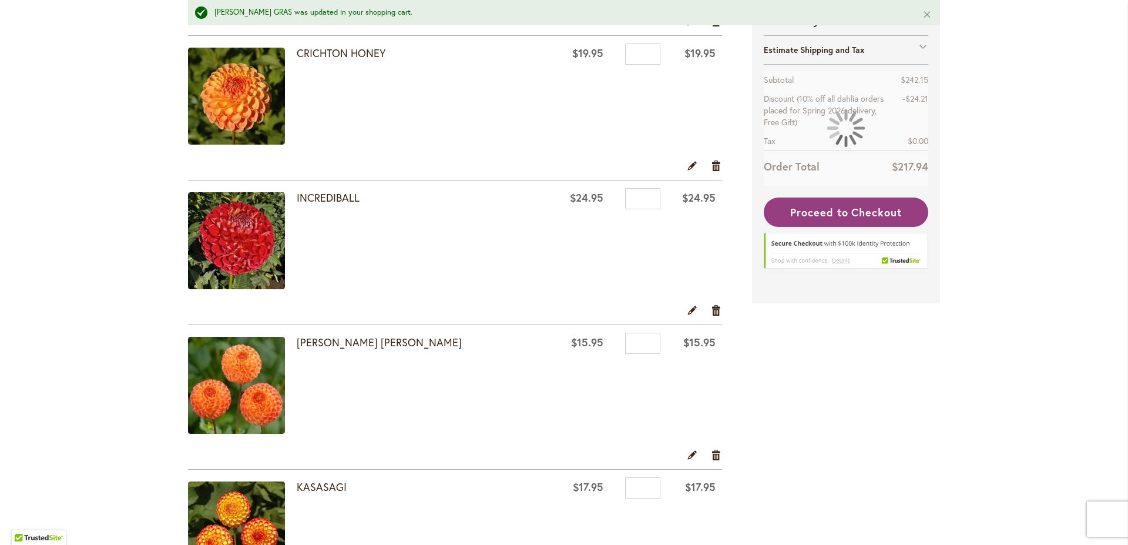
click at [234, 240] on img at bounding box center [236, 240] width 97 height 97
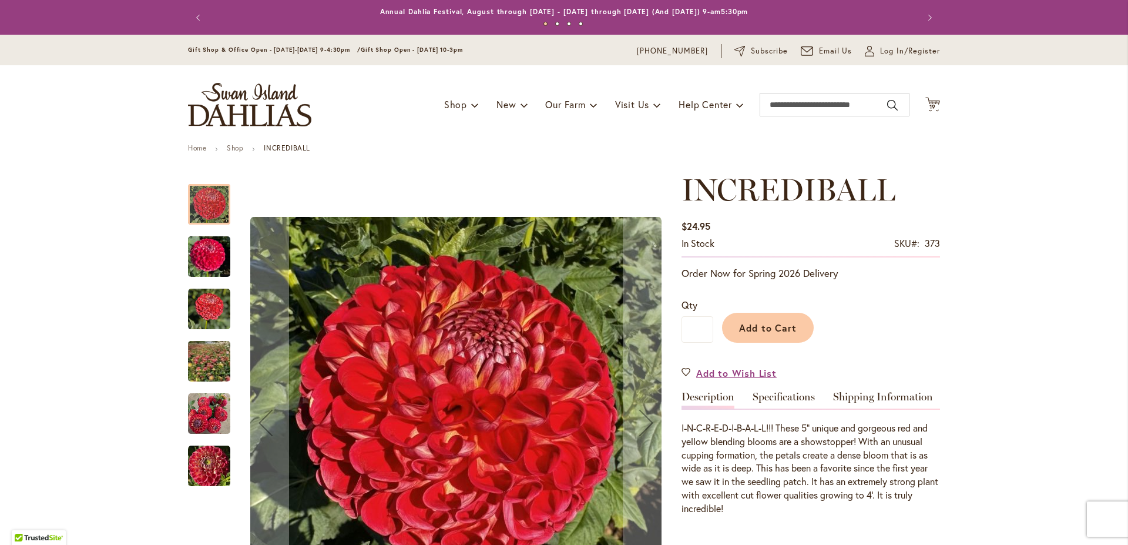
click at [202, 253] on img "INCREDIBALL" at bounding box center [209, 257] width 42 height 56
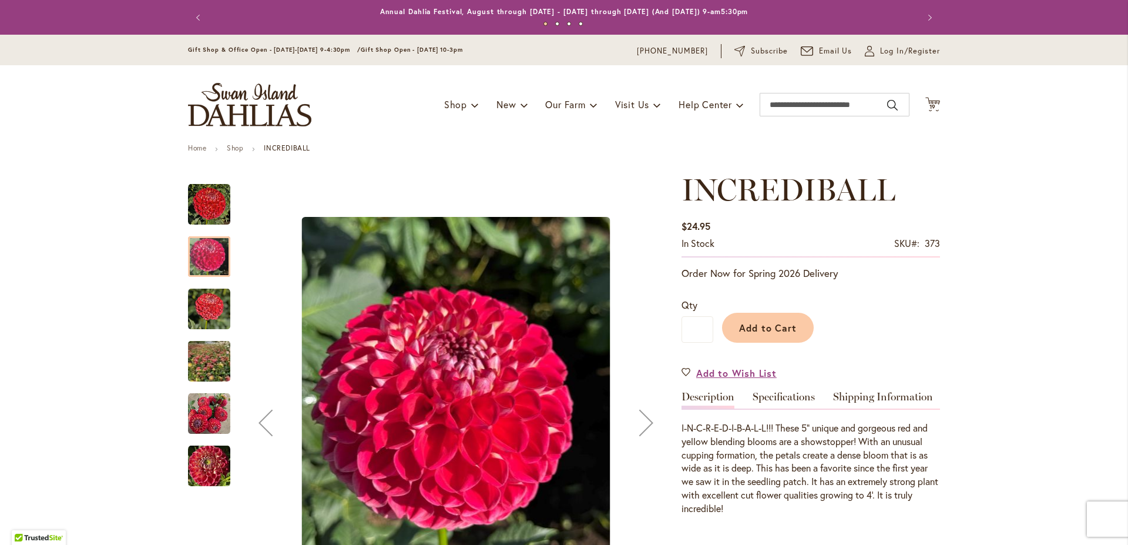
click at [200, 301] on img "INCREDIBALL" at bounding box center [209, 309] width 42 height 42
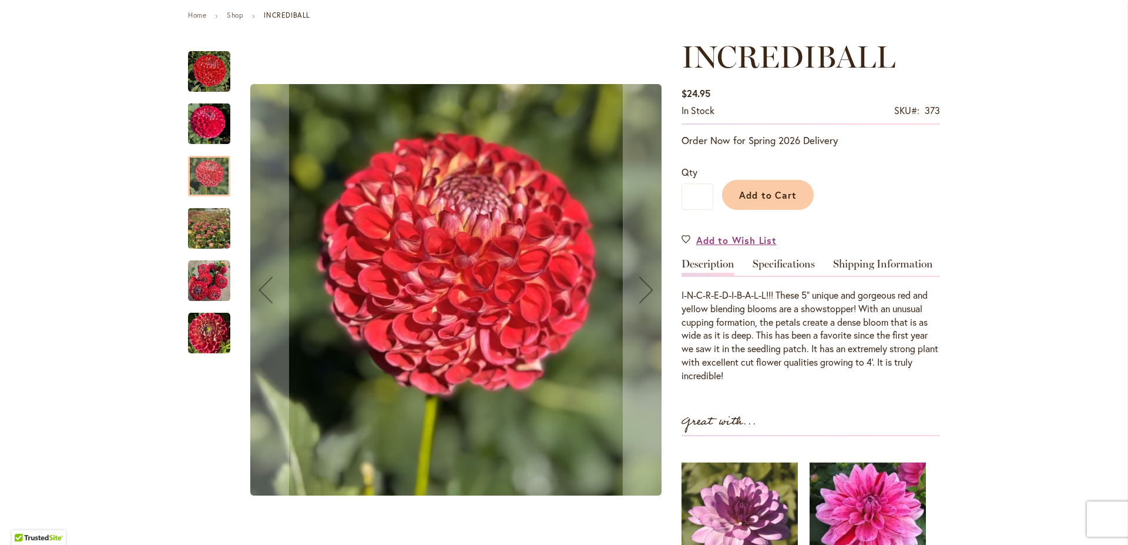
scroll to position [134, 0]
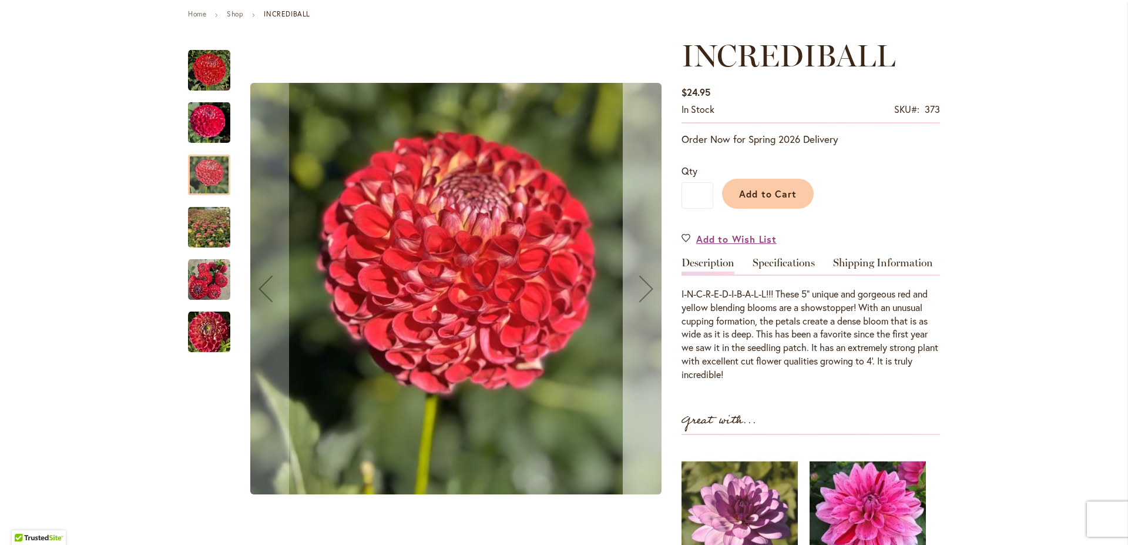
drag, startPoint x: 203, startPoint y: 226, endPoint x: 645, endPoint y: 290, distance: 447.0
click at [203, 225] on img "INCREDIBALL" at bounding box center [209, 227] width 83 height 81
click at [204, 225] on img "INCREDIBALL" at bounding box center [209, 227] width 83 height 81
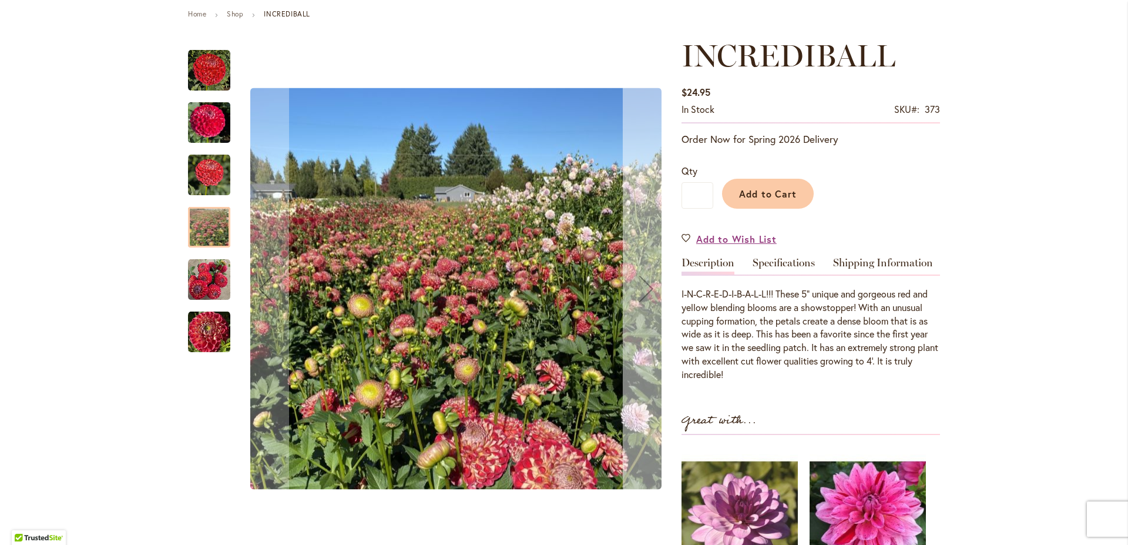
click at [645, 290] on div "Next" at bounding box center [646, 288] width 47 height 47
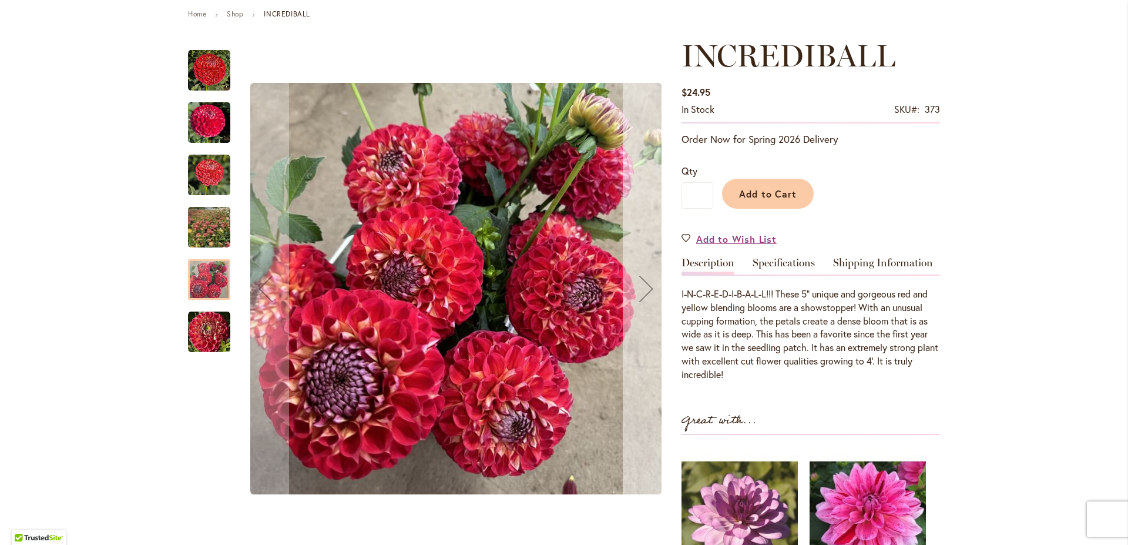
click at [640, 290] on div "Next" at bounding box center [646, 288] width 47 height 47
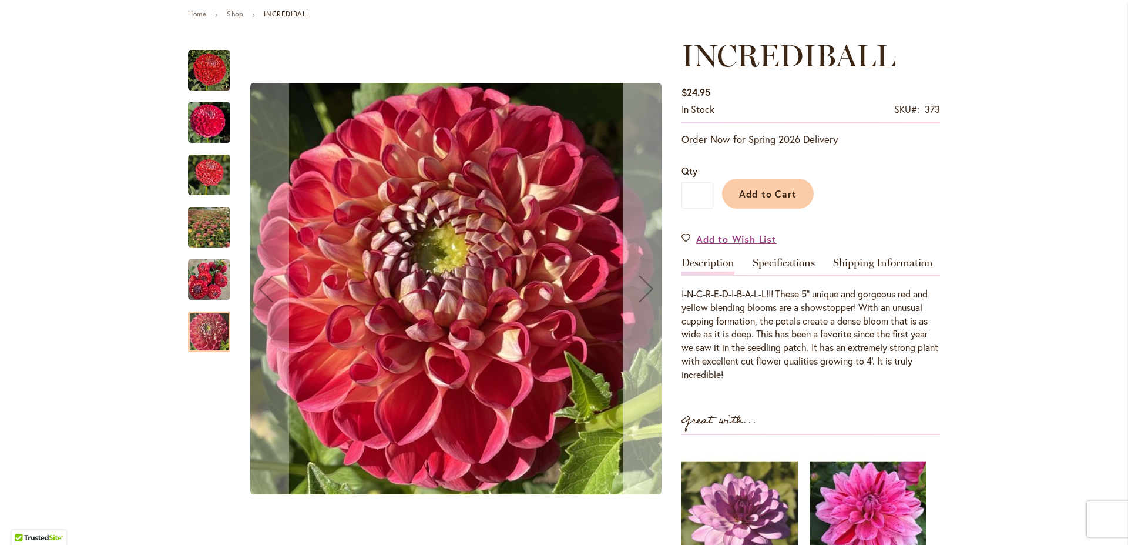
click at [640, 290] on div "Next" at bounding box center [646, 288] width 47 height 47
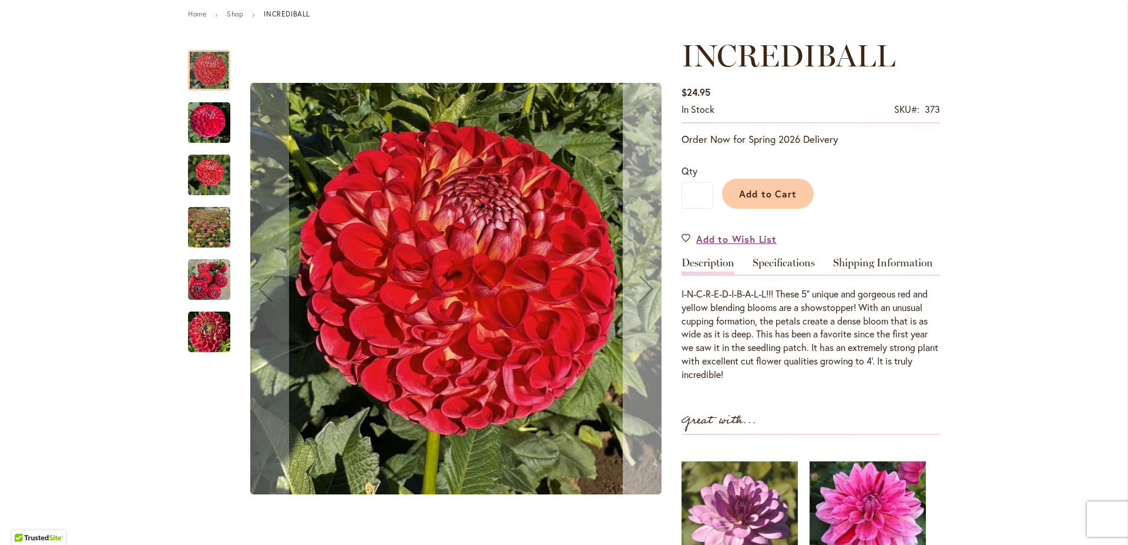
click at [640, 290] on div "Next" at bounding box center [646, 288] width 47 height 47
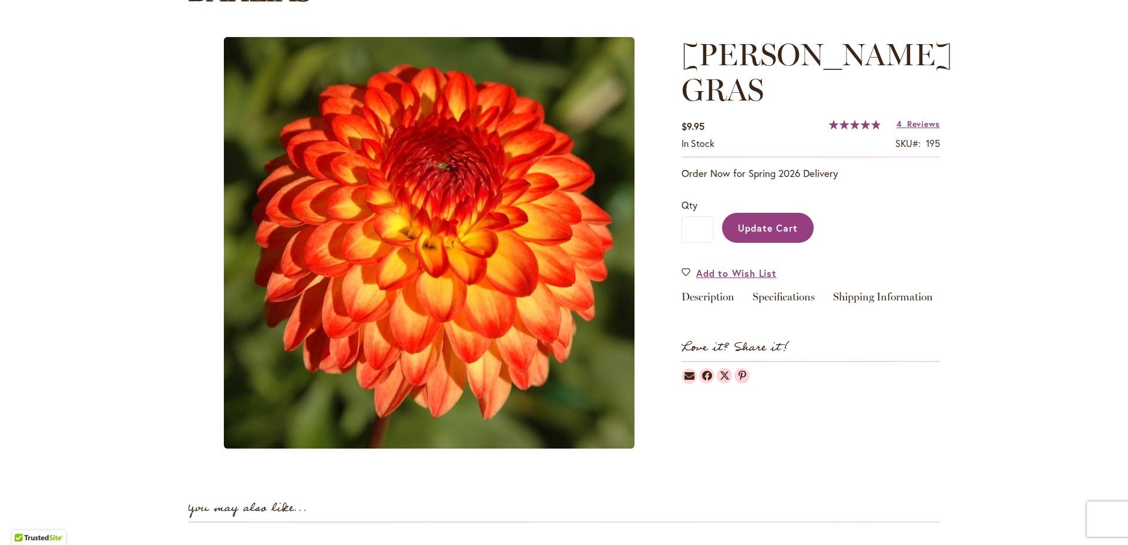
type input "*"
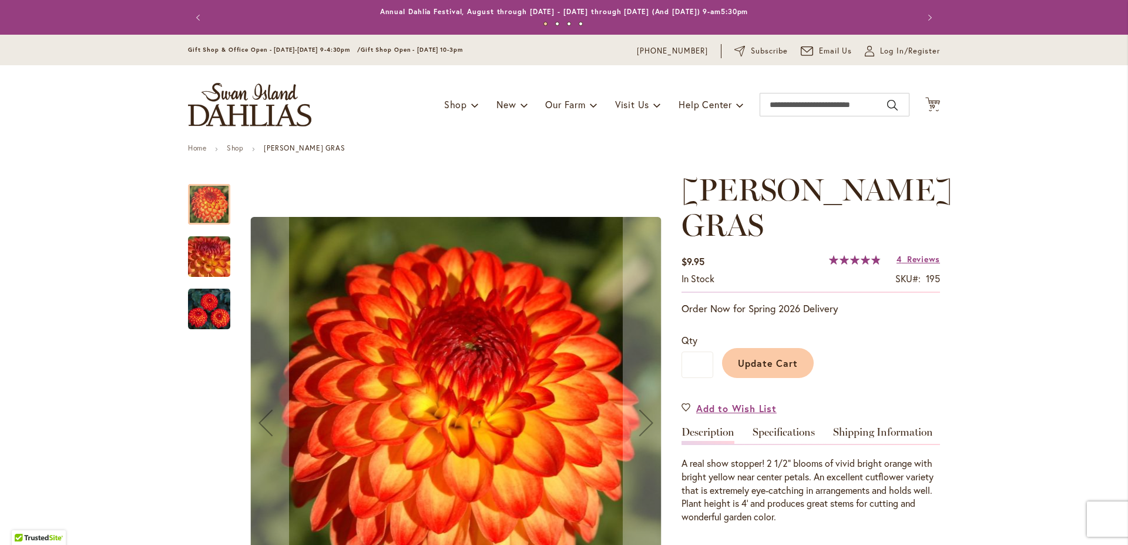
click at [770, 348] on button "Update Cart" at bounding box center [768, 363] width 92 height 30
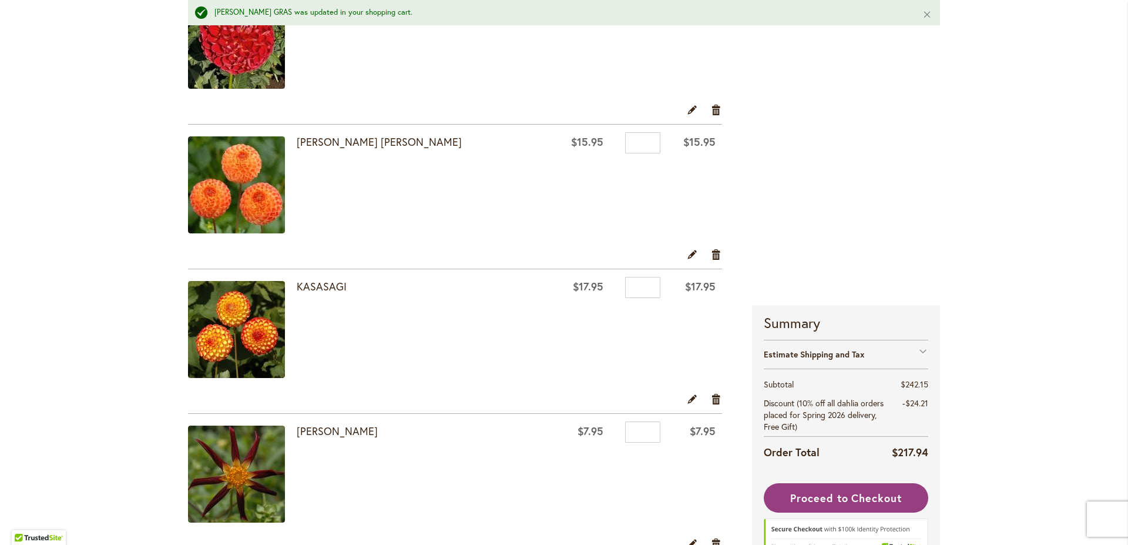
scroll to position [693, 0]
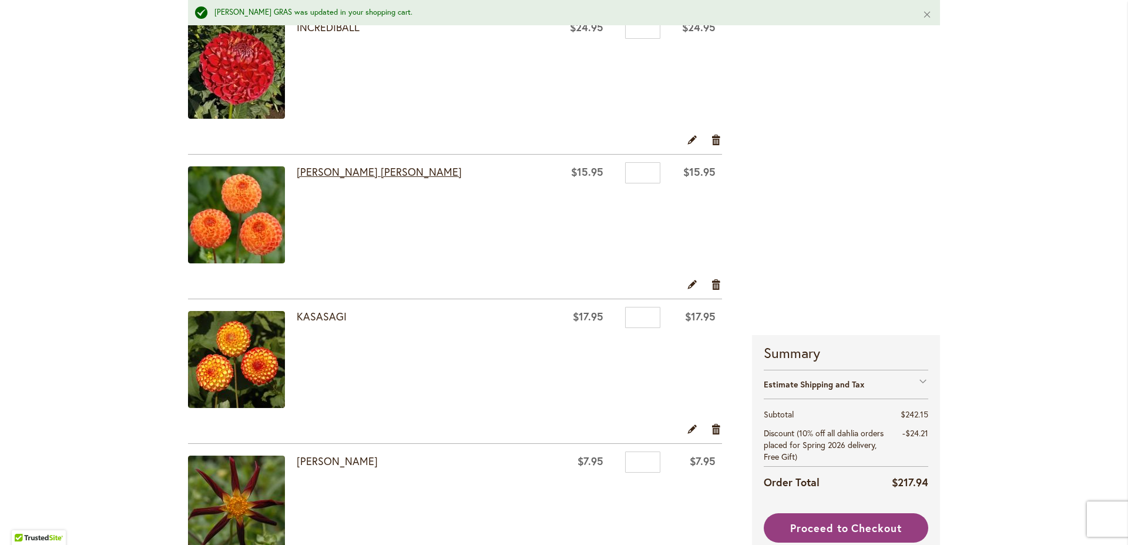
click at [333, 167] on link "[PERSON_NAME] [PERSON_NAME]" at bounding box center [379, 172] width 165 height 14
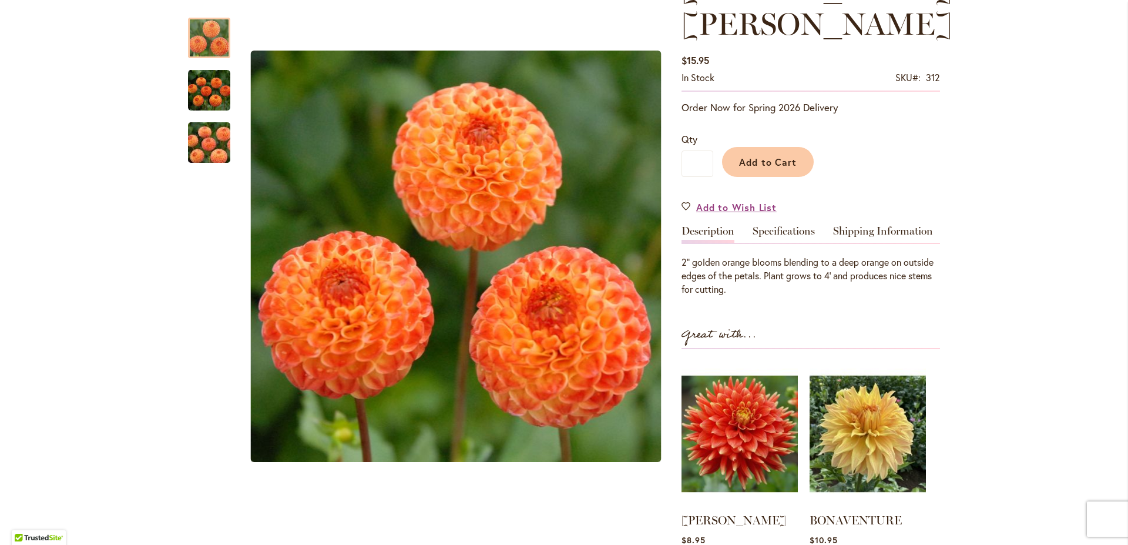
scroll to position [134, 0]
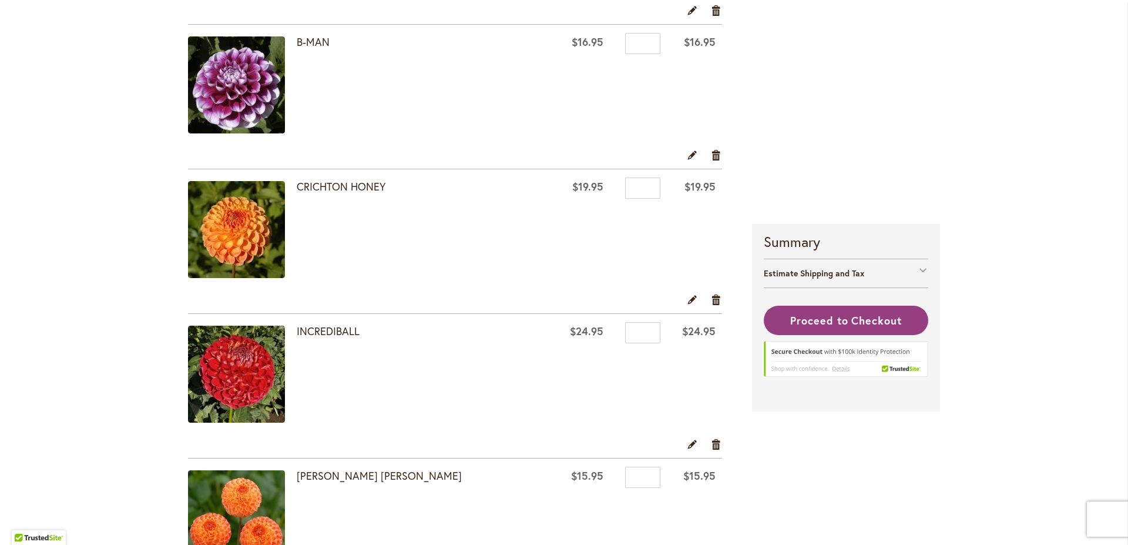
scroll to position [381, 0]
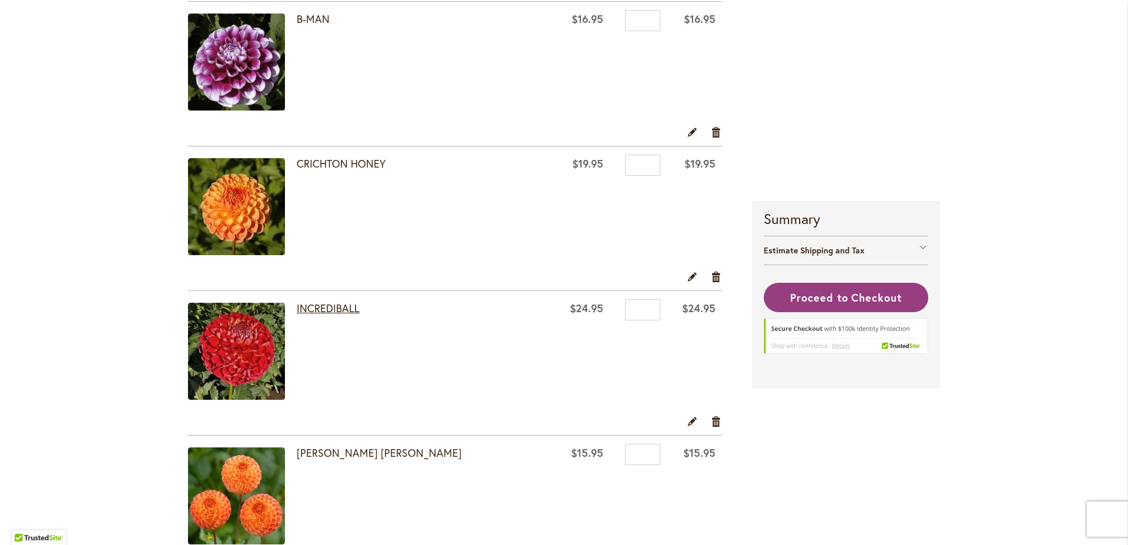
click at [321, 306] on link "INCREDIBALL" at bounding box center [328, 308] width 63 height 14
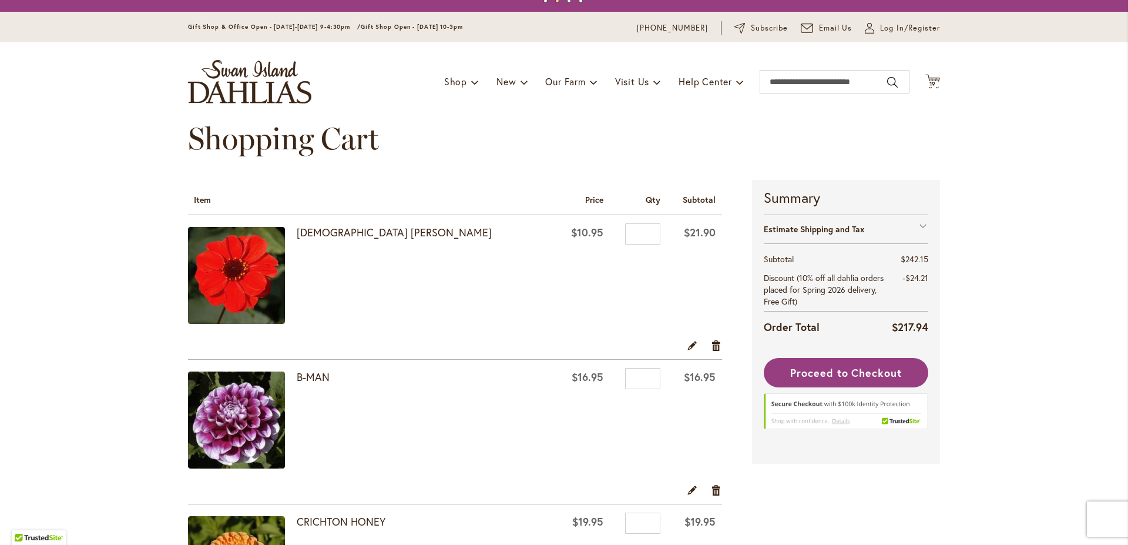
scroll to position [67, 0]
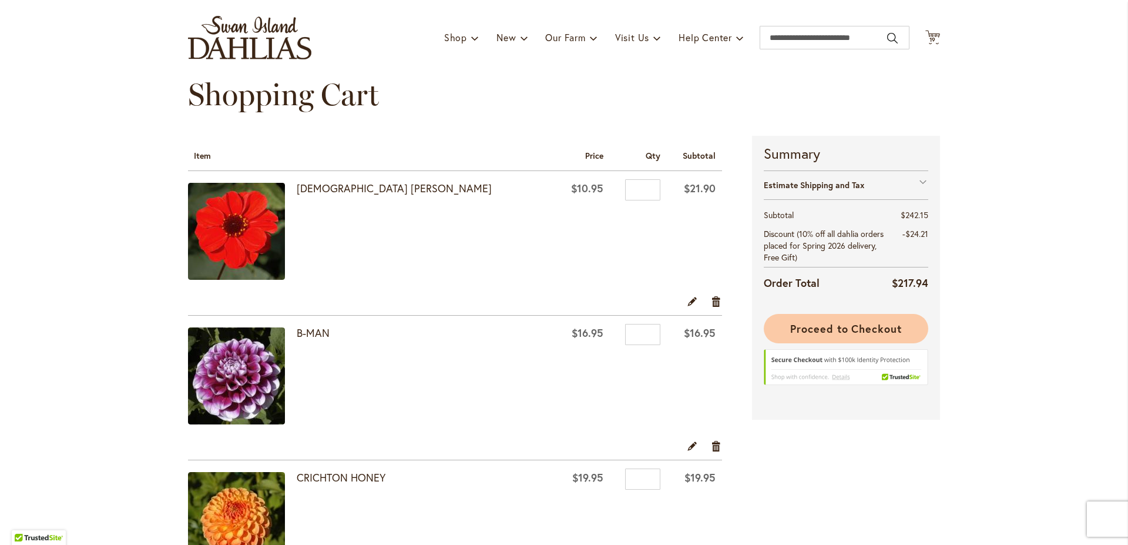
click at [844, 327] on span "Proceed to Checkout" at bounding box center [846, 328] width 112 height 14
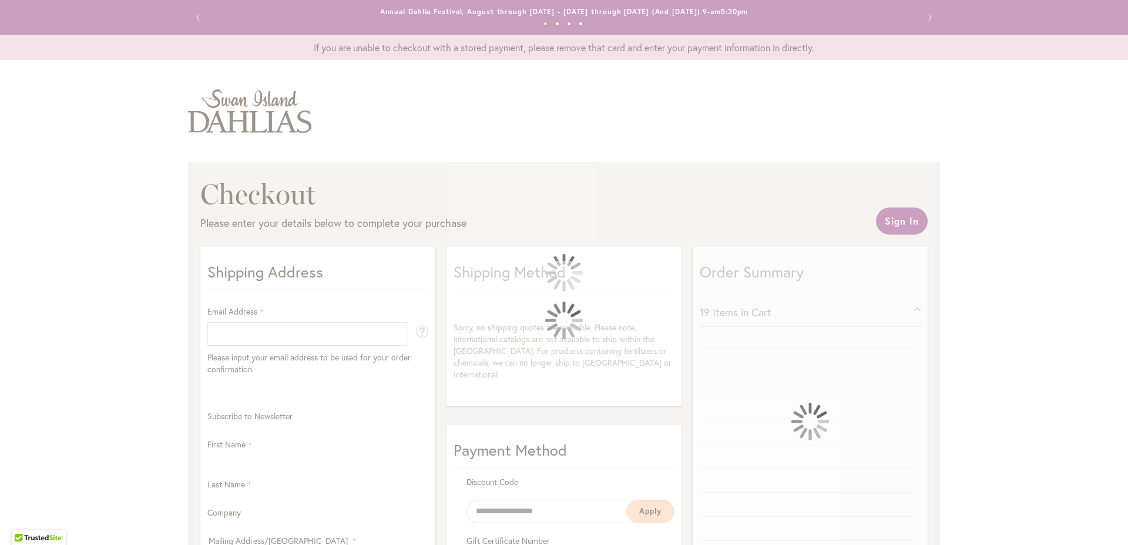
click at [273, 332] on div at bounding box center [564, 272] width 1128 height 545
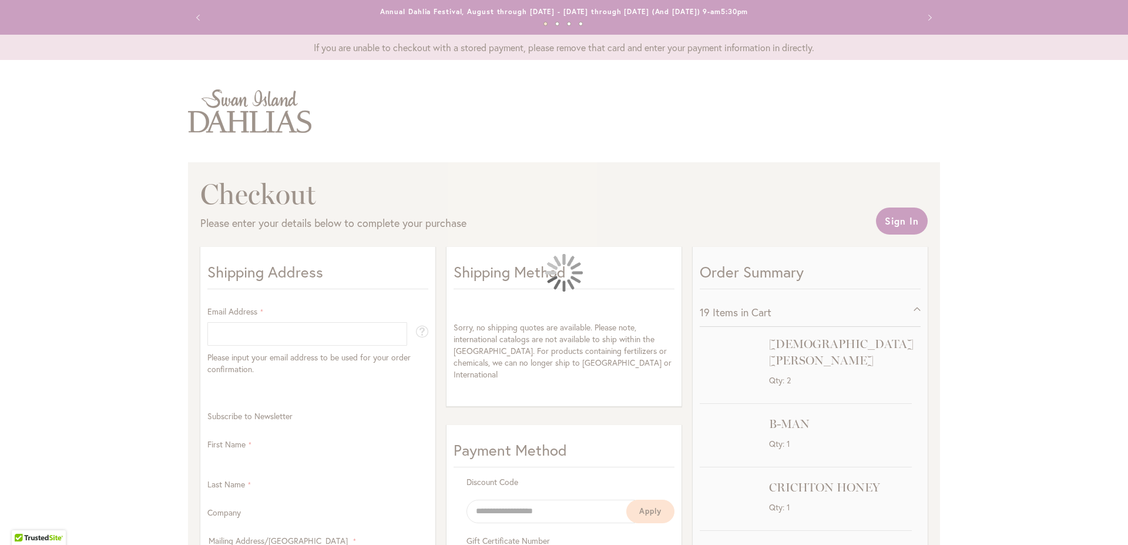
select select "**"
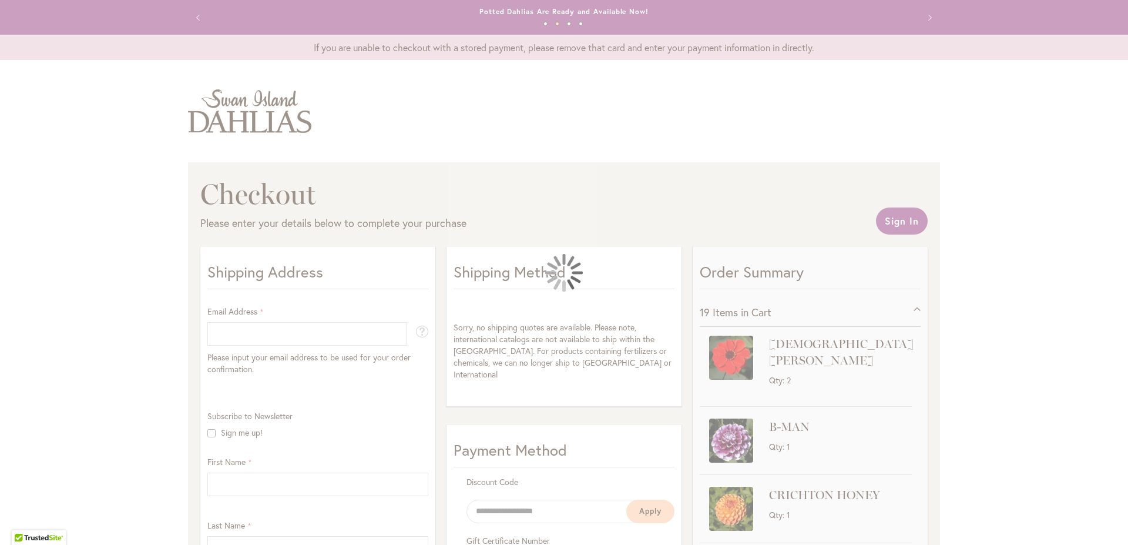
click at [288, 335] on div at bounding box center [564, 272] width 1128 height 545
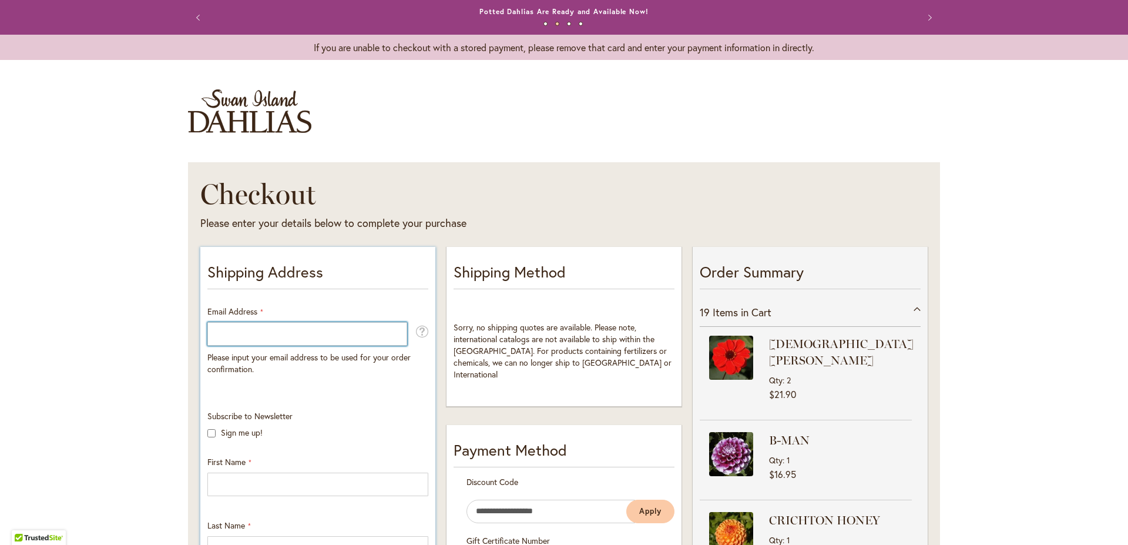
click at [284, 331] on input "Email Address" at bounding box center [307, 334] width 200 height 24
type input "**********"
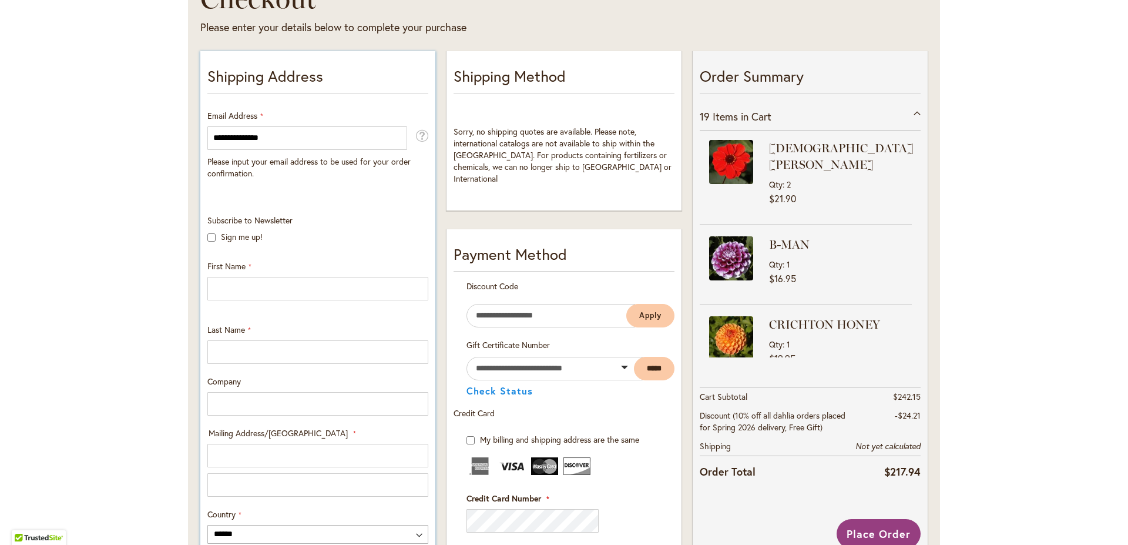
scroll to position [201, 0]
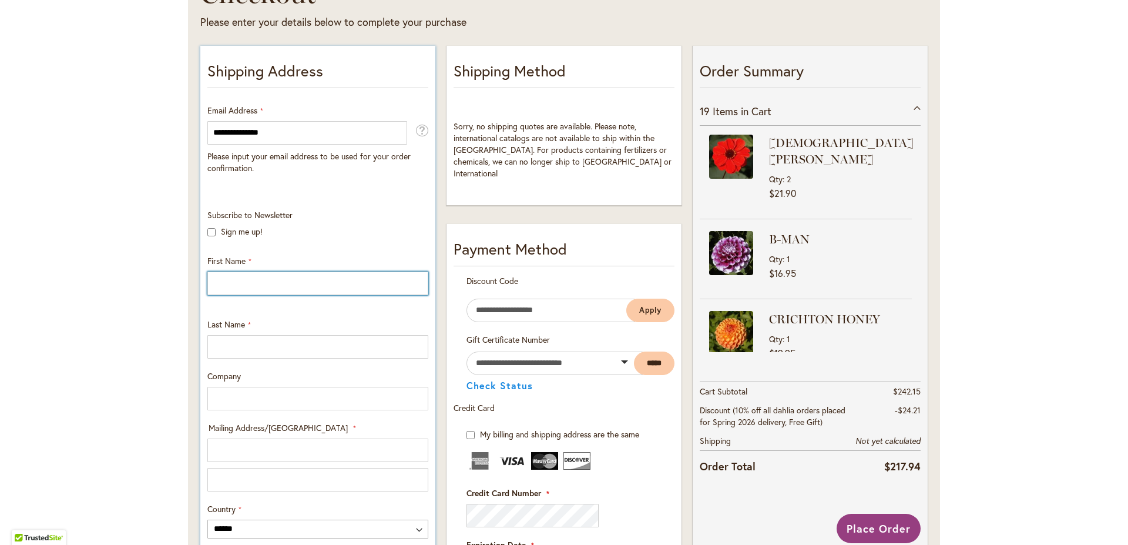
click at [253, 276] on input "First Name" at bounding box center [317, 283] width 221 height 24
type input "********"
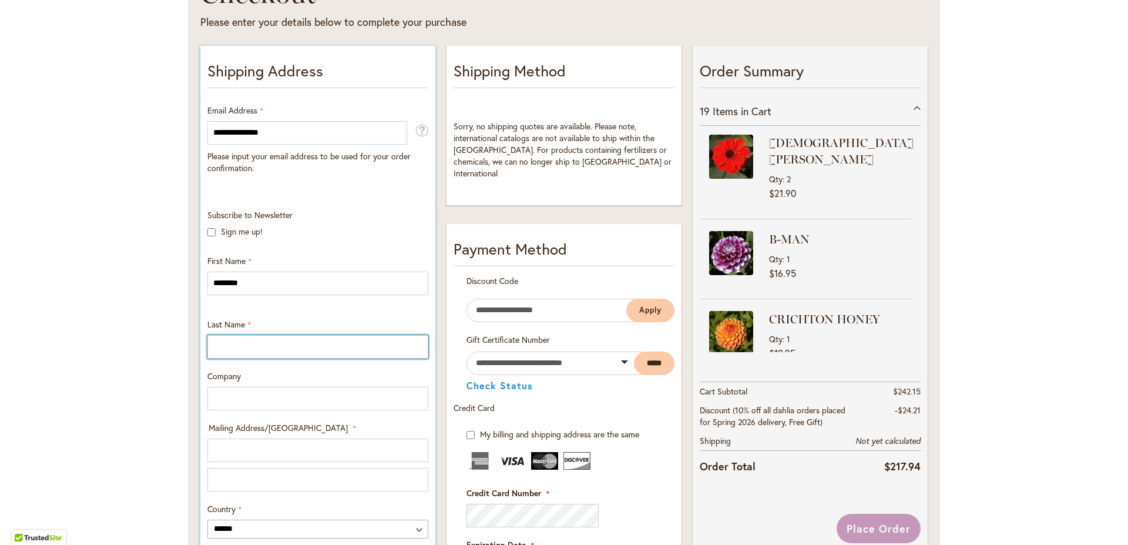
click at [221, 345] on input "Last Name" at bounding box center [317, 347] width 221 height 24
type input "******"
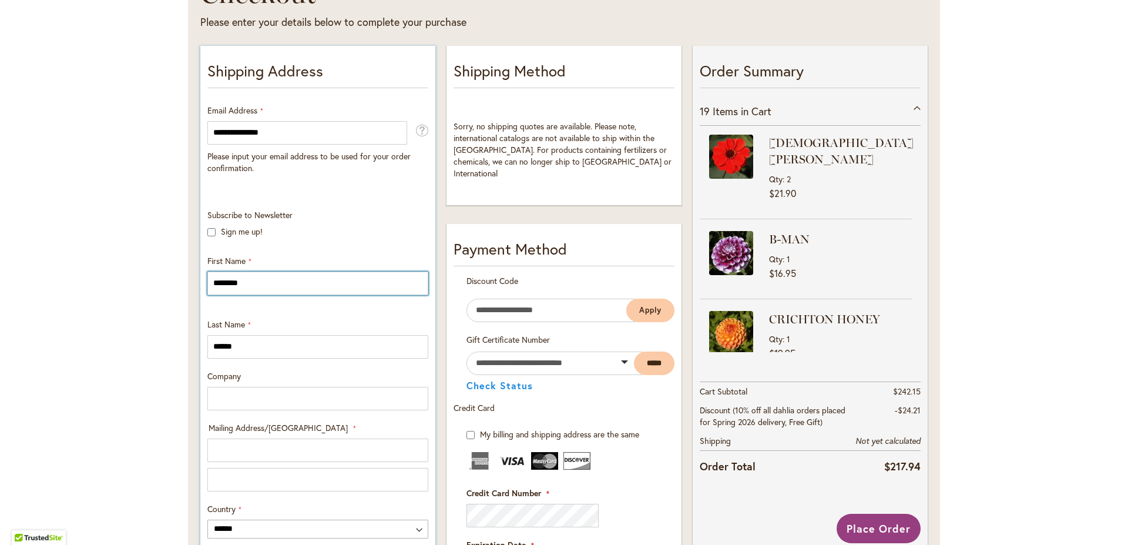
click at [217, 284] on input "********" at bounding box center [317, 283] width 221 height 24
click at [219, 287] on input "********" at bounding box center [317, 283] width 221 height 24
type input "********"
type input "**********"
select select "**"
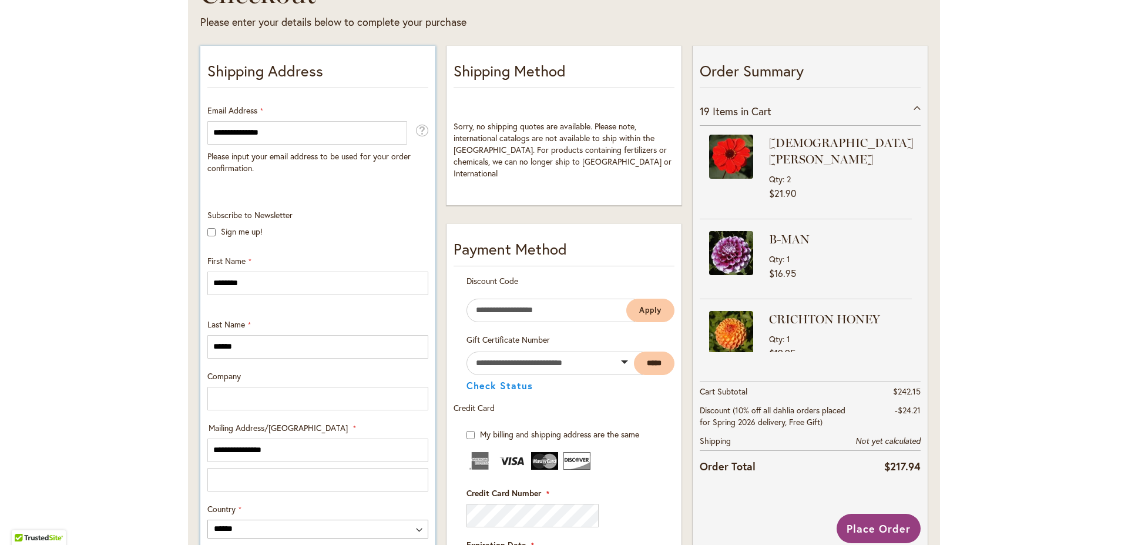
type input "******"
type input "*****"
type input "**********"
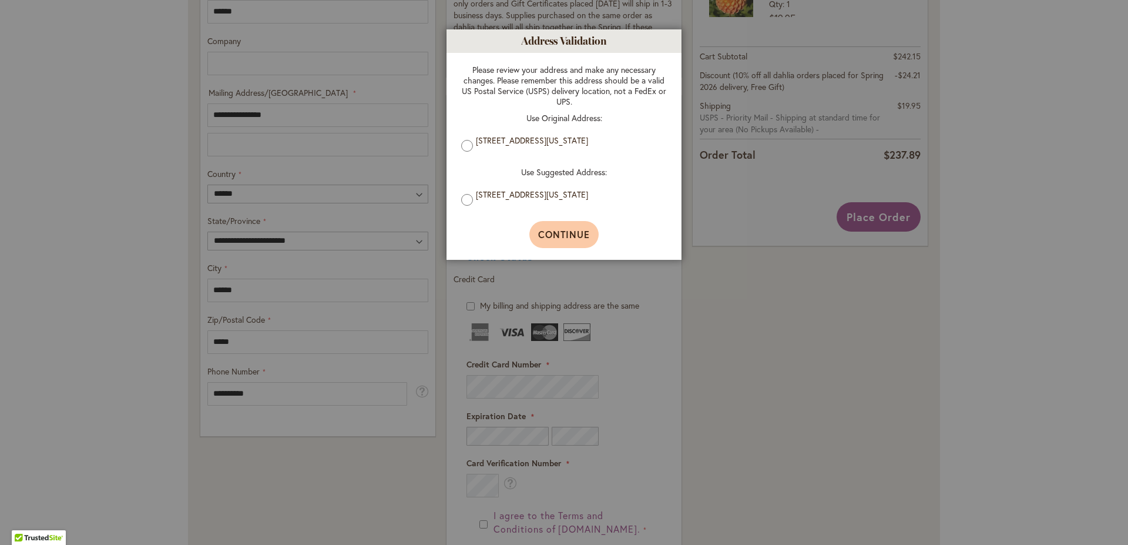
click at [566, 231] on span "Continue" at bounding box center [564, 234] width 52 height 12
type input "**********"
type input "******"
type input "**********"
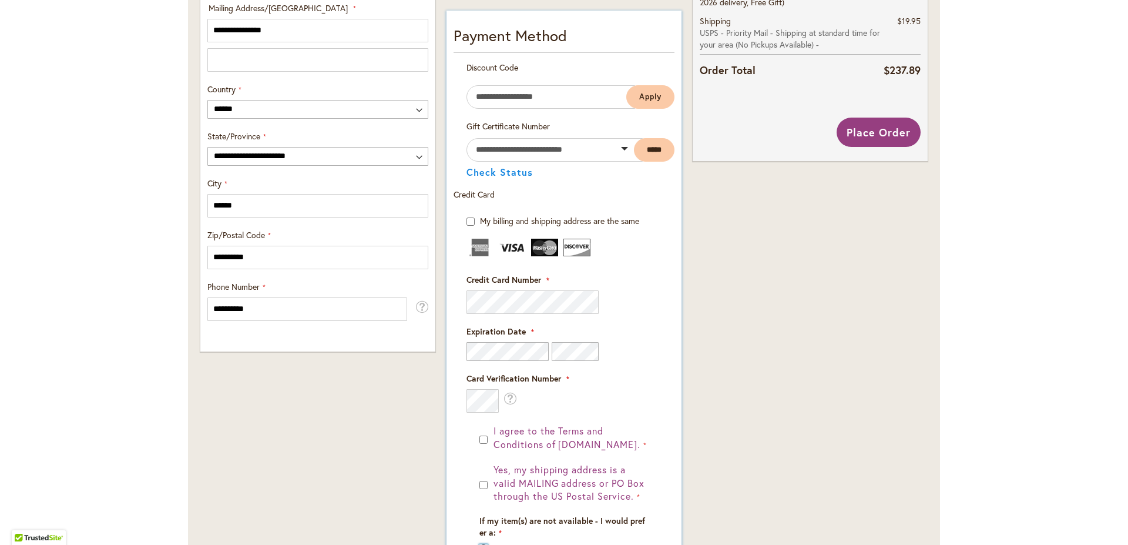
scroll to position [627, 0]
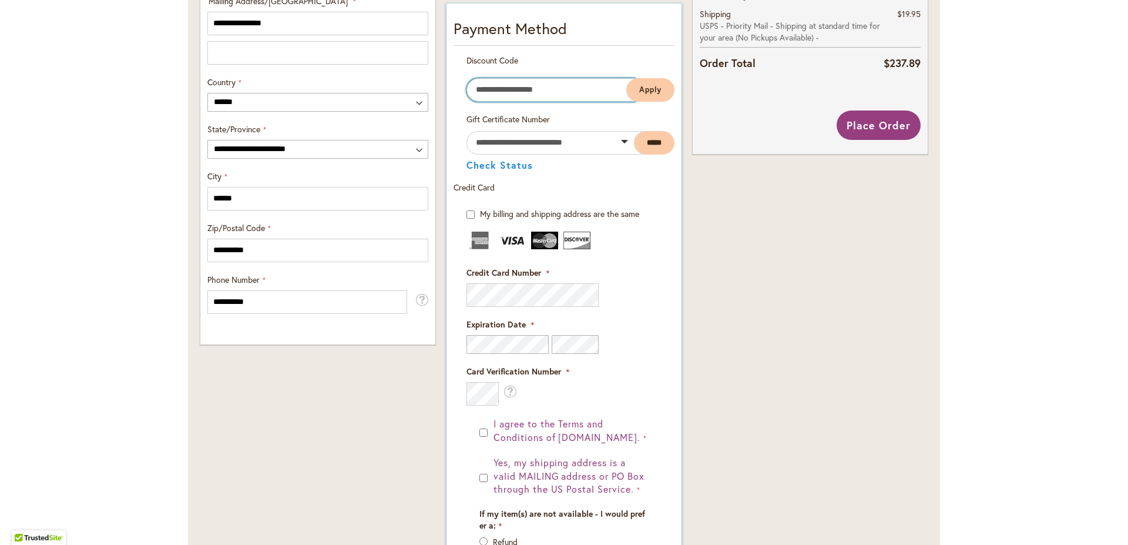
click at [529, 92] on input "Enter discount code" at bounding box center [551, 90] width 169 height 24
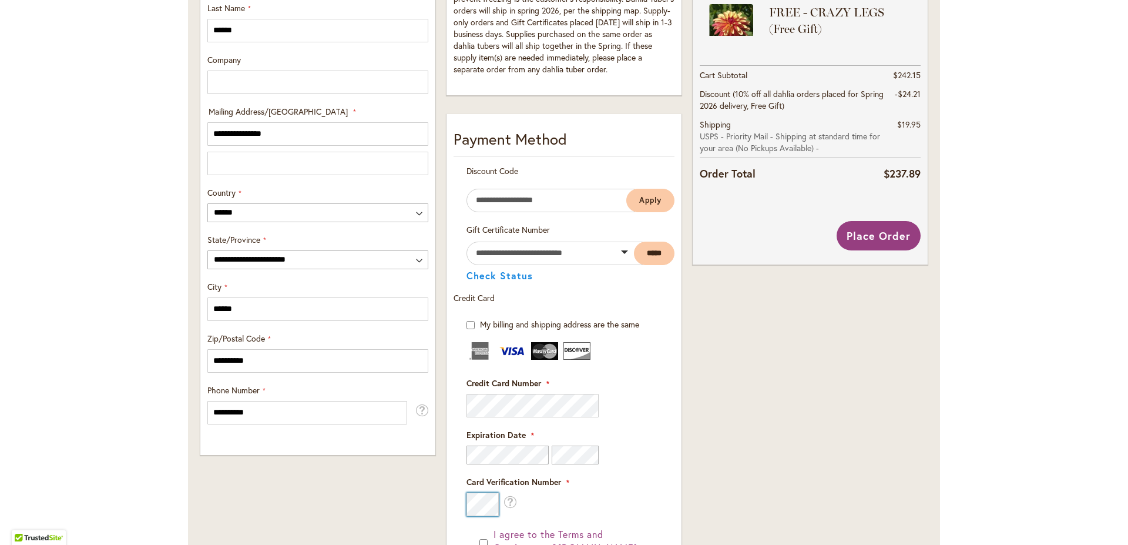
scroll to position [536, 0]
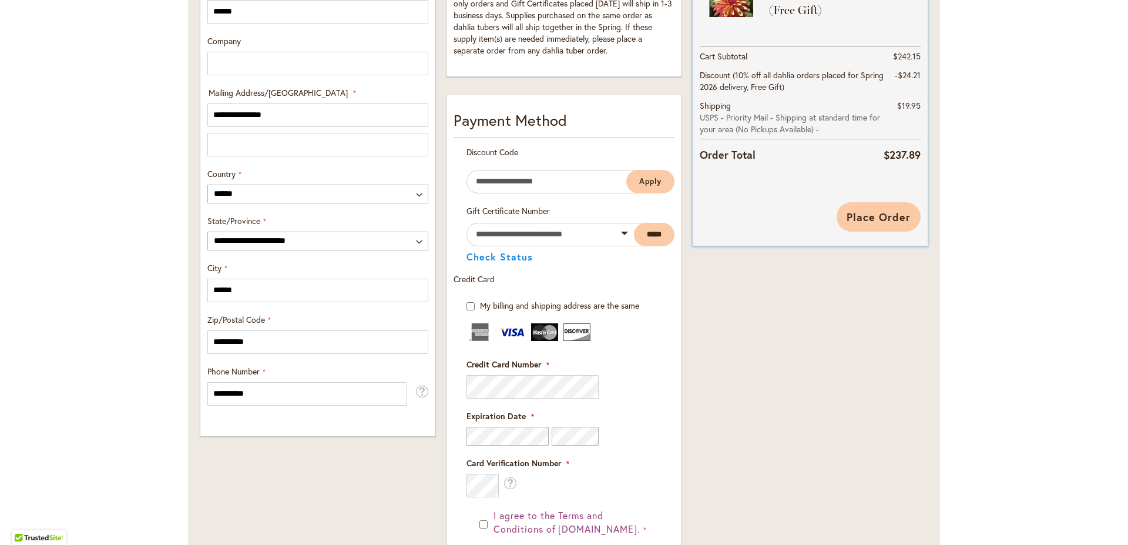
click at [884, 218] on span "Place Order" at bounding box center [879, 217] width 64 height 14
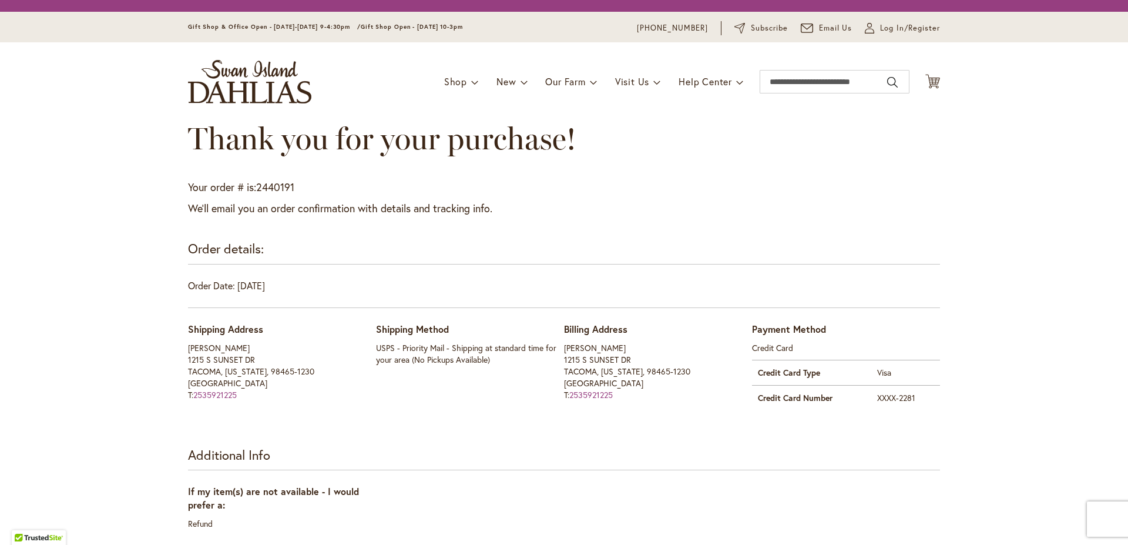
click at [624, 173] on div "Thank you for your purchase!" at bounding box center [564, 150] width 752 height 59
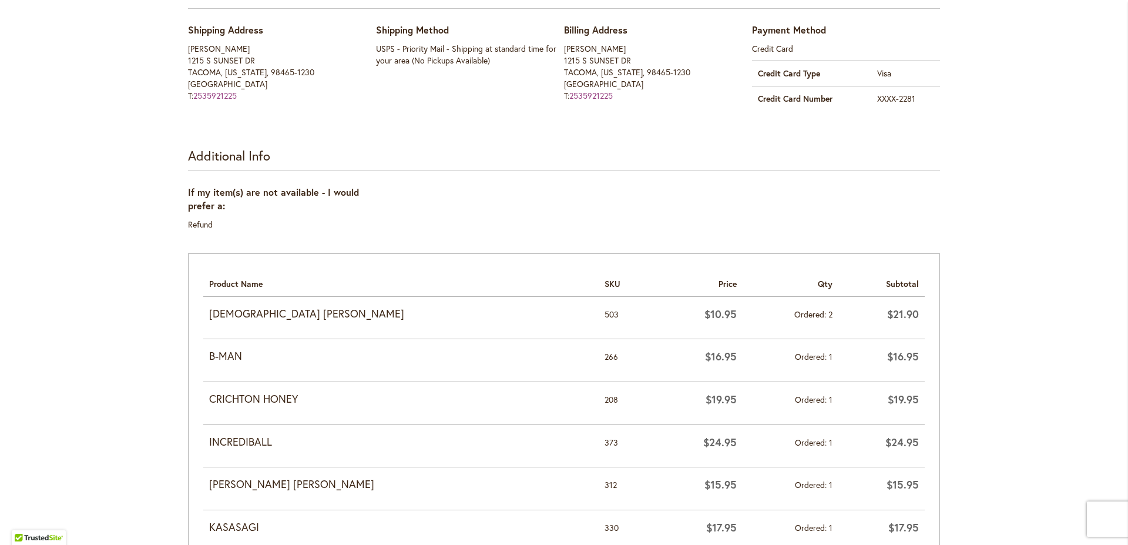
scroll to position [201, 0]
